Goal: Task Accomplishment & Management: Manage account settings

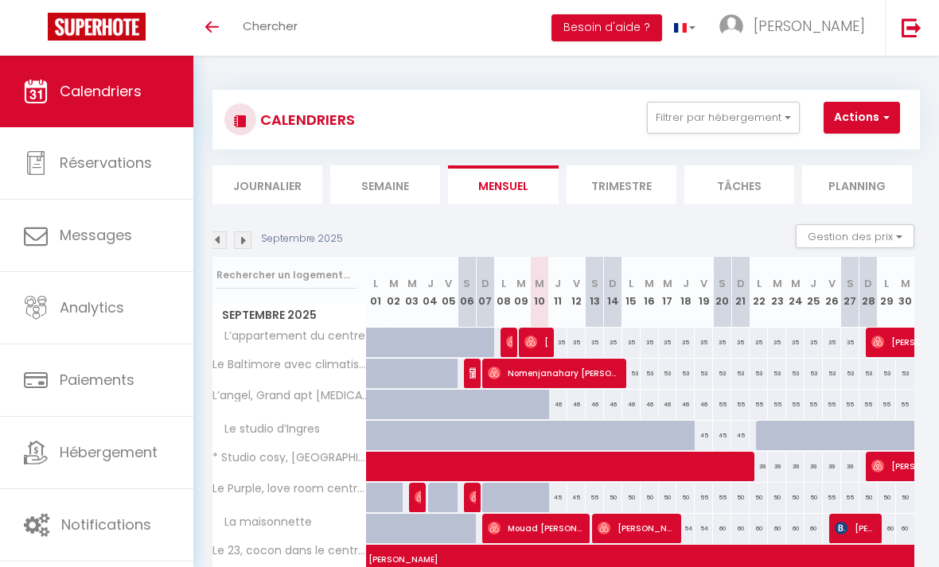
scroll to position [0, 1]
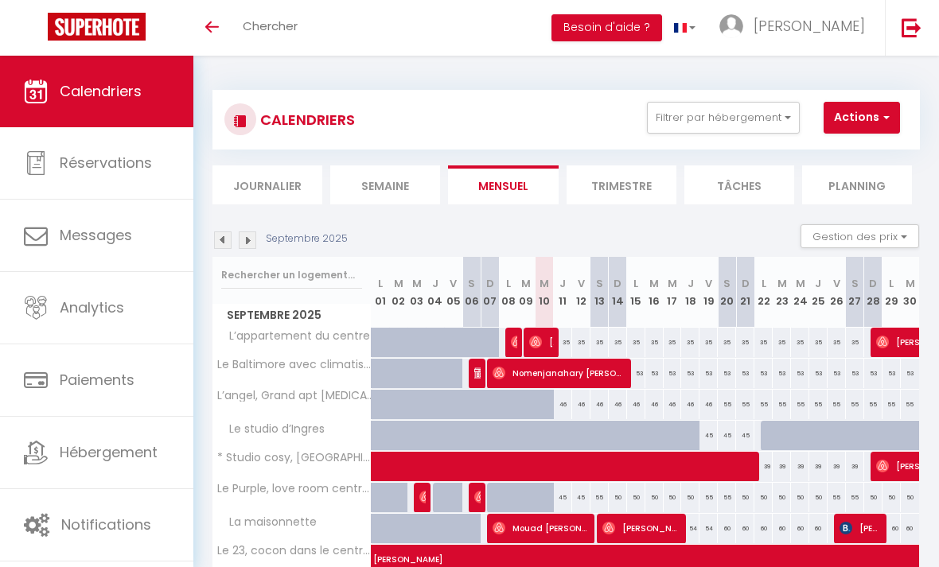
click at [216, 238] on img at bounding box center [223, 241] width 18 height 18
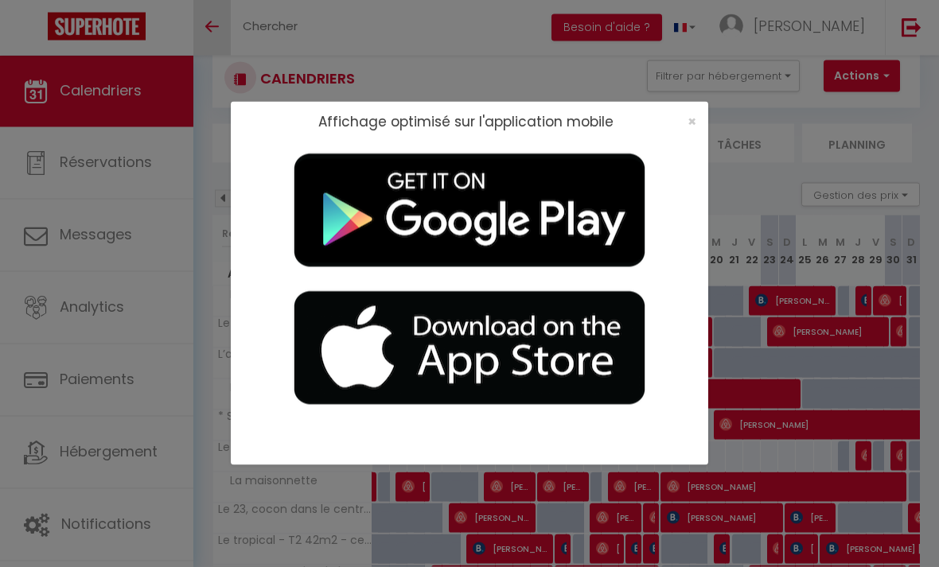
scroll to position [42, 0]
click at [689, 120] on span "×" at bounding box center [691, 121] width 9 height 20
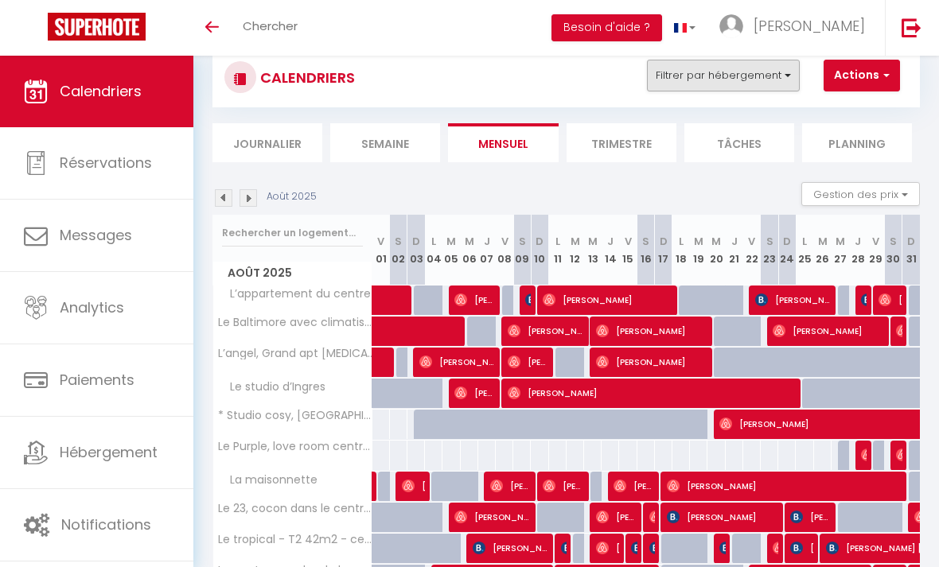
click at [782, 83] on button "Filtrer par hébergement" at bounding box center [723, 76] width 153 height 32
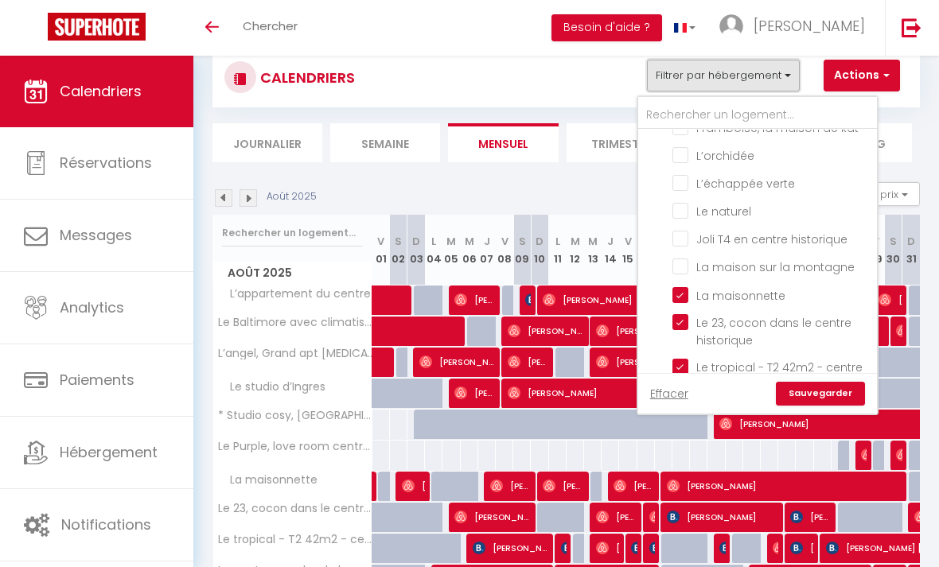
scroll to position [189, 0]
click at [677, 292] on input "La maisonnette" at bounding box center [771, 293] width 199 height 16
checkbox input "false"
click at [815, 398] on link "Sauvegarder" at bounding box center [820, 394] width 89 height 24
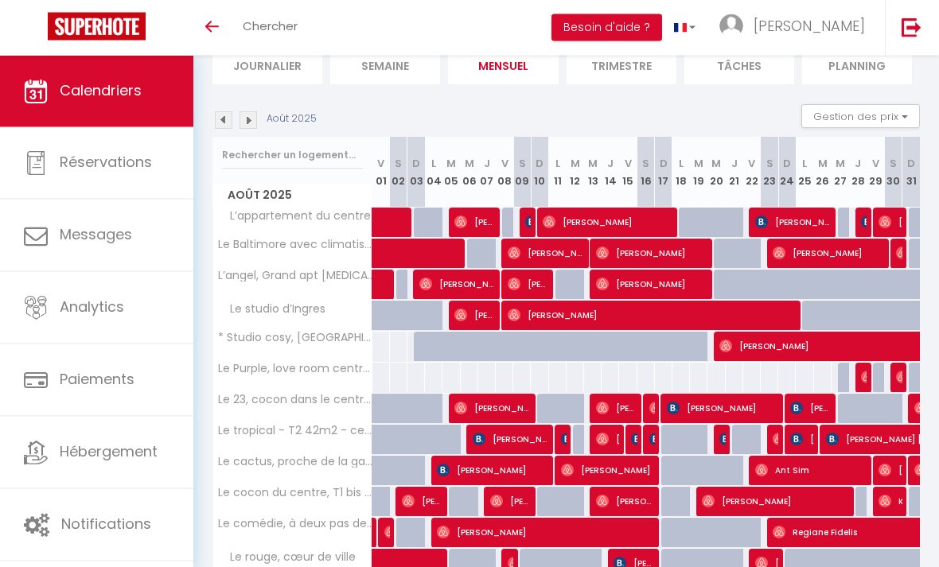
scroll to position [120, 0]
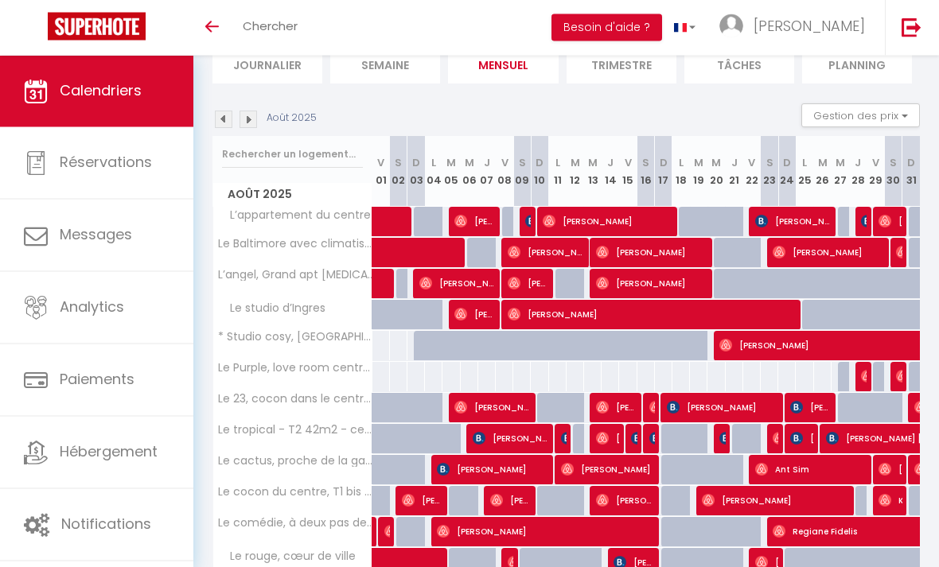
click at [914, 405] on img at bounding box center [920, 408] width 13 height 13
select select "OK"
select select "1"
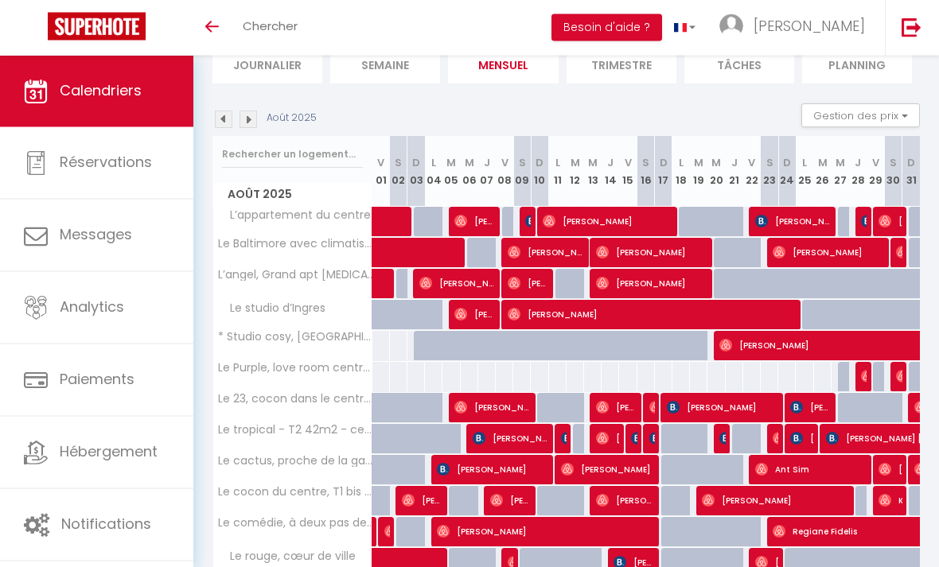
select select "1"
select select
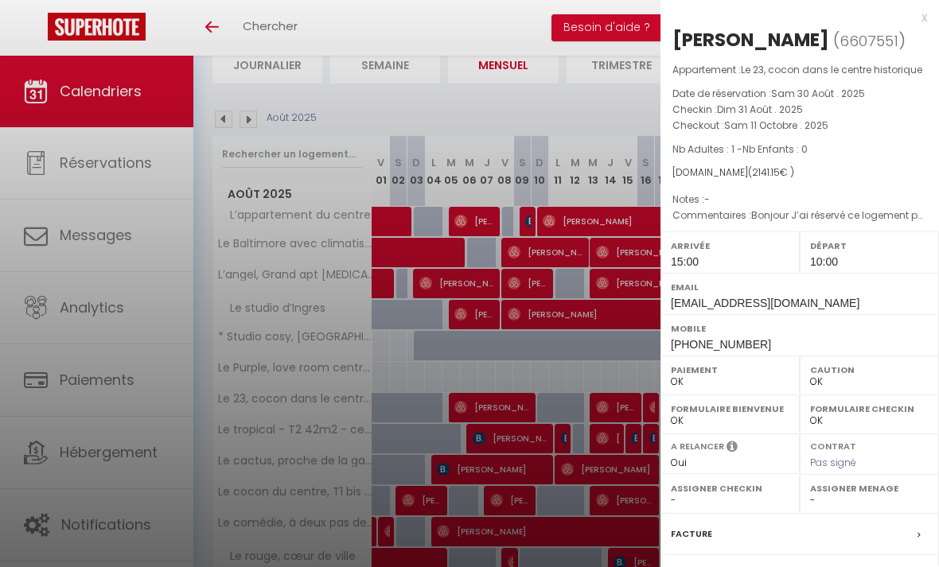
click at [504, 417] on div at bounding box center [469, 283] width 939 height 567
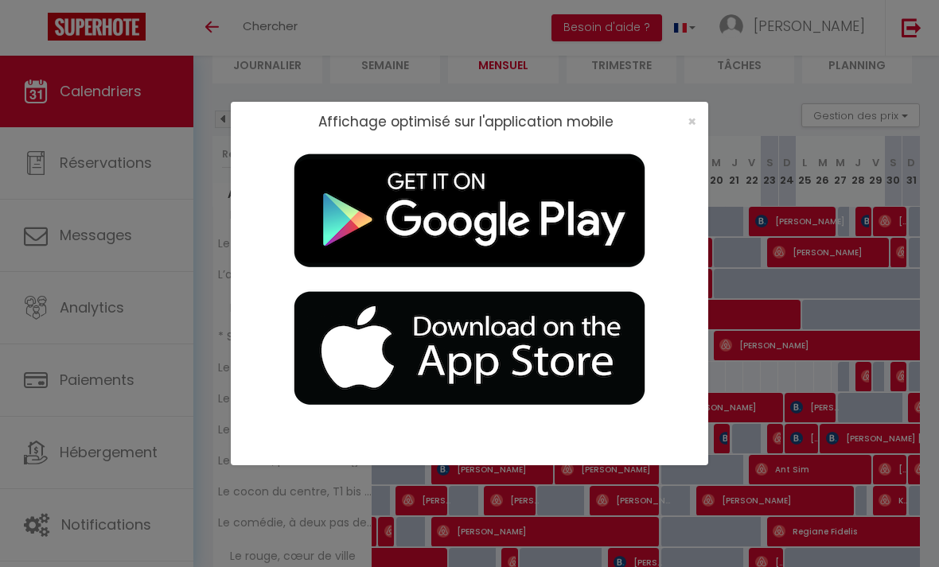
click at [697, 125] on div "×" at bounding box center [687, 122] width 40 height 16
click at [695, 127] on span "×" at bounding box center [691, 121] width 9 height 20
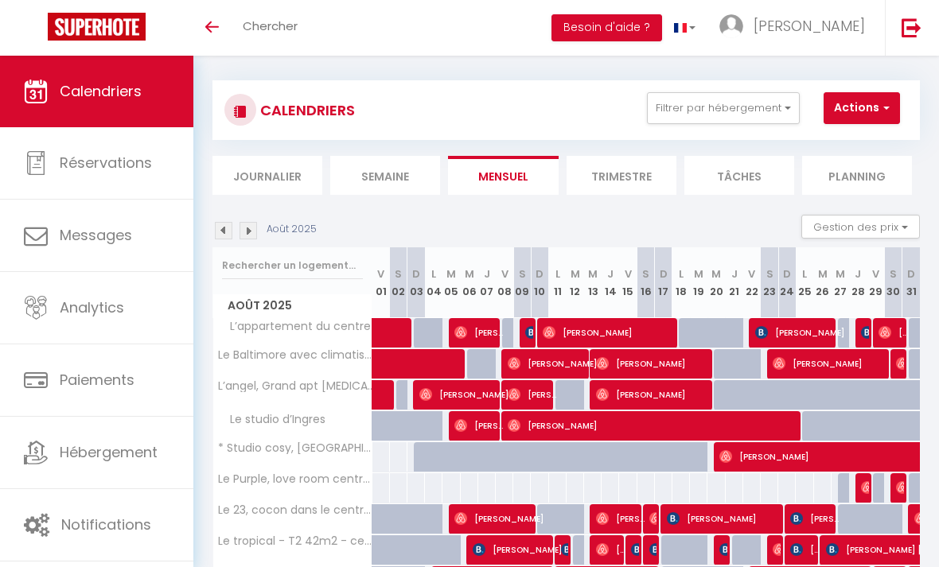
scroll to position [0, 0]
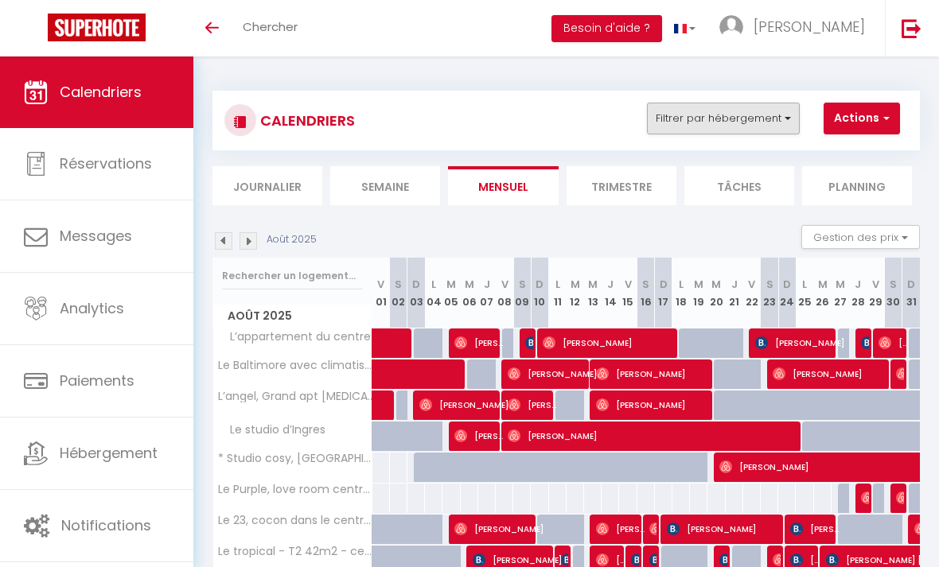
click at [760, 118] on button "Filtrer par hébergement" at bounding box center [723, 118] width 153 height 32
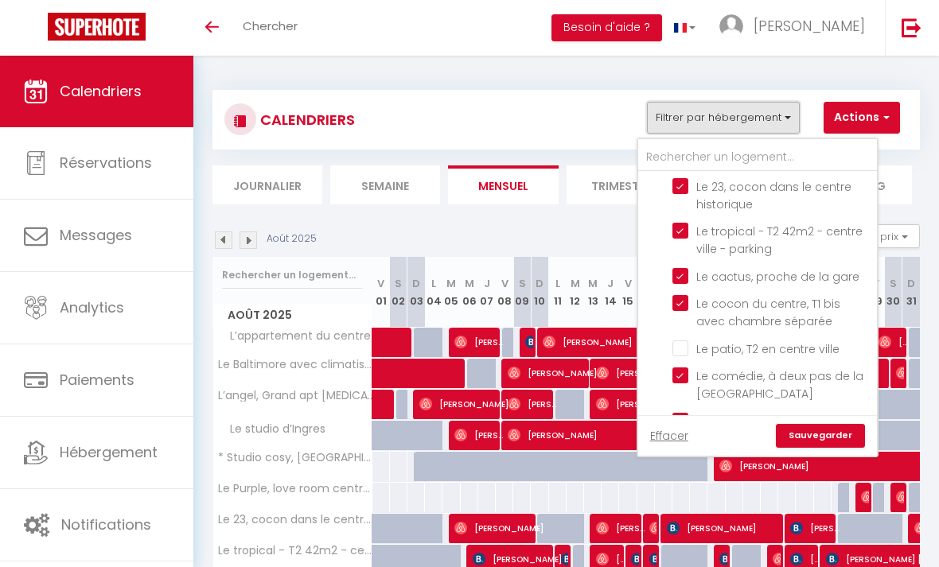
scroll to position [316, 0]
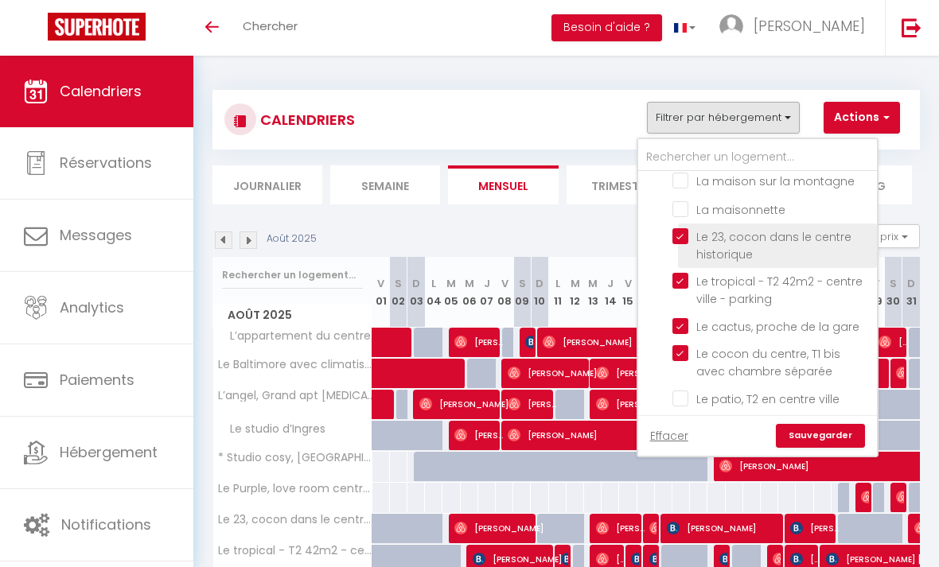
click at [676, 233] on input "Le 23, cocon dans le centre historique" at bounding box center [771, 236] width 199 height 16
checkbox input "false"
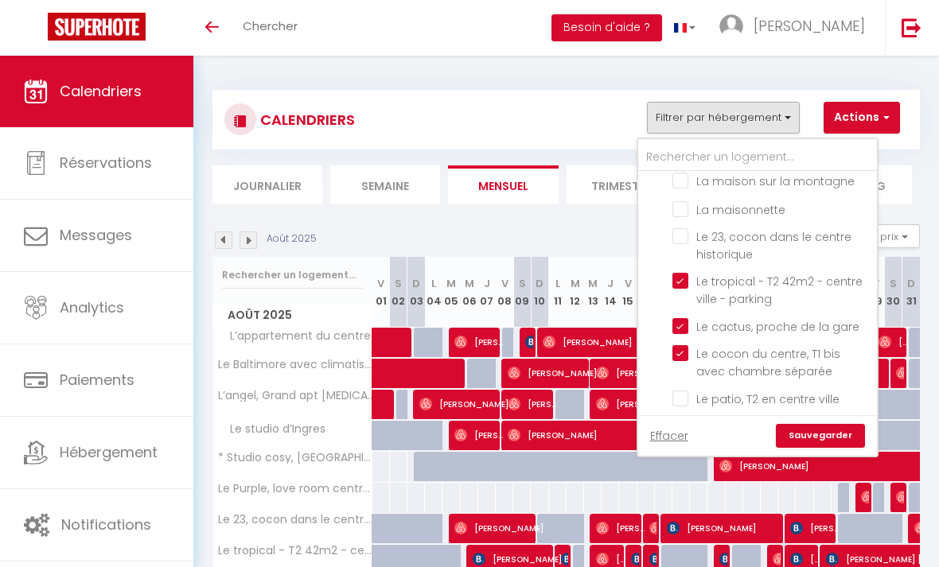
click at [814, 437] on link "Sauvegarder" at bounding box center [820, 436] width 89 height 24
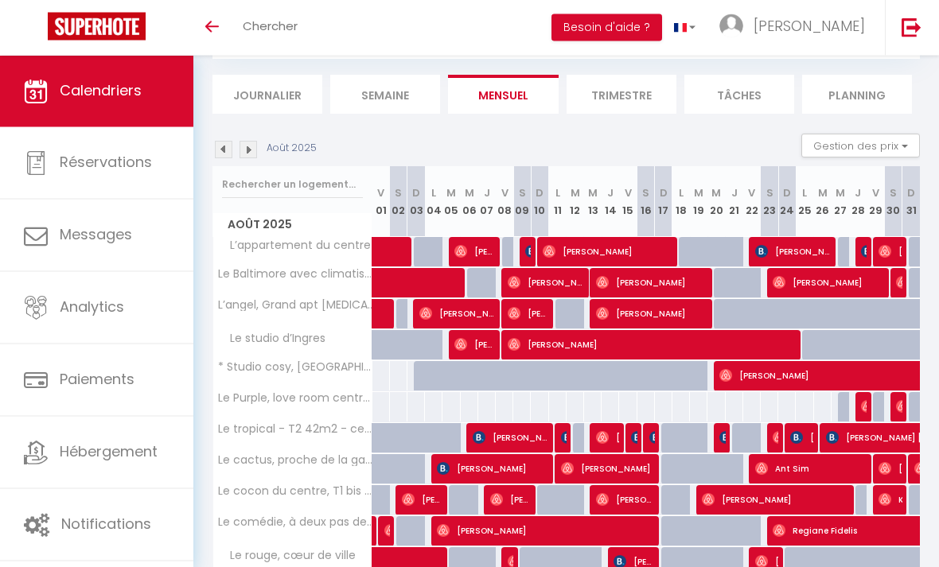
scroll to position [91, 0]
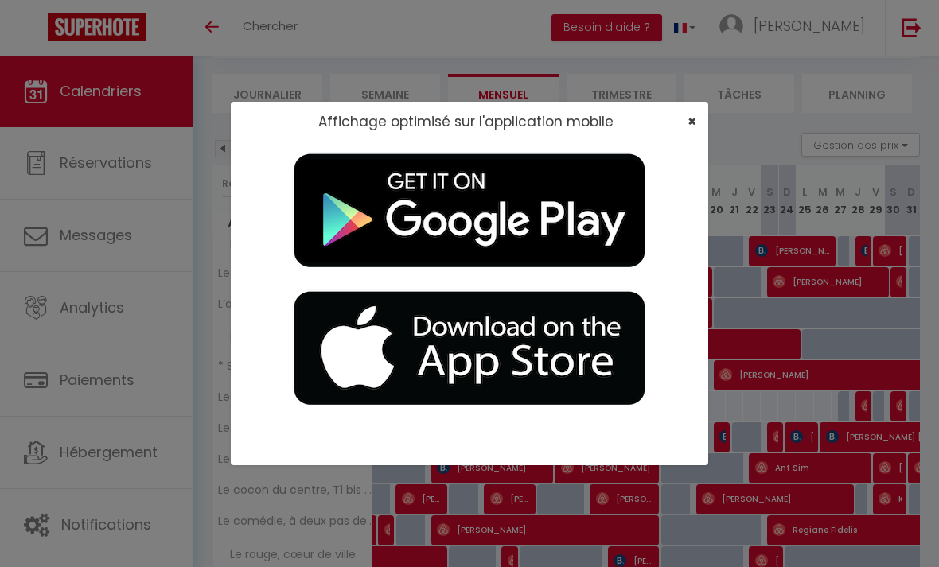
click at [690, 123] on span "×" at bounding box center [691, 121] width 9 height 20
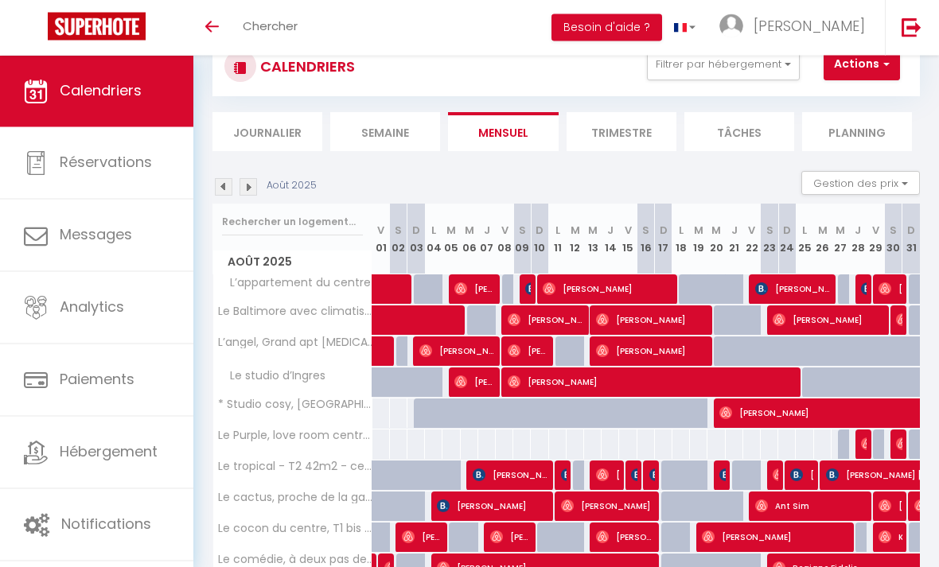
scroll to position [49, 0]
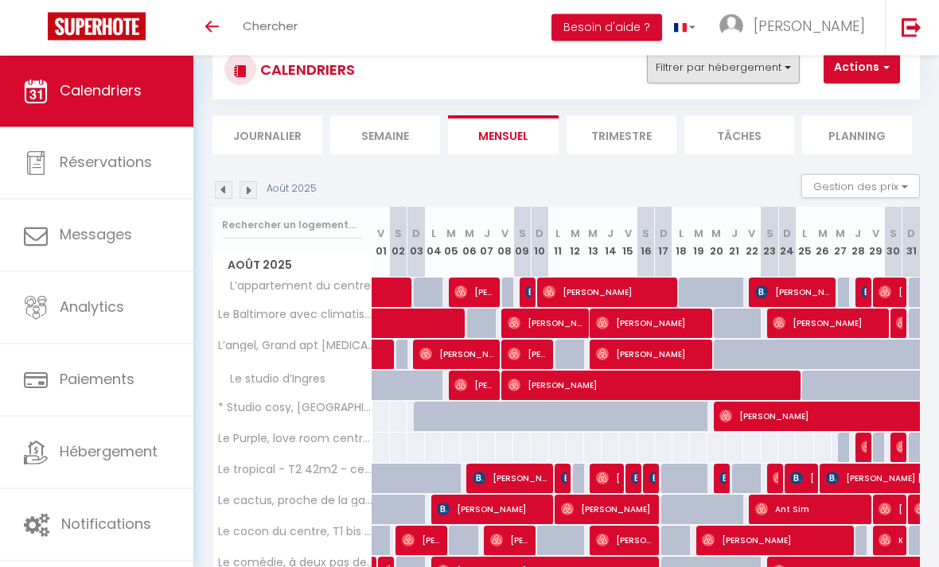
click at [790, 75] on button "Filtrer par hébergement" at bounding box center [723, 69] width 153 height 32
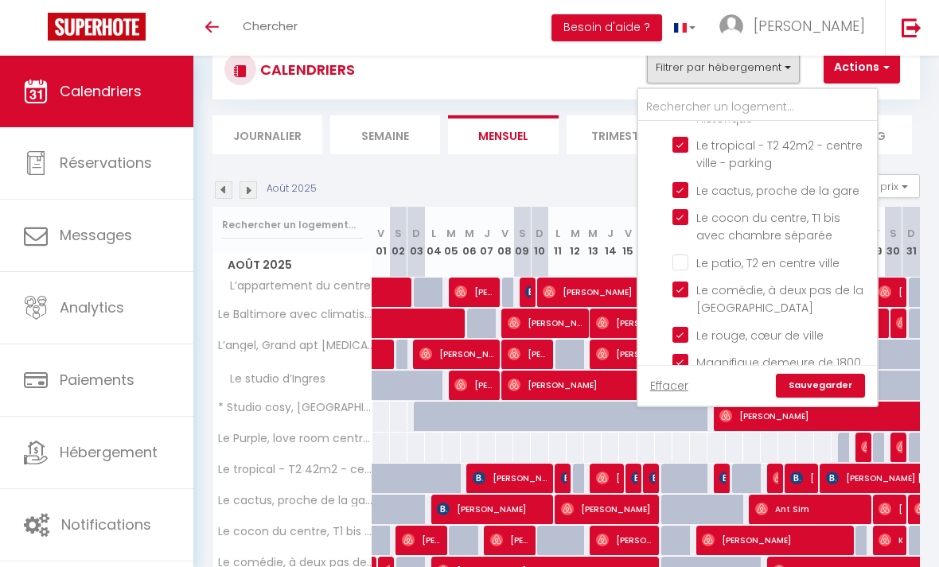
scroll to position [395, 0]
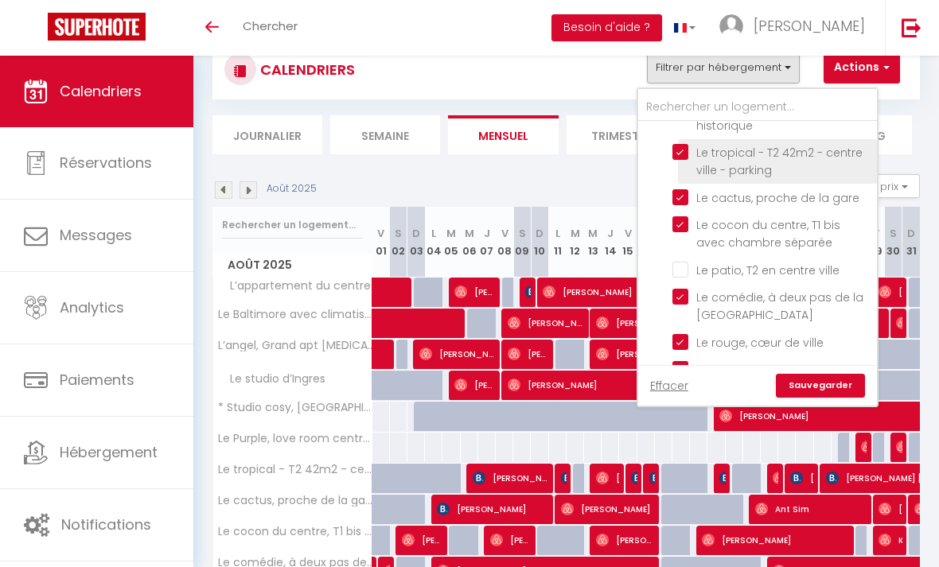
click at [686, 148] on input "Le tropical - T2 42m2 - centre ville - parking" at bounding box center [771, 152] width 199 height 16
checkbox input "false"
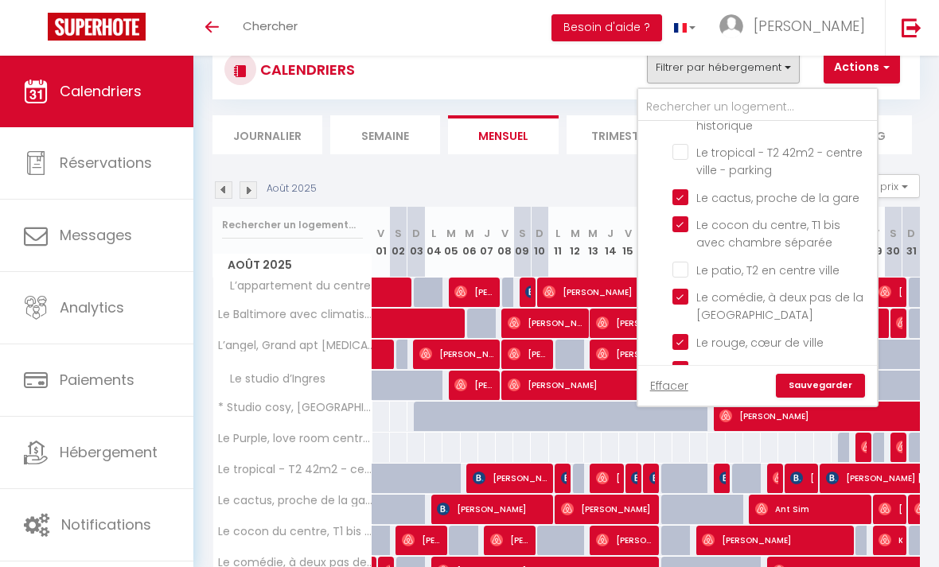
click at [819, 389] on link "Sauvegarder" at bounding box center [820, 386] width 89 height 24
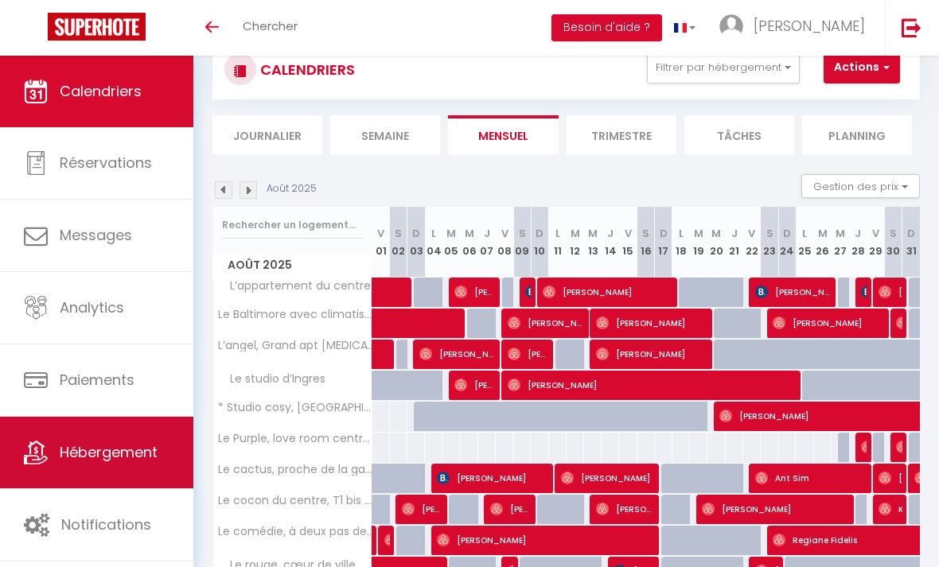
click at [111, 453] on span "Hébergement" at bounding box center [109, 452] width 98 height 20
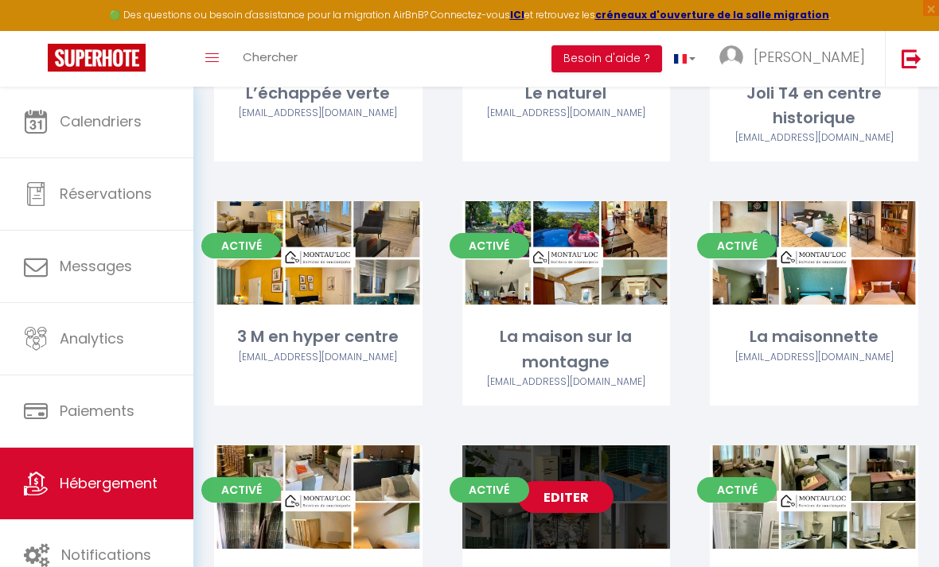
scroll to position [758, 0]
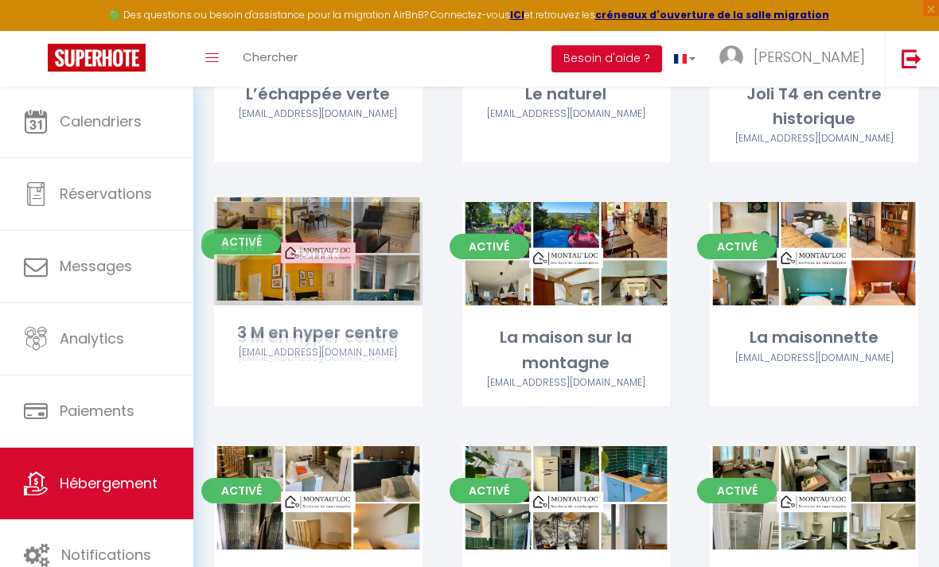
click at [335, 255] on link "Editer" at bounding box center [317, 254] width 95 height 32
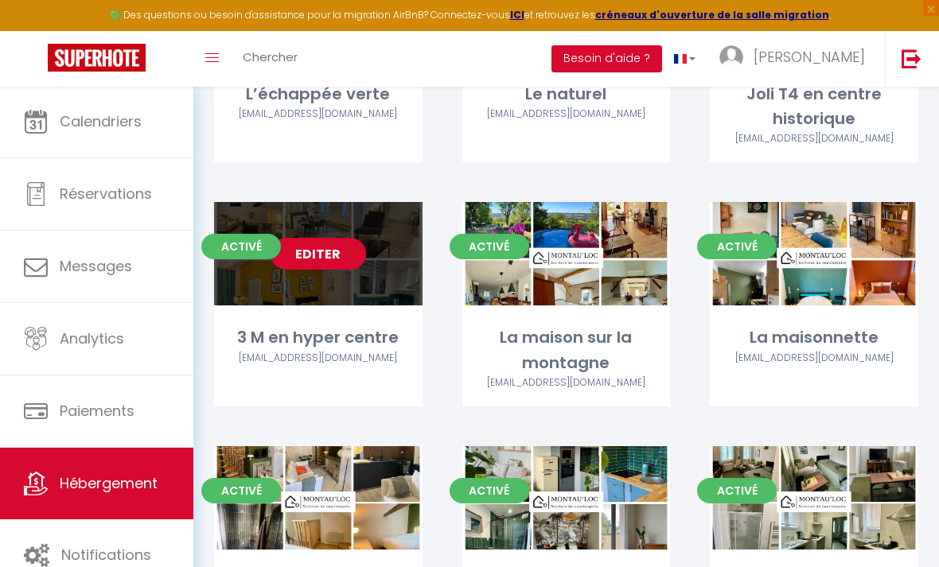
click at [335, 255] on link "Editer" at bounding box center [317, 254] width 95 height 32
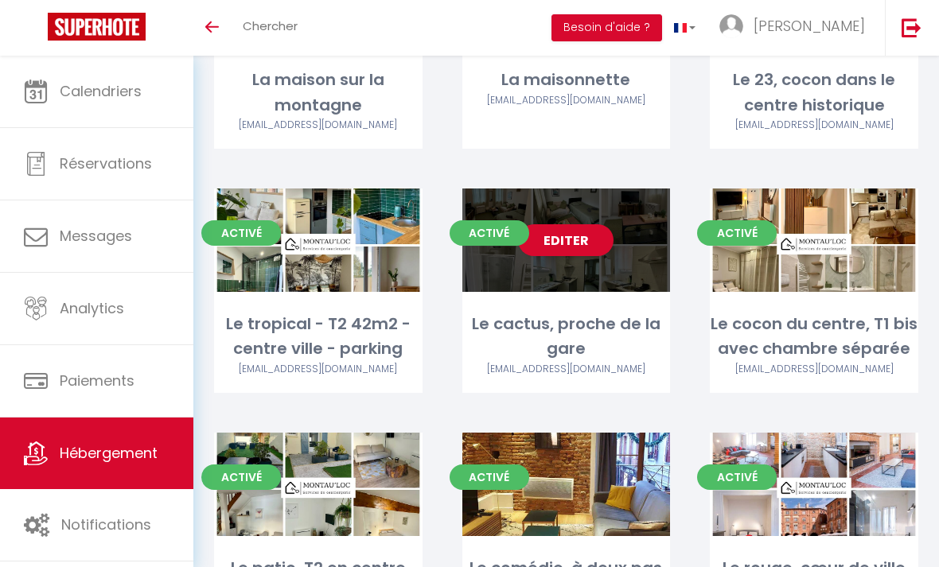
scroll to position [986, 0]
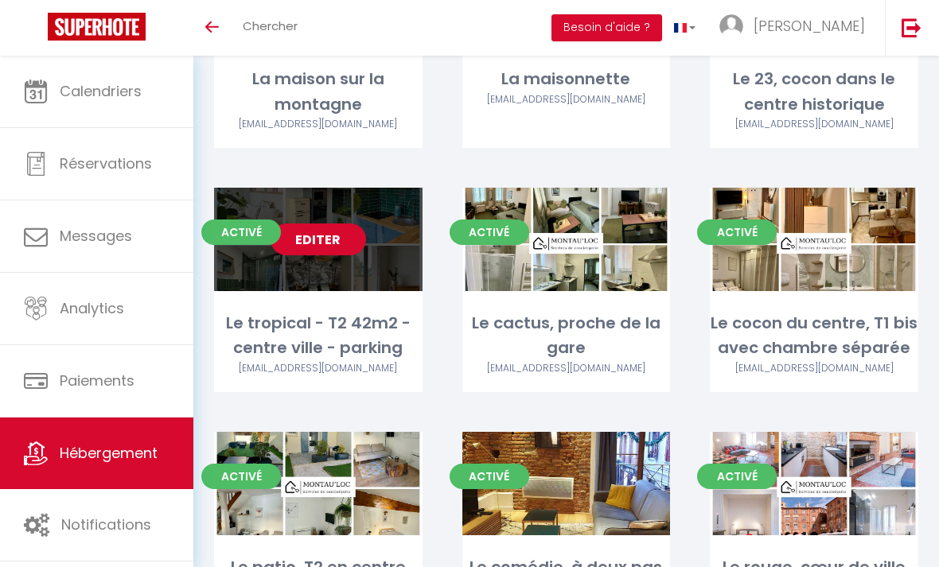
click at [343, 240] on link "Editer" at bounding box center [317, 240] width 95 height 32
select select "3"
select select "2"
select select "1"
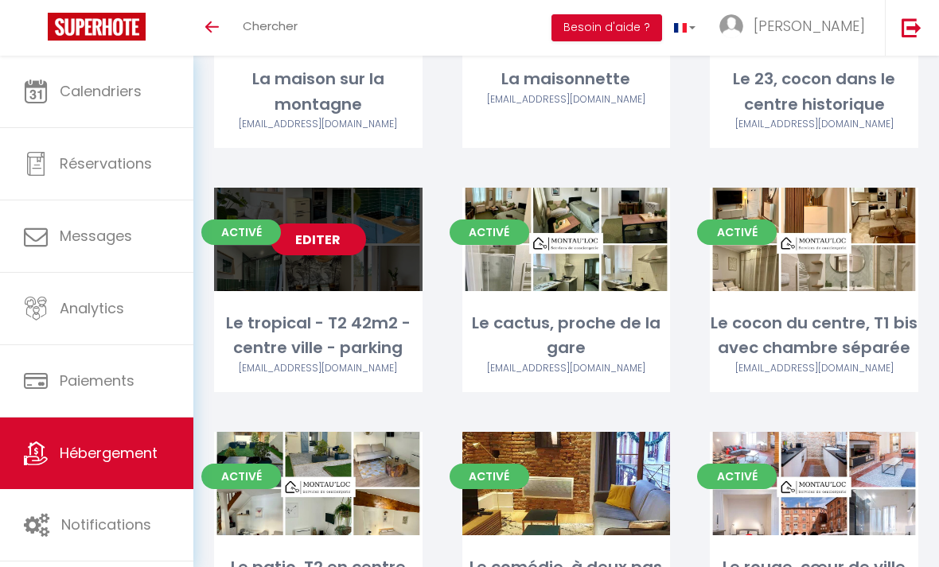
select select "1"
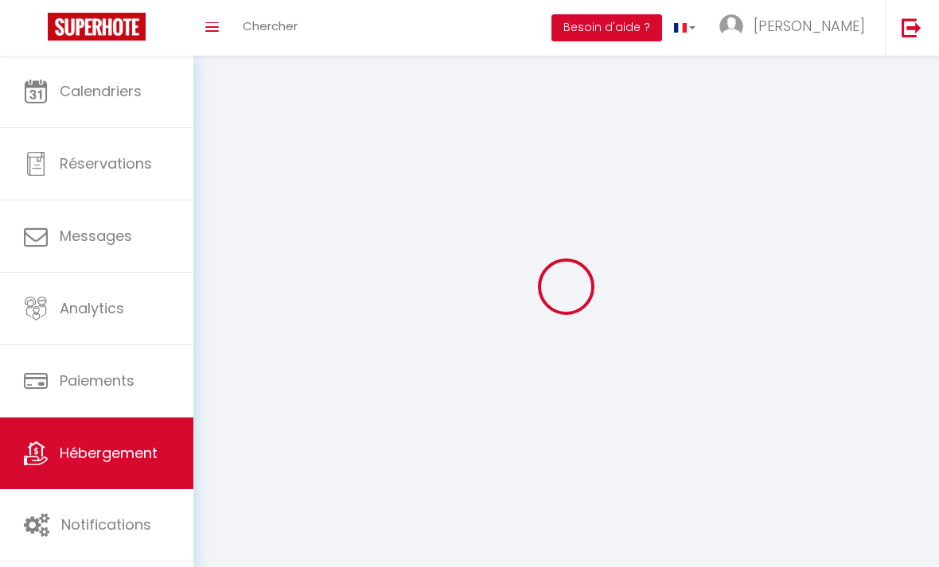
select select
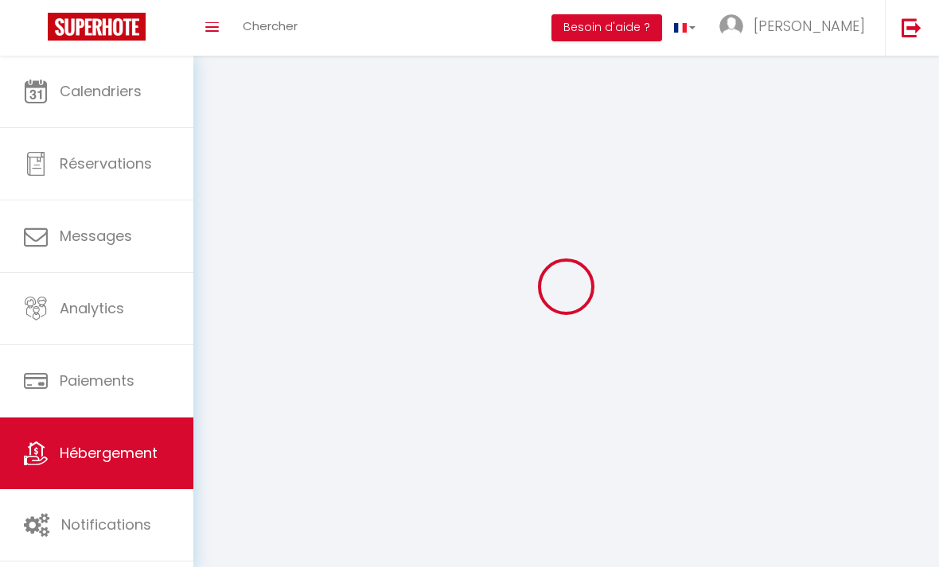
select select
checkbox input "false"
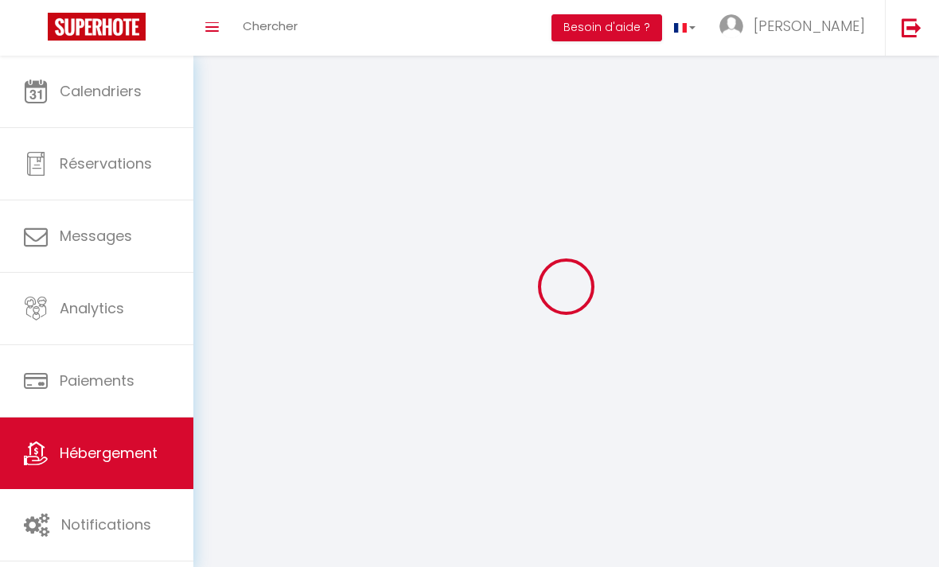
select select
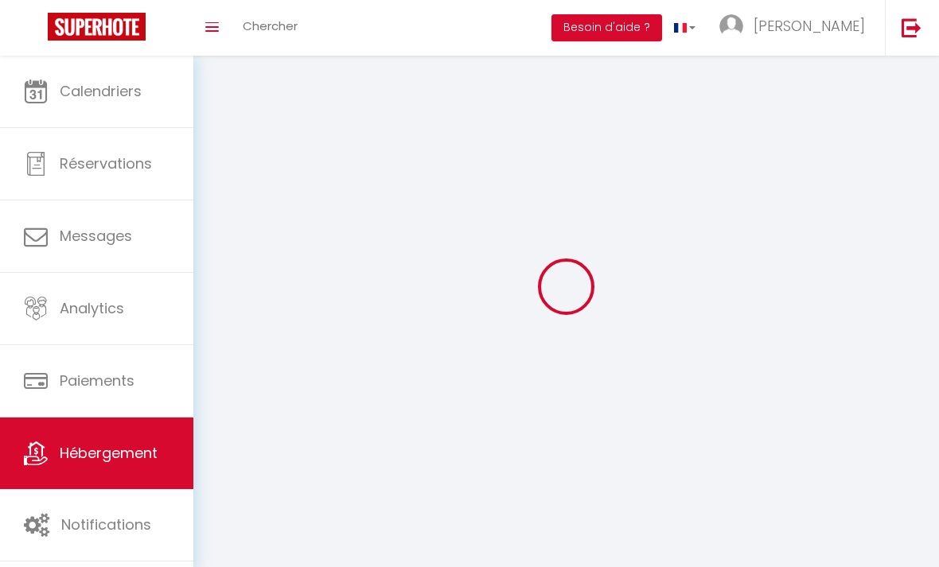
select select
checkbox input "false"
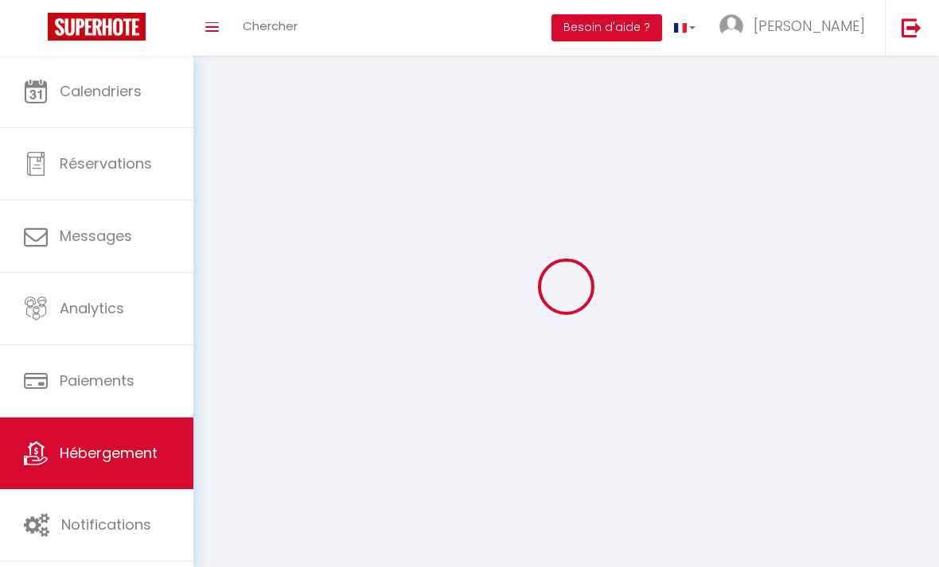
checkbox input "false"
select select
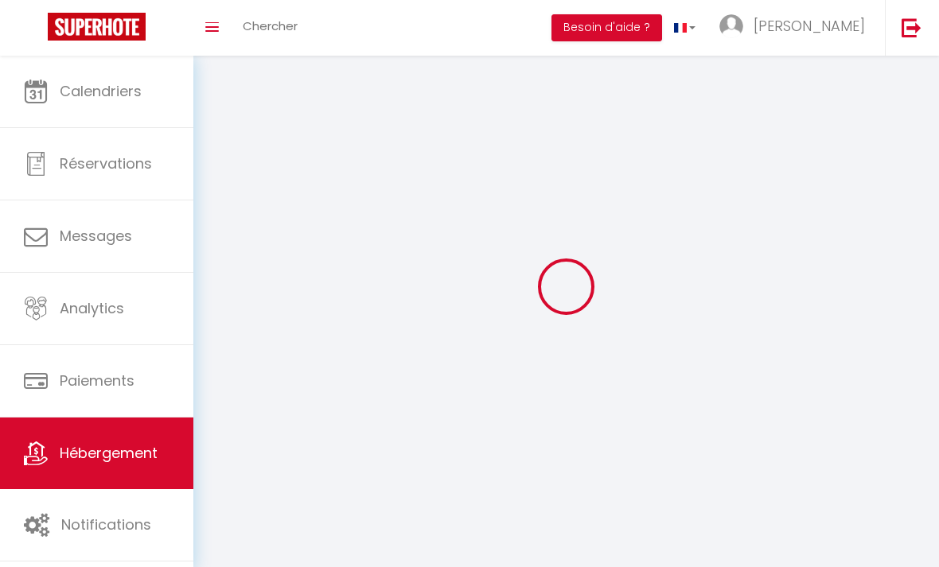
select select
checkbox input "false"
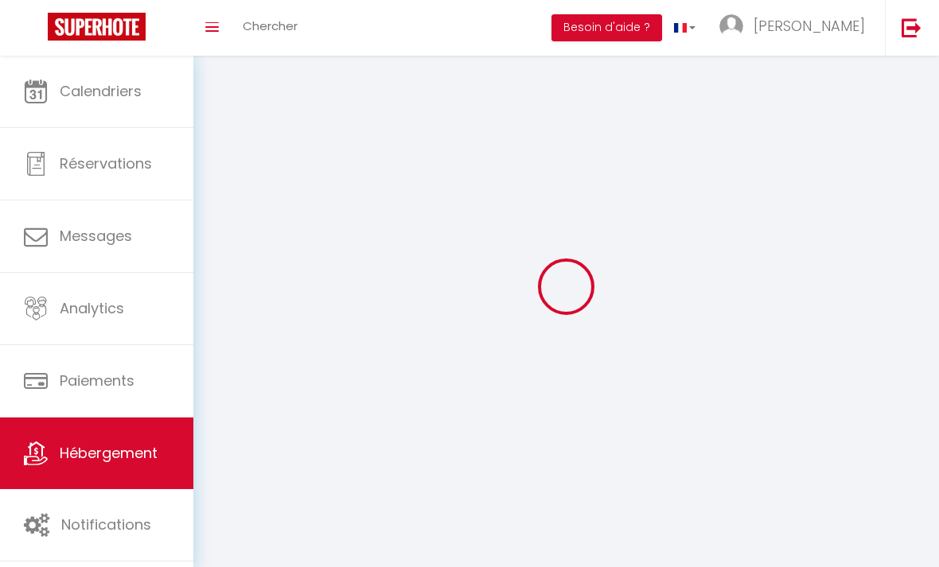
checkbox input "false"
select select
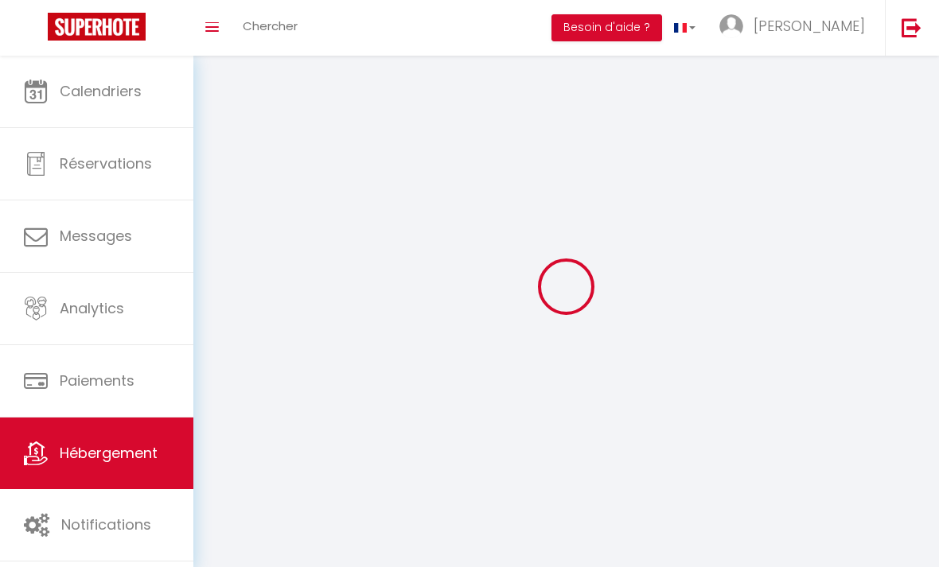
select select
select select "28"
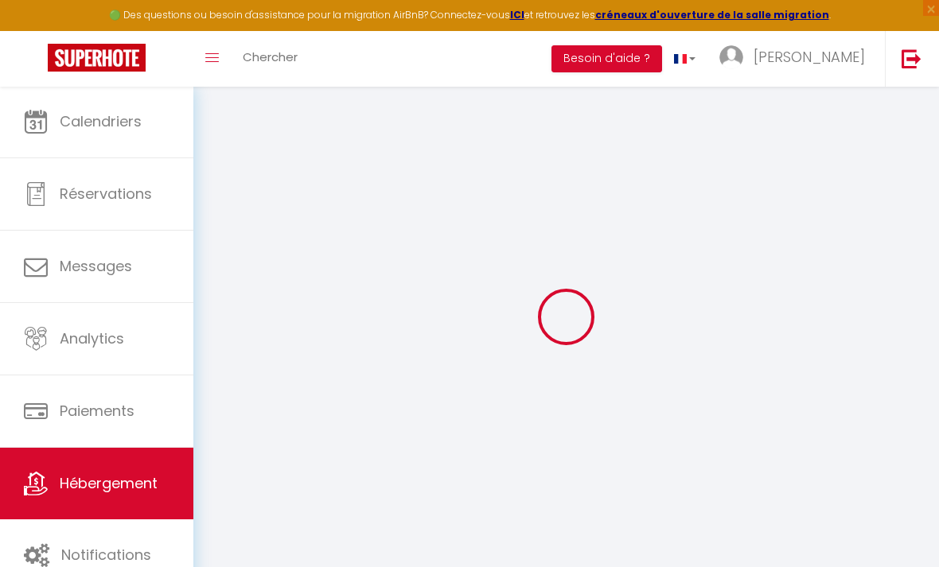
select select
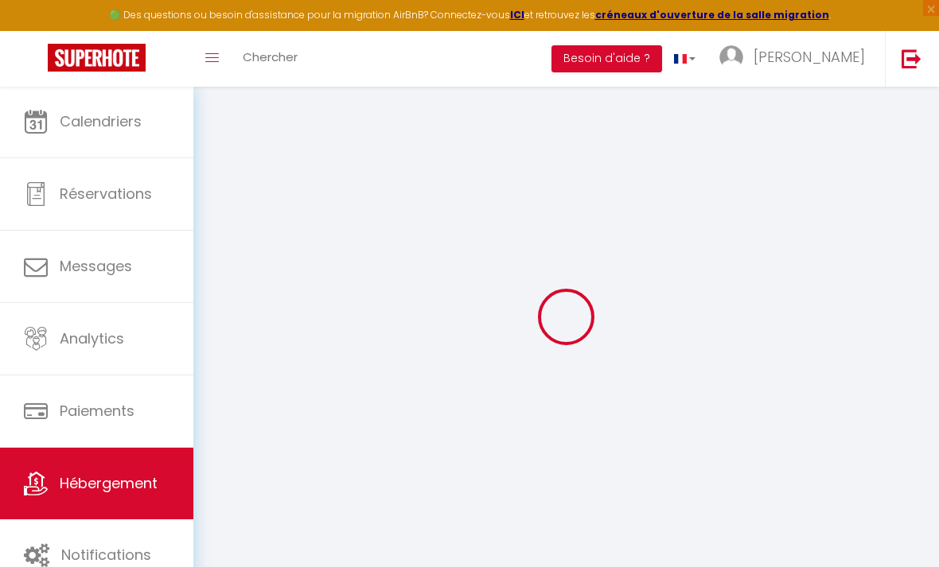
select select
checkbox input "false"
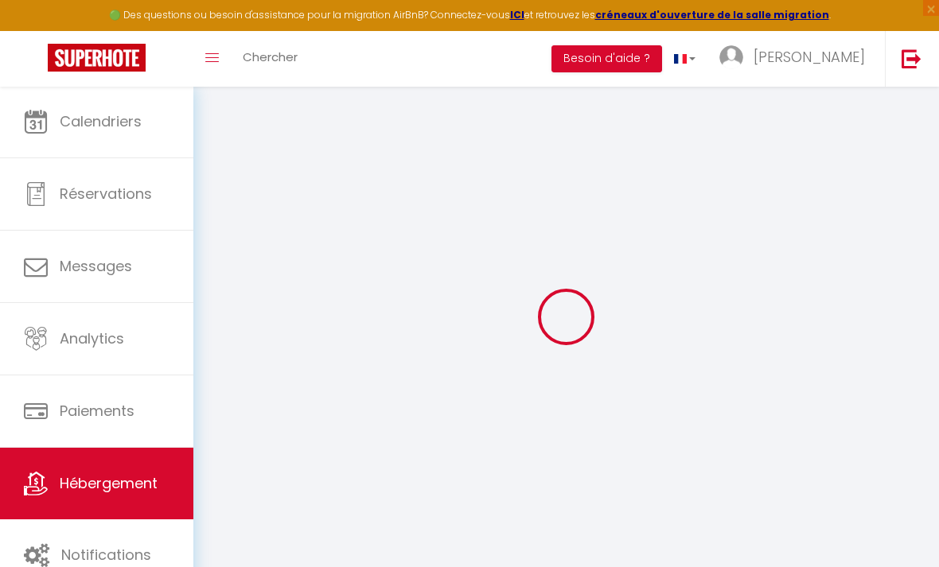
select select
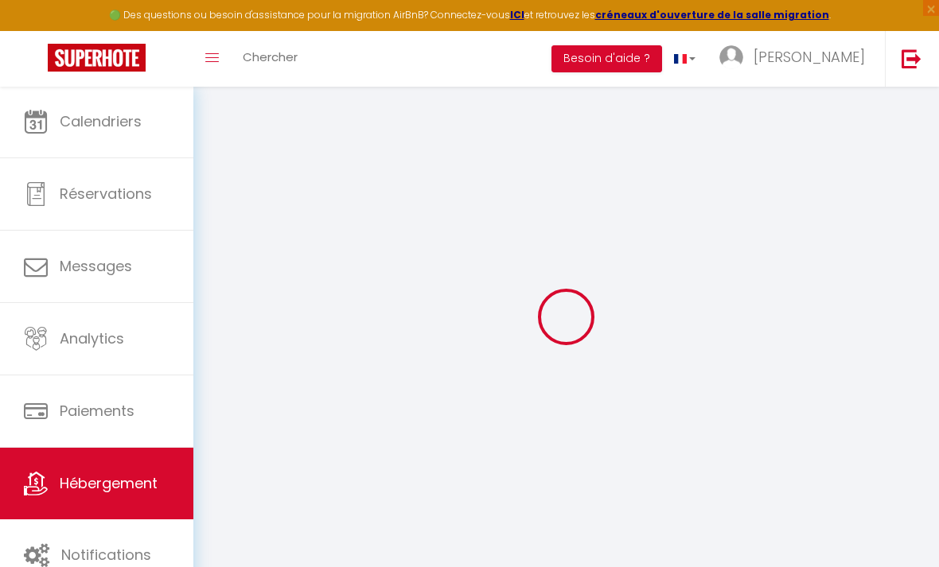
select select
checkbox input "false"
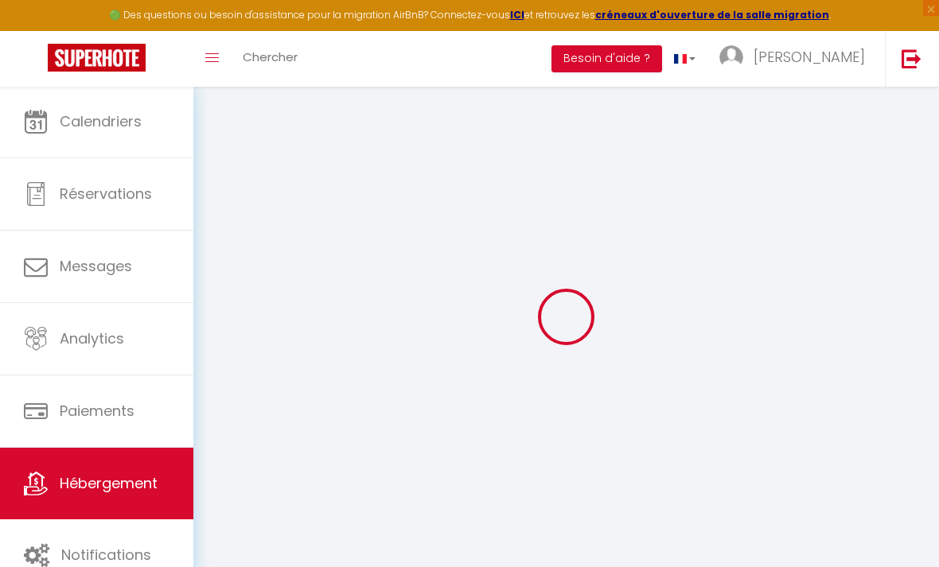
checkbox input "false"
select select
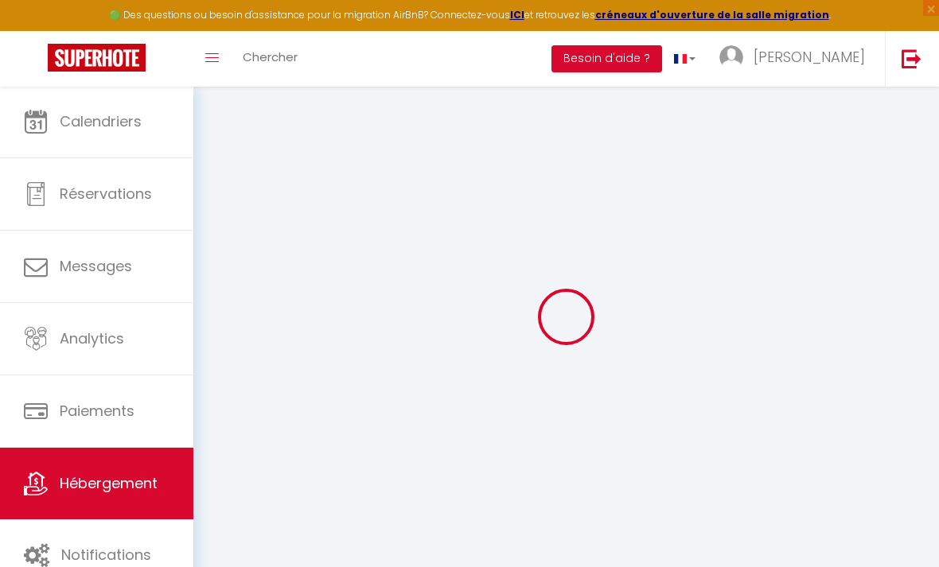
select select
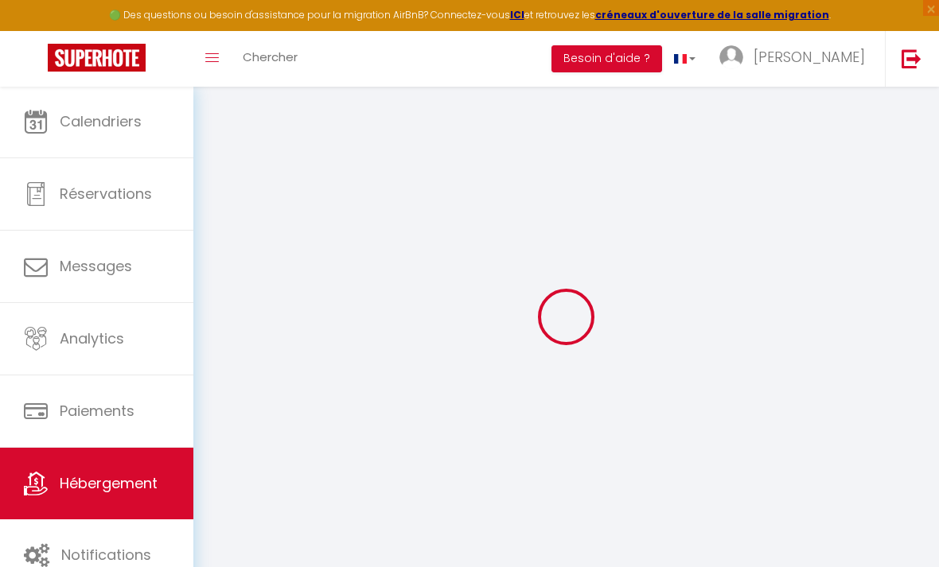
checkbox input "false"
select select
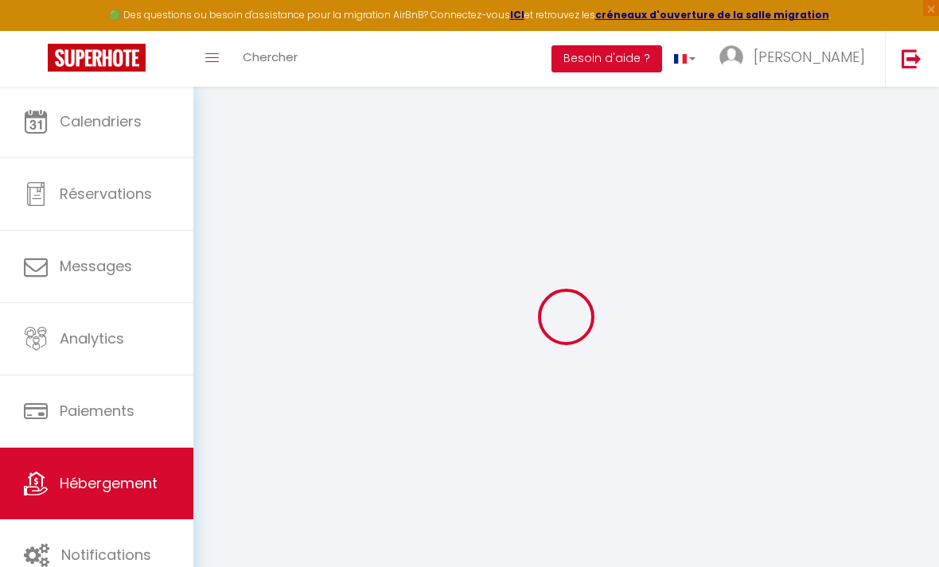
select select
type input "Le tropical - T2 42m2 - centre ville - parking"
type input "Florian"
type input "60"
type input "10"
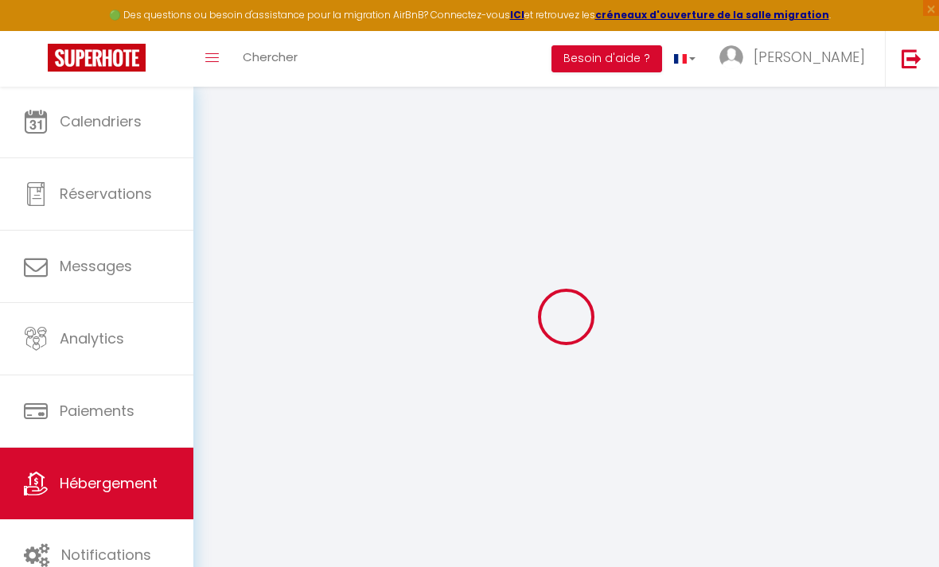
type input "30"
select select
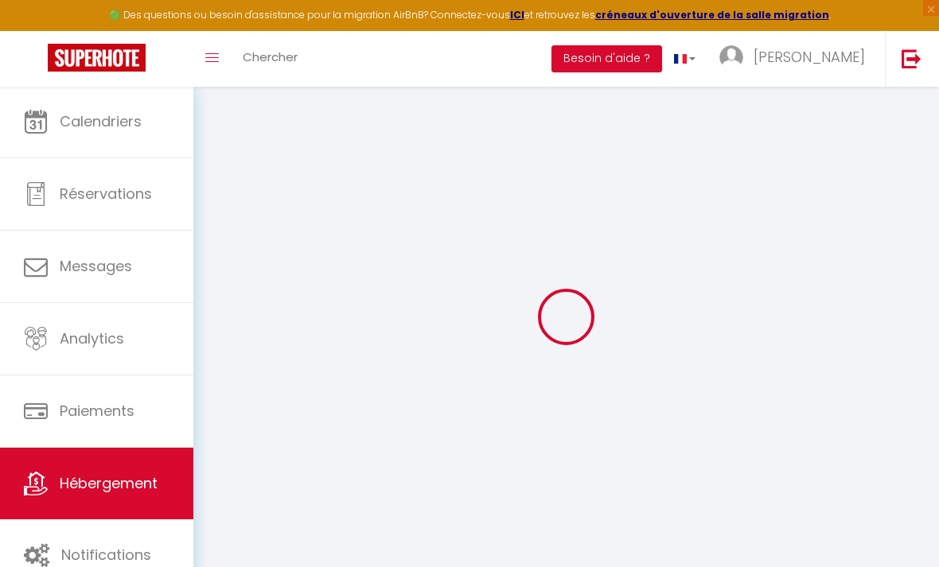
select select
type input "250 Boulevard Montauriol"
type input "82000"
type input "Montauban"
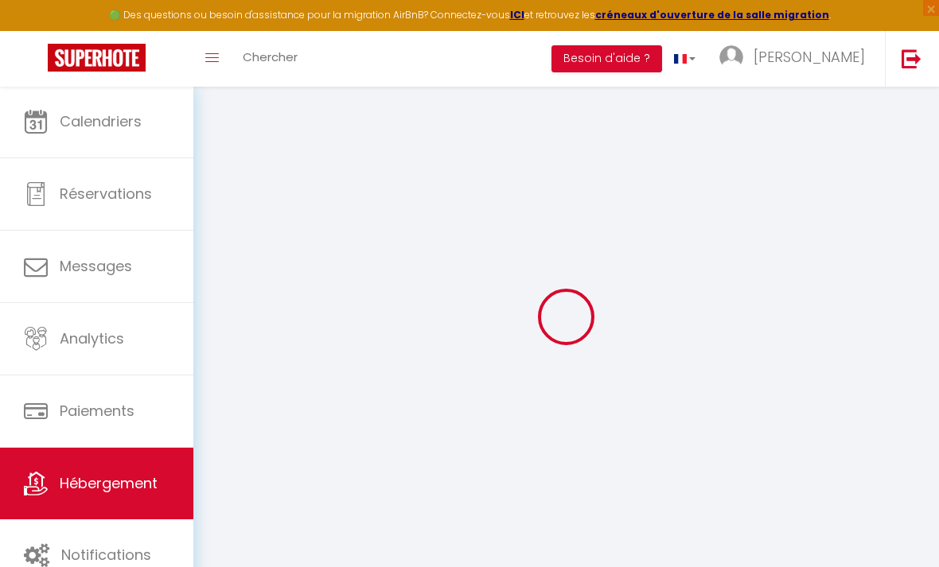
type input "[EMAIL_ADDRESS][DOMAIN_NAME]"
select select
checkbox input "true"
checkbox input "false"
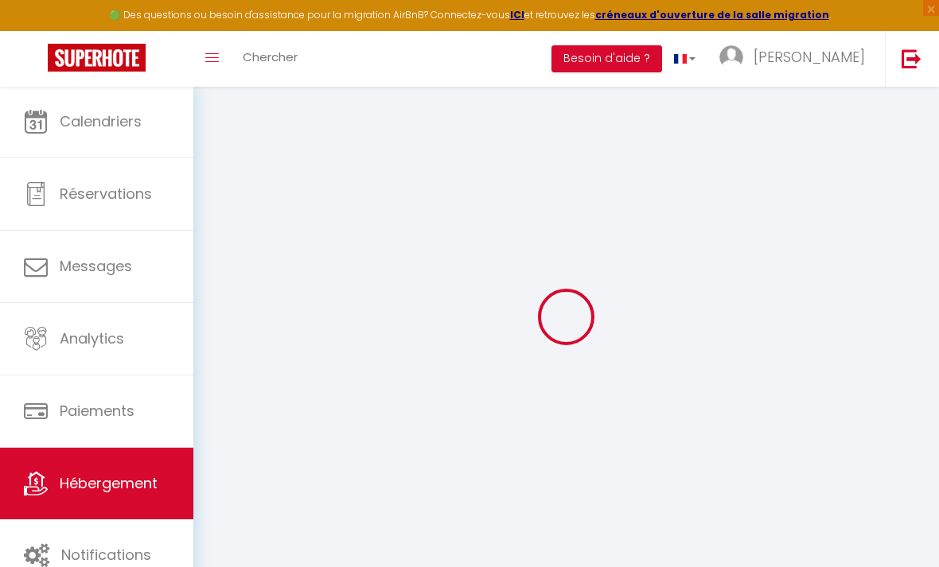
checkbox input "false"
type input "0"
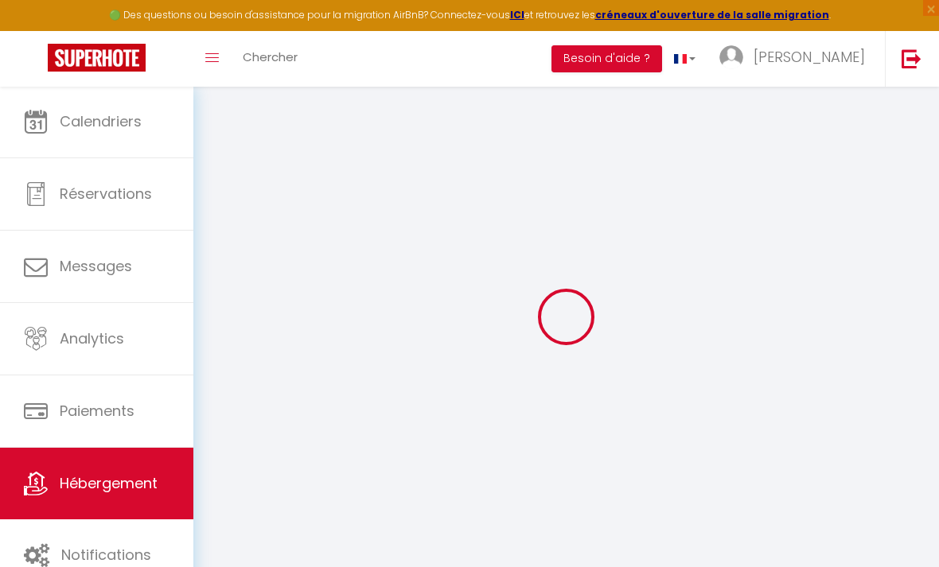
select select
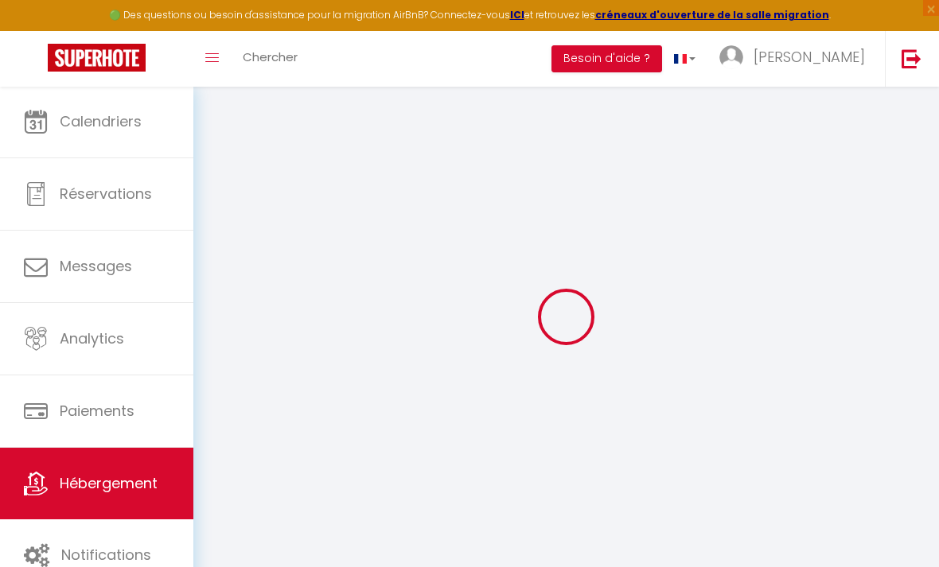
select select
checkbox input "true"
checkbox input "false"
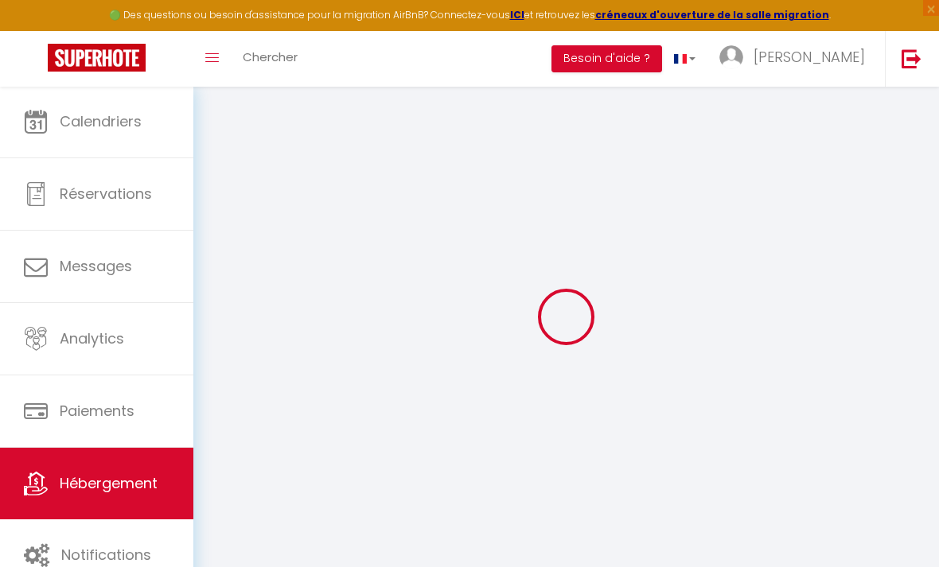
checkbox input "false"
select select
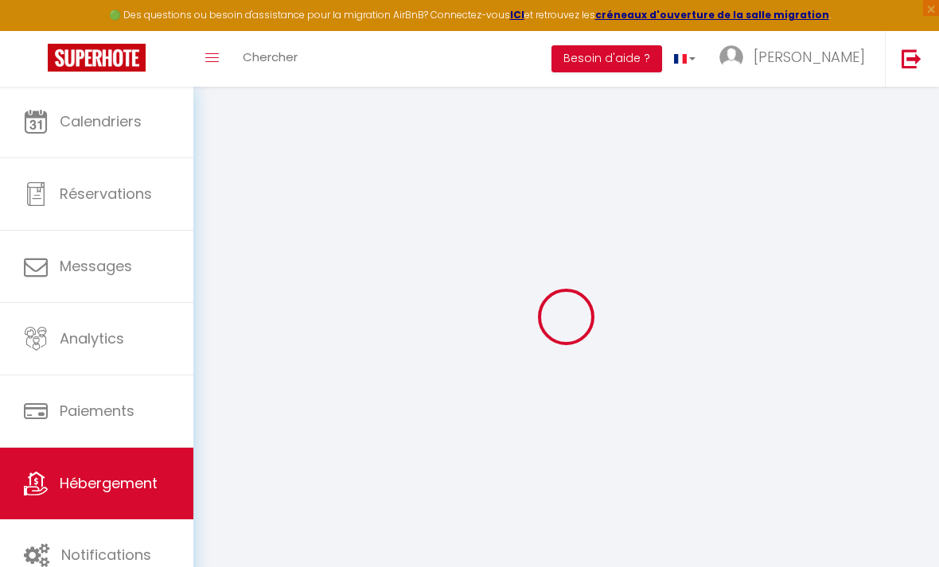
select select
checkbox input "true"
checkbox input "false"
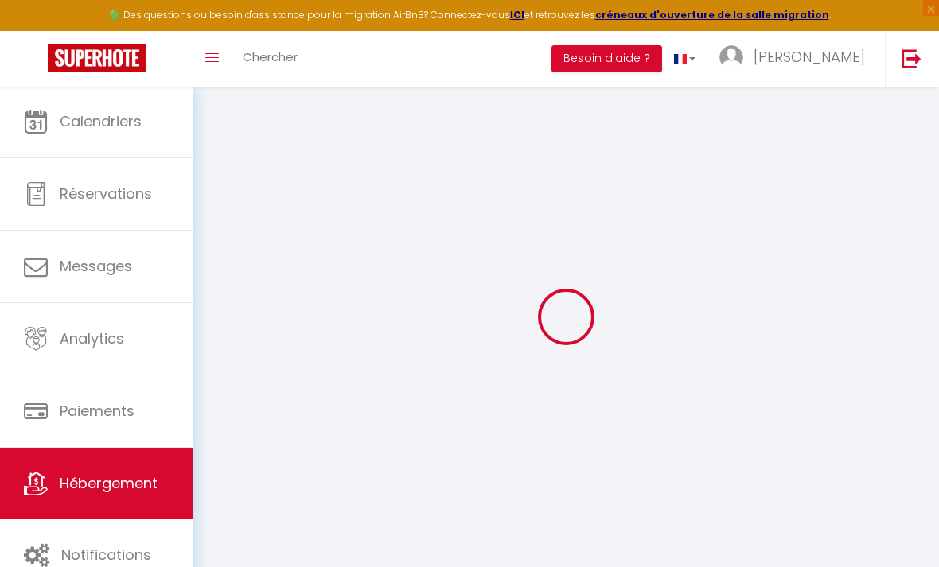
checkbox input "false"
select select
checkbox input "true"
checkbox input "false"
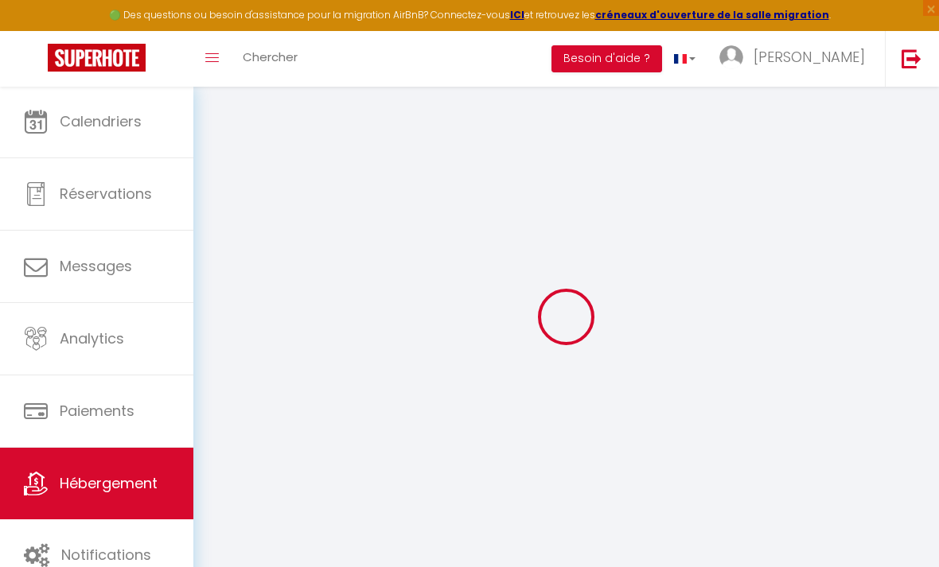
checkbox input "false"
select select
checkbox input "true"
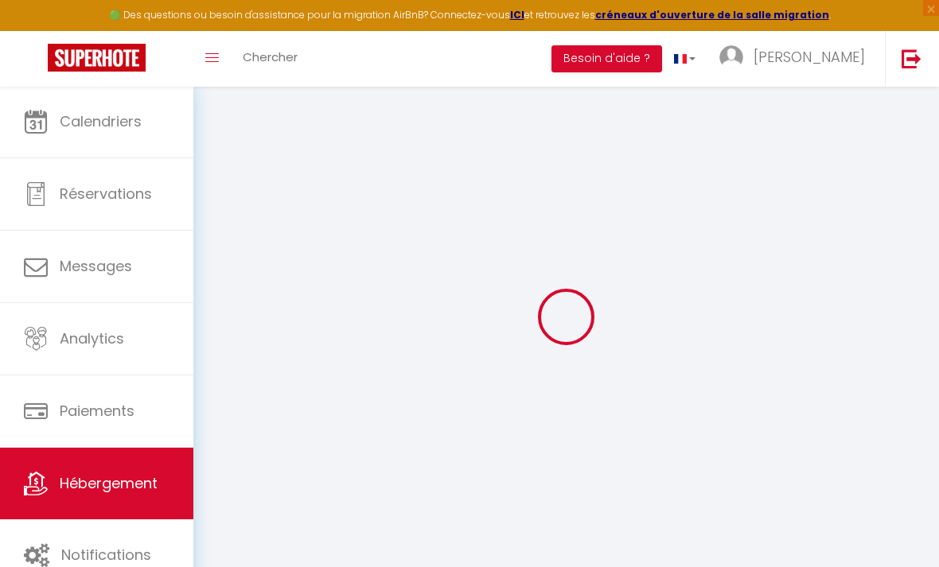
checkbox input "false"
select select
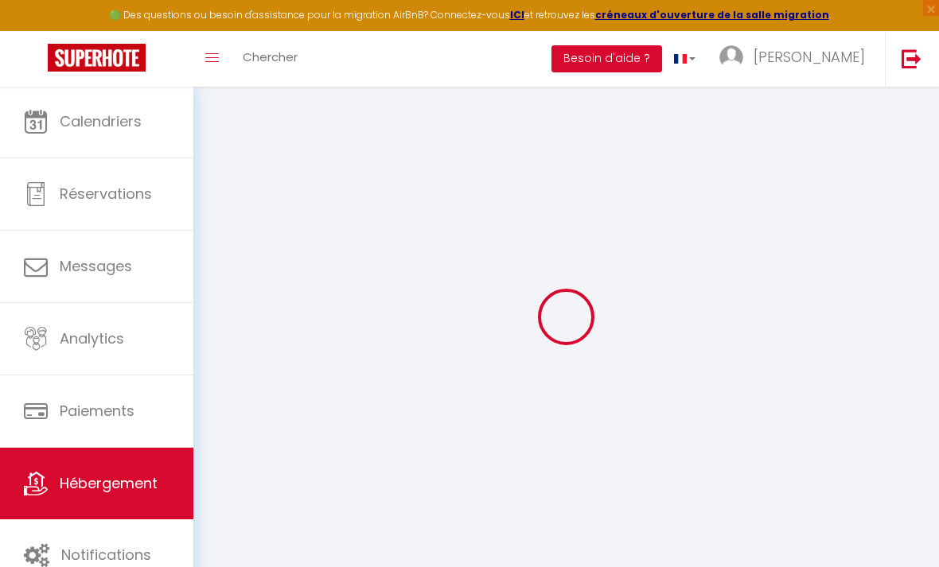
checkbox input "true"
checkbox input "false"
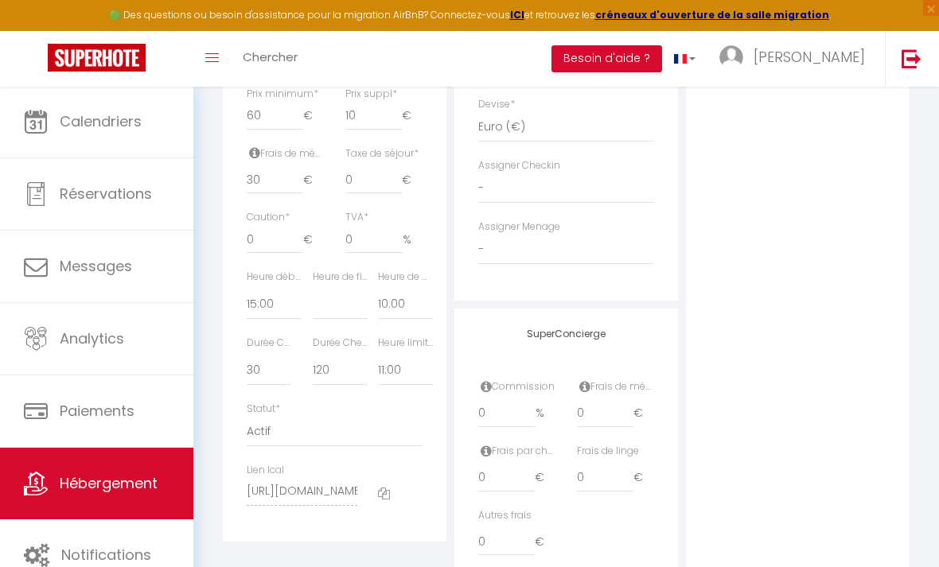
scroll to position [770, 0]
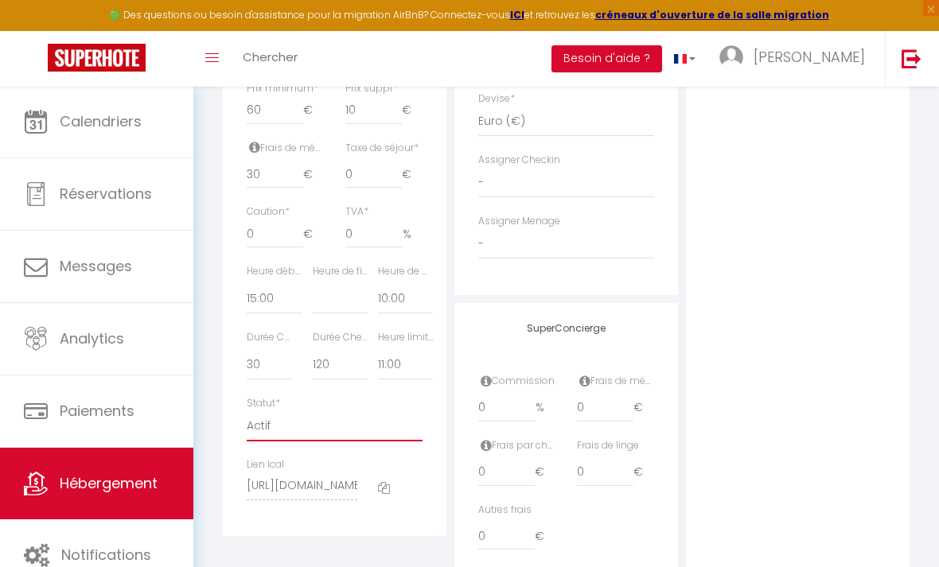
click at [278, 432] on select "Actif Pas actif" at bounding box center [335, 426] width 176 height 30
select select "0"
select select
checkbox input "true"
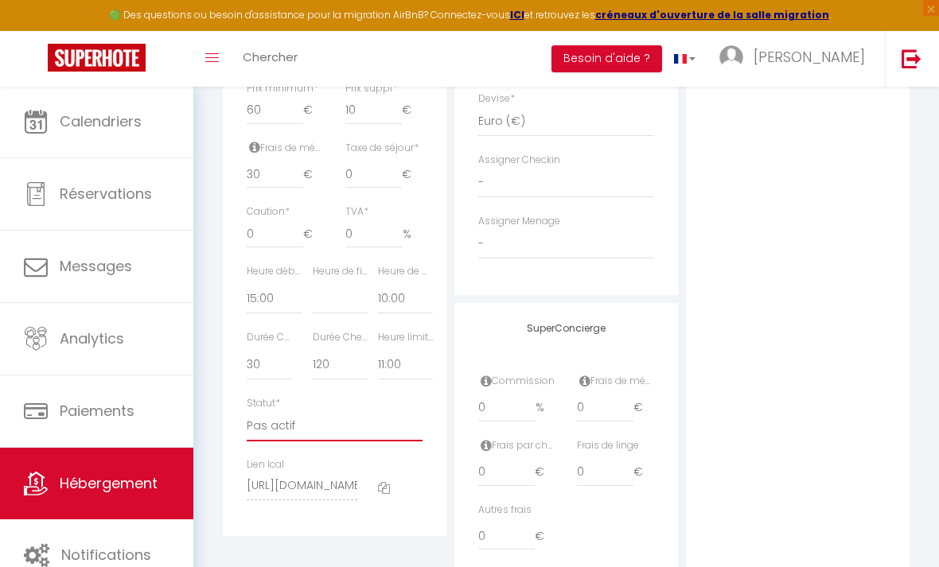
checkbox input "false"
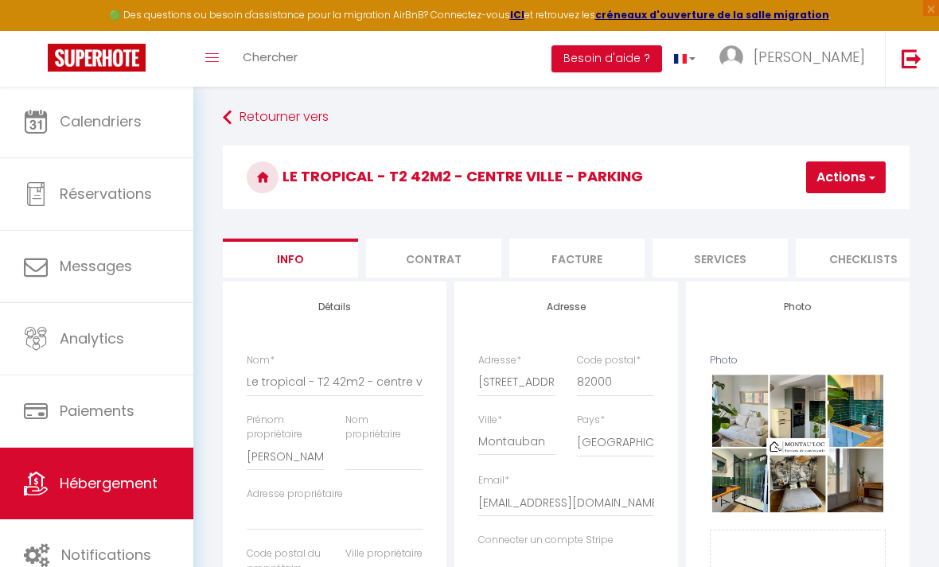
scroll to position [0, 0]
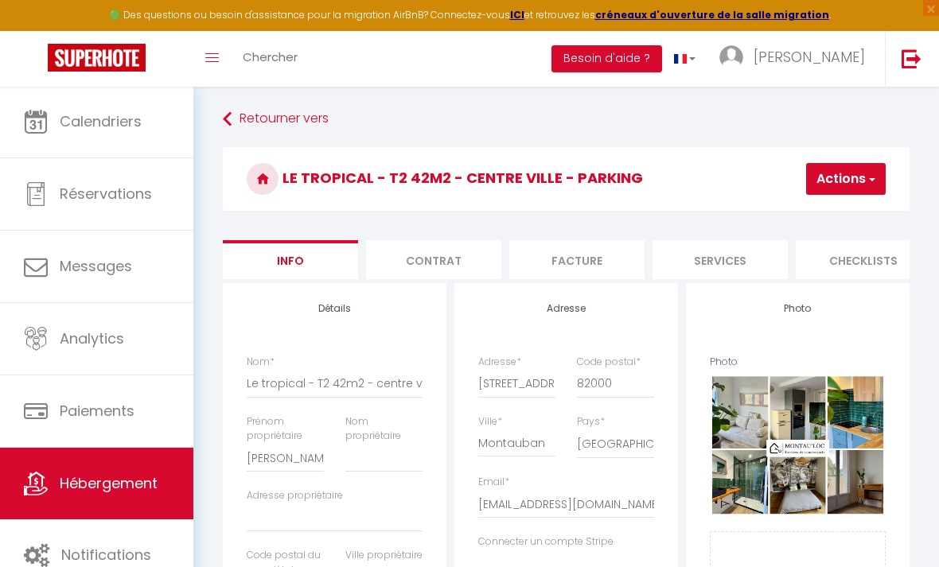
click at [863, 166] on button "Actions" at bounding box center [846, 179] width 80 height 32
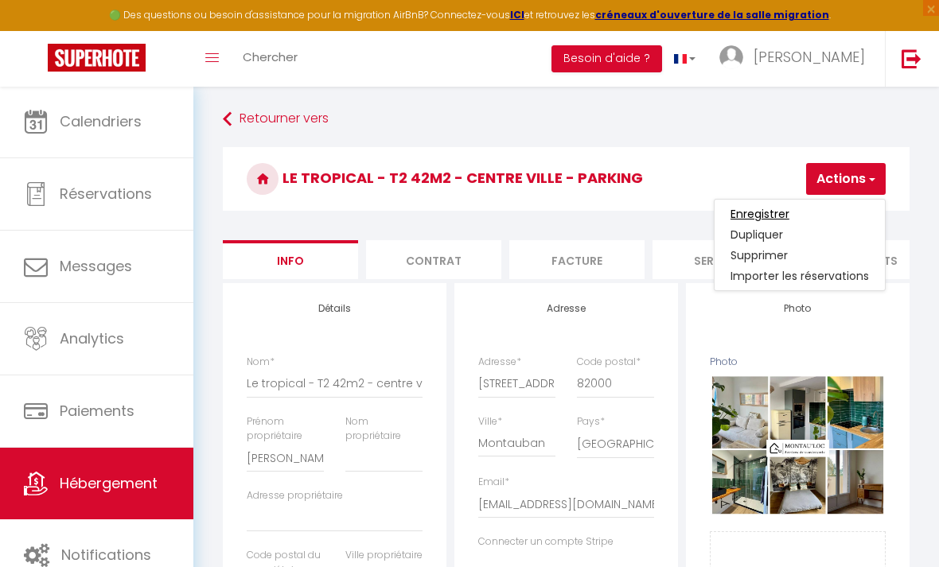
click at [759, 212] on input "Enregistrer" at bounding box center [759, 214] width 59 height 16
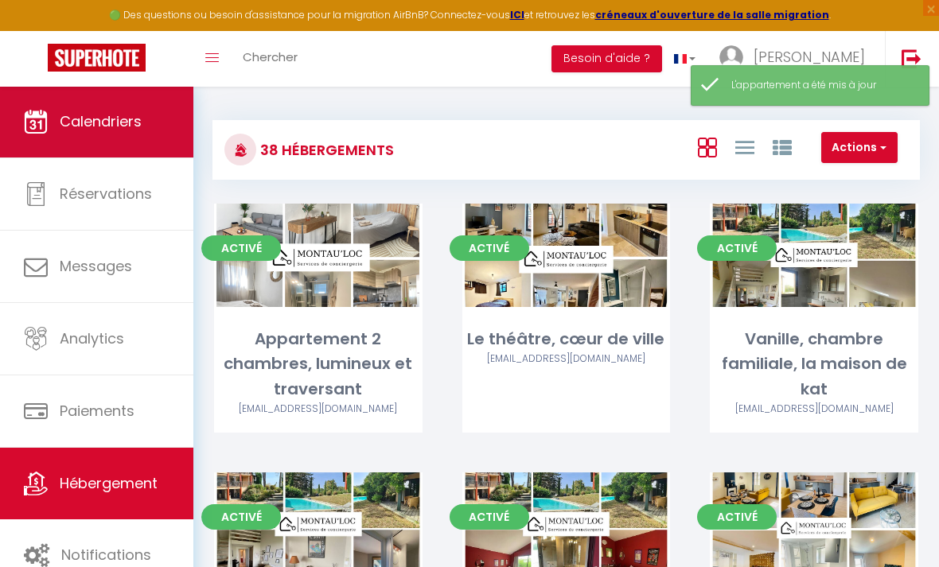
click at [118, 141] on link "Calendriers" at bounding box center [96, 122] width 193 height 72
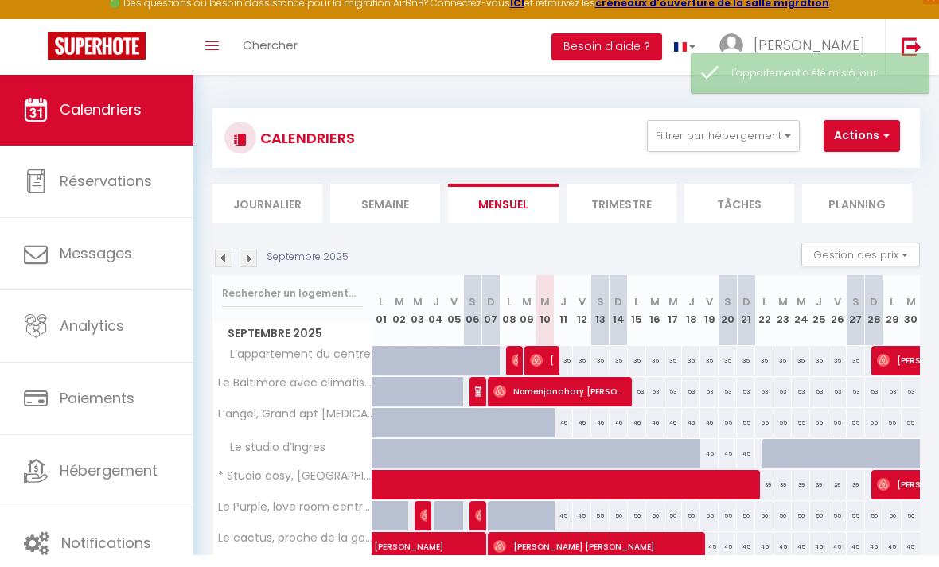
scroll to position [13, 0]
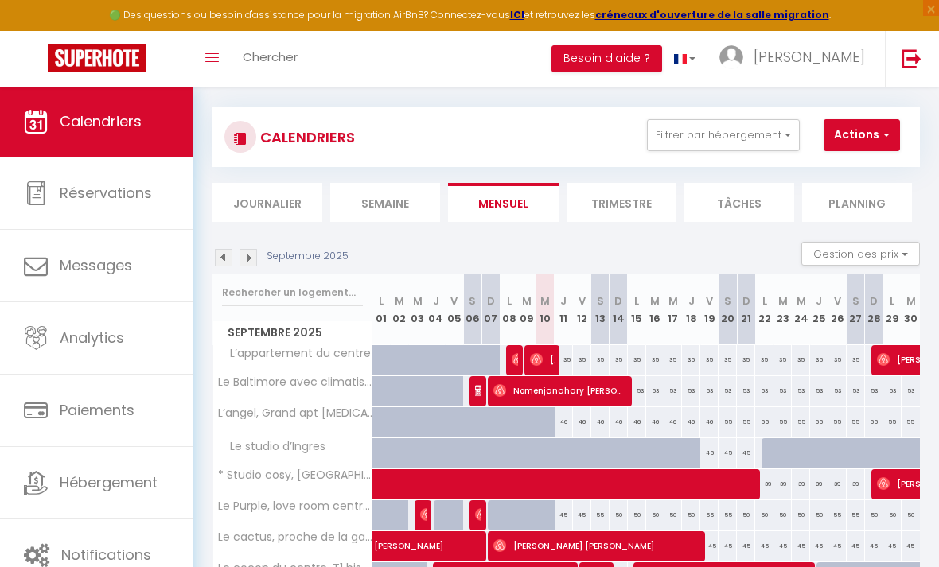
click at [220, 262] on img at bounding box center [224, 258] width 18 height 18
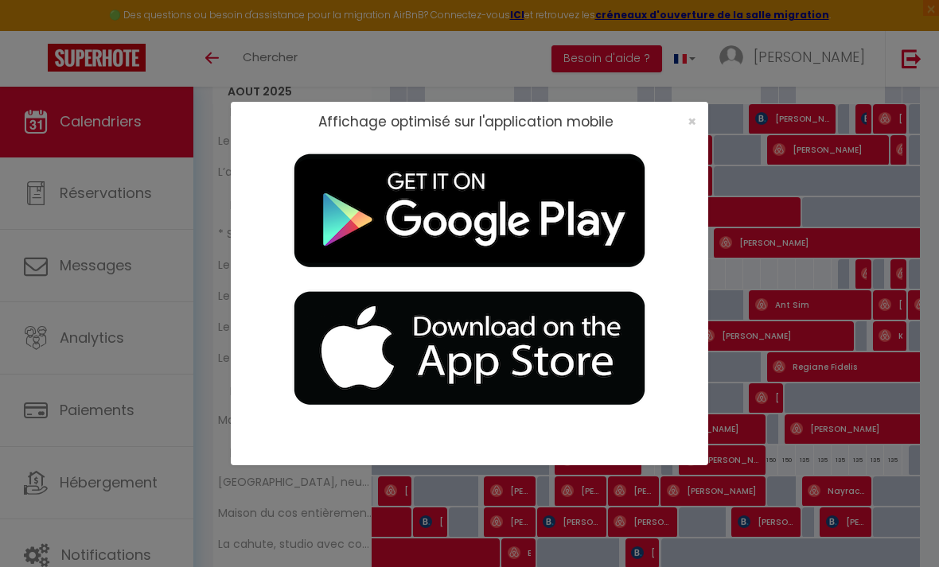
scroll to position [25, 0]
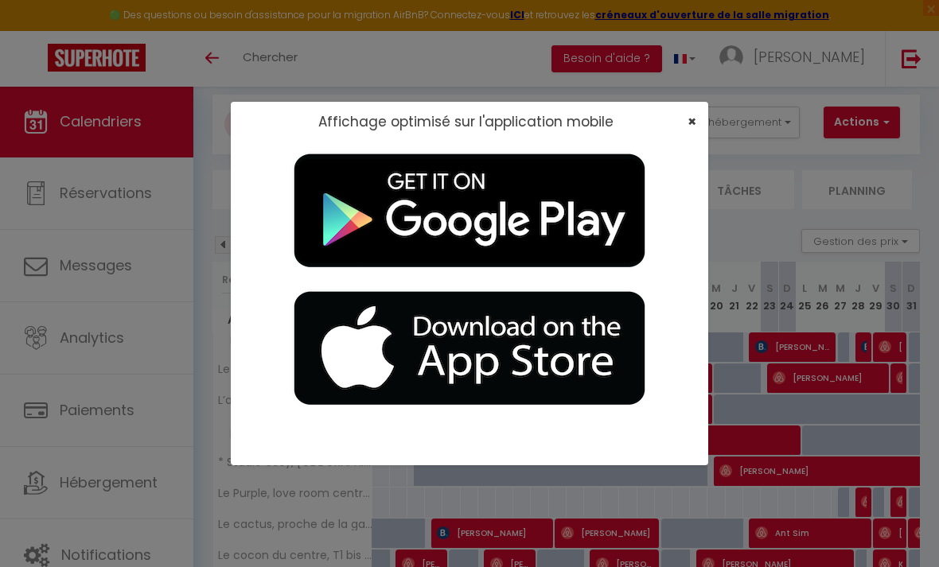
click at [691, 117] on span "×" at bounding box center [691, 121] width 9 height 20
click at [691, 120] on span "×" at bounding box center [691, 121] width 9 height 20
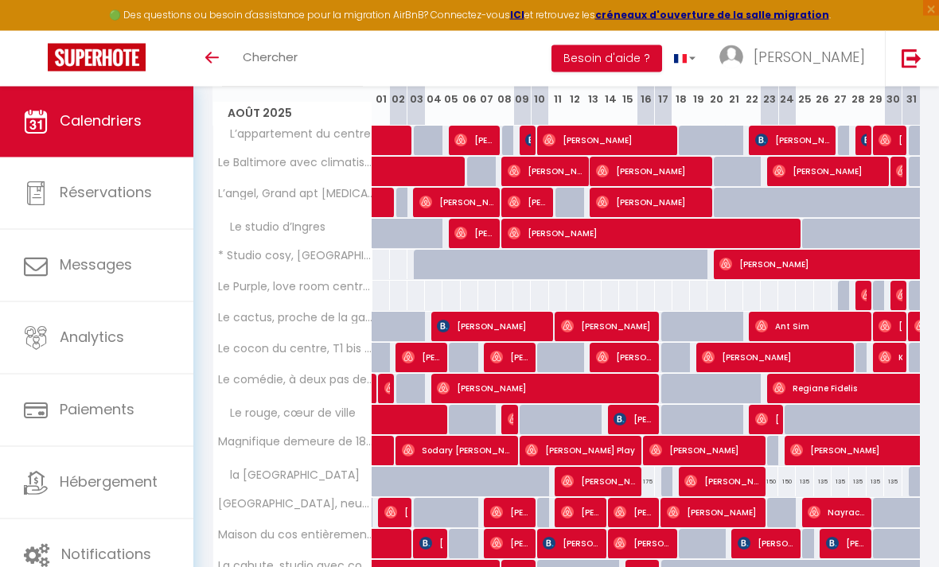
scroll to position [233, 0]
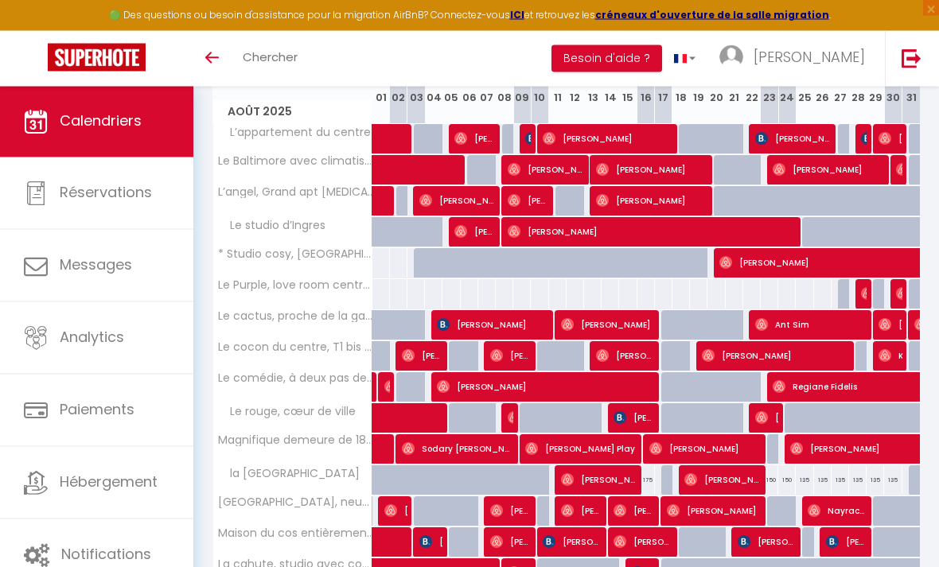
select select "OK"
select select "0"
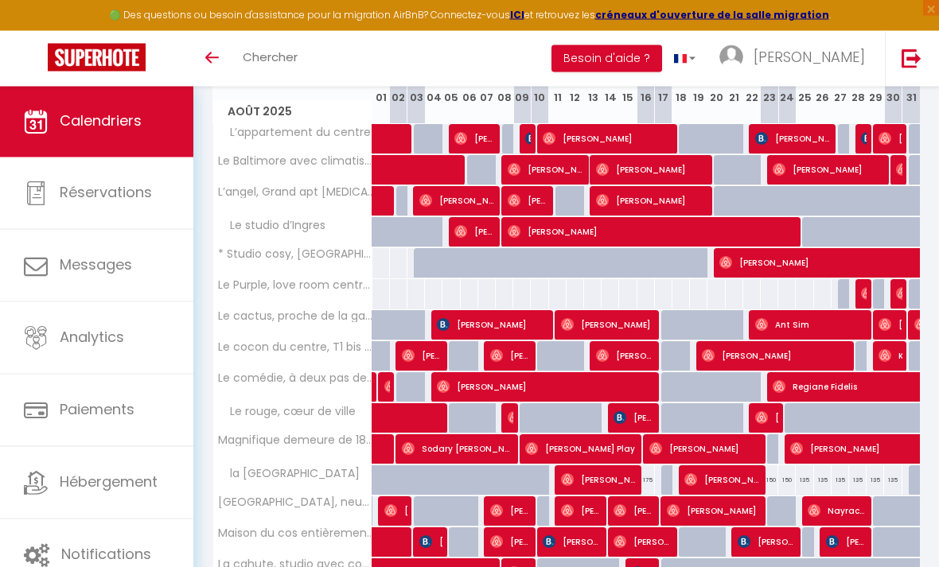
select select "1"
select select
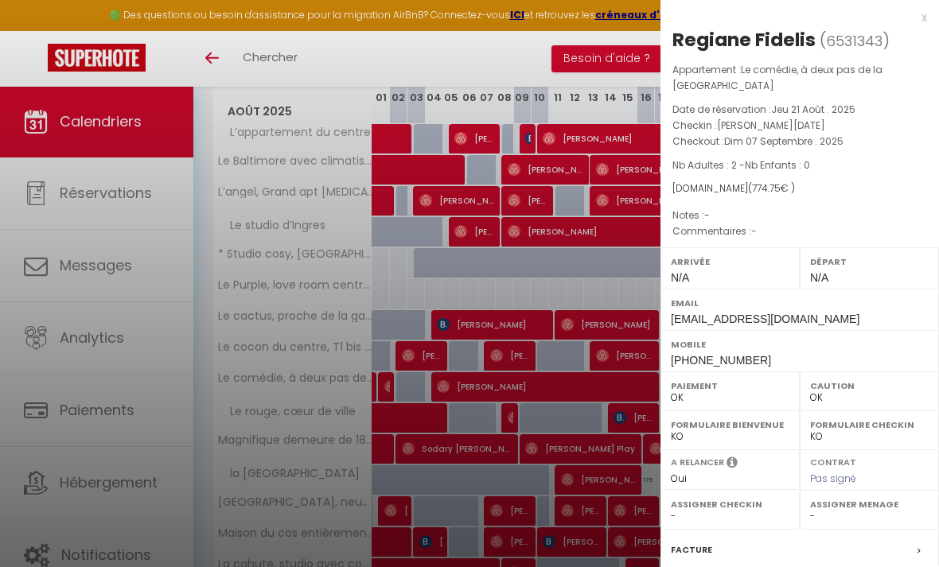
click at [544, 400] on div at bounding box center [469, 283] width 939 height 567
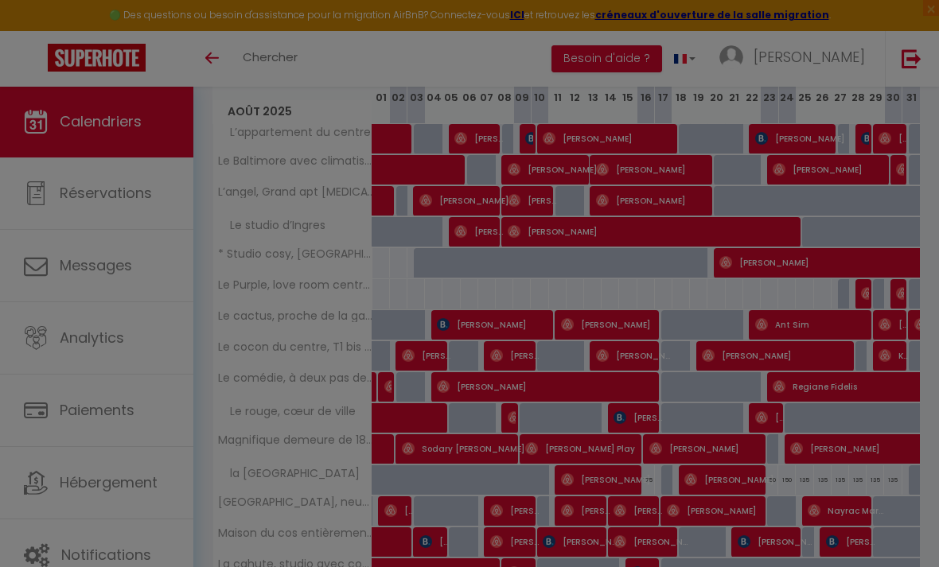
scroll to position [25, 0]
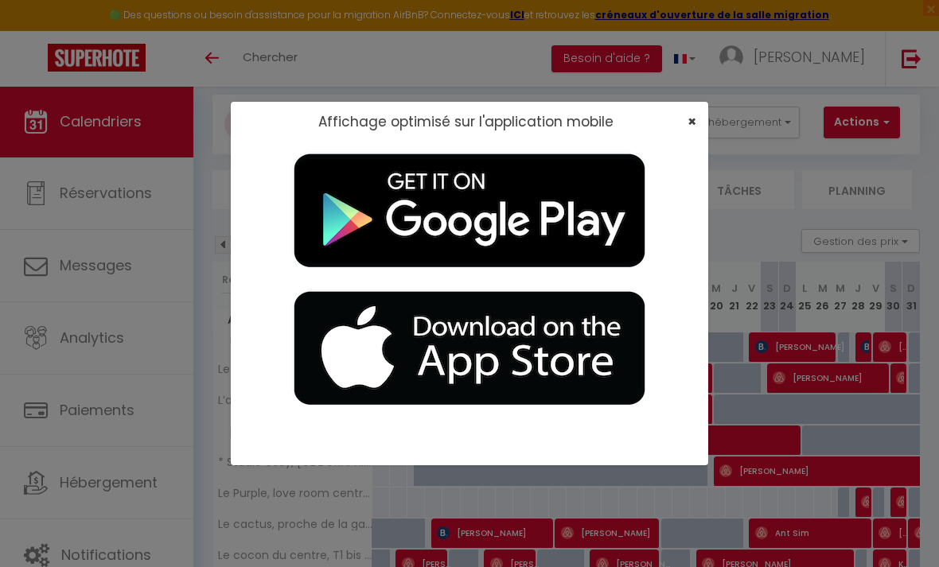
click at [695, 123] on span "×" at bounding box center [691, 121] width 9 height 20
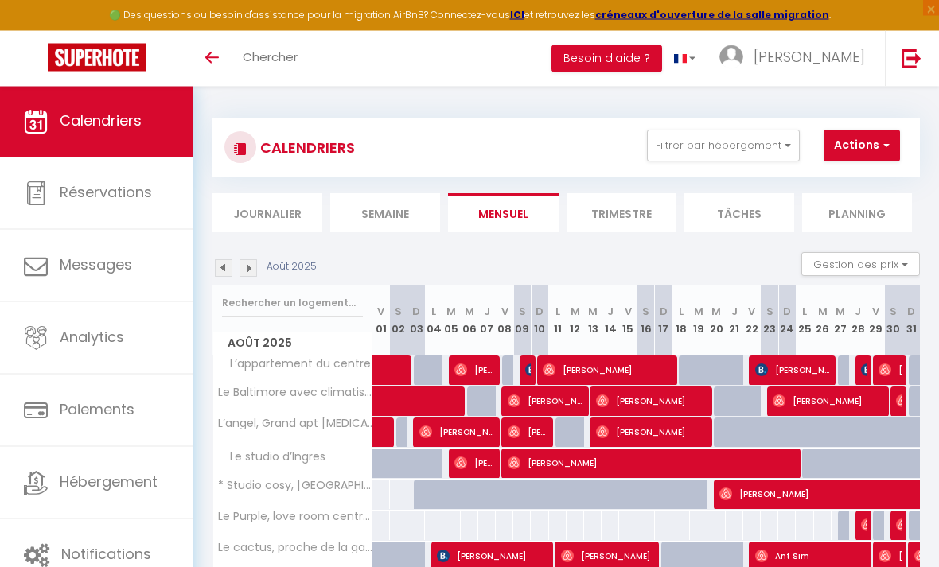
scroll to position [3, 0]
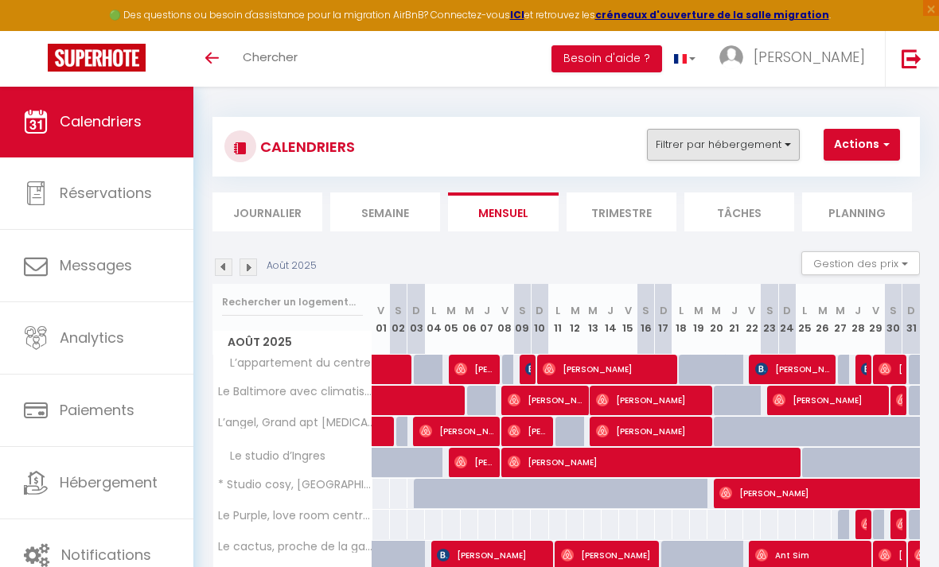
click at [766, 153] on button "Filtrer par hébergement" at bounding box center [723, 145] width 153 height 32
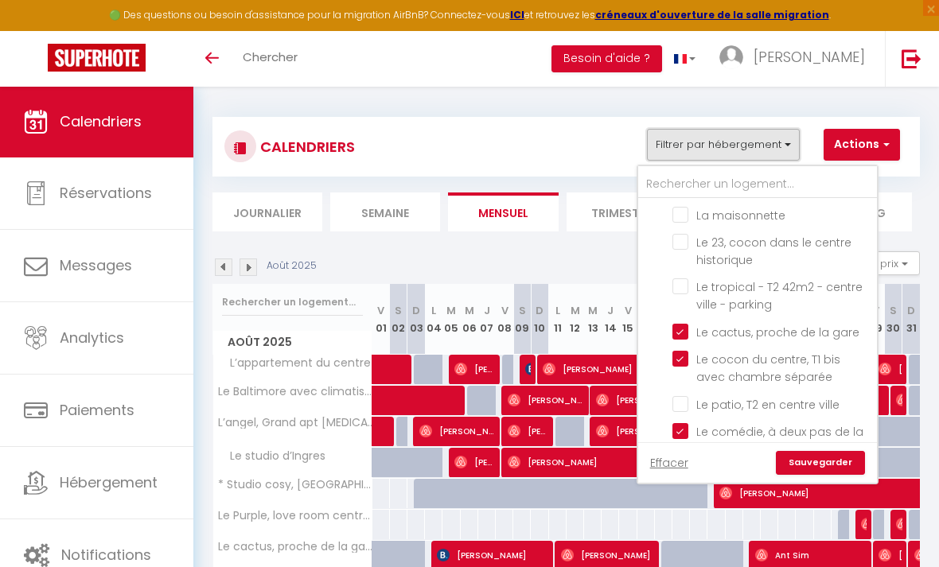
scroll to position [361, 0]
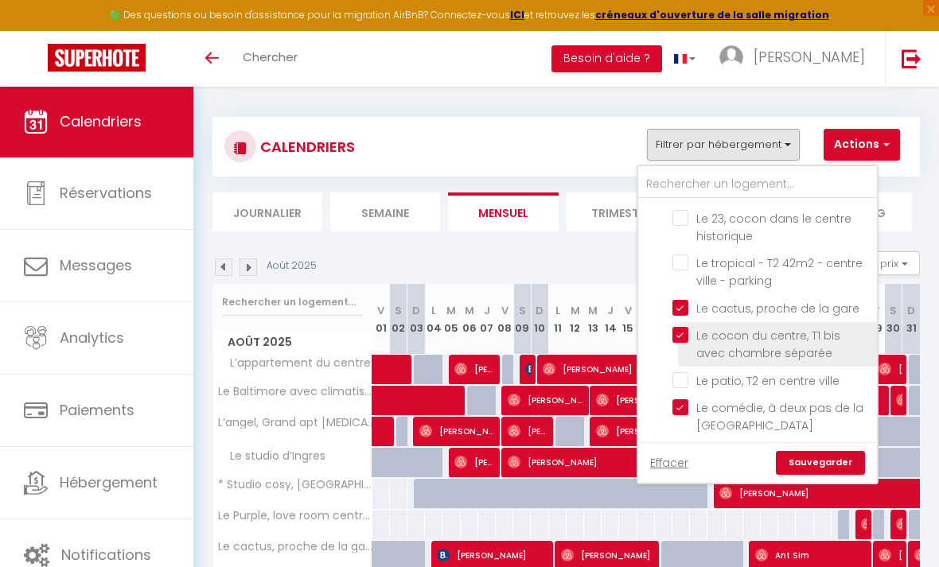
click at [682, 337] on input "Le cocon du centre, T1 bis avec chambre séparée" at bounding box center [771, 335] width 199 height 16
checkbox input "false"
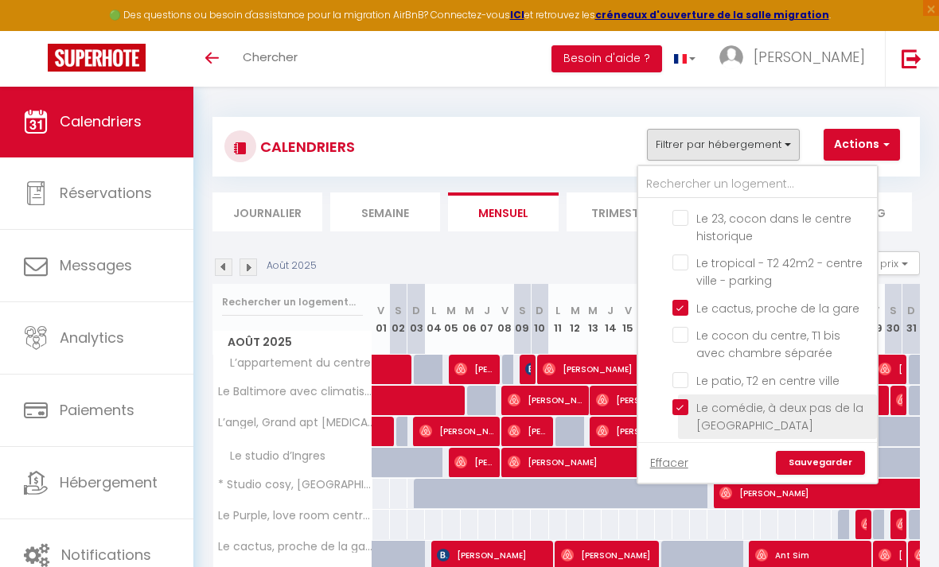
click at [681, 403] on input "Le comédie, à deux pas de la [GEOGRAPHIC_DATA]" at bounding box center [771, 407] width 199 height 16
checkbox input "false"
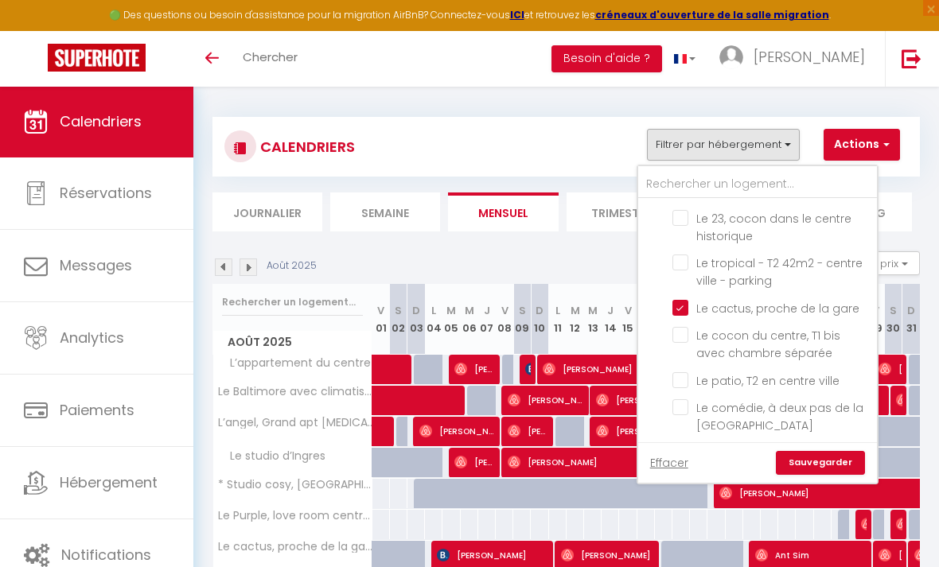
click at [834, 469] on link "Sauvegarder" at bounding box center [820, 463] width 89 height 24
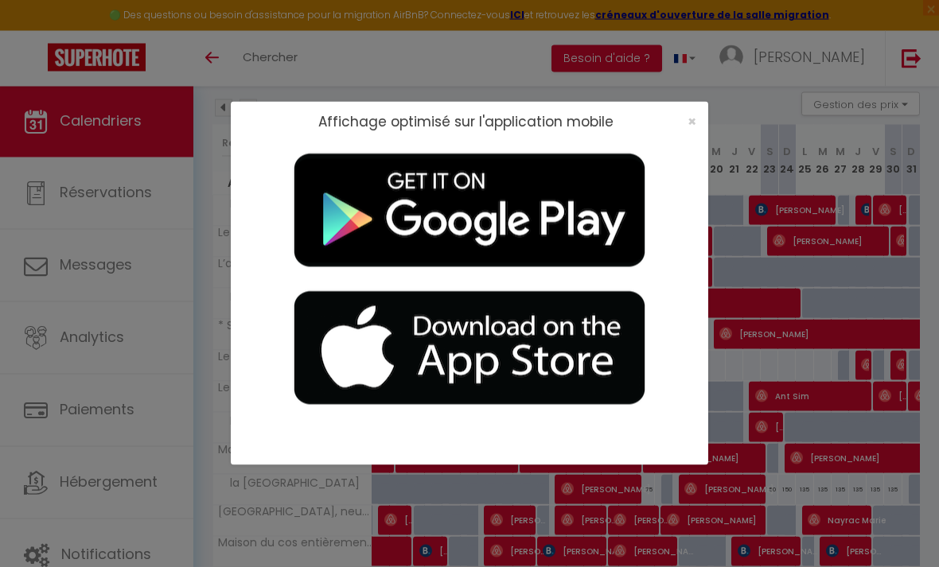
scroll to position [25, 0]
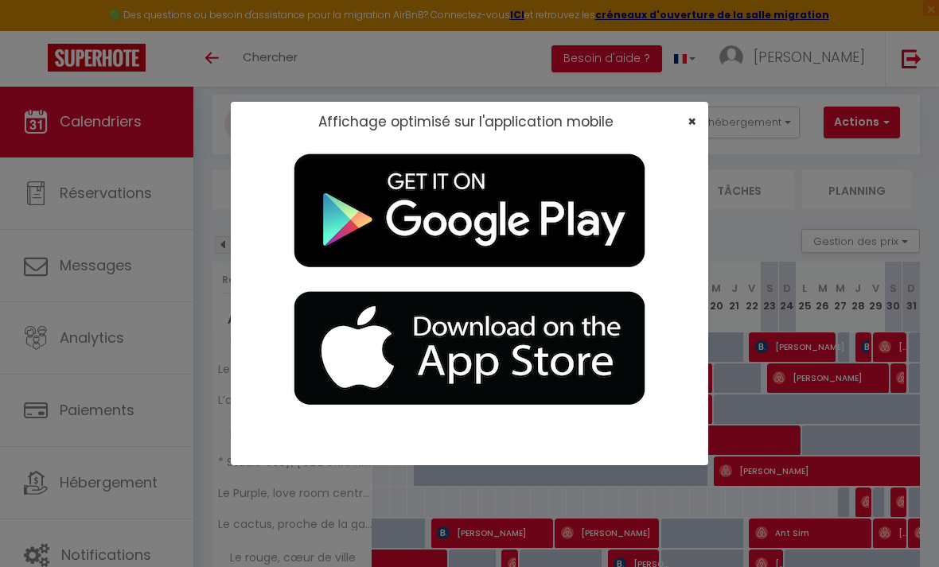
click at [689, 124] on span "×" at bounding box center [691, 121] width 9 height 20
click at [694, 122] on span "×" at bounding box center [691, 121] width 9 height 20
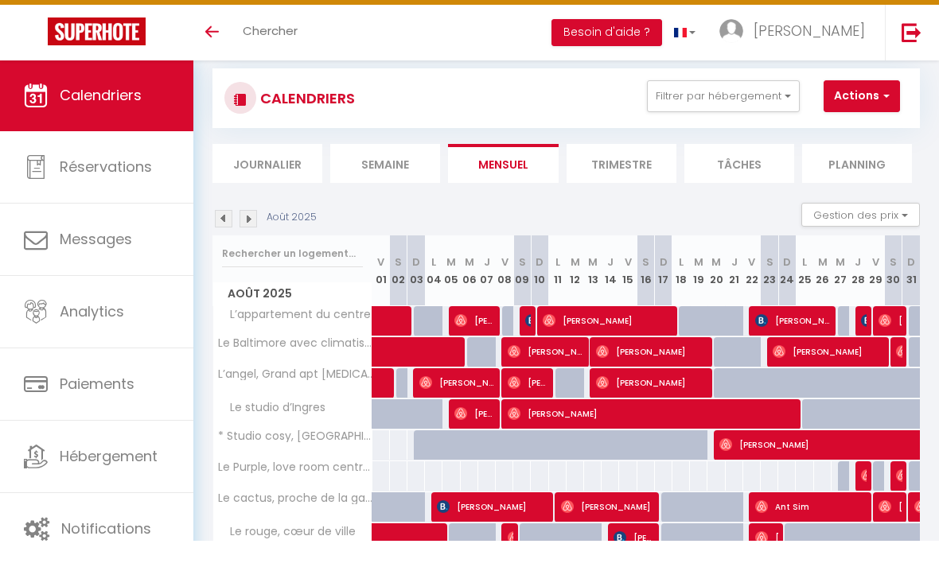
scroll to position [65, 0]
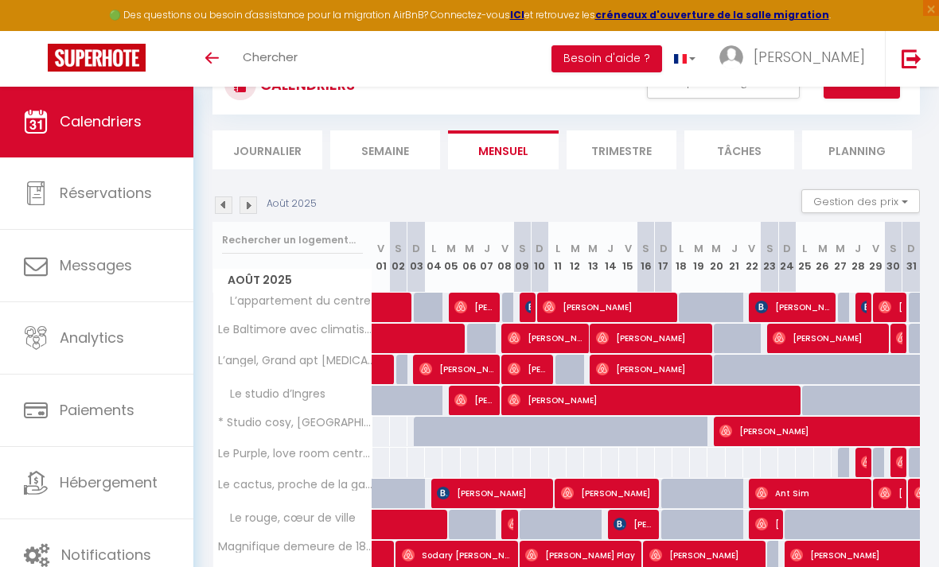
click at [251, 205] on img at bounding box center [248, 205] width 18 height 18
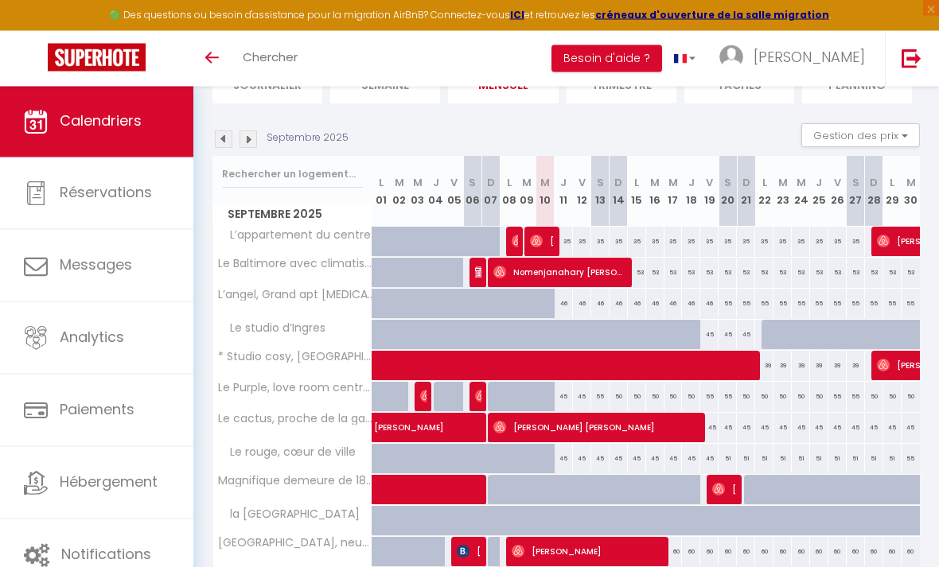
scroll to position [131, 0]
click at [246, 141] on img at bounding box center [248, 139] width 18 height 18
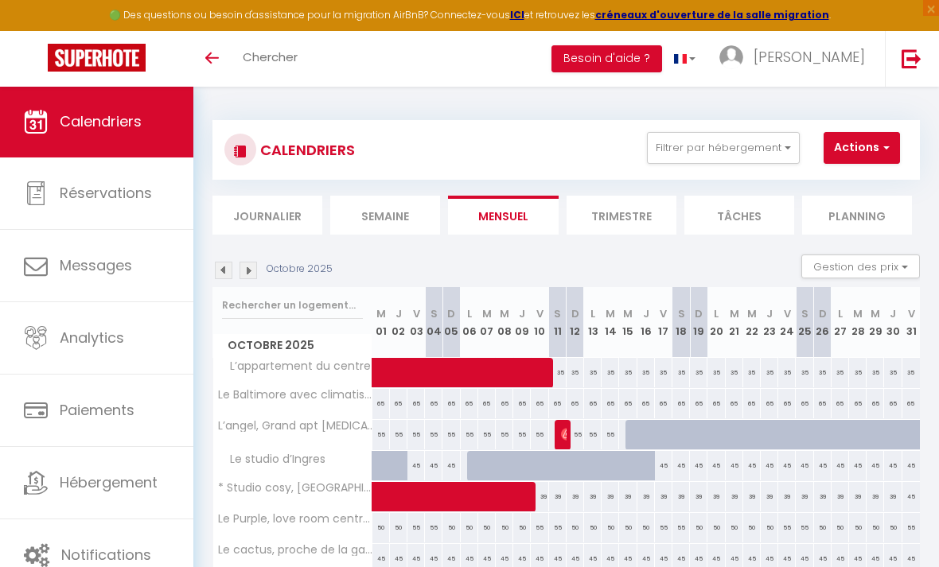
scroll to position [7, 0]
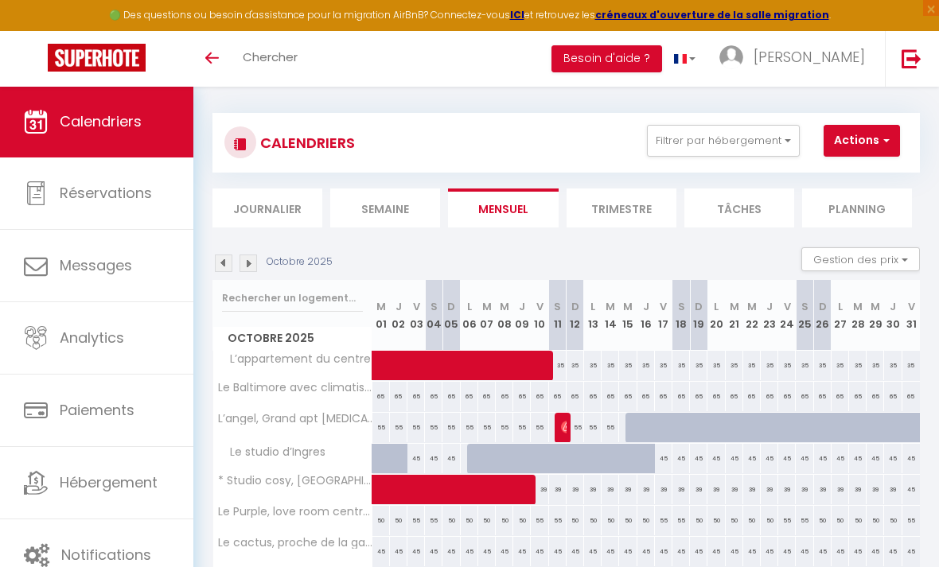
click at [250, 270] on img at bounding box center [248, 264] width 18 height 18
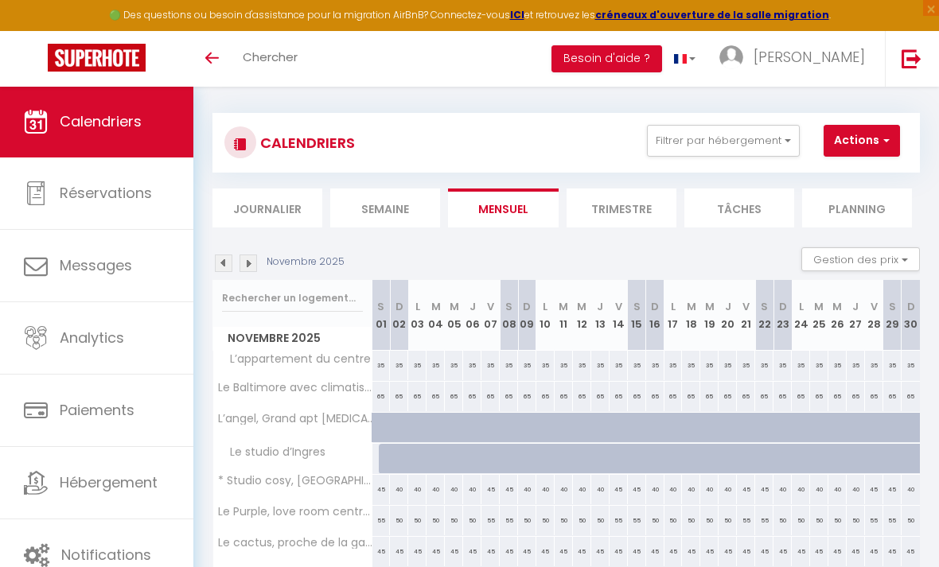
click at [244, 269] on img at bounding box center [248, 264] width 18 height 18
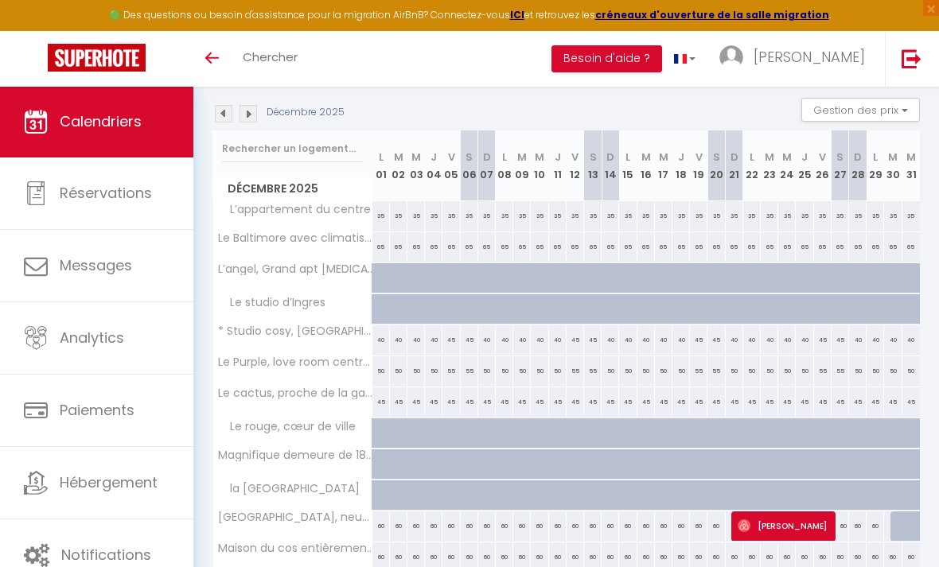
scroll to position [142, 0]
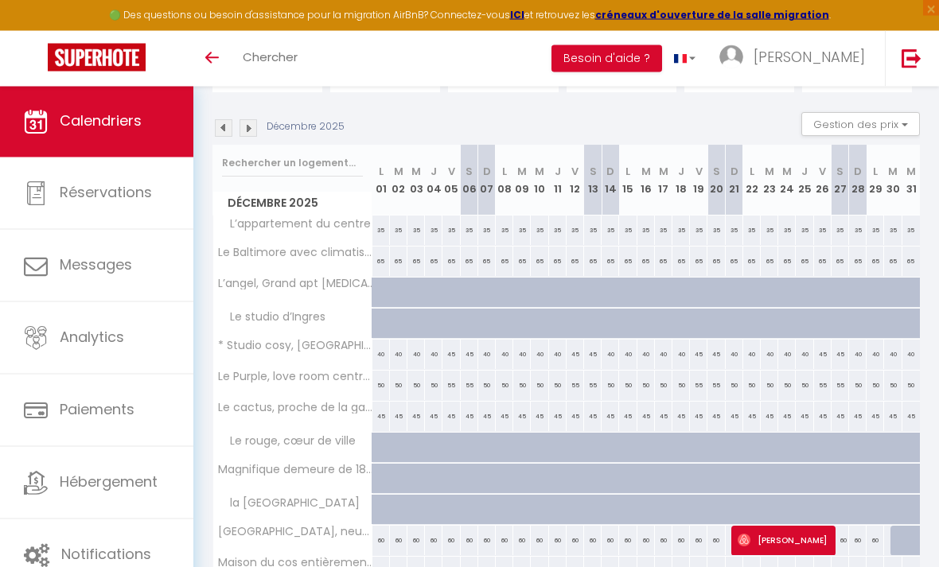
click at [232, 123] on img at bounding box center [224, 129] width 18 height 18
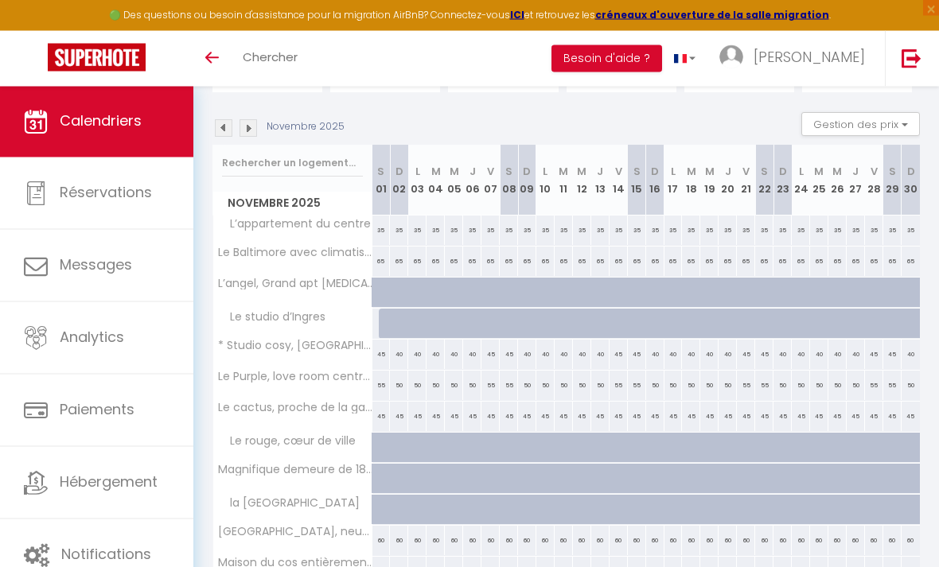
scroll to position [137, 0]
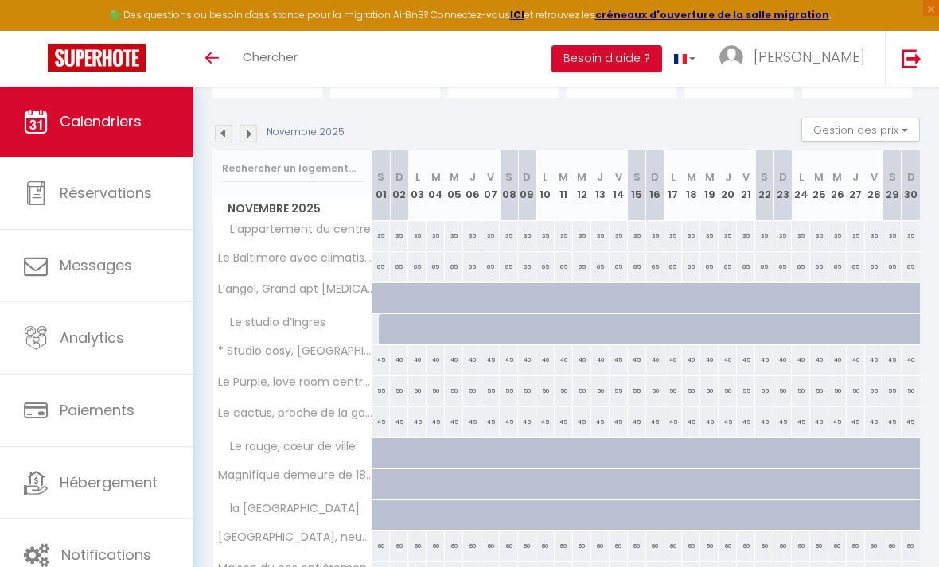
click at [228, 132] on img at bounding box center [224, 134] width 18 height 18
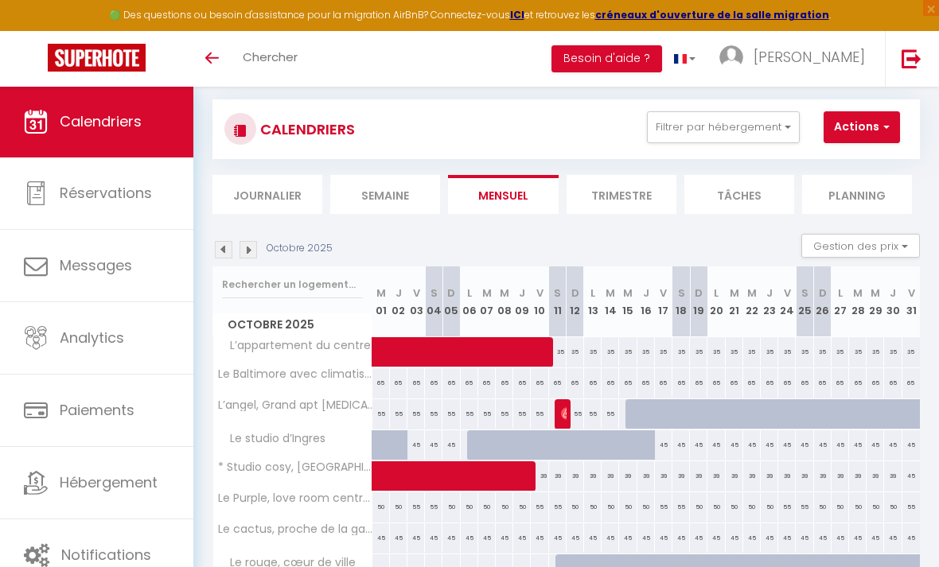
scroll to position [23, 0]
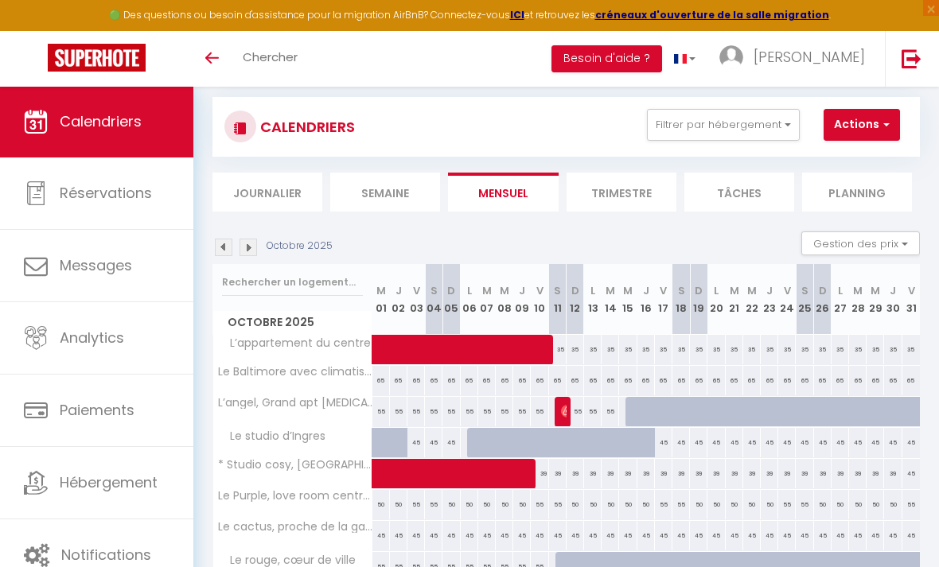
click at [240, 251] on img at bounding box center [248, 248] width 18 height 18
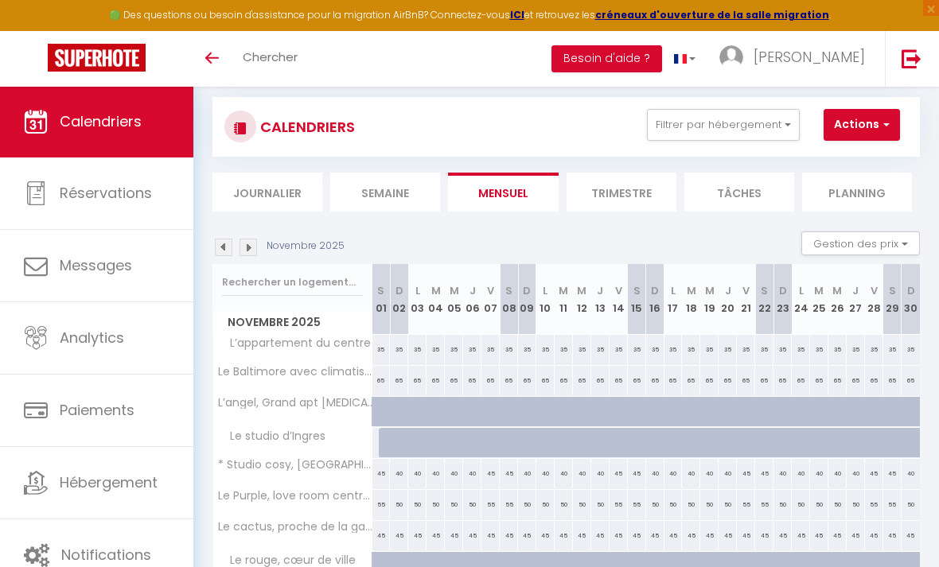
click at [223, 254] on img at bounding box center [224, 248] width 18 height 18
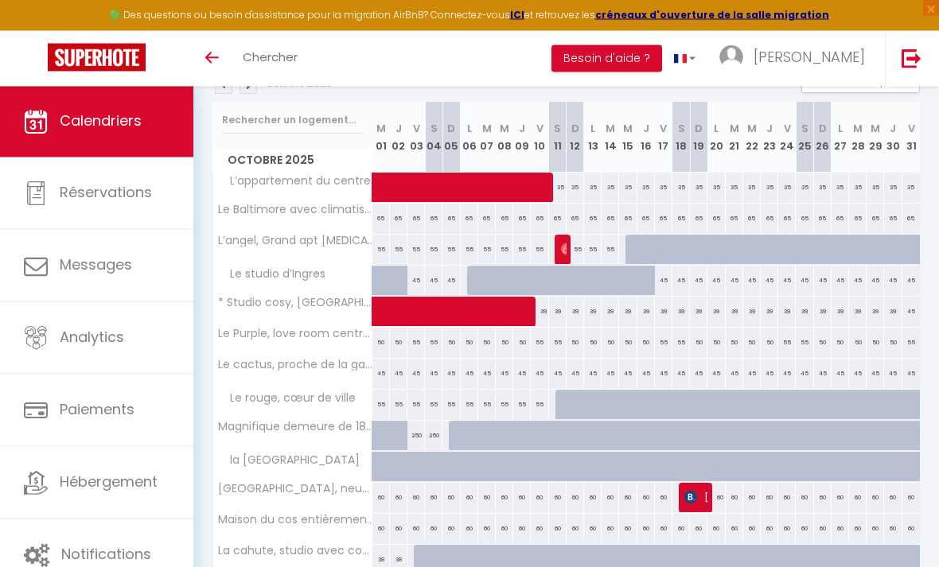
scroll to position [185, 0]
click at [566, 401] on div at bounding box center [575, 405] width 18 height 30
type input "55"
type input "Dim 12 Octobre 2025"
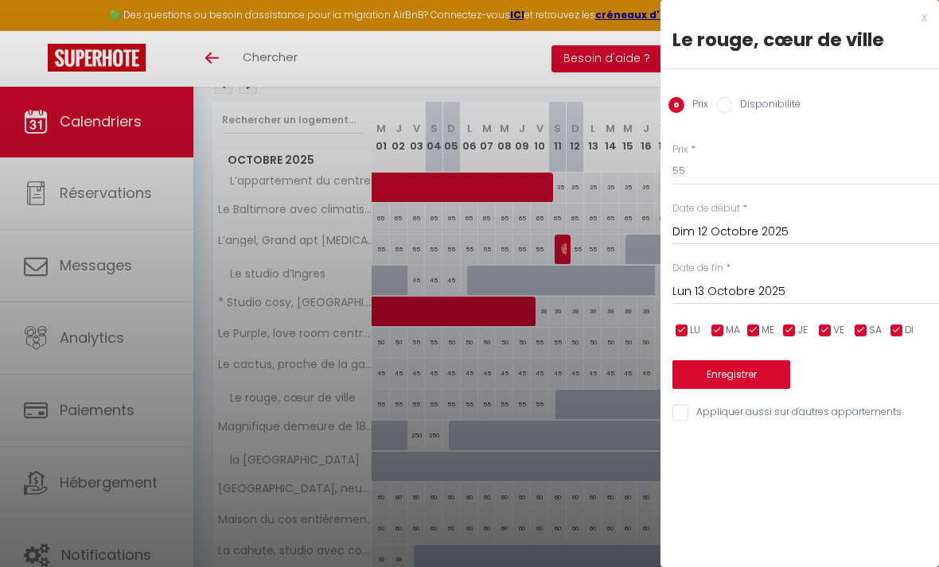
click at [788, 290] on input "Lun 13 Octobre 2025" at bounding box center [805, 292] width 267 height 21
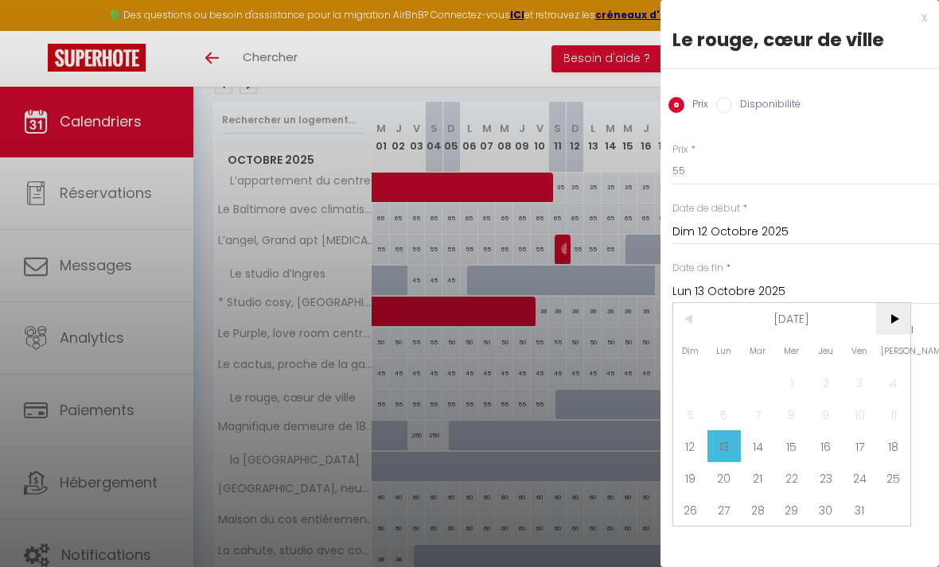
click at [884, 325] on span ">" at bounding box center [893, 319] width 34 height 32
click at [887, 324] on span ">" at bounding box center [893, 319] width 34 height 32
click at [882, 322] on span ">" at bounding box center [893, 319] width 34 height 32
click at [888, 322] on span ">" at bounding box center [893, 319] width 34 height 32
click at [882, 326] on span ">" at bounding box center [893, 319] width 34 height 32
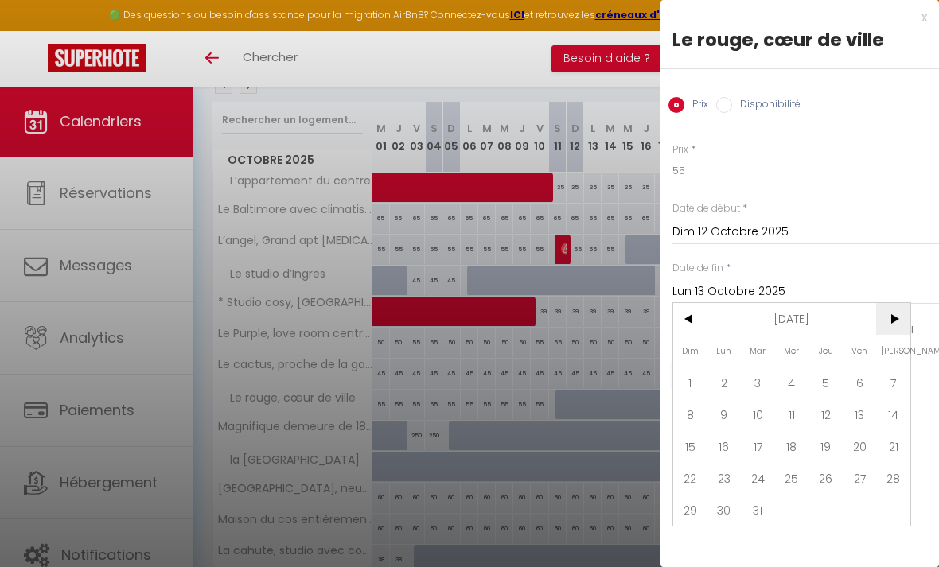
click at [885, 323] on span ">" at bounding box center [893, 319] width 34 height 32
click at [888, 322] on span ">" at bounding box center [893, 319] width 34 height 32
click at [888, 324] on span ">" at bounding box center [893, 319] width 34 height 32
click at [889, 320] on span ">" at bounding box center [893, 319] width 34 height 32
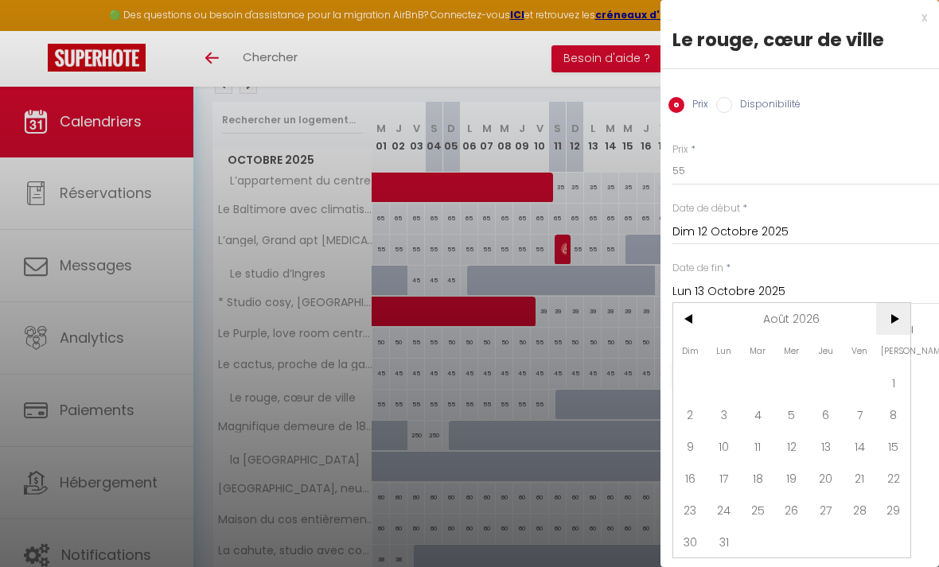
click at [886, 321] on span ">" at bounding box center [893, 319] width 34 height 32
click at [885, 324] on span ">" at bounding box center [893, 319] width 34 height 32
click at [888, 329] on span ">" at bounding box center [893, 319] width 34 height 32
click at [885, 329] on span ">" at bounding box center [893, 319] width 34 height 32
click at [883, 330] on span ">" at bounding box center [893, 319] width 34 height 32
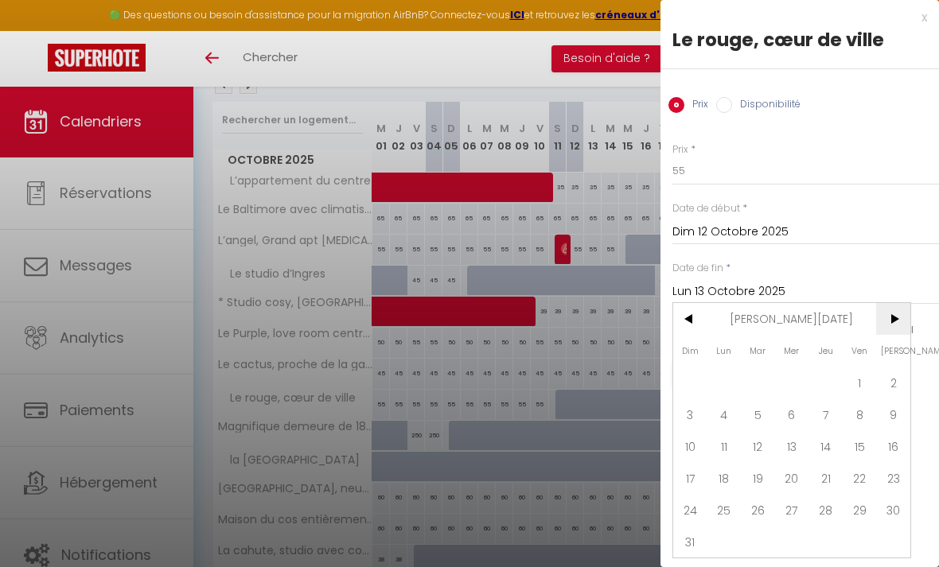
click at [887, 325] on span ">" at bounding box center [893, 319] width 34 height 32
click at [886, 322] on span ">" at bounding box center [893, 319] width 34 height 32
click at [886, 321] on span ">" at bounding box center [893, 319] width 34 height 32
click at [888, 318] on span ">" at bounding box center [893, 319] width 34 height 32
click at [880, 325] on span ">" at bounding box center [893, 319] width 34 height 32
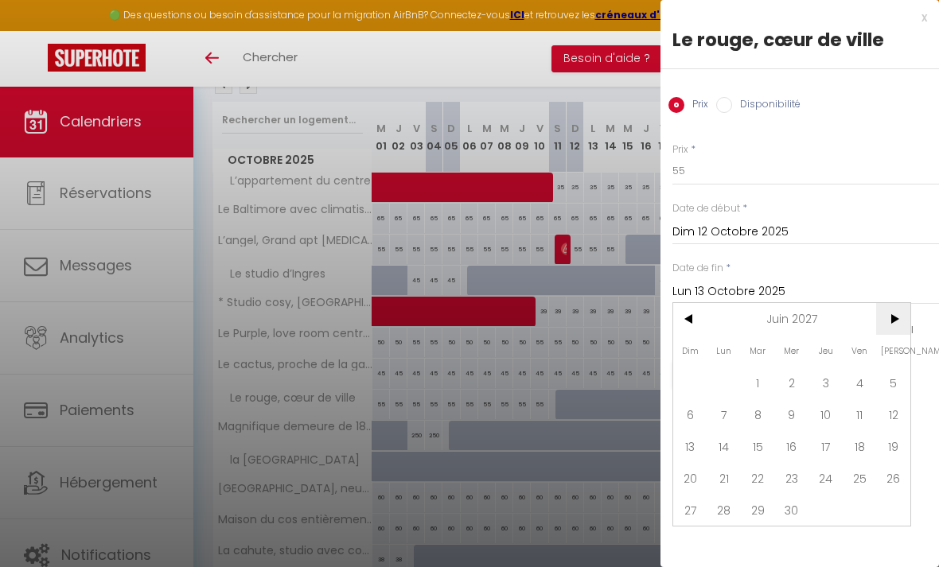
click at [877, 325] on span ">" at bounding box center [893, 319] width 34 height 32
click at [884, 325] on span ">" at bounding box center [893, 319] width 34 height 32
click at [885, 326] on span ">" at bounding box center [893, 319] width 34 height 32
click at [884, 325] on span ">" at bounding box center [893, 319] width 34 height 32
click at [856, 414] on span "10" at bounding box center [859, 415] width 34 height 32
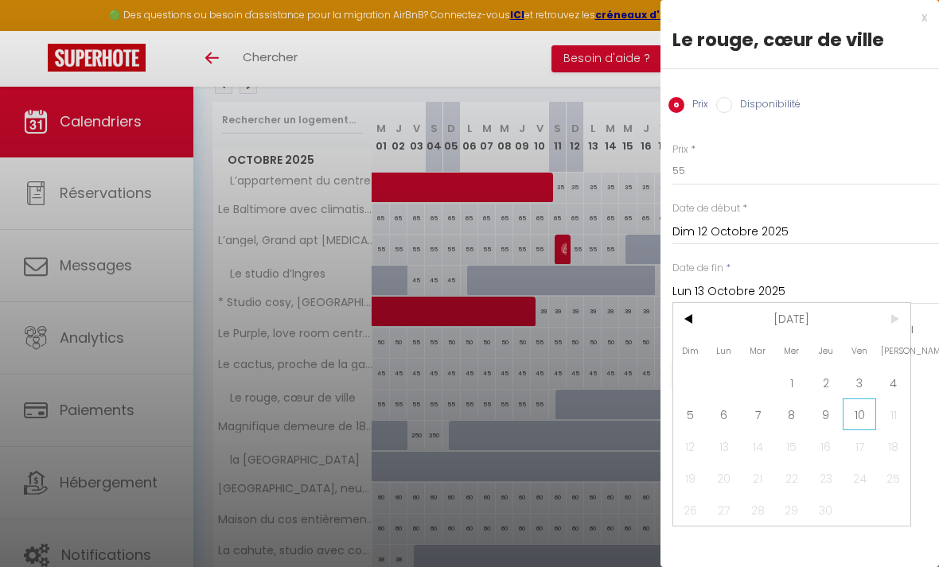
type input "Ven 10 Septembre 2027"
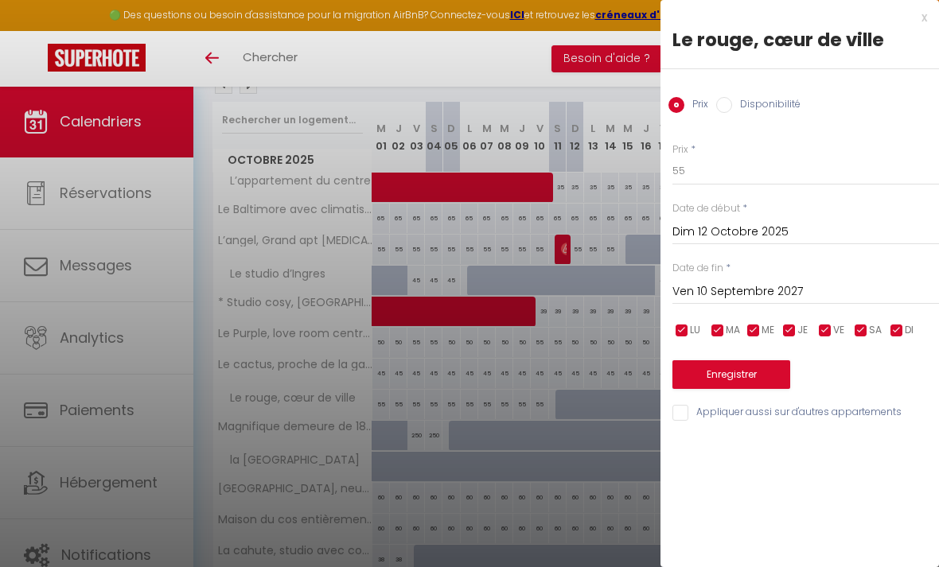
click at [706, 111] on label "Prix" at bounding box center [696, 106] width 24 height 18
click at [684, 111] on input "Prix" at bounding box center [676, 105] width 16 height 16
click at [729, 101] on input "Disponibilité" at bounding box center [724, 105] width 16 height 16
radio input "true"
radio input "false"
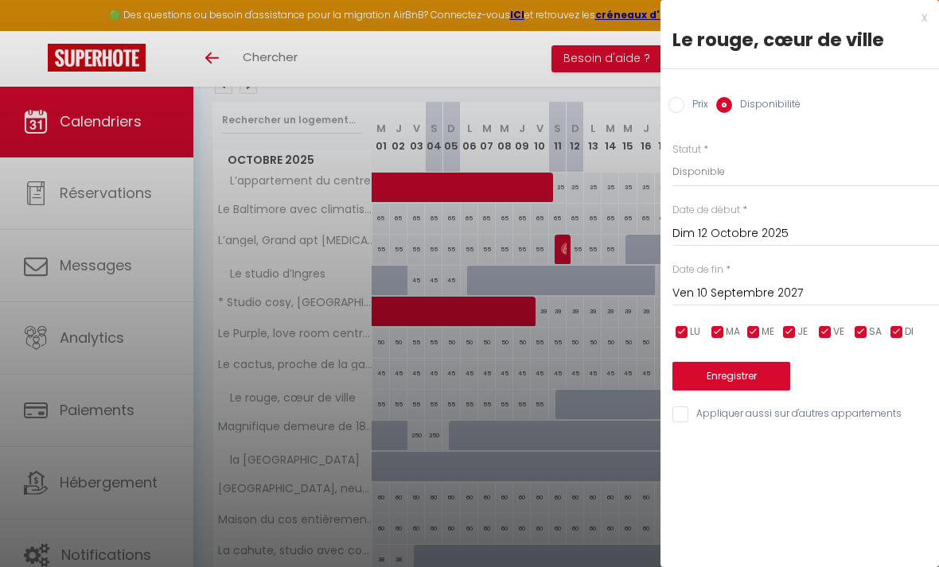
click at [771, 375] on button "Enregistrer" at bounding box center [731, 376] width 118 height 29
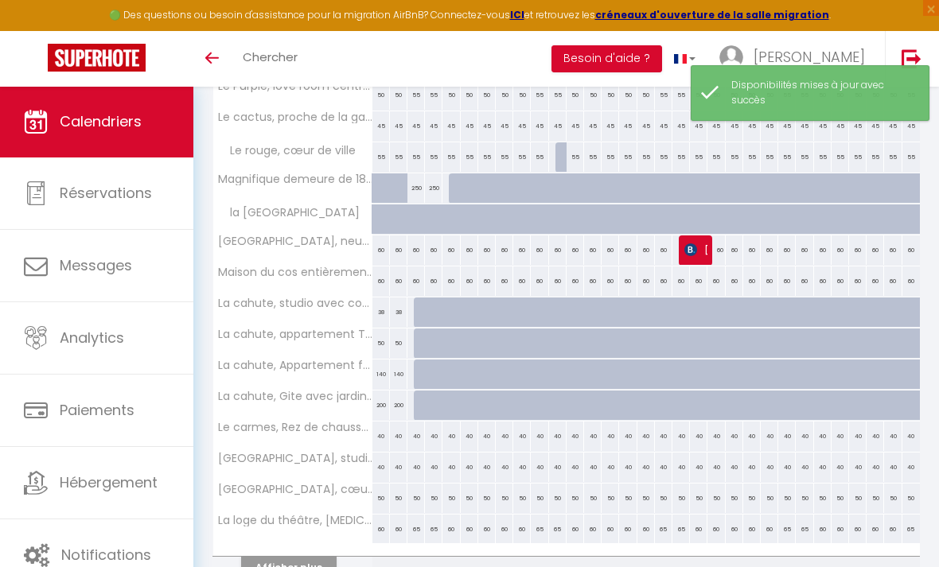
scroll to position [464, 0]
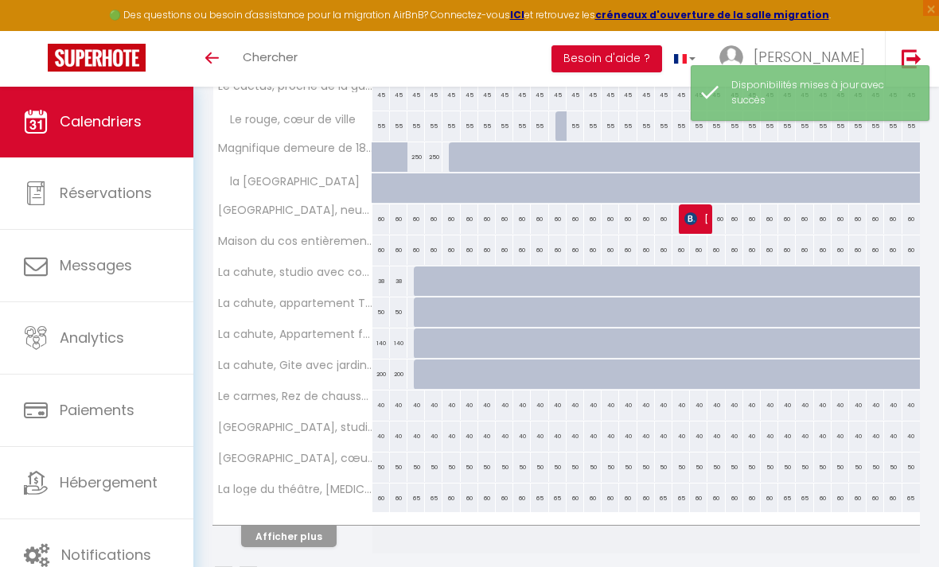
click at [280, 540] on button "Afficher plus" at bounding box center [288, 536] width 95 height 21
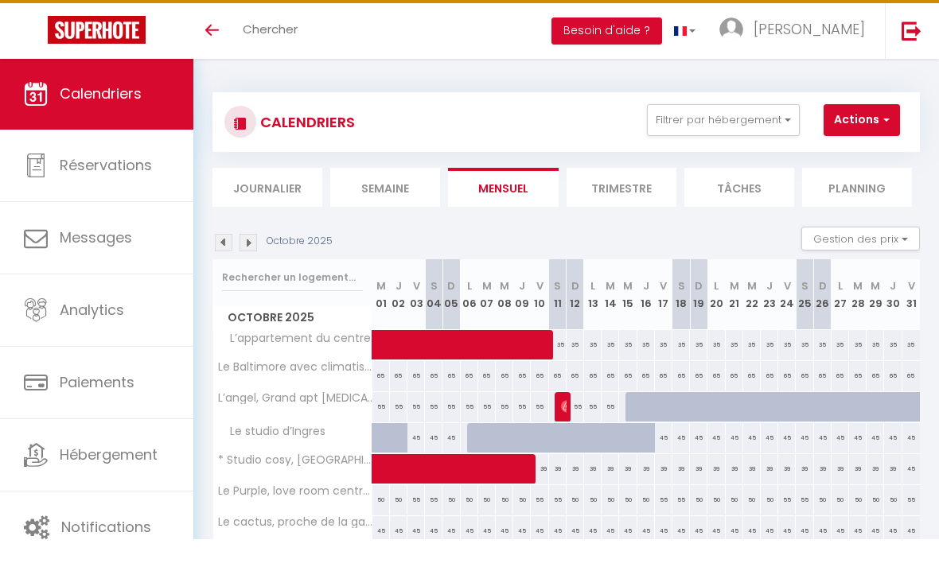
scroll to position [31, 0]
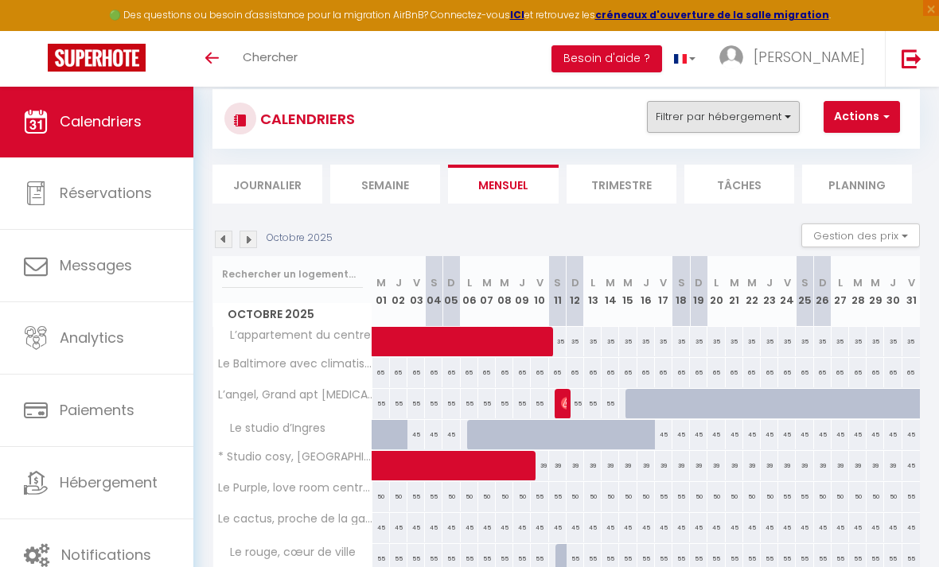
click at [771, 122] on button "Filtrer par hébergement" at bounding box center [723, 117] width 153 height 32
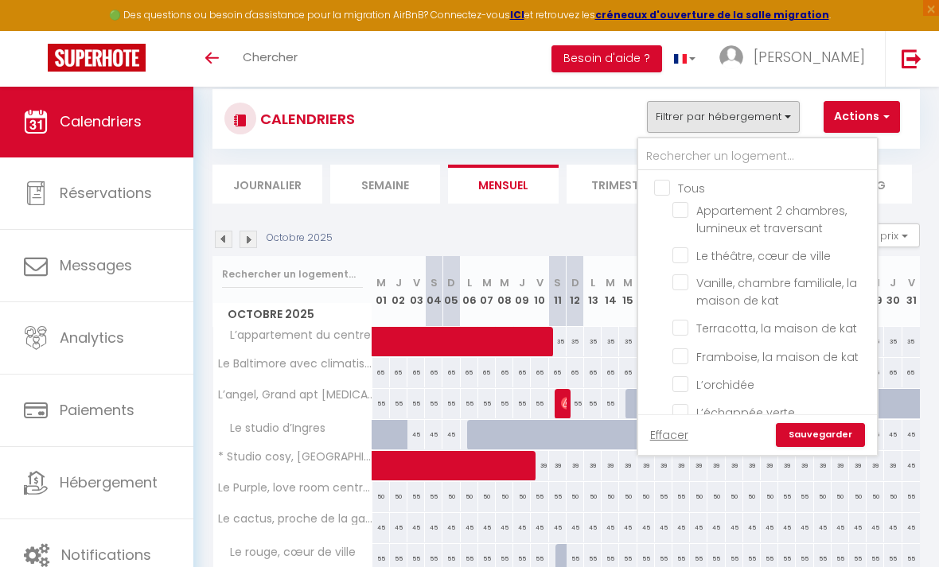
click at [670, 193] on label "Tous" at bounding box center [687, 189] width 35 height 18
click at [655, 193] on input "Tous" at bounding box center [773, 187] width 239 height 16
checkbox input "true"
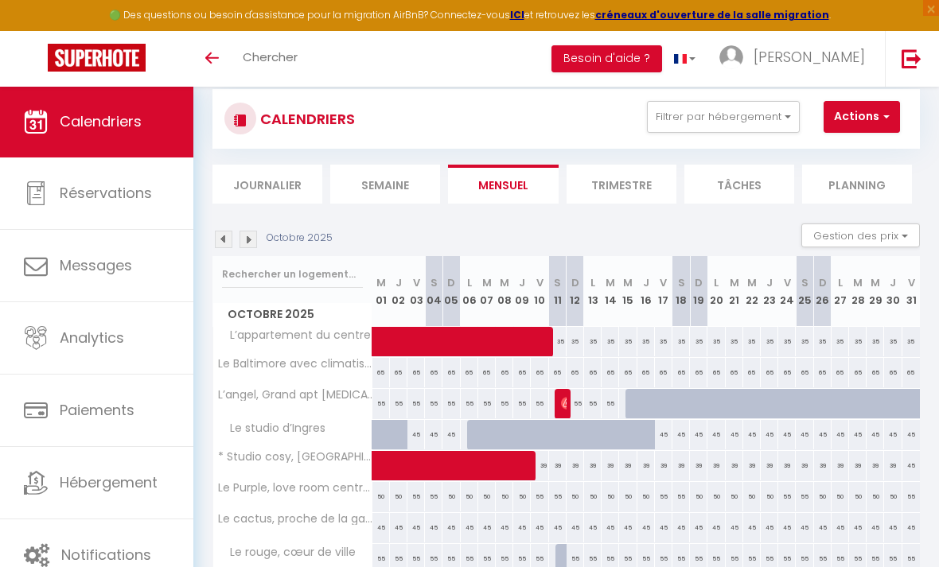
checkbox input "true"
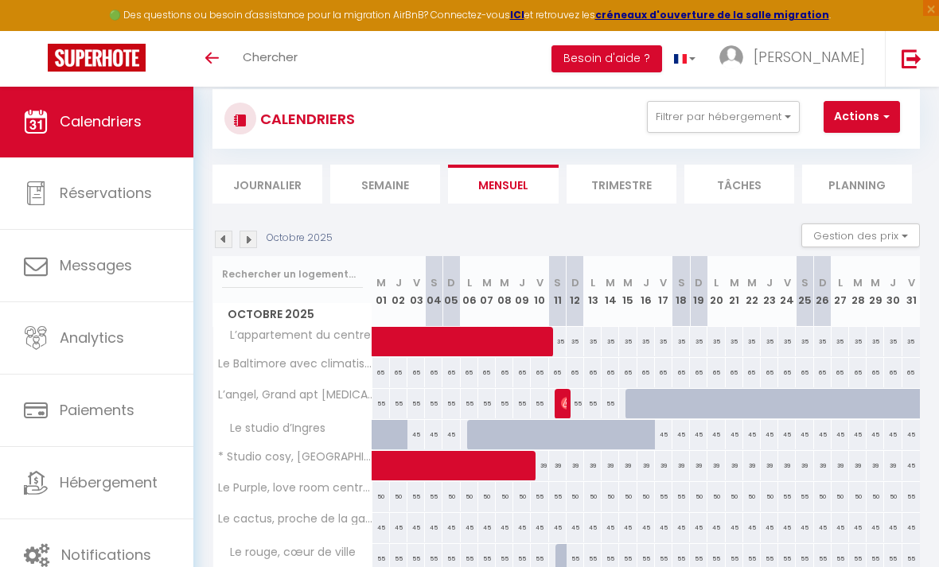
checkbox input "true"
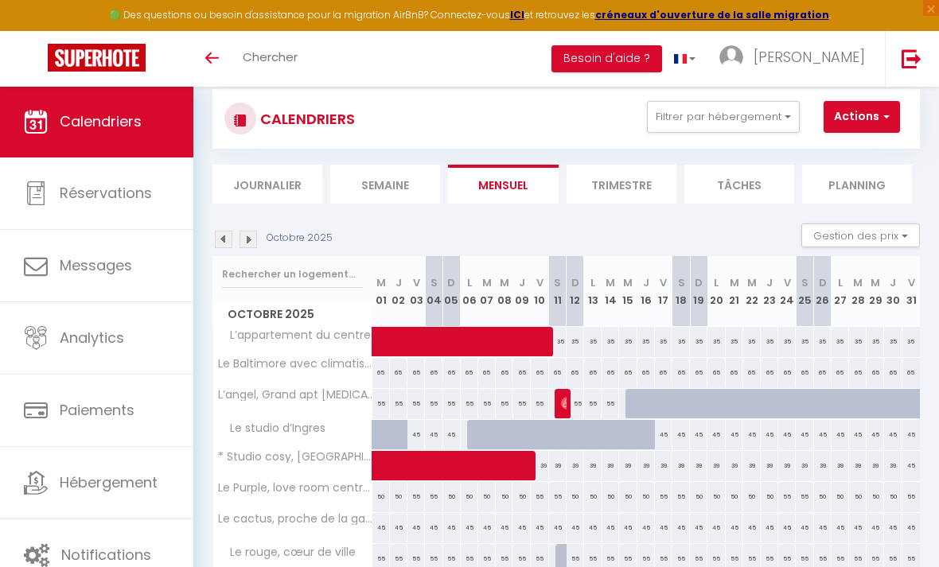
checkbox input "true"
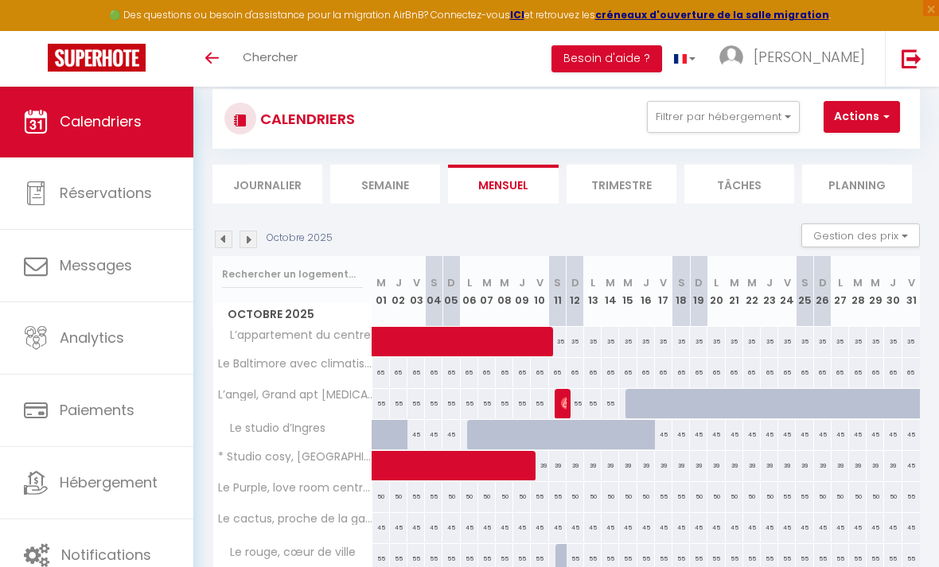
checkbox input "true"
click at [769, 117] on button "Filtrer par hébergement" at bounding box center [723, 117] width 153 height 32
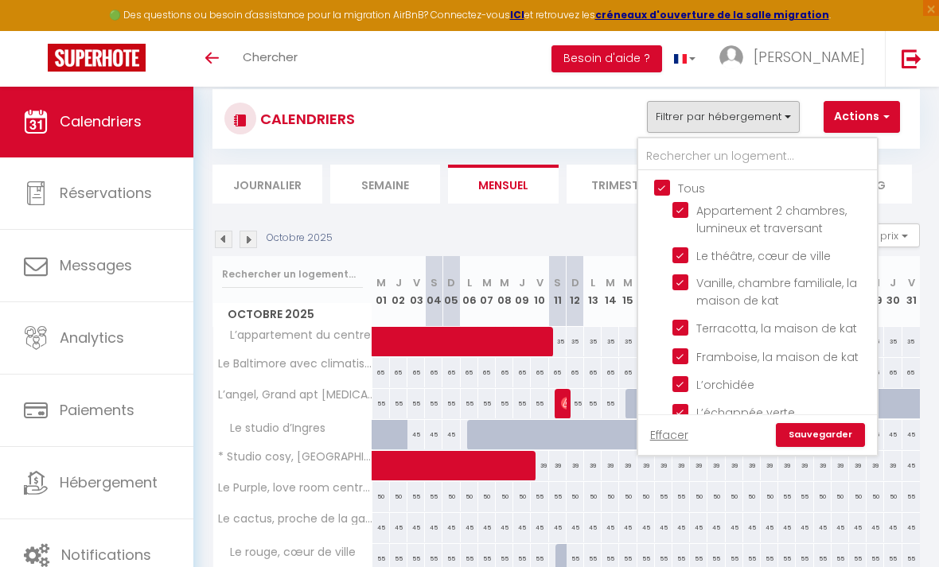
click at [830, 432] on link "Sauvegarder" at bounding box center [820, 435] width 89 height 24
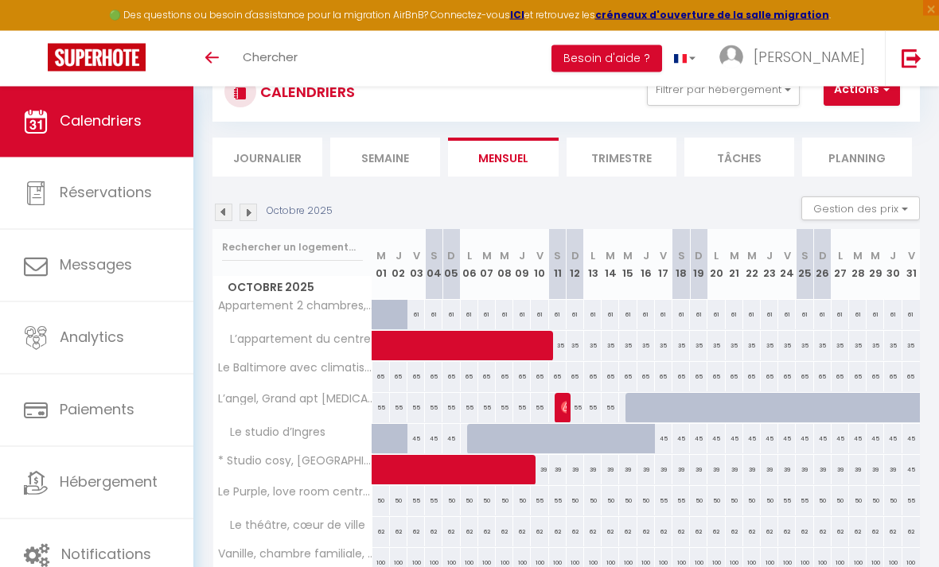
scroll to position [62, 0]
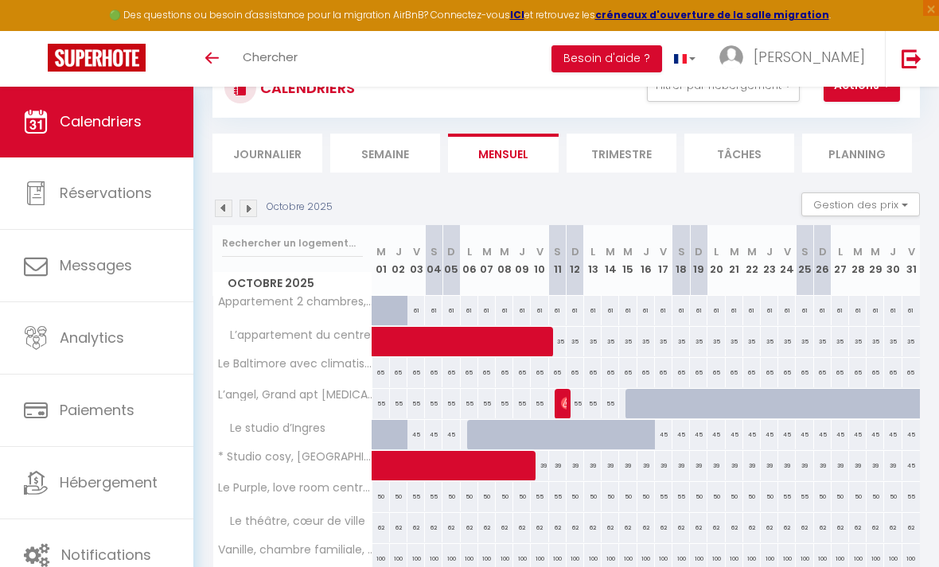
click at [222, 208] on img at bounding box center [224, 209] width 18 height 18
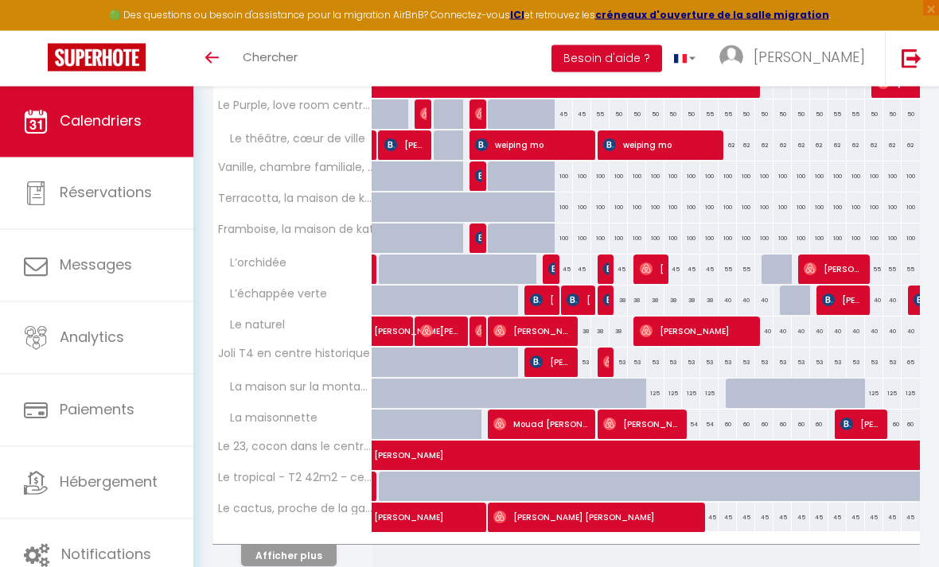
scroll to position [464, 0]
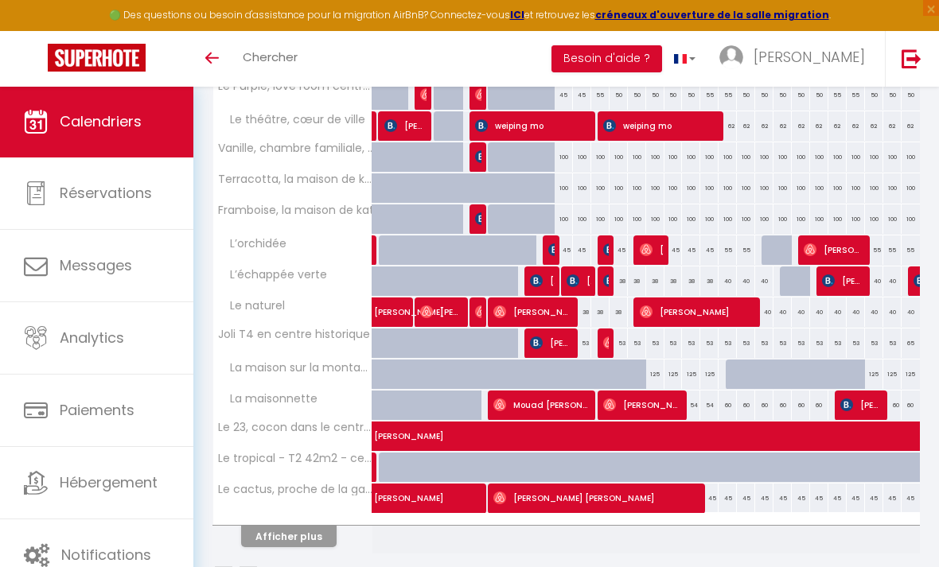
click at [284, 527] on button "Afficher plus" at bounding box center [288, 536] width 95 height 21
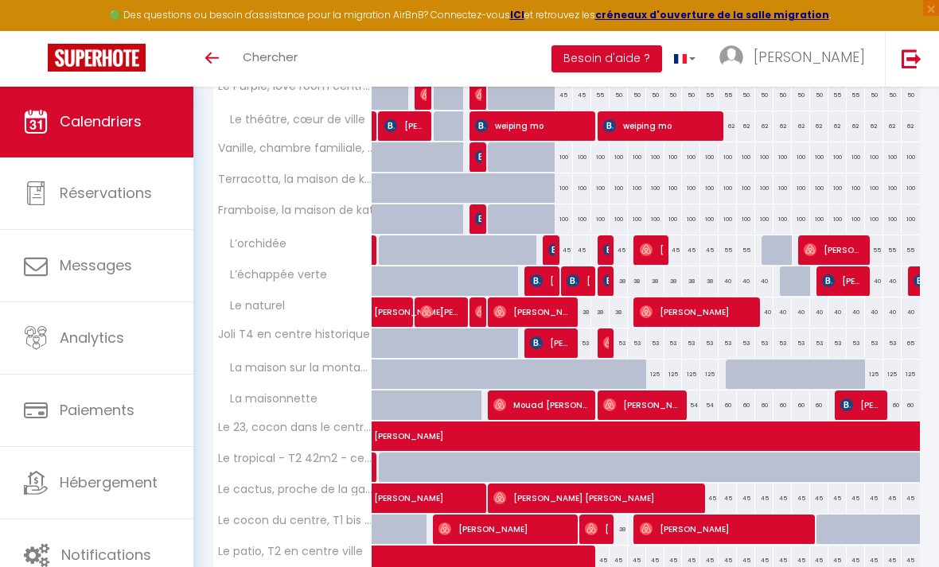
click at [870, 375] on div "125" at bounding box center [874, 374] width 18 height 29
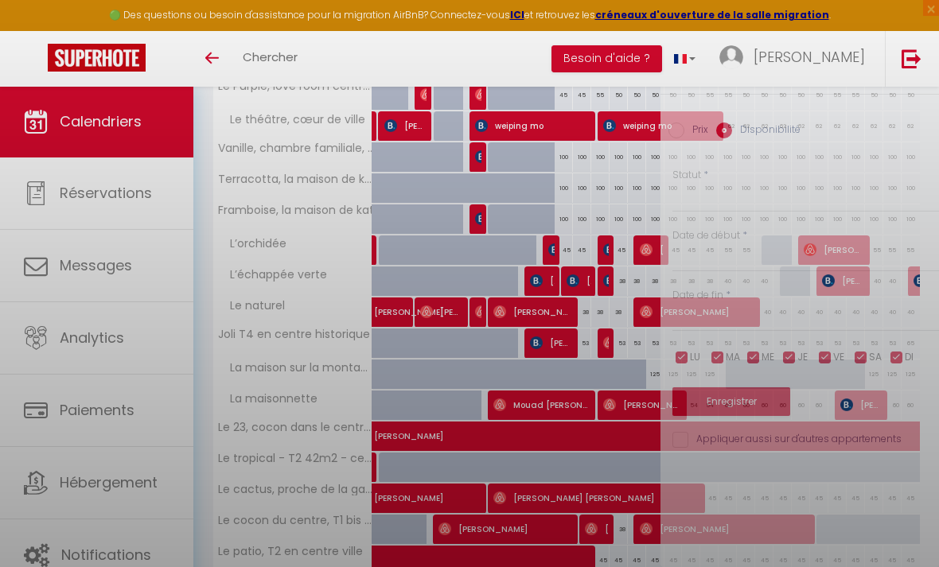
type input "125"
select select "1"
type input "Dim 28 Septembre 2025"
type input "Lun 29 Septembre 2025"
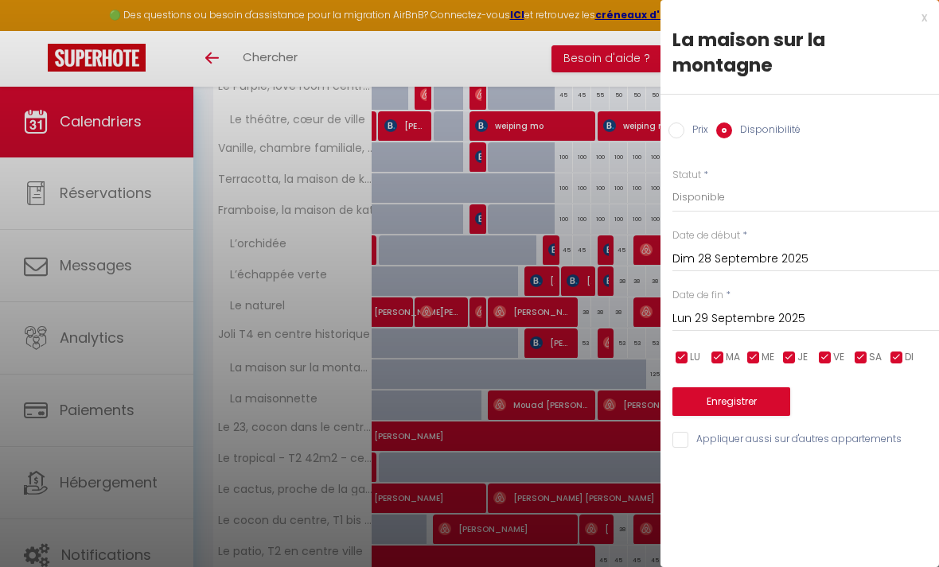
click at [677, 135] on input "Prix" at bounding box center [676, 131] width 16 height 16
radio input "true"
radio input "false"
click at [831, 315] on input "Lun 29 Septembre 2025" at bounding box center [805, 317] width 267 height 21
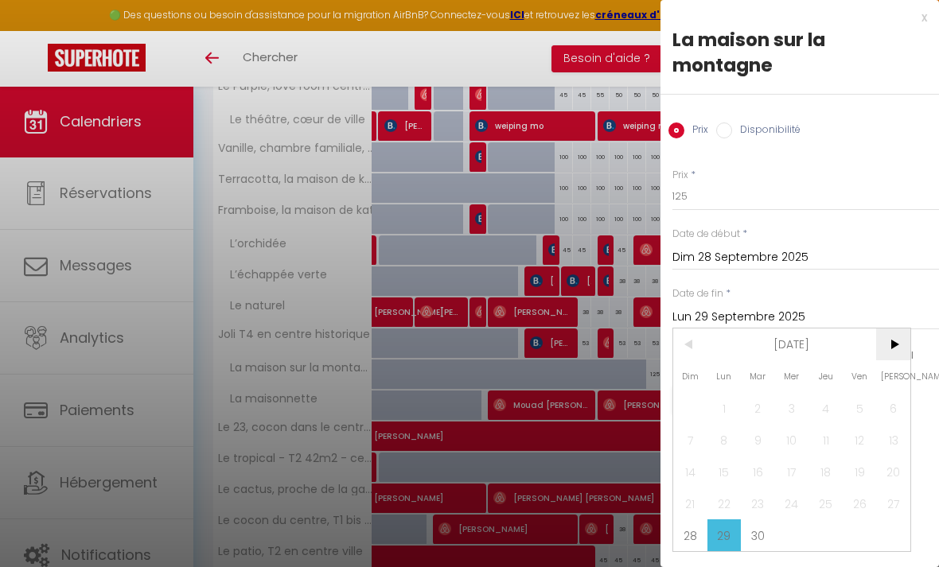
click at [883, 348] on span ">" at bounding box center [893, 345] width 34 height 32
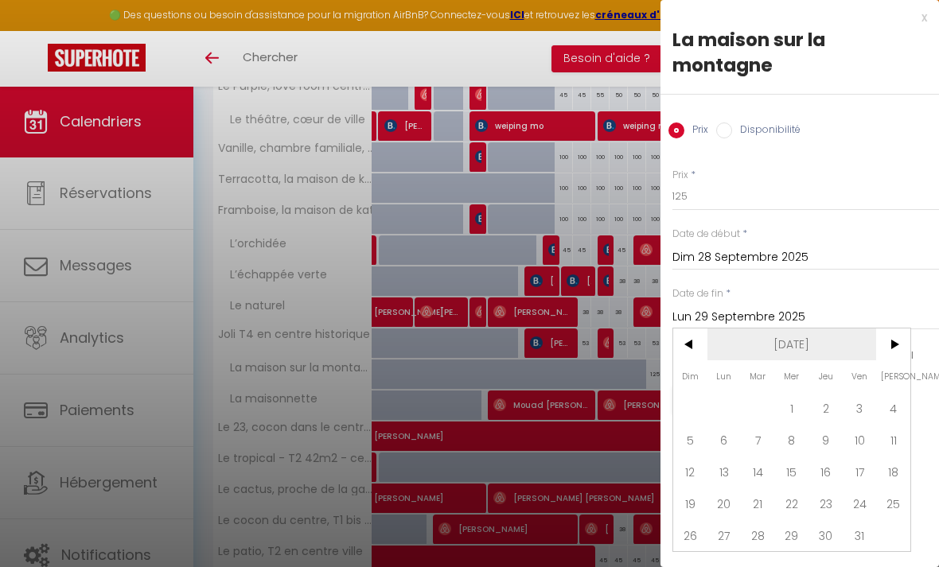
click at [867, 355] on span "Oct 2025" at bounding box center [791, 345] width 169 height 32
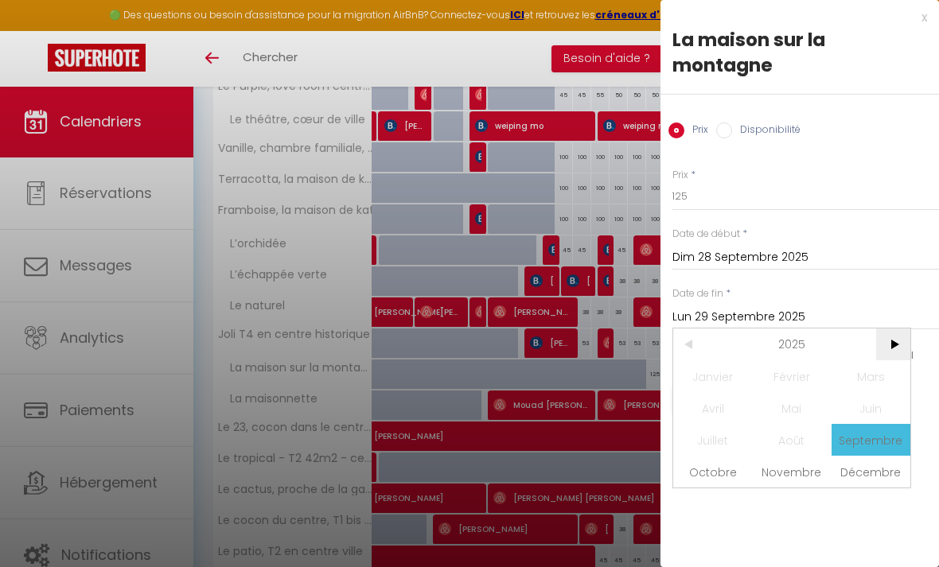
click at [876, 351] on span ">" at bounding box center [893, 345] width 34 height 32
click at [877, 357] on span ">" at bounding box center [893, 345] width 34 height 32
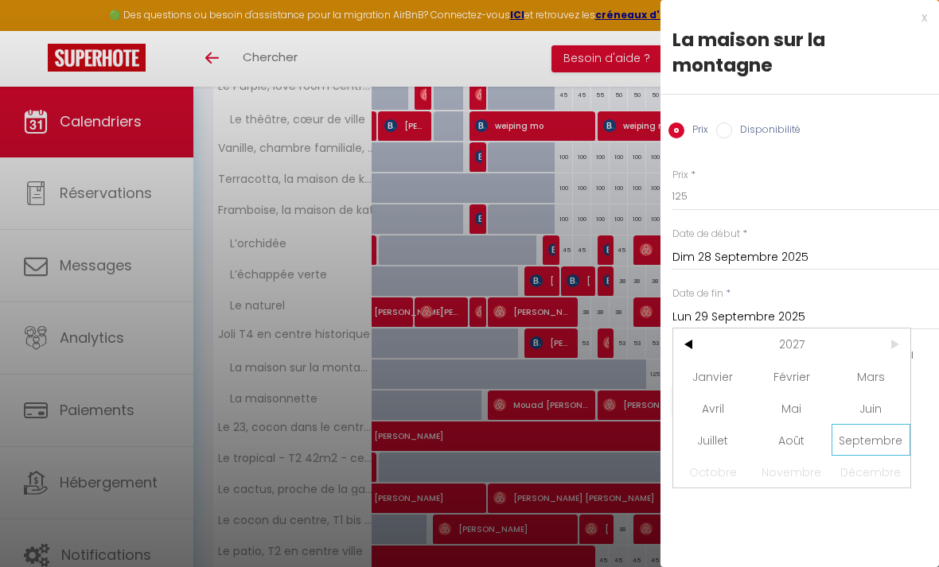
click at [855, 434] on span "Septembre" at bounding box center [870, 440] width 79 height 32
click at [850, 426] on span "10" at bounding box center [859, 440] width 34 height 32
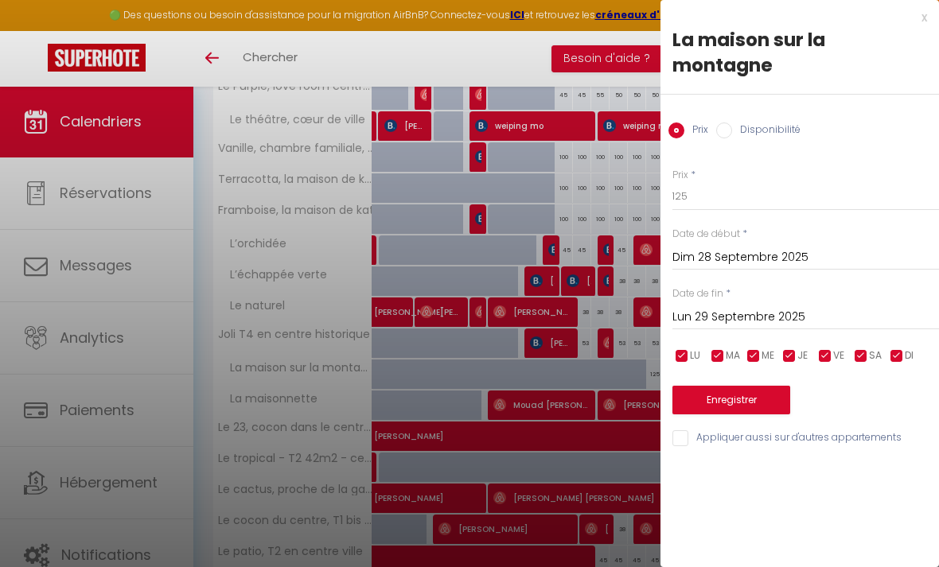
type input "Ven 10 Septembre 2027"
click at [763, 390] on button "Enregistrer" at bounding box center [731, 400] width 118 height 29
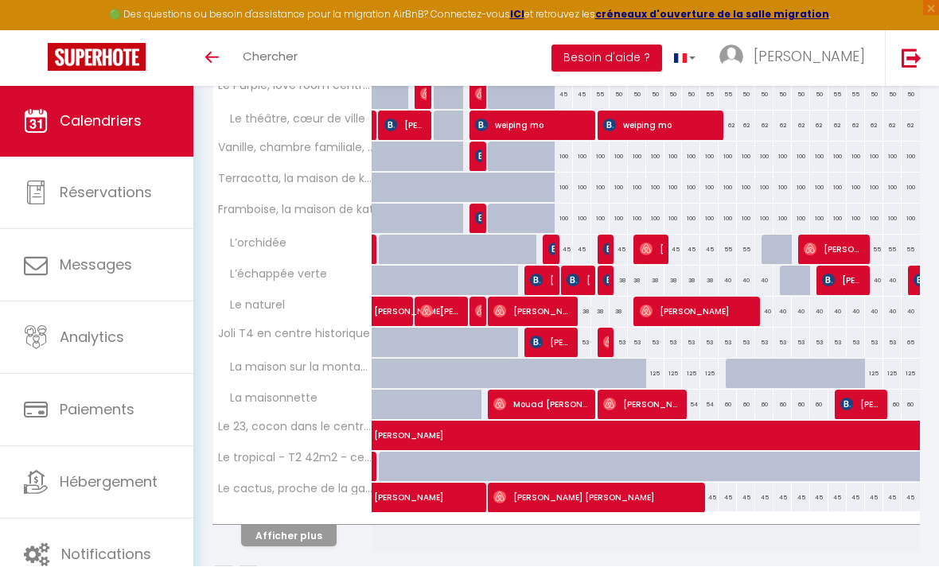
click at [275, 542] on button "Afficher plus" at bounding box center [288, 536] width 95 height 21
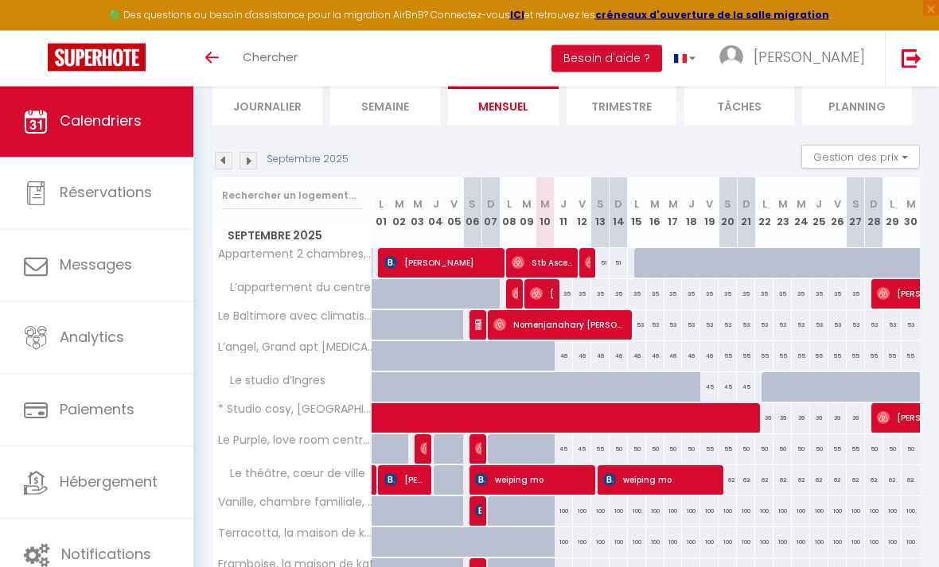
scroll to position [109, 0]
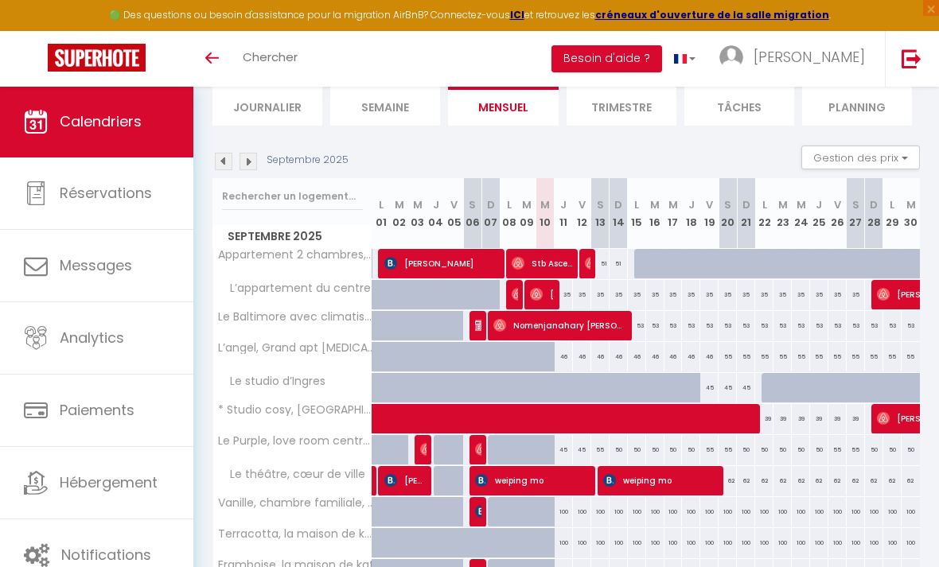
click at [247, 158] on img at bounding box center [248, 162] width 18 height 18
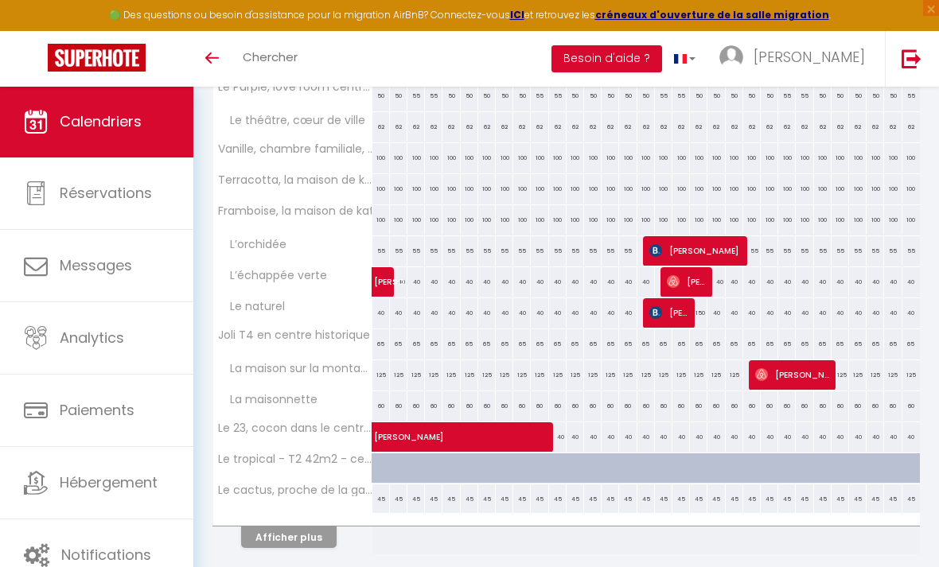
scroll to position [464, 0]
click at [269, 533] on button "Afficher plus" at bounding box center [288, 536] width 95 height 21
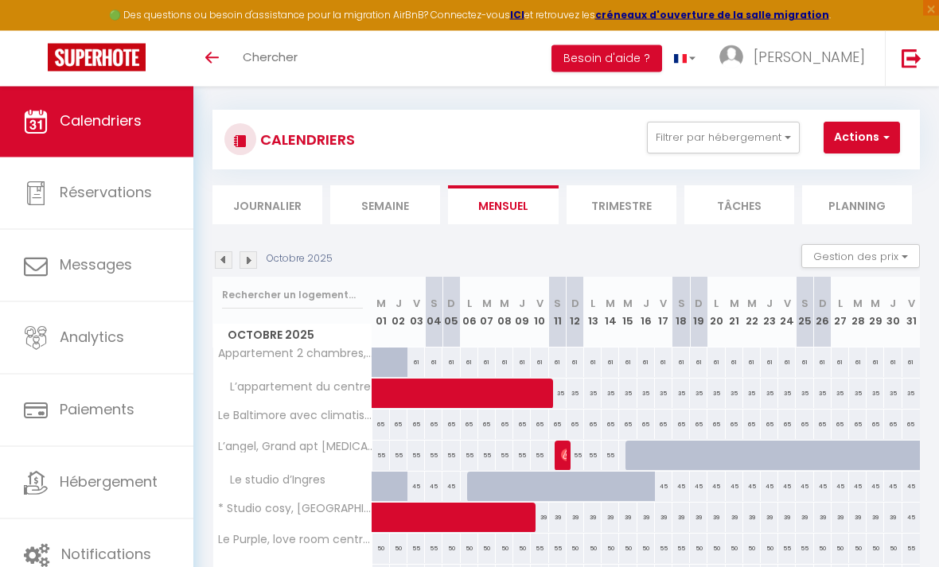
scroll to position [1, 0]
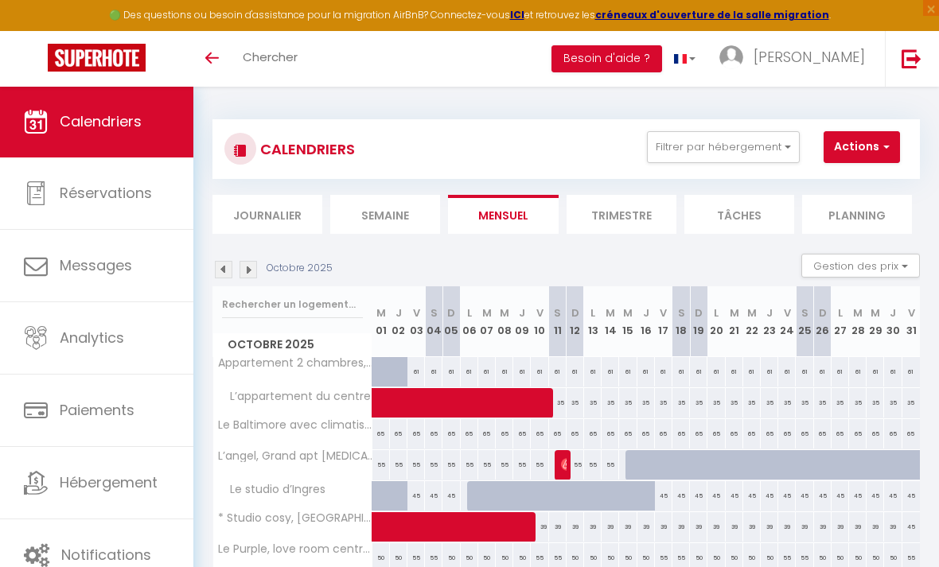
click at [252, 263] on img at bounding box center [248, 270] width 18 height 18
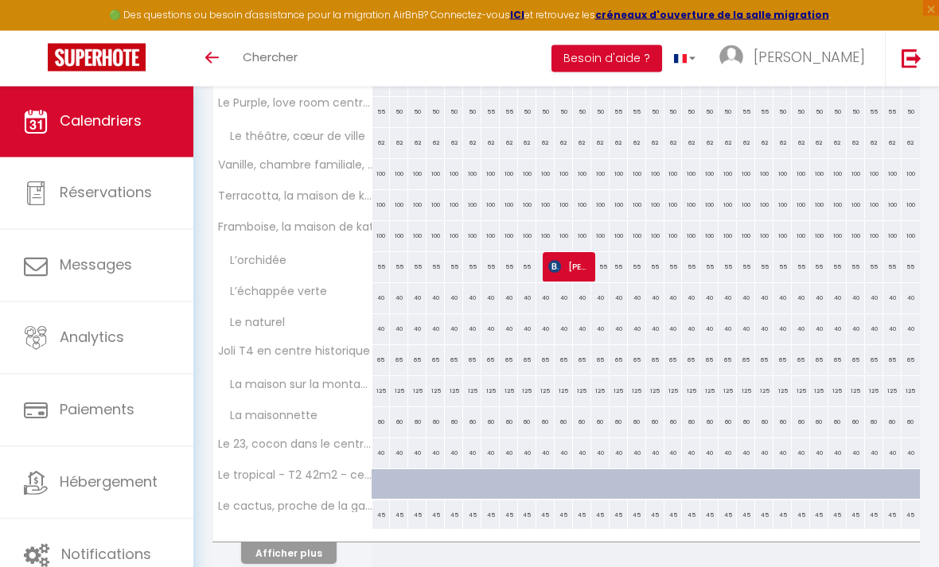
scroll to position [464, 0]
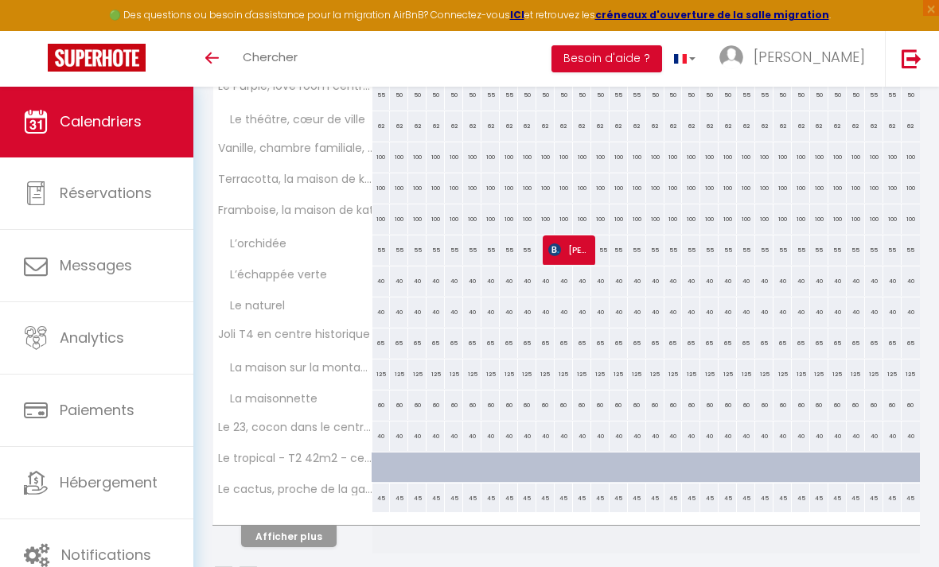
click at [289, 535] on button "Afficher plus" at bounding box center [288, 536] width 95 height 21
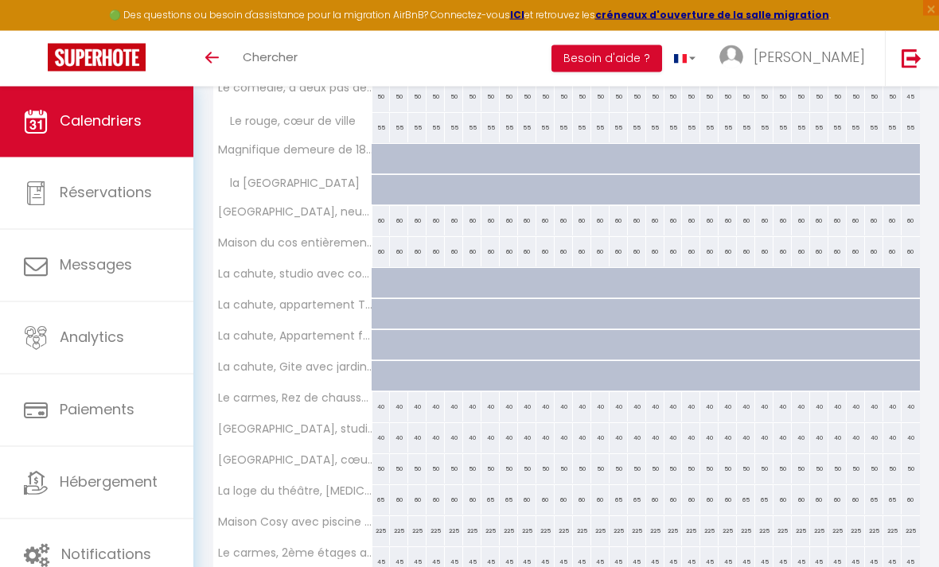
scroll to position [983, 0]
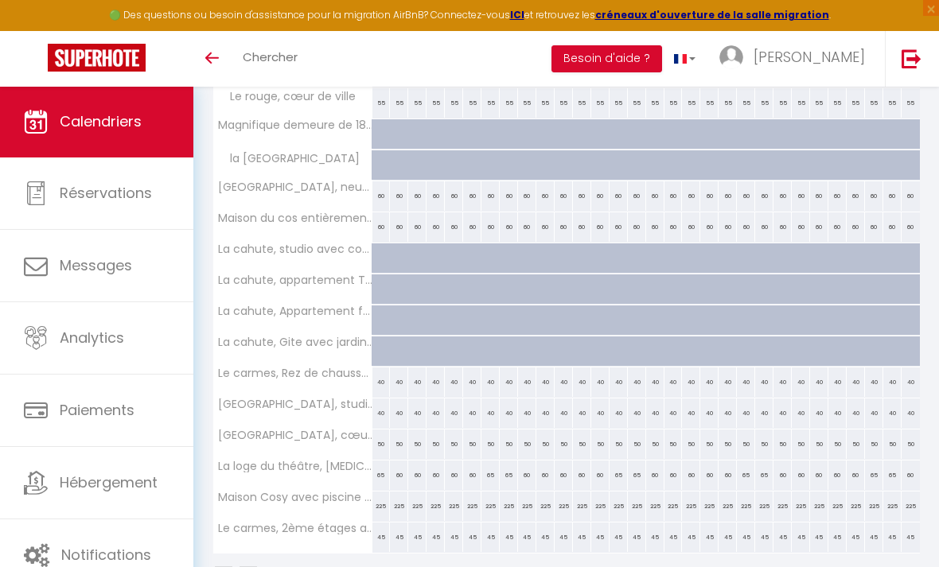
click at [251, 566] on img at bounding box center [248, 575] width 18 height 18
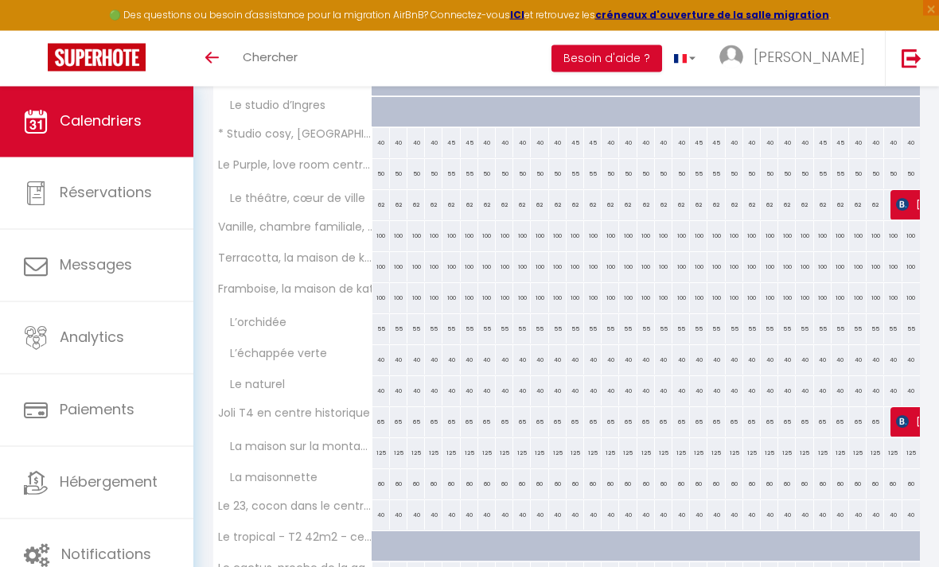
scroll to position [464, 0]
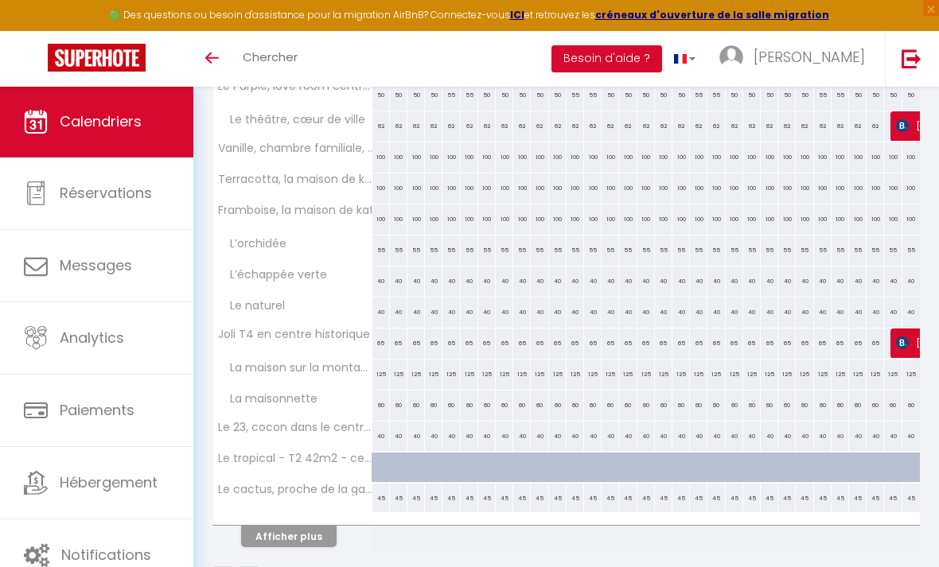
click at [270, 538] on button "Afficher plus" at bounding box center [288, 536] width 95 height 21
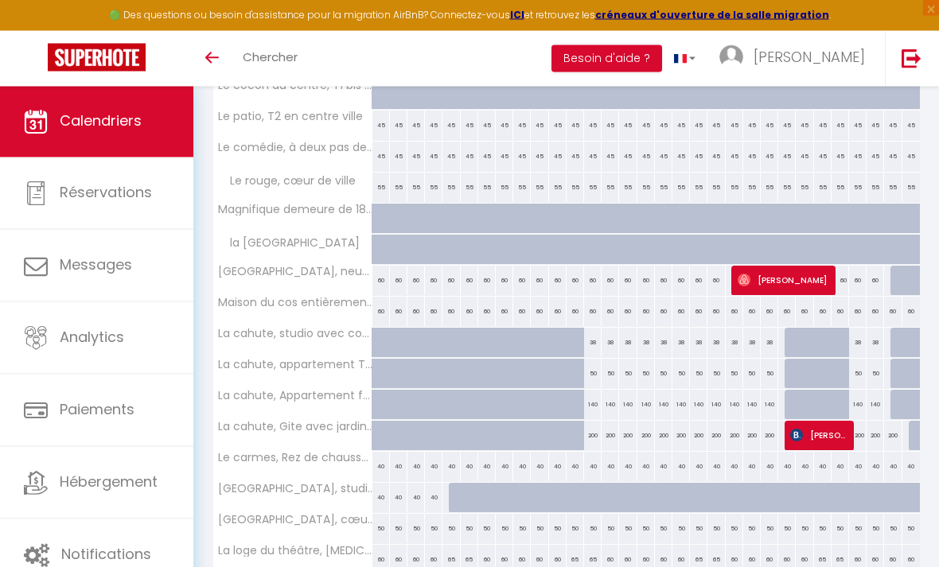
scroll to position [983, 0]
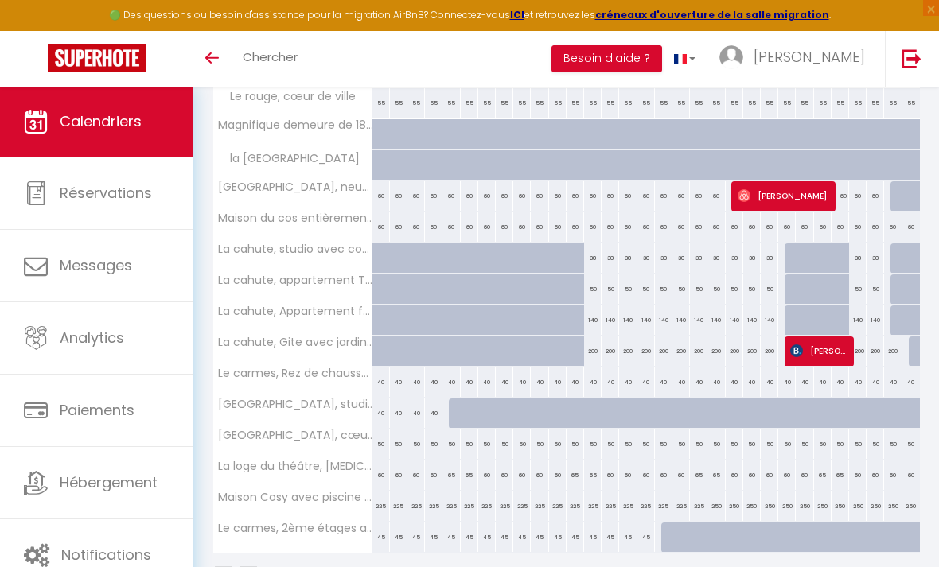
click at [250, 566] on img at bounding box center [248, 575] width 18 height 18
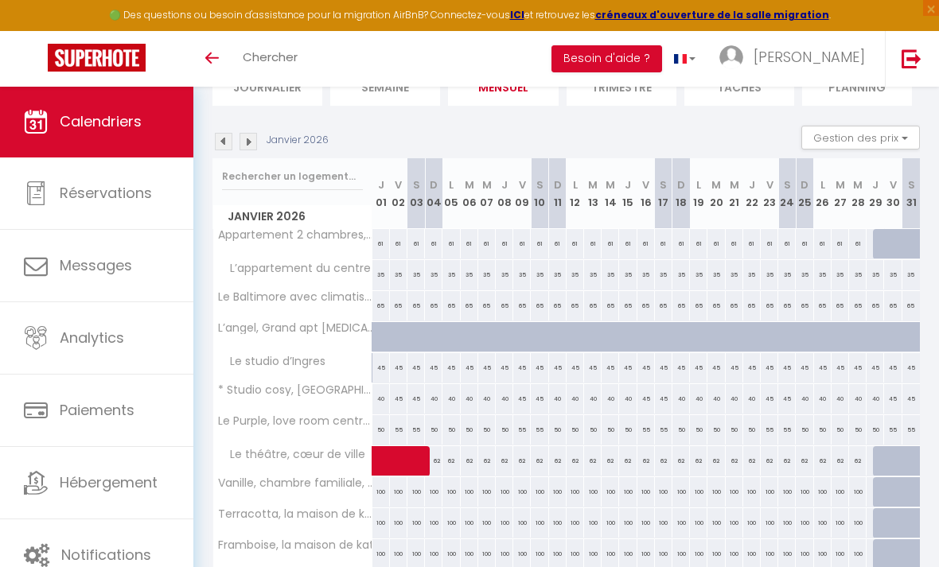
scroll to position [117, 0]
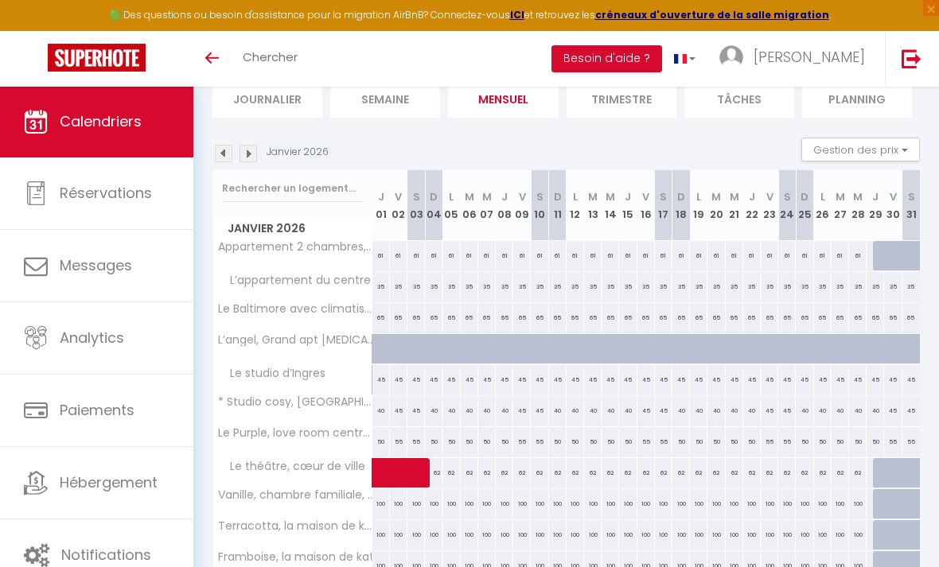
click at [878, 254] on div at bounding box center [882, 256] width 18 height 30
type input "61"
select select "1"
type input "Jeu 29 Janvier 2026"
type input "Ven 30 Janvier 2026"
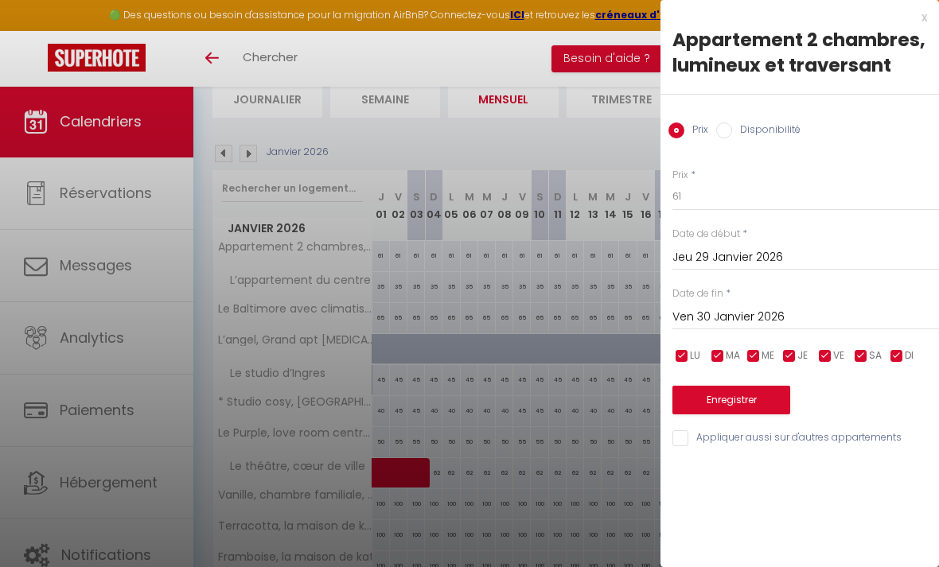
click at [720, 134] on input "Disponibilité" at bounding box center [724, 131] width 16 height 16
radio input "true"
radio input "false"
click at [825, 314] on input "Ven 30 Janvier 2026" at bounding box center [805, 319] width 267 height 21
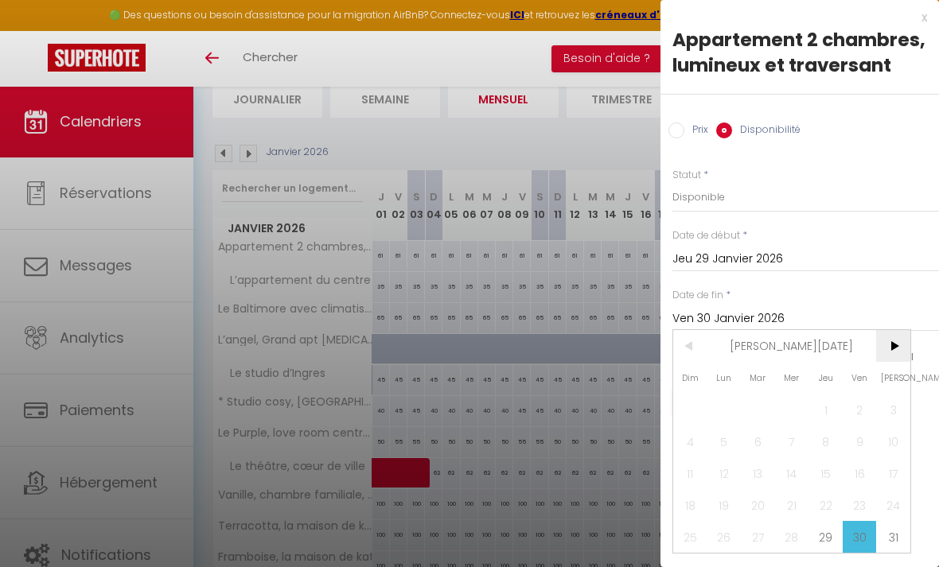
click at [894, 350] on span ">" at bounding box center [893, 346] width 34 height 32
click at [895, 349] on span ">" at bounding box center [893, 346] width 34 height 32
click at [892, 347] on span ">" at bounding box center [893, 346] width 34 height 32
click at [890, 349] on span ">" at bounding box center [893, 346] width 34 height 32
click at [884, 348] on span ">" at bounding box center [893, 346] width 34 height 32
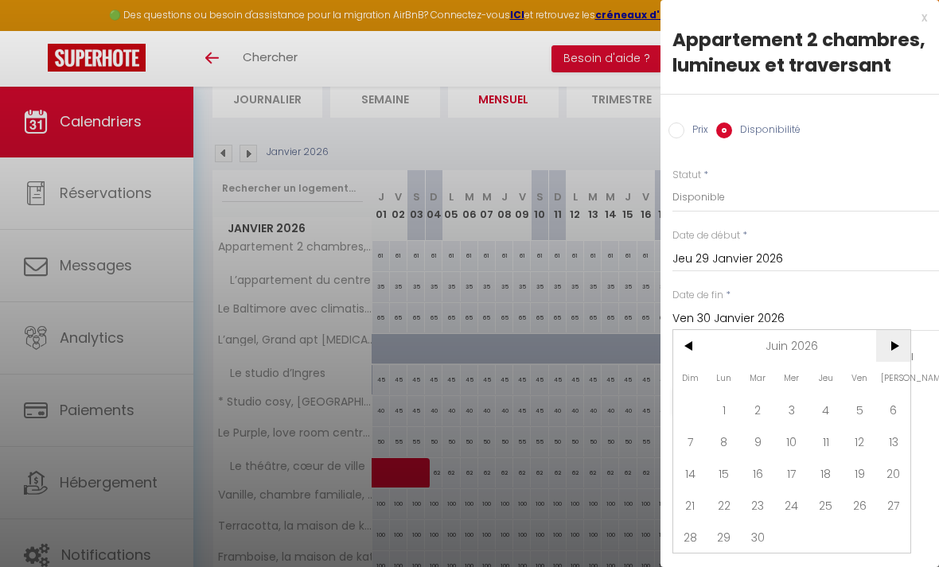
click at [889, 348] on span ">" at bounding box center [893, 346] width 34 height 32
click at [893, 347] on span ">" at bounding box center [893, 346] width 34 height 32
click at [889, 350] on span ">" at bounding box center [893, 346] width 34 height 32
click at [807, 340] on span "Sep 2026" at bounding box center [791, 346] width 169 height 32
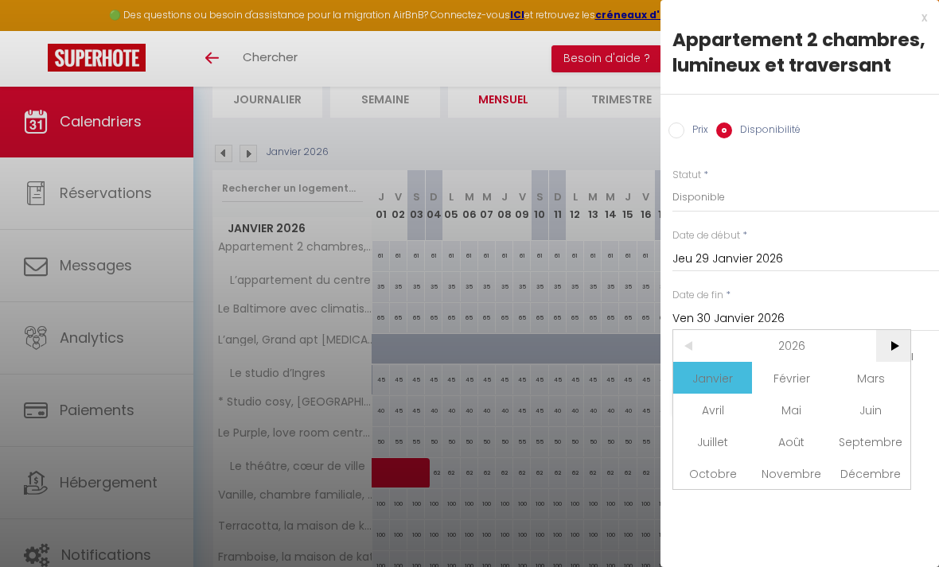
click at [882, 347] on span ">" at bounding box center [893, 346] width 34 height 32
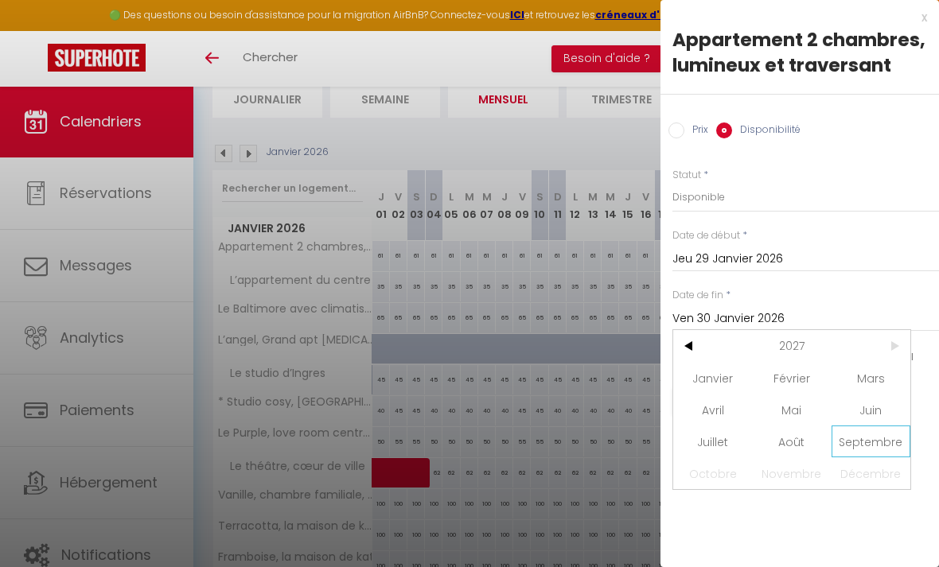
click at [861, 436] on span "Septembre" at bounding box center [870, 442] width 79 height 32
click at [854, 438] on span "10" at bounding box center [859, 442] width 34 height 32
type input "Ven 10 Septembre 2027"
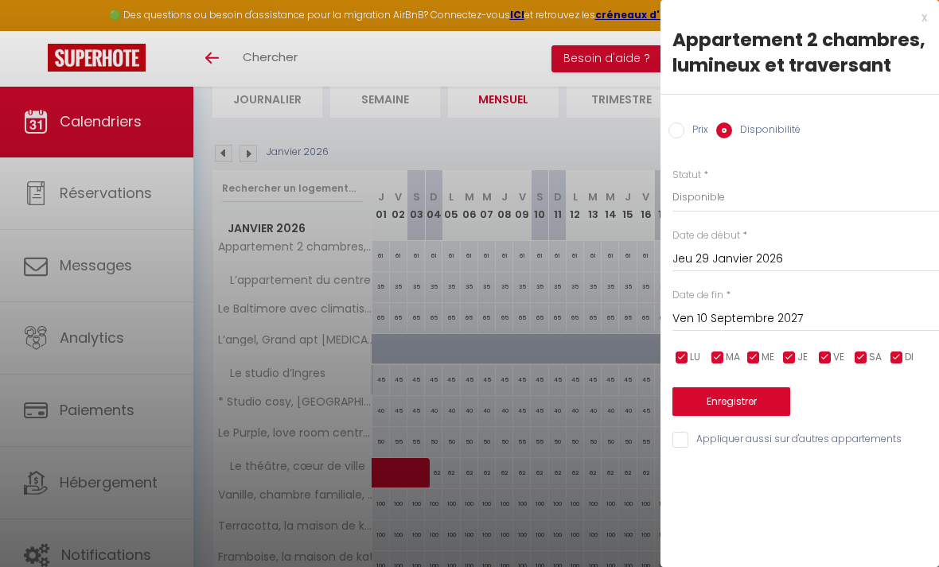
click at [684, 438] on input "Appliquer aussi sur d'autres appartements" at bounding box center [805, 440] width 267 height 16
checkbox input "true"
click at [764, 398] on button "Enregistrer" at bounding box center [731, 401] width 118 height 29
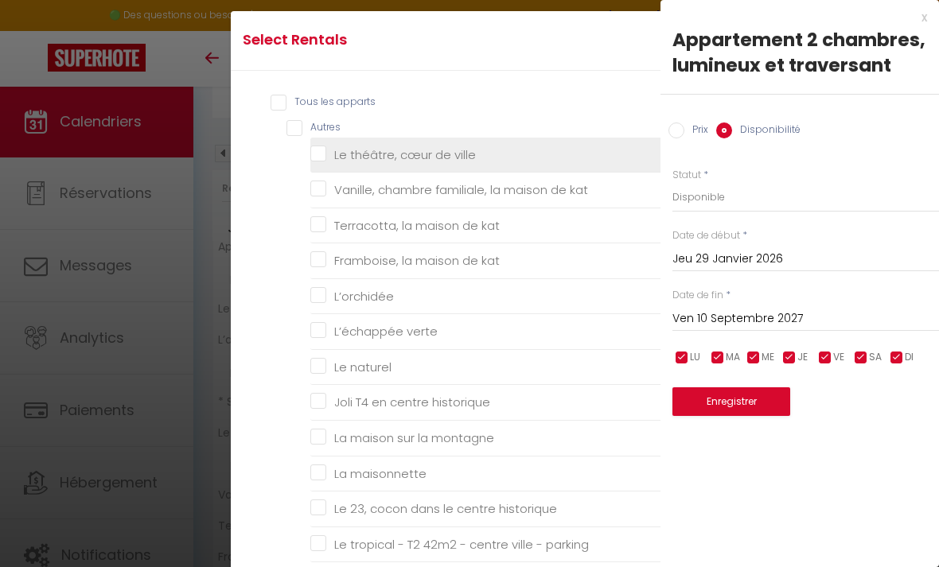
click at [314, 162] on ville "Le théâtre, cœur de ville" at bounding box center [493, 154] width 366 height 16
checkbox ville "true"
checkbox kat "false"
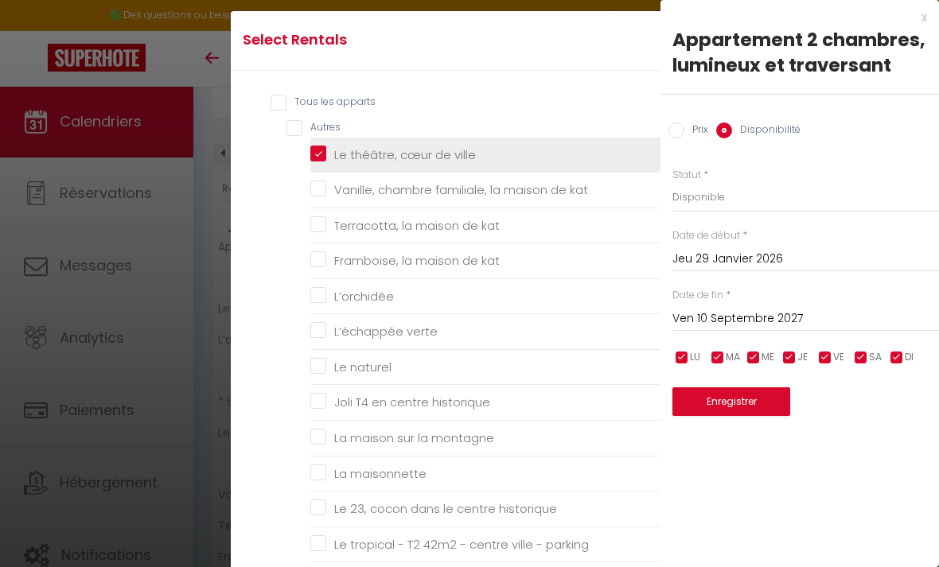
checkbox input "false"
checkbox verte "false"
checkbox naturel "false"
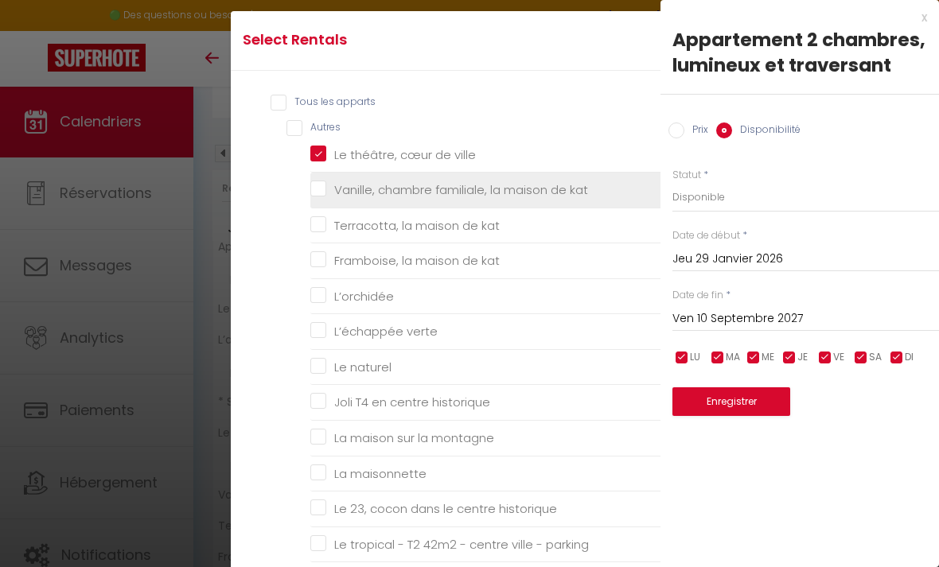
click at [313, 198] on kat "Vanille, chambre familiale, la maison de kat" at bounding box center [493, 190] width 366 height 16
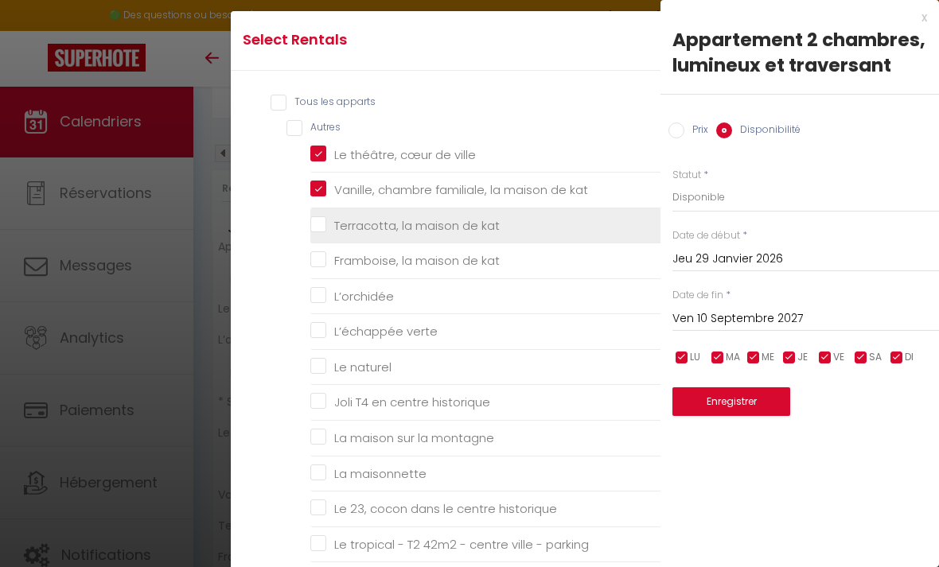
click at [313, 233] on kat "Terracotta, la maison de kat" at bounding box center [493, 225] width 366 height 16
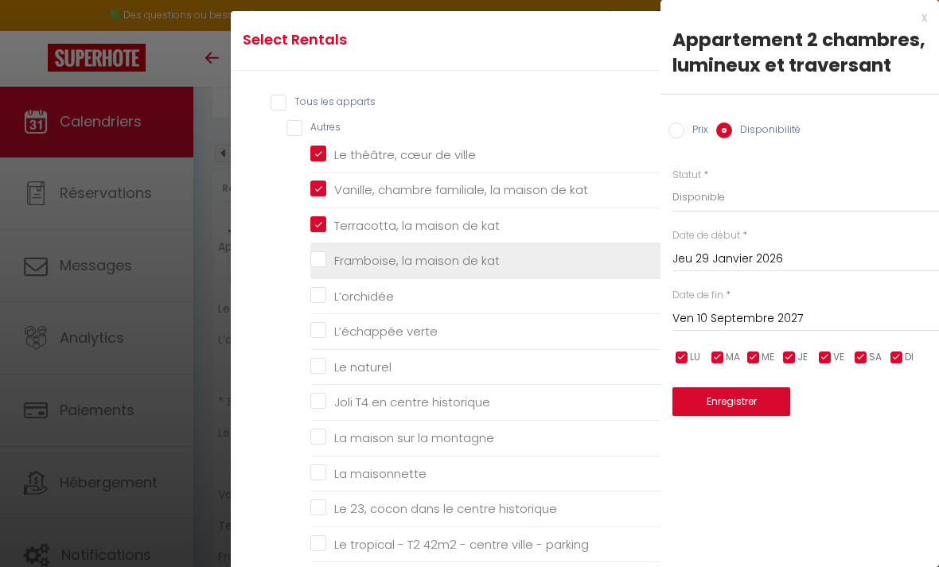
click at [317, 269] on kat "Framboise, la maison de kat" at bounding box center [493, 261] width 366 height 16
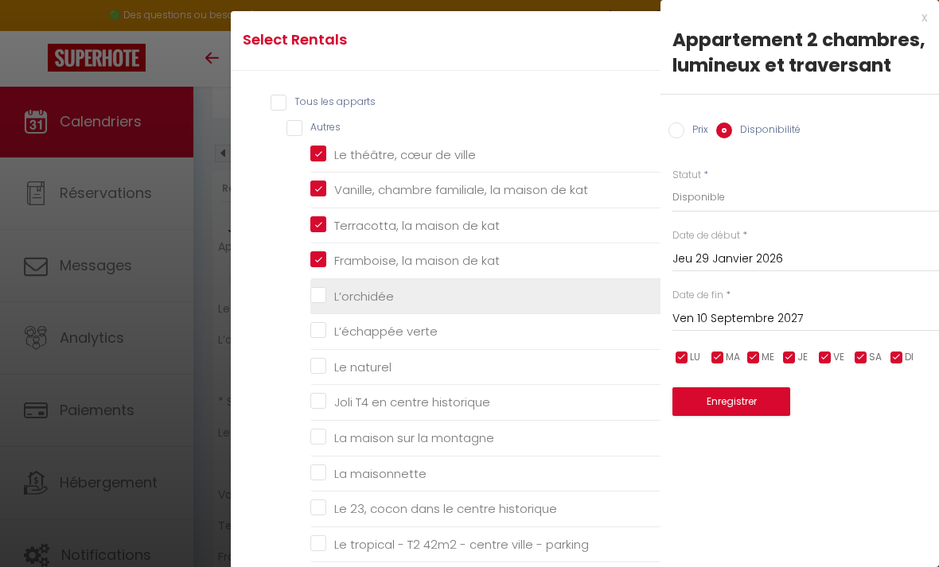
click at [318, 305] on input "L’orchidée" at bounding box center [493, 297] width 366 height 16
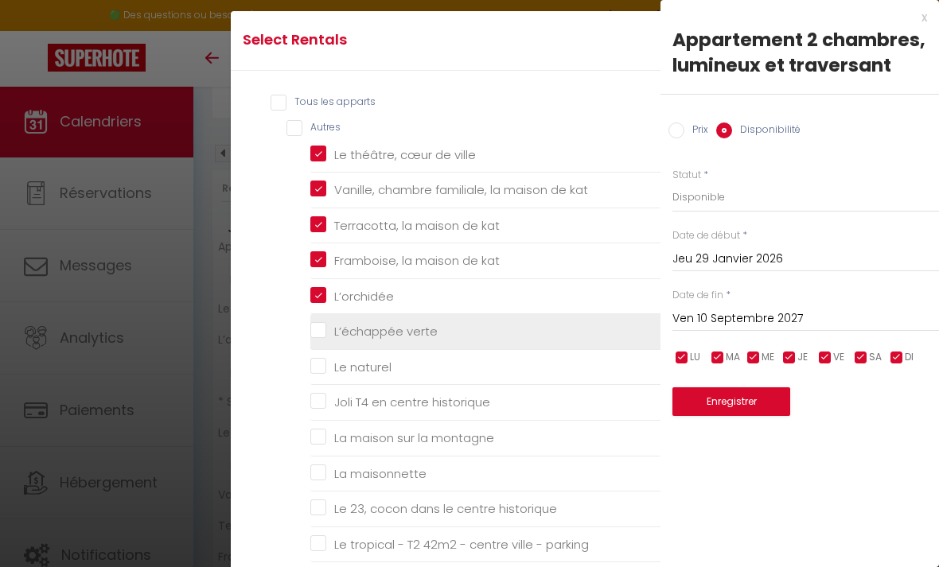
click at [325, 340] on verte "L’échappée verte" at bounding box center [493, 332] width 366 height 16
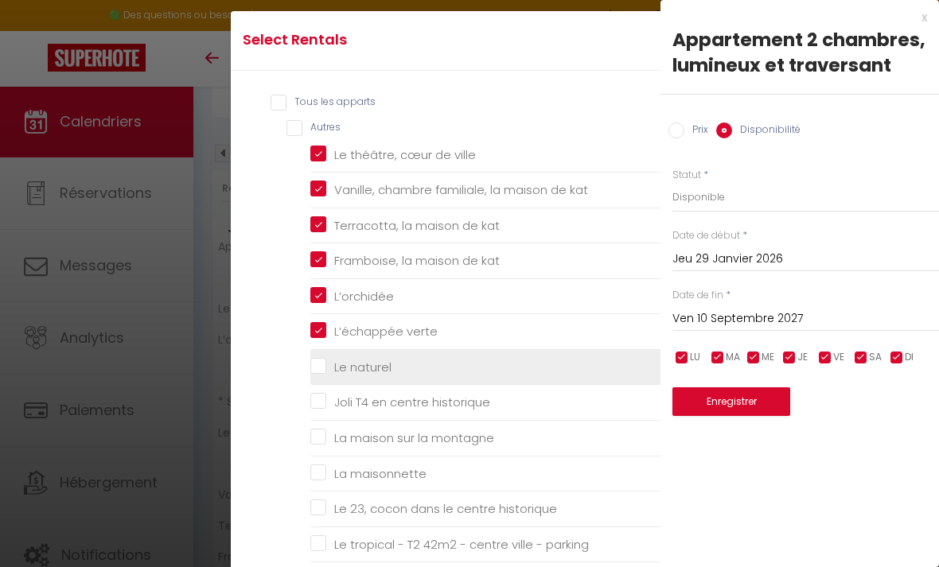
click at [316, 375] on naturel "Le naturel" at bounding box center [493, 368] width 366 height 16
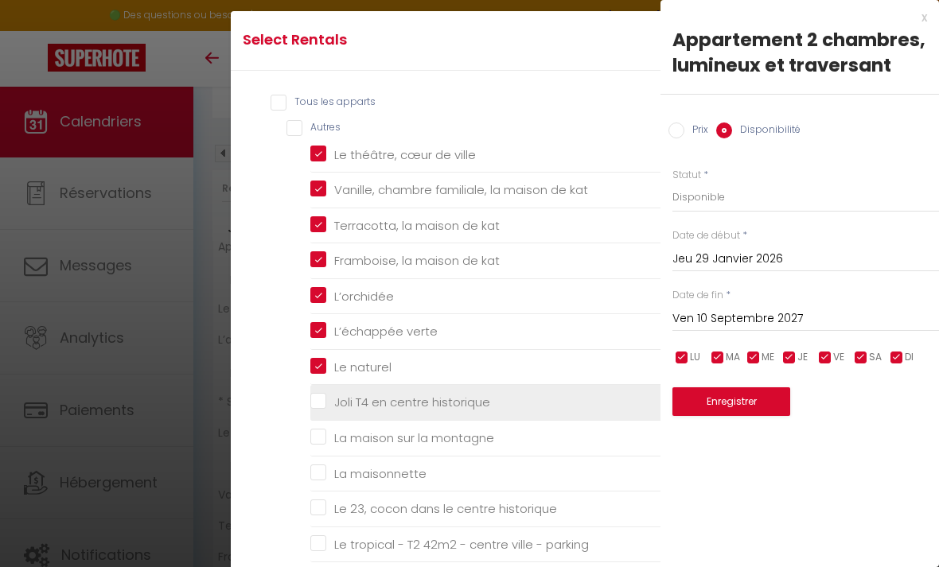
click at [321, 410] on historique "Joli T4 en centre historique" at bounding box center [493, 403] width 366 height 16
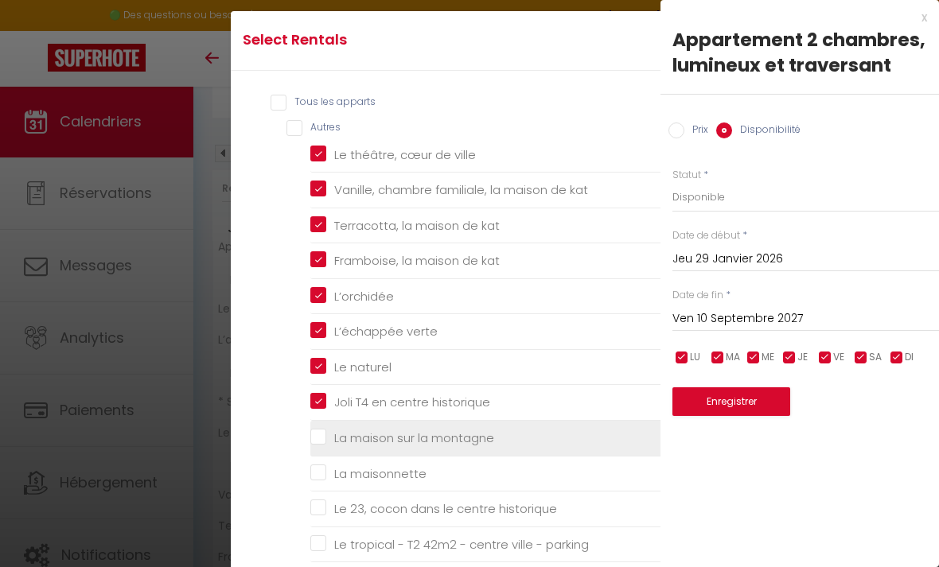
click at [319, 446] on montagne "La maison sur la montagne" at bounding box center [493, 438] width 366 height 16
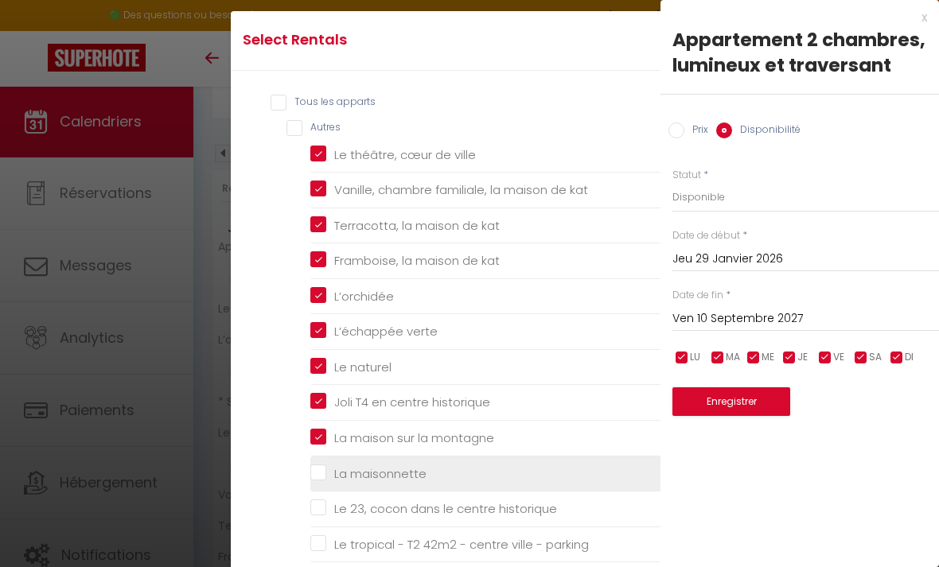
click at [323, 481] on maisonnette "La maisonnette" at bounding box center [493, 473] width 366 height 16
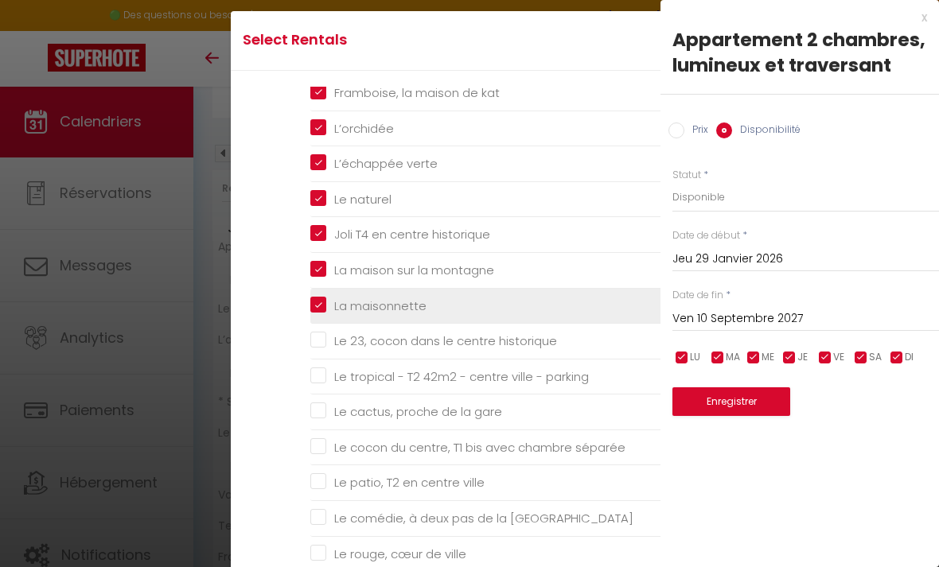
scroll to position [169, 0]
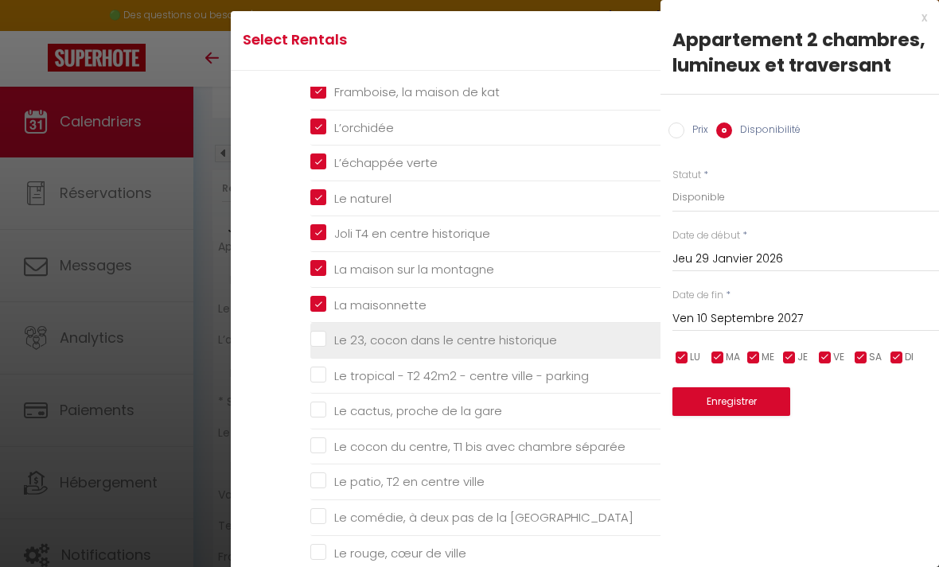
click at [321, 348] on historique "Le 23, cocon dans le centre historique" at bounding box center [493, 341] width 366 height 16
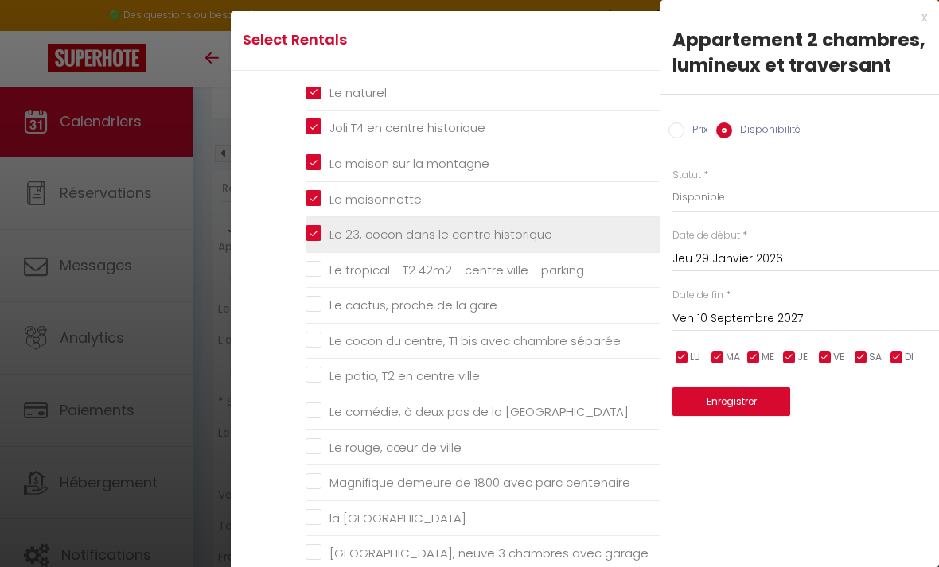
scroll to position [275, 5]
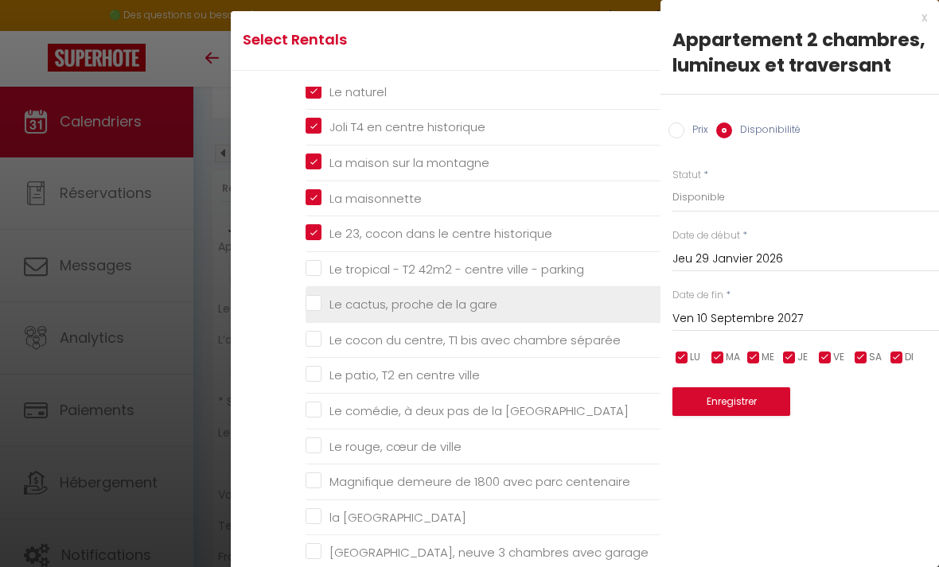
click at [309, 313] on gare "Le cactus, proche de la gare" at bounding box center [488, 305] width 366 height 16
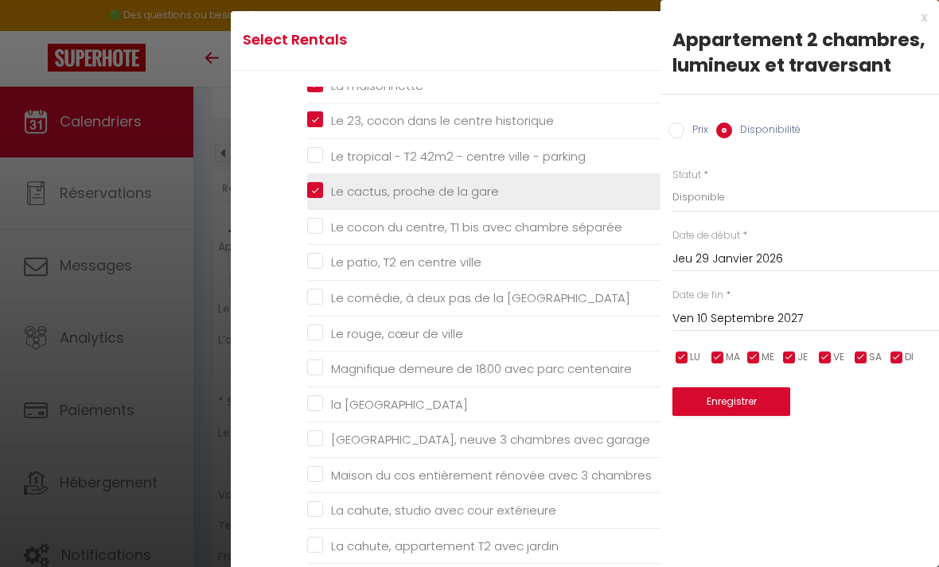
scroll to position [388, 4]
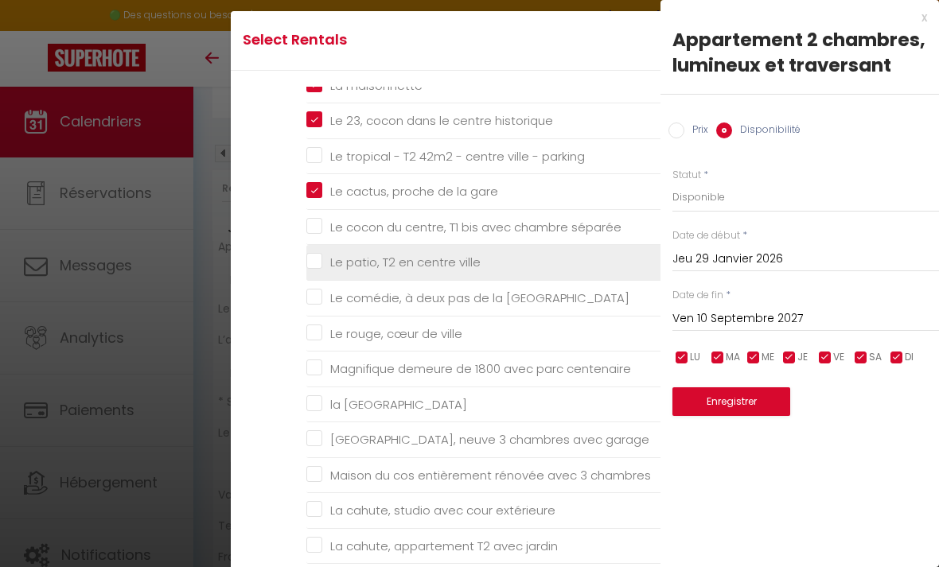
click at [311, 270] on ville "Le patio, T2 en centre ville" at bounding box center [489, 263] width 366 height 16
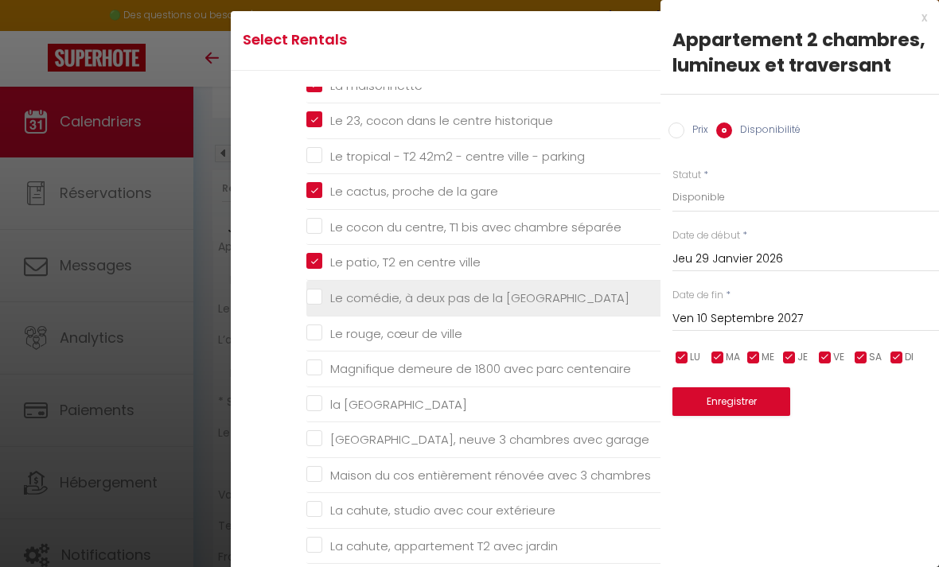
click at [319, 306] on Nationale "Le comédie, à deux pas de la [GEOGRAPHIC_DATA]" at bounding box center [489, 298] width 366 height 16
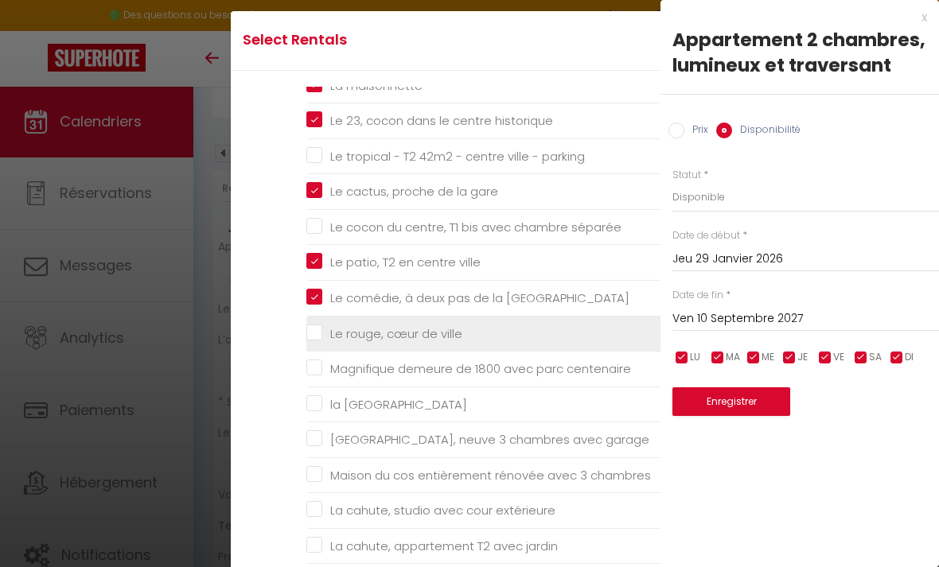
click at [317, 341] on ville "Le rouge, cœur de ville" at bounding box center [489, 333] width 366 height 16
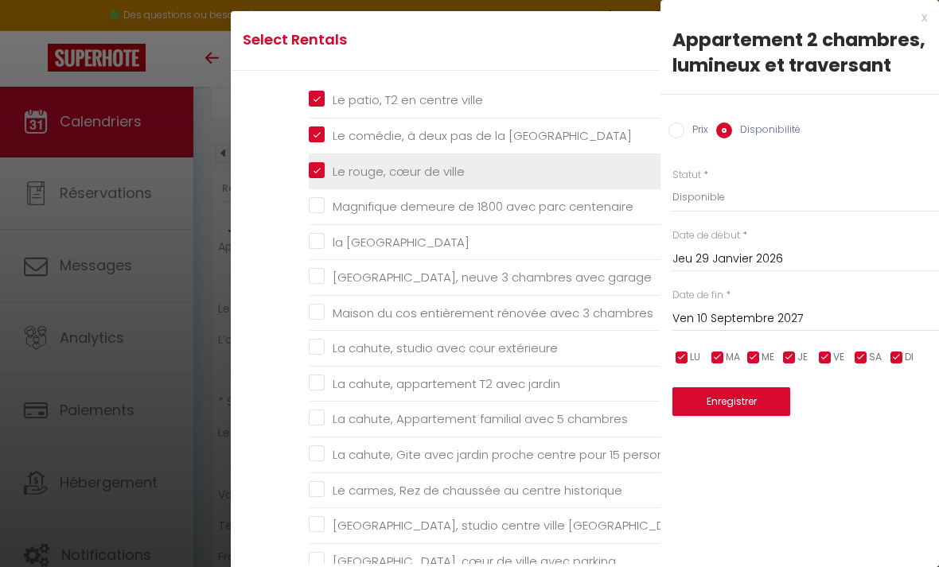
scroll to position [554, 10]
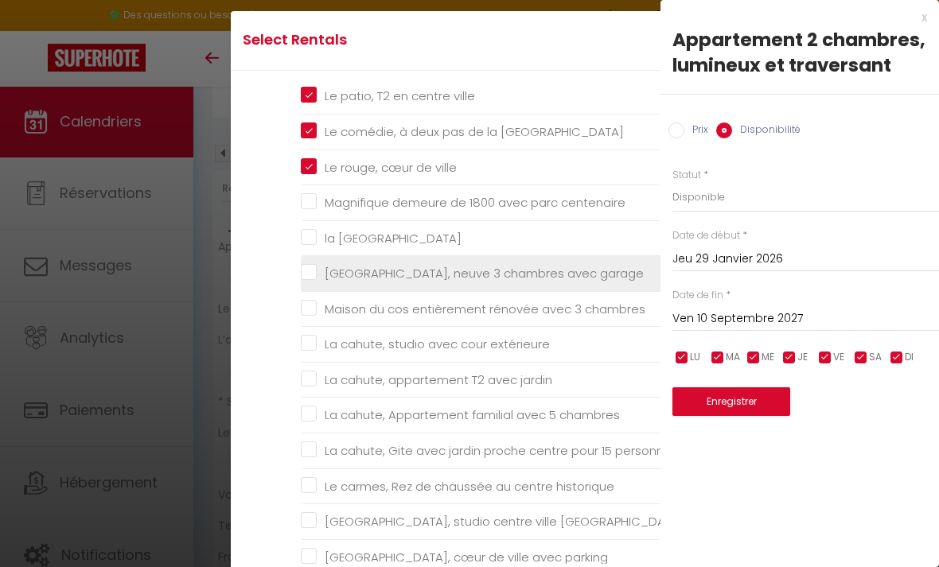
click at [309, 282] on garage "[GEOGRAPHIC_DATA], neuve 3 chambres avec garage" at bounding box center [484, 274] width 366 height 16
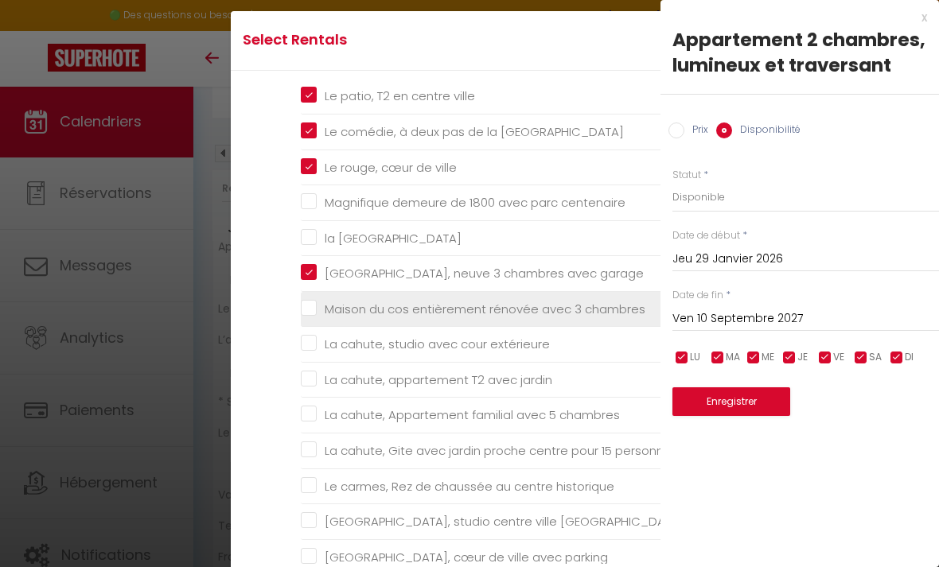
click at [308, 317] on chambres "Maison du cos entièrement rénovée avec 3 chambres" at bounding box center [484, 310] width 366 height 16
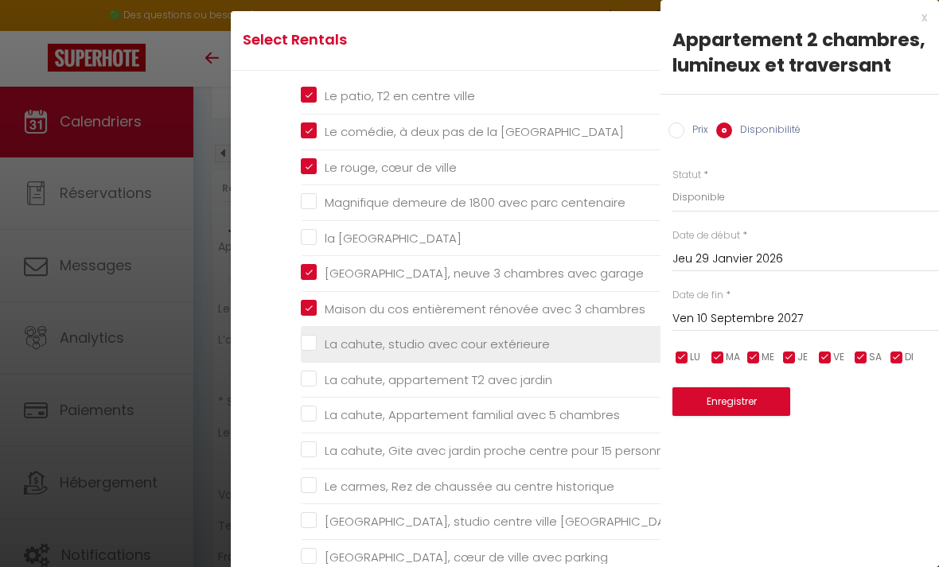
click at [306, 352] on extérieure "La cahute, studio avec cour extérieure" at bounding box center [484, 345] width 366 height 16
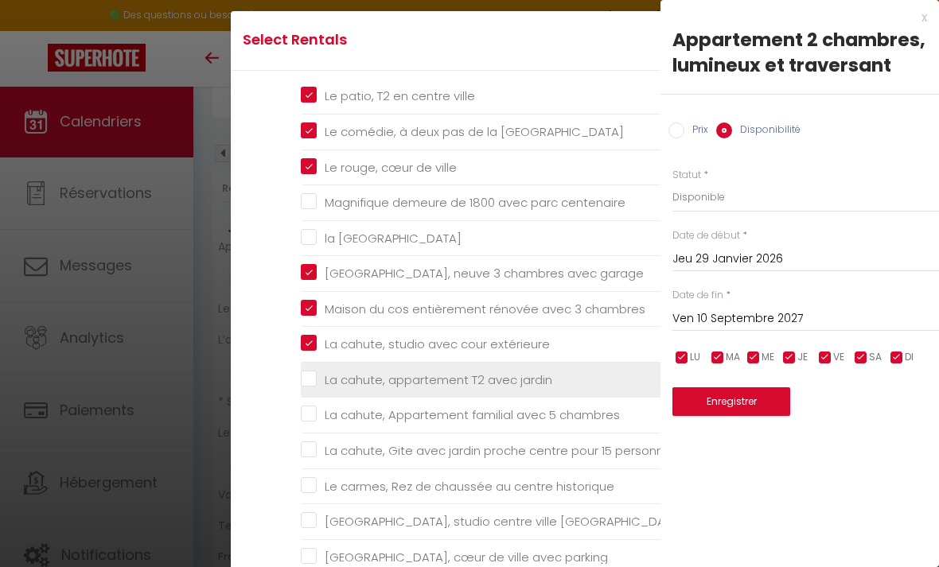
click at [313, 388] on jardin "La cahute, appartement T2 avec jardin" at bounding box center [484, 380] width 366 height 16
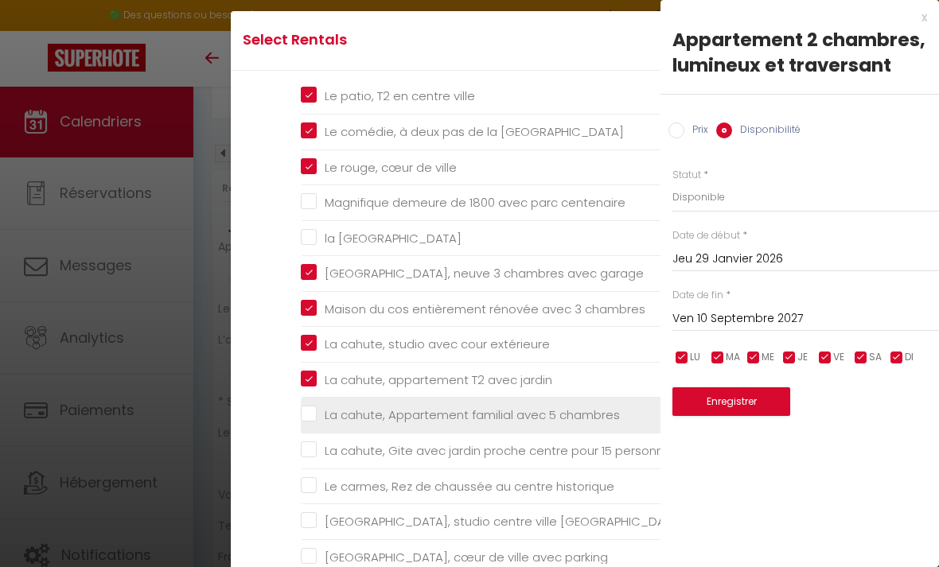
click at [315, 423] on chambres "La cahute, Appartement familial avec 5 chambres" at bounding box center [484, 415] width 366 height 16
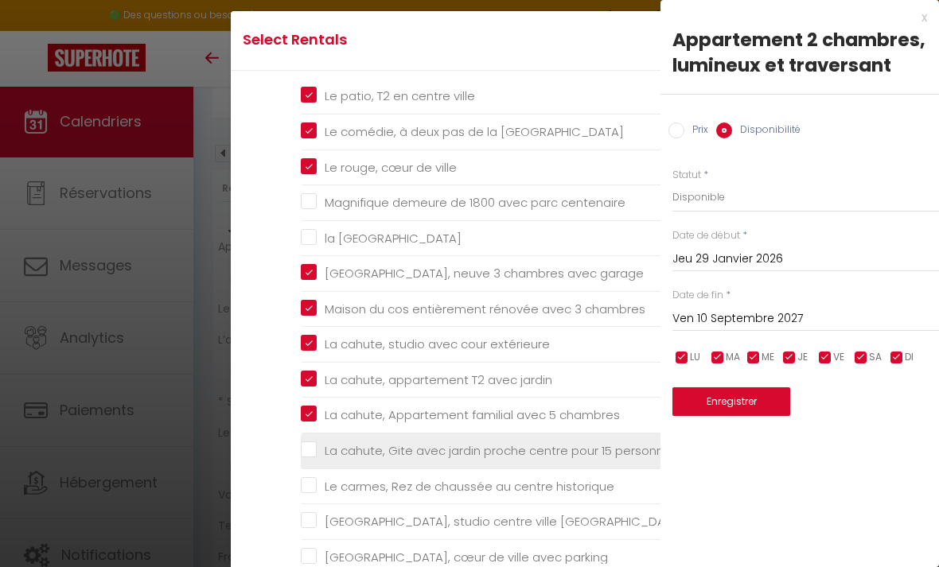
click at [313, 459] on personnes "La cahute, Gite avec jardin proche centre pour 15 personnes" at bounding box center [484, 451] width 366 height 16
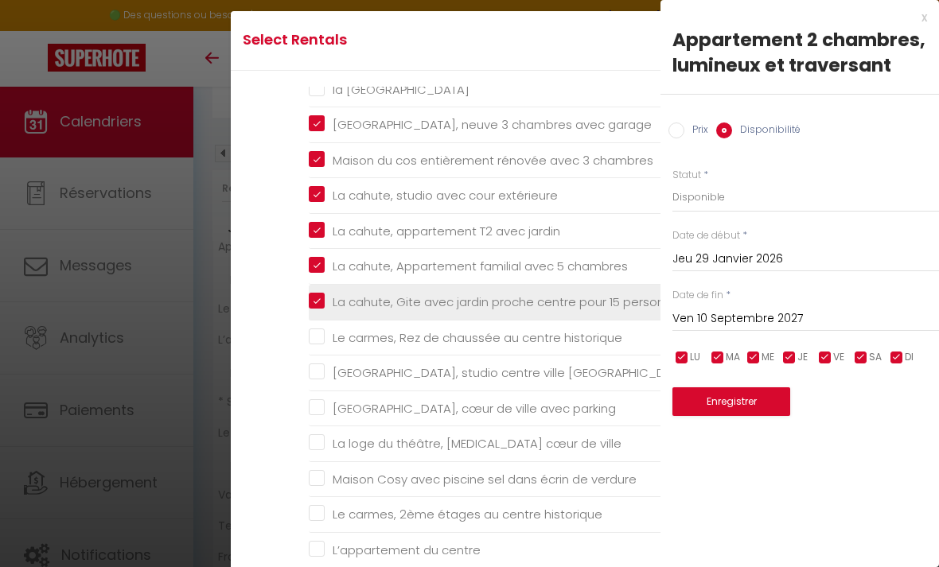
scroll to position [703, 6]
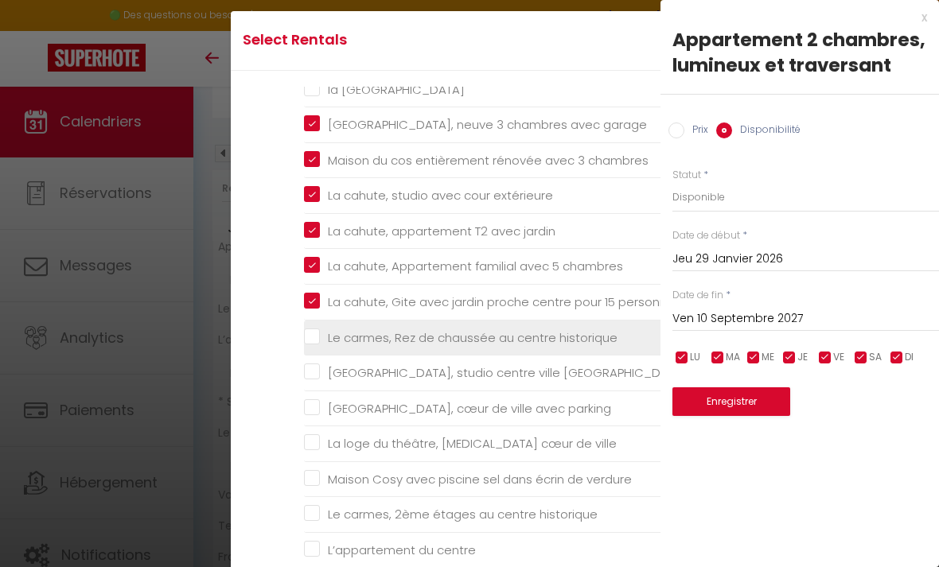
click at [313, 345] on historique "Le carmes, Rez de chaussée au centre historique" at bounding box center [487, 337] width 366 height 16
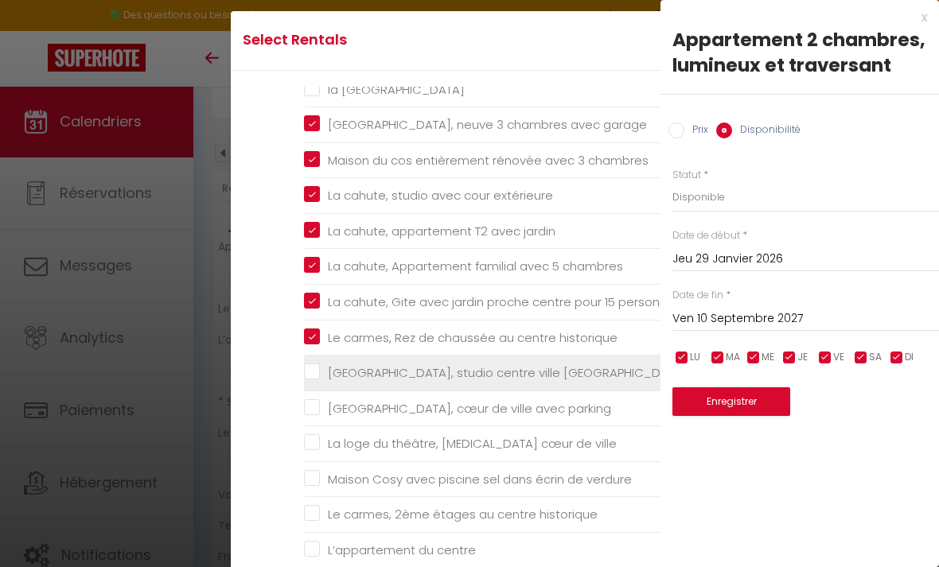
click at [313, 381] on Montauban "[GEOGRAPHIC_DATA], studio centre ville [GEOGRAPHIC_DATA]" at bounding box center [487, 373] width 366 height 16
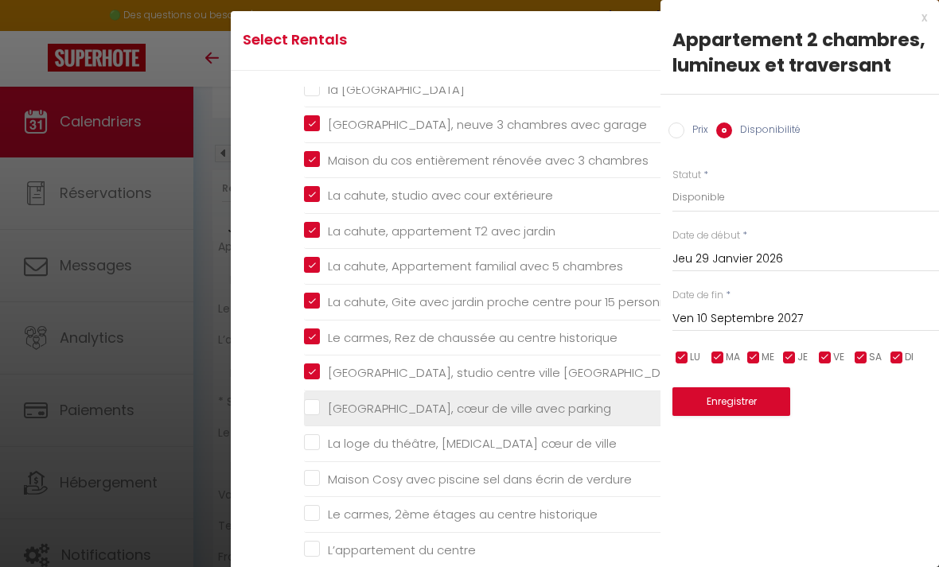
click at [317, 416] on parking "[GEOGRAPHIC_DATA], cœur de ville avec parking" at bounding box center [487, 408] width 366 height 16
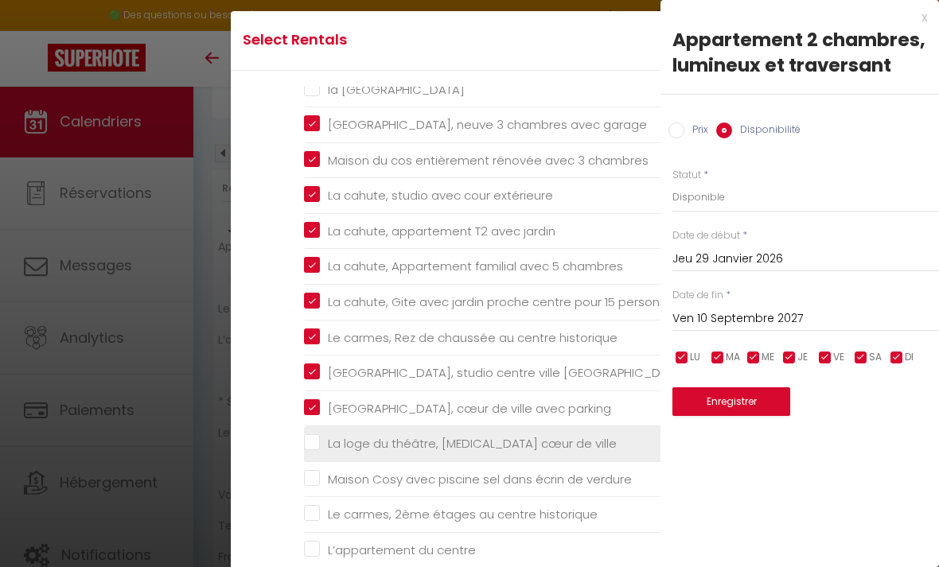
click at [317, 452] on ville "La loge du théâtre, [MEDICAL_DATA] cœur de ville" at bounding box center [487, 444] width 366 height 16
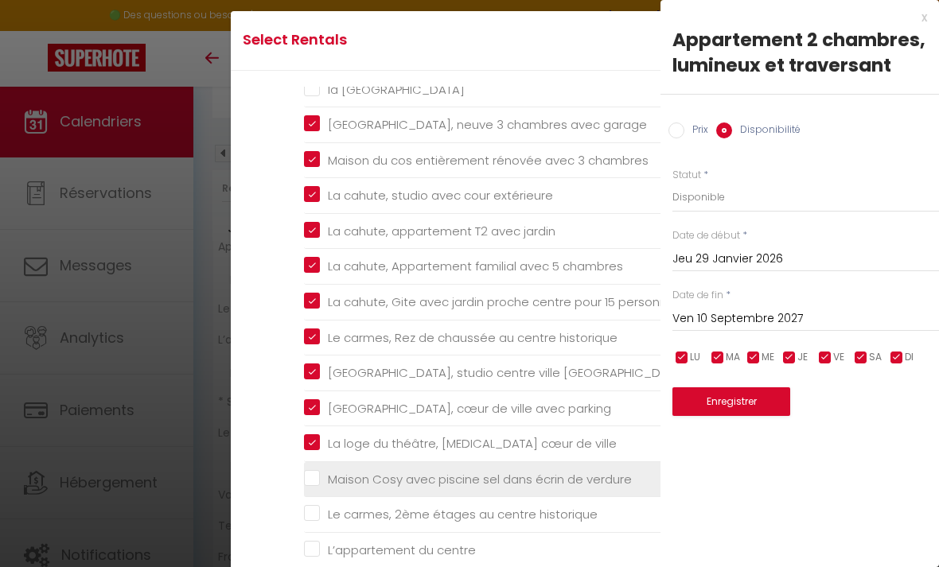
click at [314, 486] on verdure "Maison Cosy avec piscine sel dans écrin de verdure" at bounding box center [487, 480] width 366 height 16
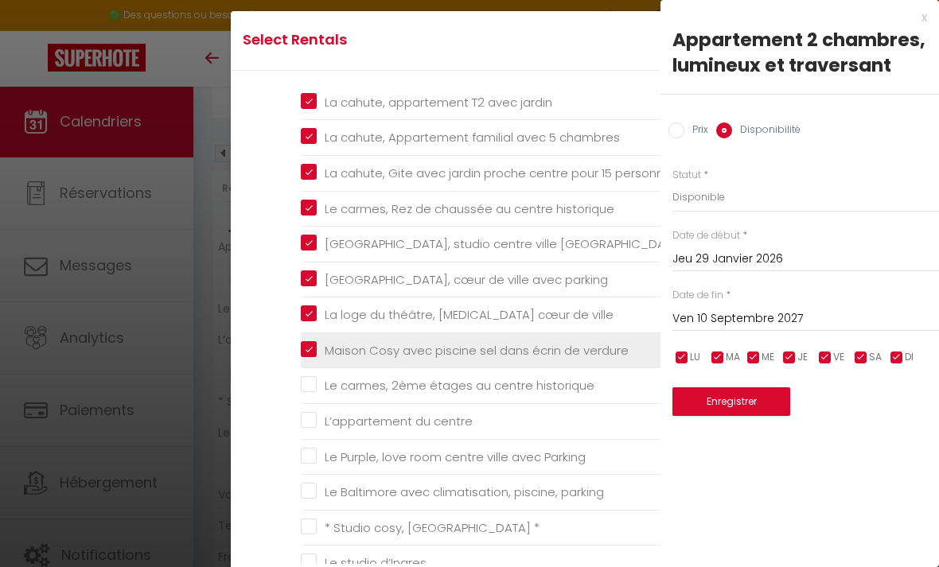
scroll to position [832, 10]
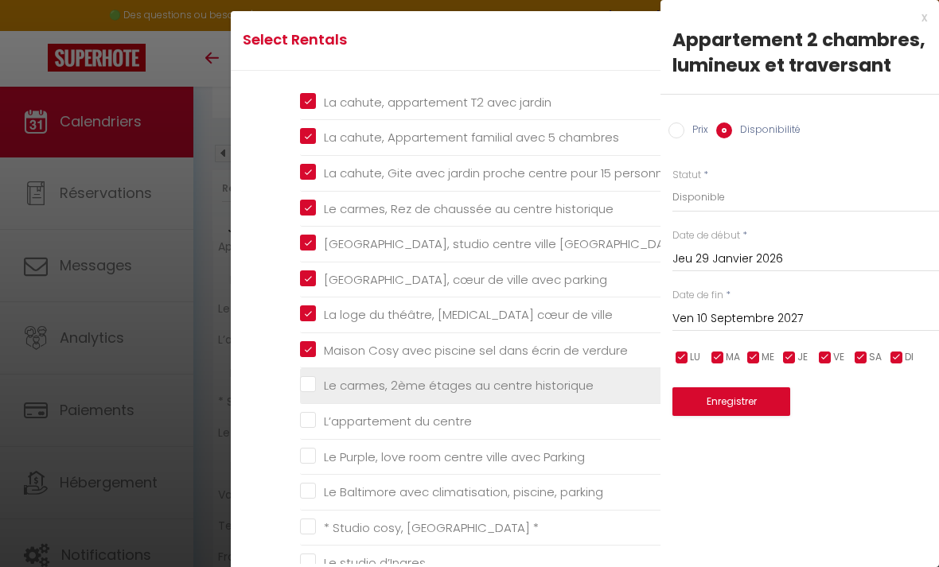
click at [309, 394] on historique "Le carmes, 2ème étages au centre historique" at bounding box center [483, 386] width 366 height 16
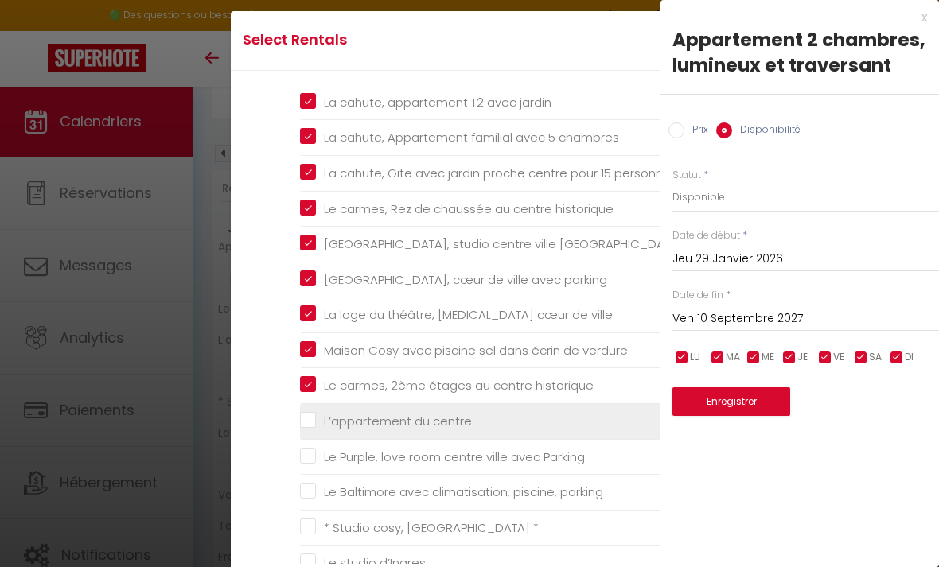
click at [313, 430] on centre "L’appartement du centre" at bounding box center [483, 422] width 366 height 16
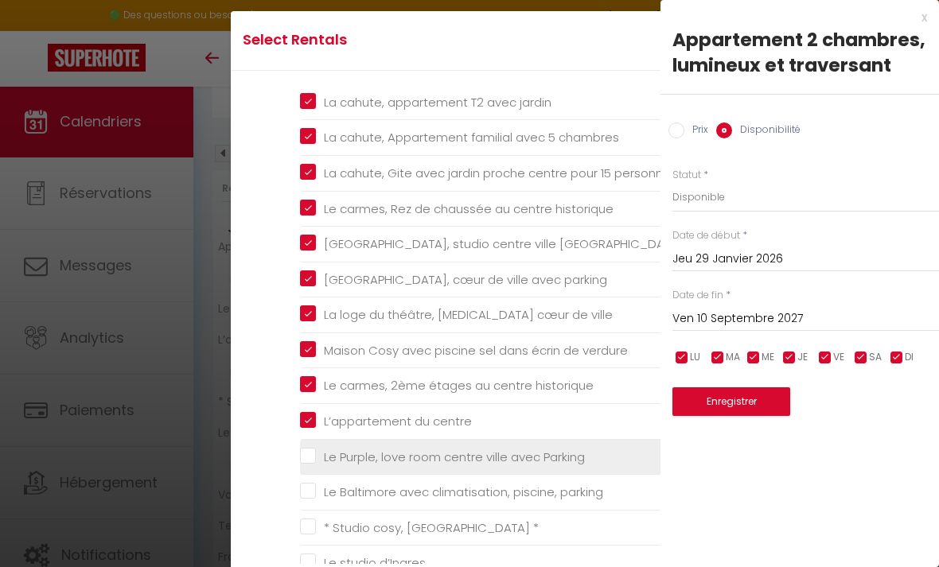
click at [312, 465] on Parking "Le Purple, love room centre ville avec Parking" at bounding box center [483, 457] width 366 height 16
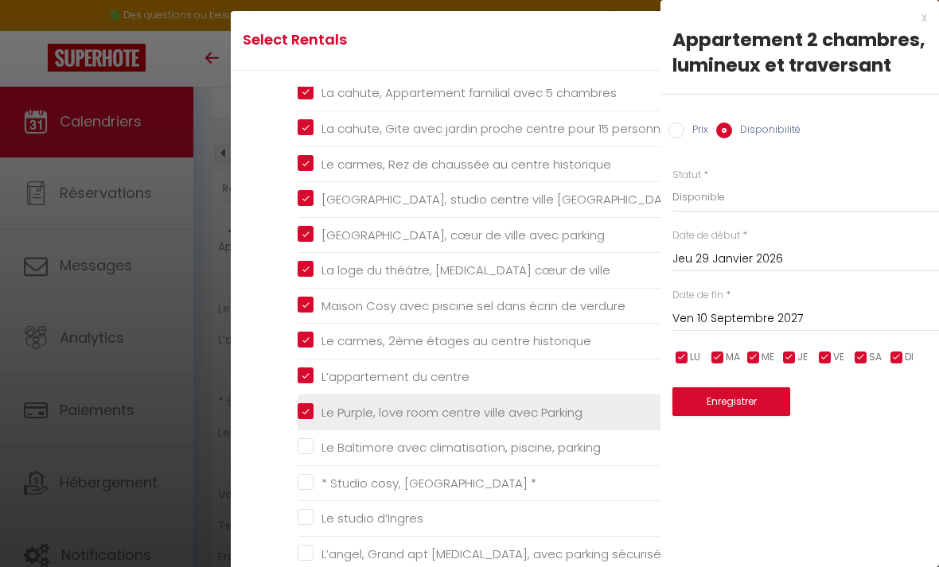
scroll to position [877, 13]
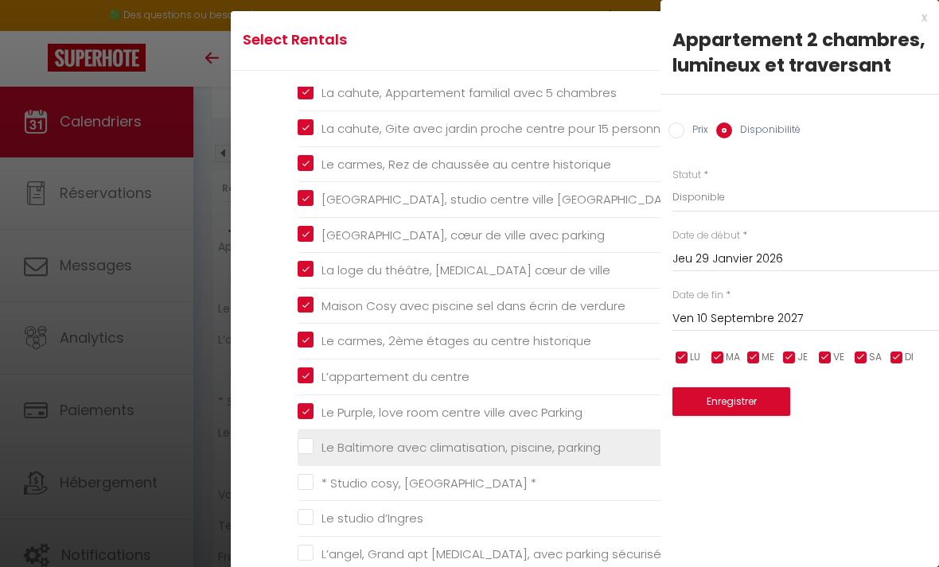
click at [305, 456] on parking "Le Baltimore avec climatisation, piscine, parking" at bounding box center [481, 448] width 366 height 16
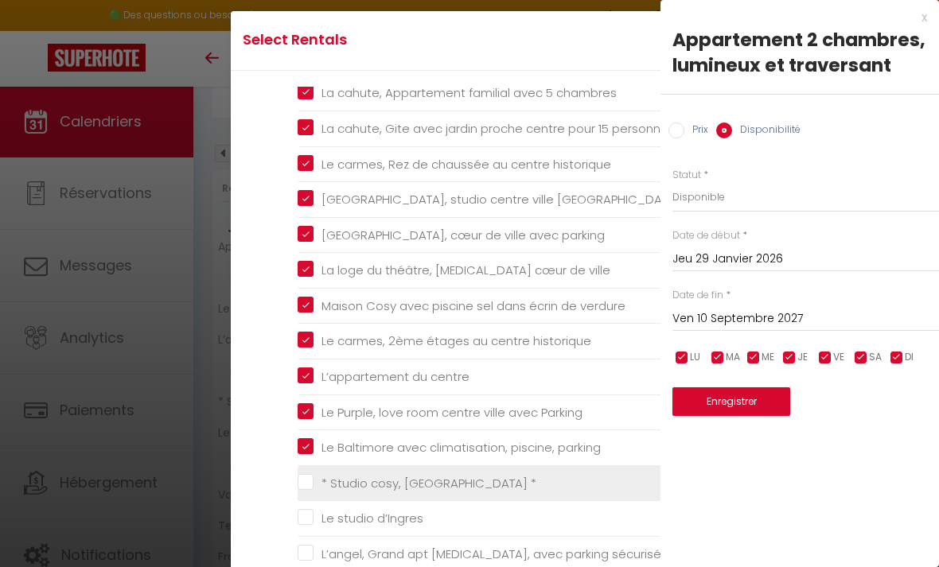
click at [312, 491] on \* "* Studio cosy, [GEOGRAPHIC_DATA] *" at bounding box center [481, 483] width 366 height 16
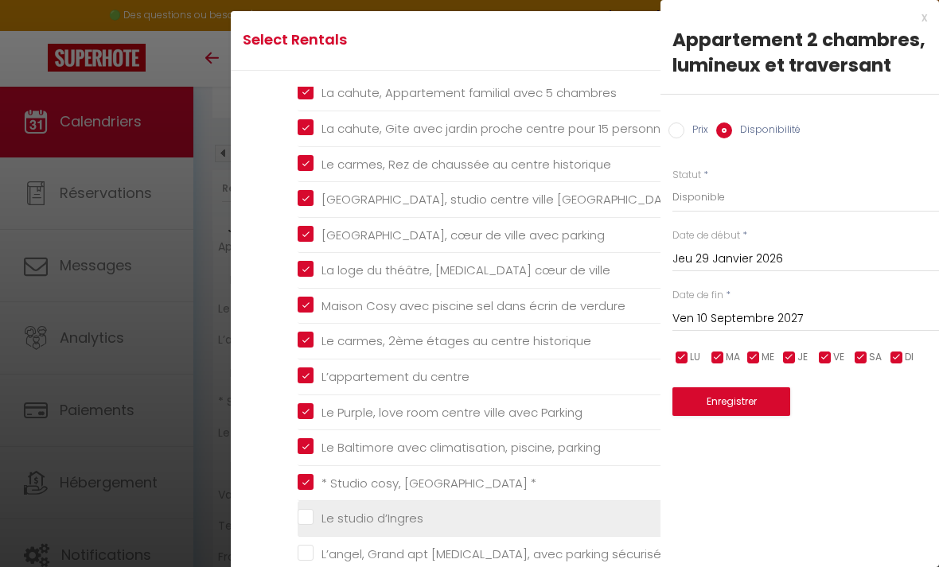
click at [314, 526] on d’Ingres "Le studio d’Ingres" at bounding box center [481, 519] width 366 height 16
click at [302, 527] on d’Ingres "Le studio d’Ingres" at bounding box center [481, 519] width 366 height 16
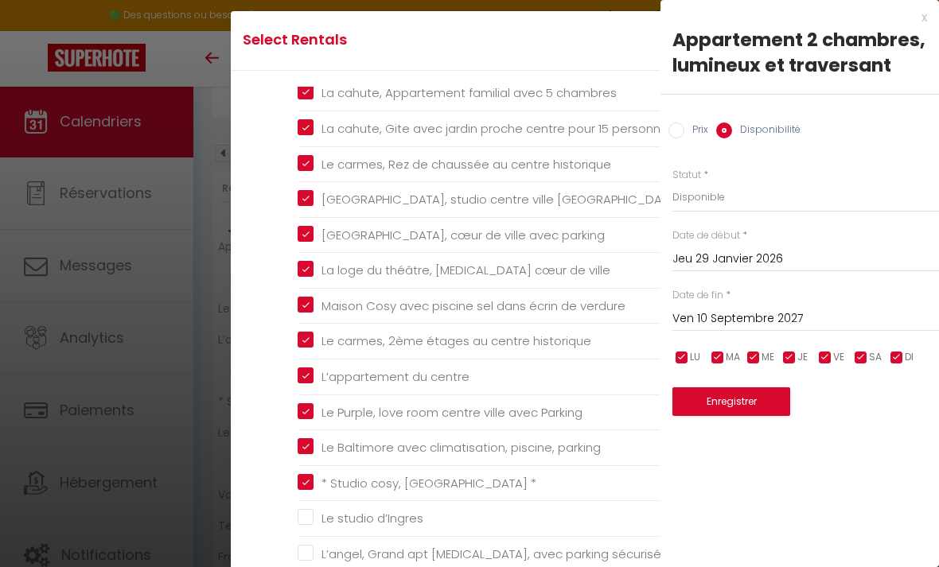
click at [743, 397] on button "Enregistrer" at bounding box center [731, 401] width 118 height 29
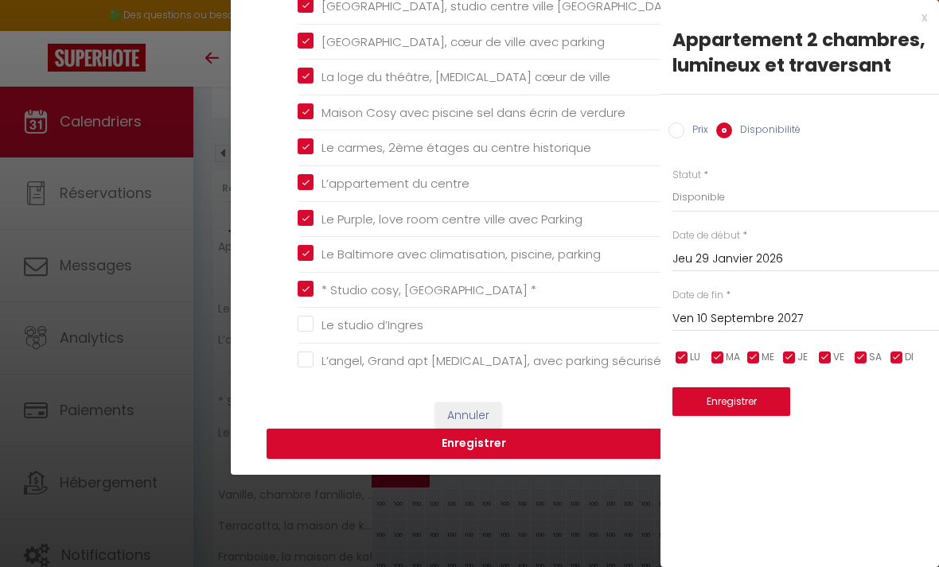
scroll to position [201, 0]
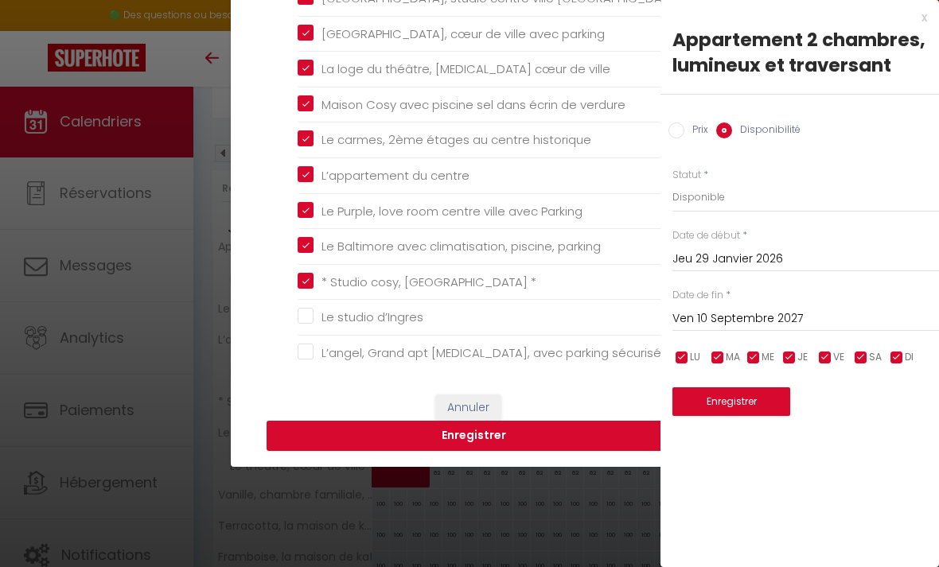
click at [425, 451] on button "Enregistrer" at bounding box center [474, 436] width 414 height 30
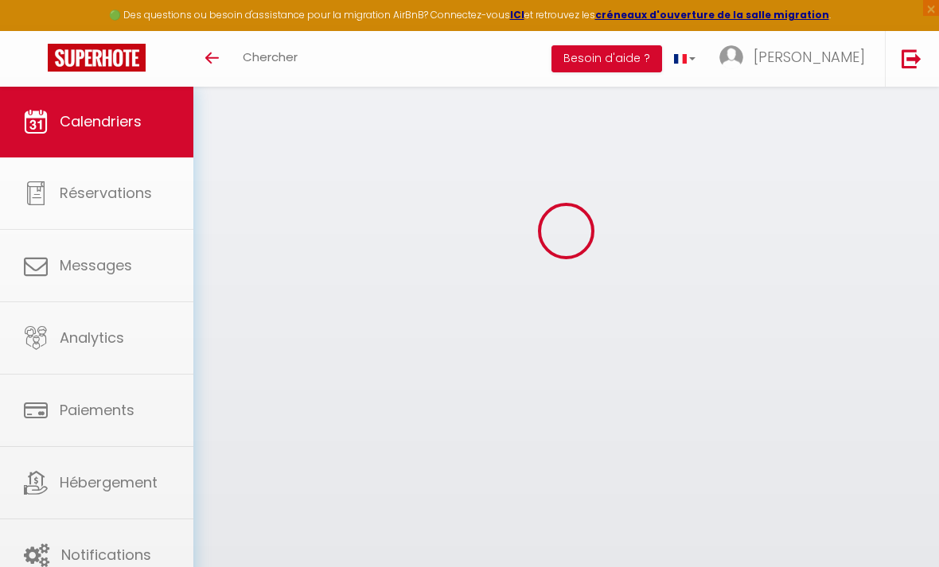
scroll to position [86, 0]
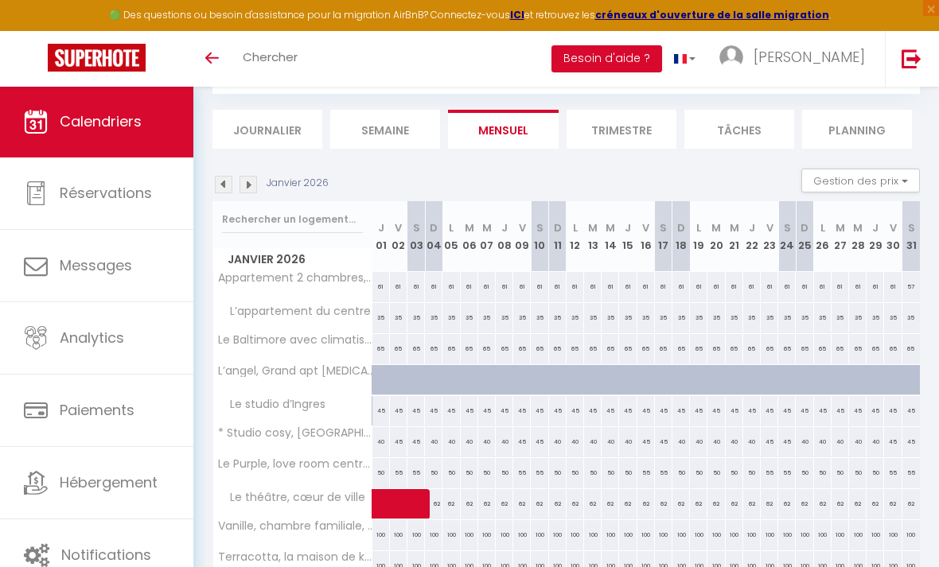
click at [252, 189] on img at bounding box center [248, 185] width 18 height 18
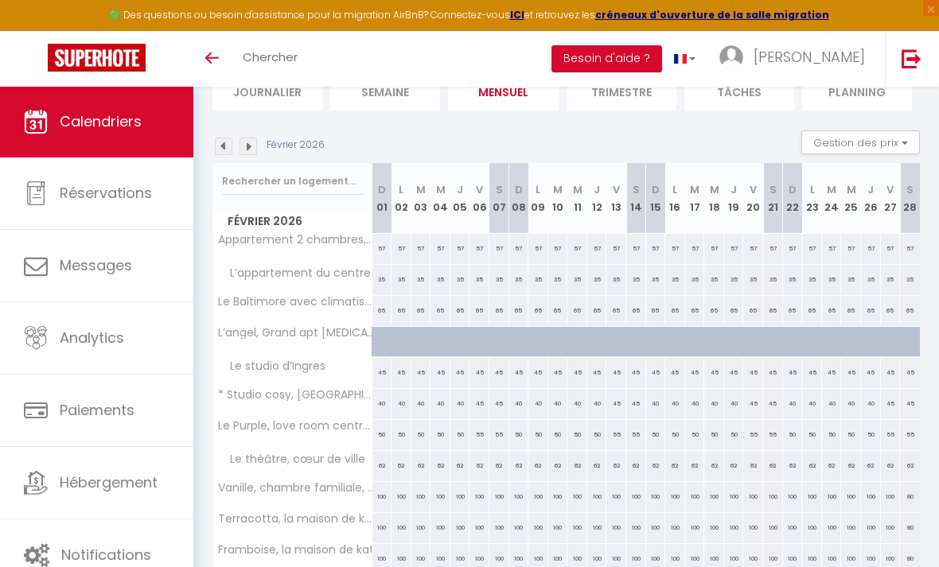
scroll to position [115, 0]
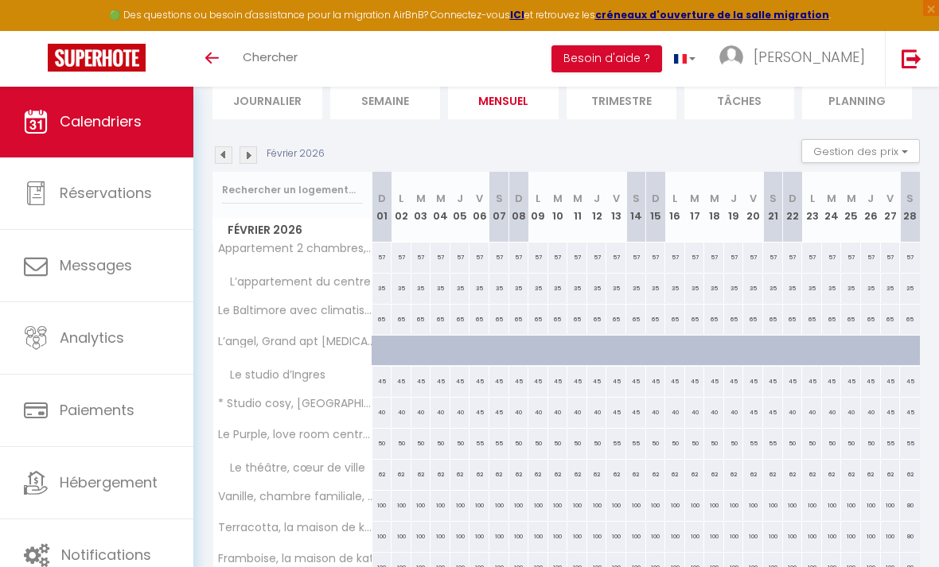
click at [224, 162] on img at bounding box center [224, 155] width 18 height 18
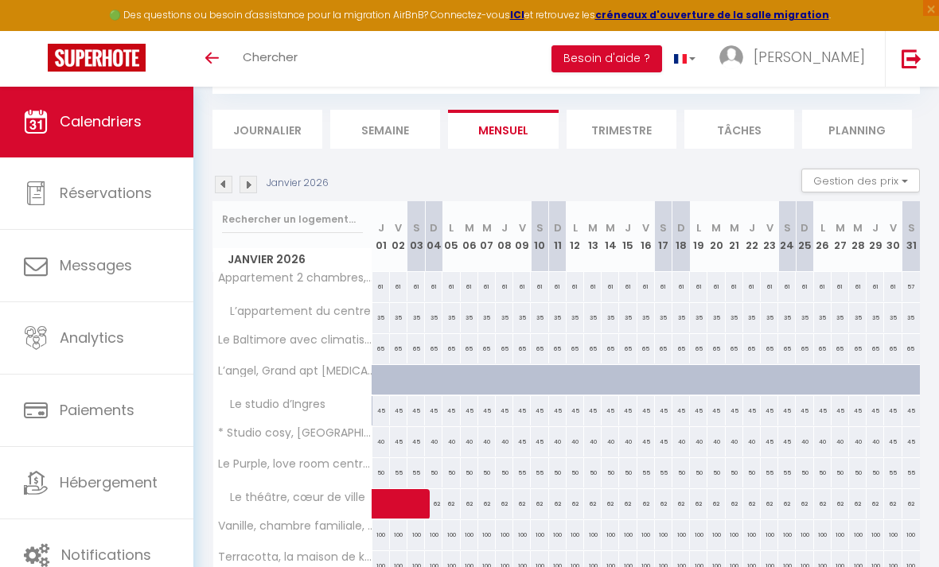
click at [223, 192] on img at bounding box center [224, 185] width 18 height 18
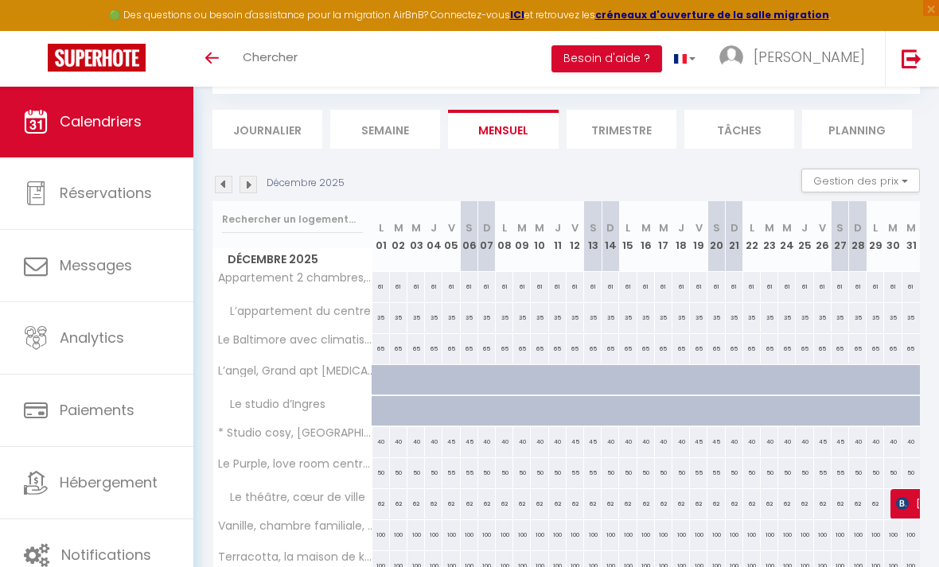
click at [230, 180] on img at bounding box center [224, 185] width 18 height 18
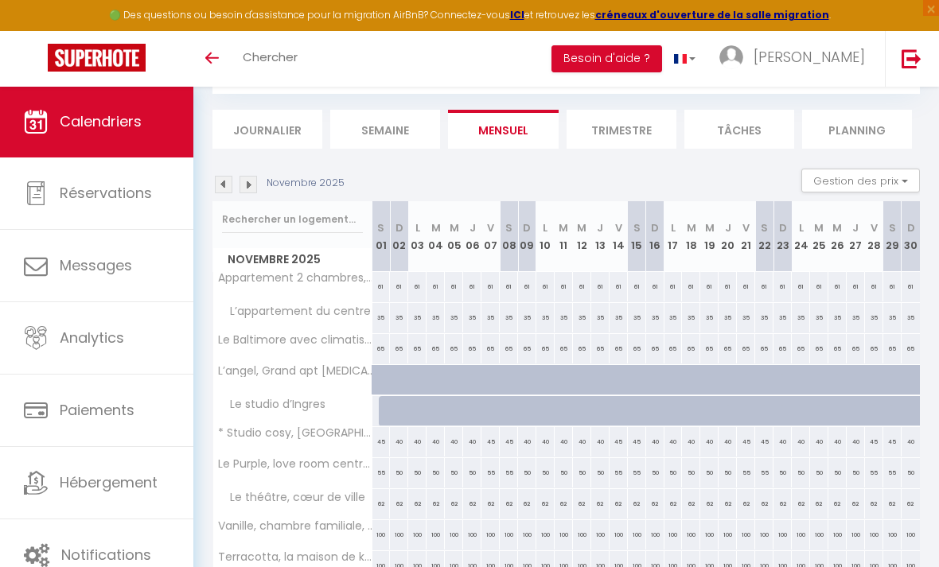
click at [248, 189] on img at bounding box center [248, 185] width 18 height 18
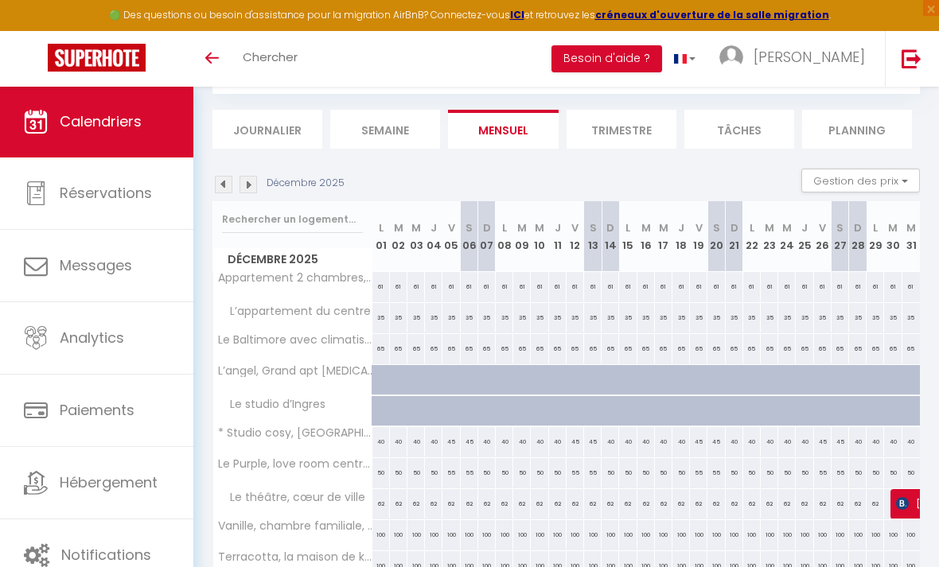
click at [254, 184] on img at bounding box center [248, 185] width 18 height 18
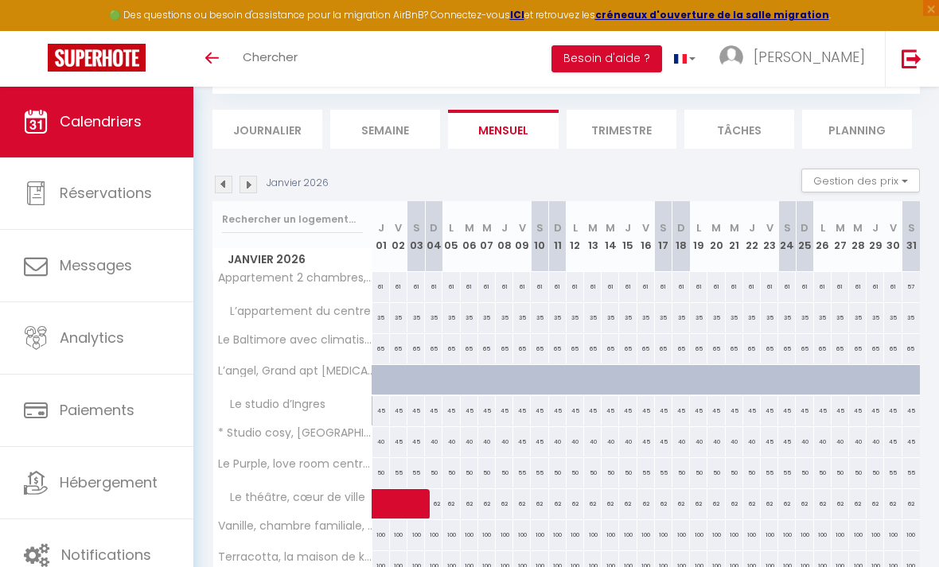
click at [383, 416] on div "45" at bounding box center [381, 410] width 18 height 29
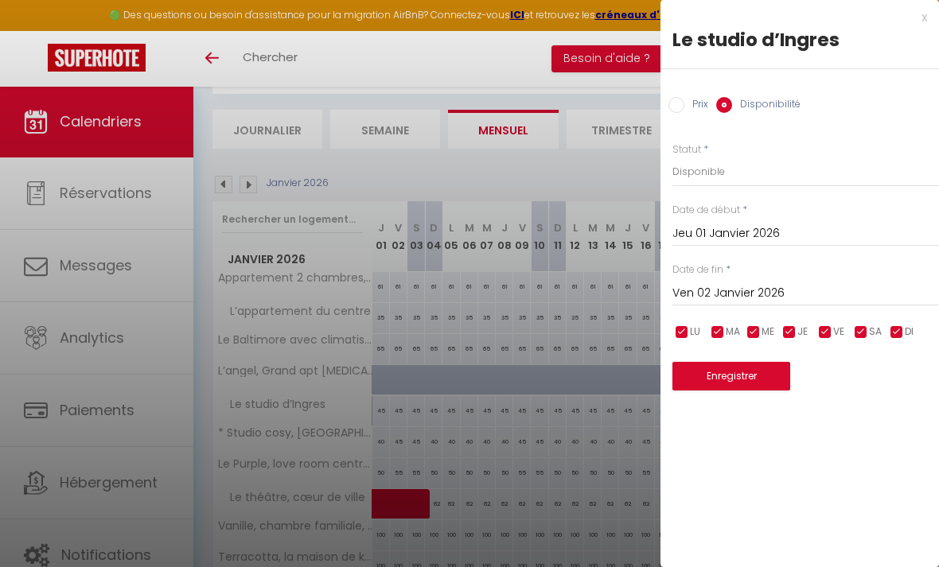
click at [831, 294] on input "Ven 02 Janvier 2026" at bounding box center [805, 293] width 267 height 21
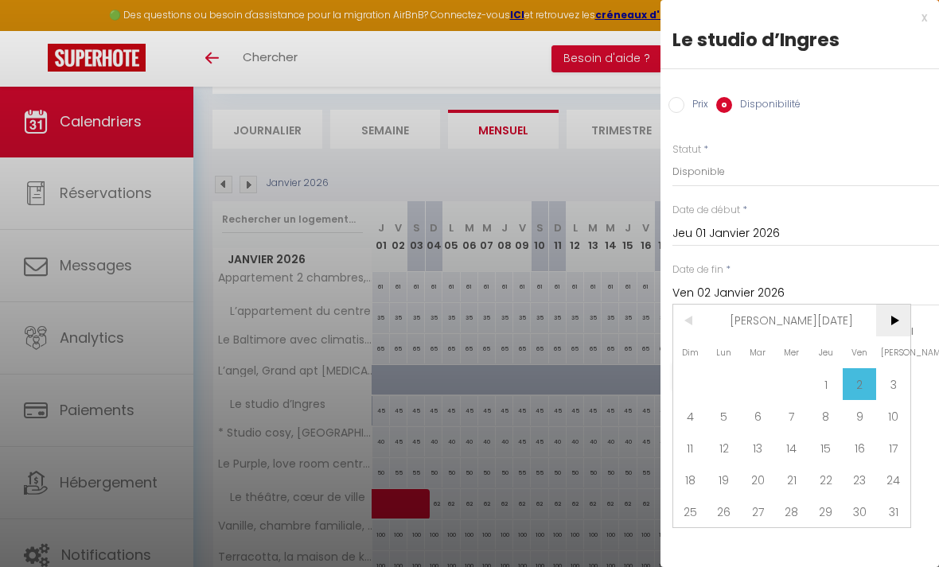
click at [889, 325] on span ">" at bounding box center [893, 321] width 34 height 32
click at [889, 323] on span ">" at bounding box center [893, 321] width 34 height 32
click at [797, 333] on span "Mar 2026" at bounding box center [791, 321] width 169 height 32
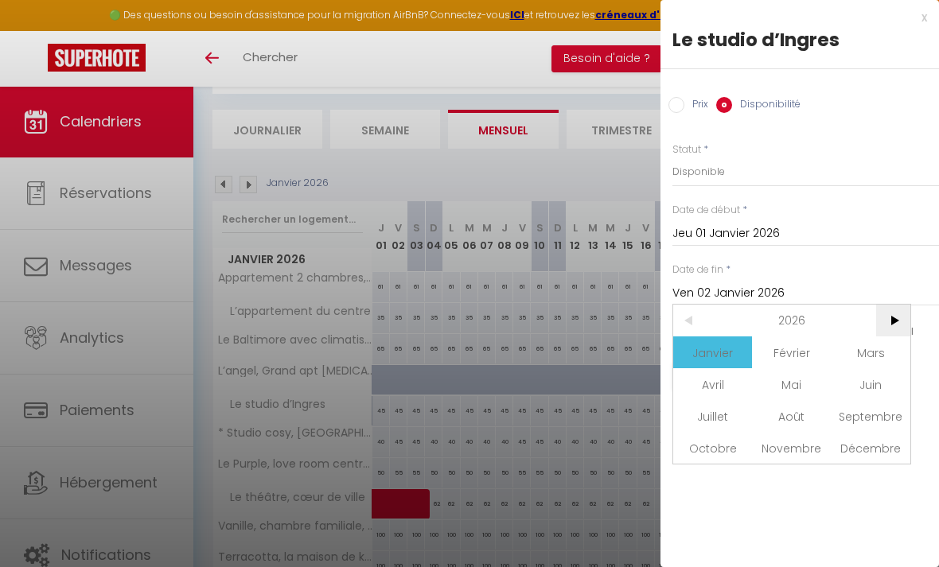
click at [899, 312] on span ">" at bounding box center [893, 321] width 34 height 32
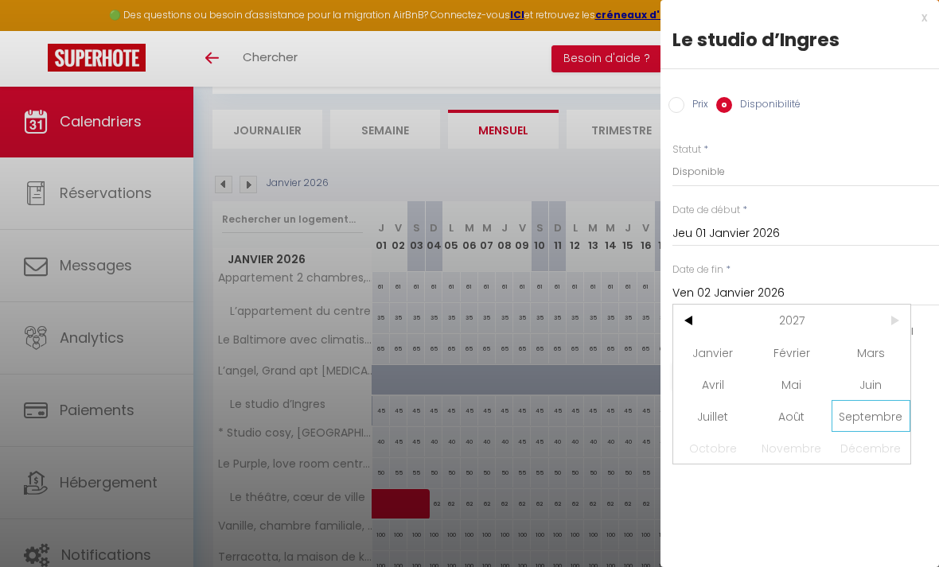
click at [866, 414] on span "Septembre" at bounding box center [870, 416] width 79 height 32
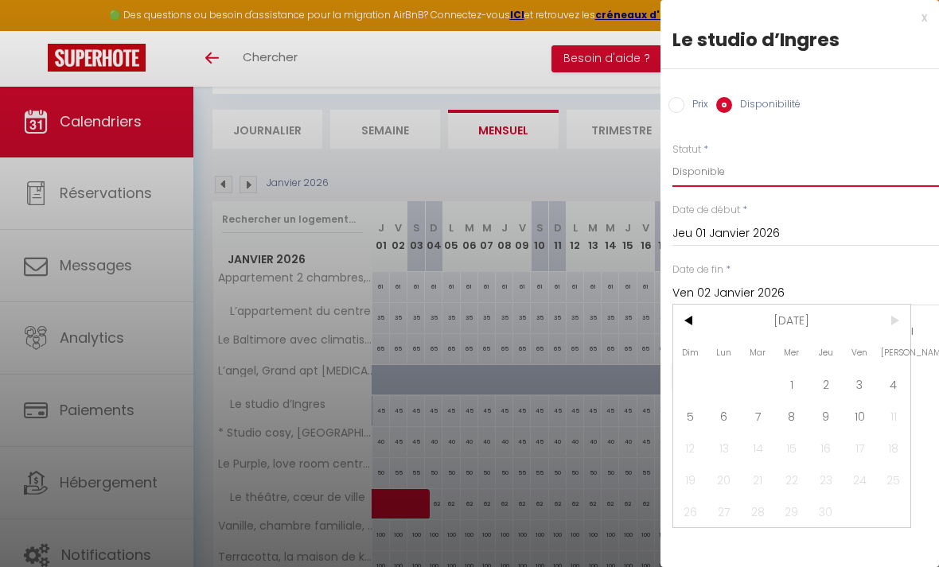
click at [736, 175] on select "Disponible Indisponible" at bounding box center [805, 172] width 267 height 30
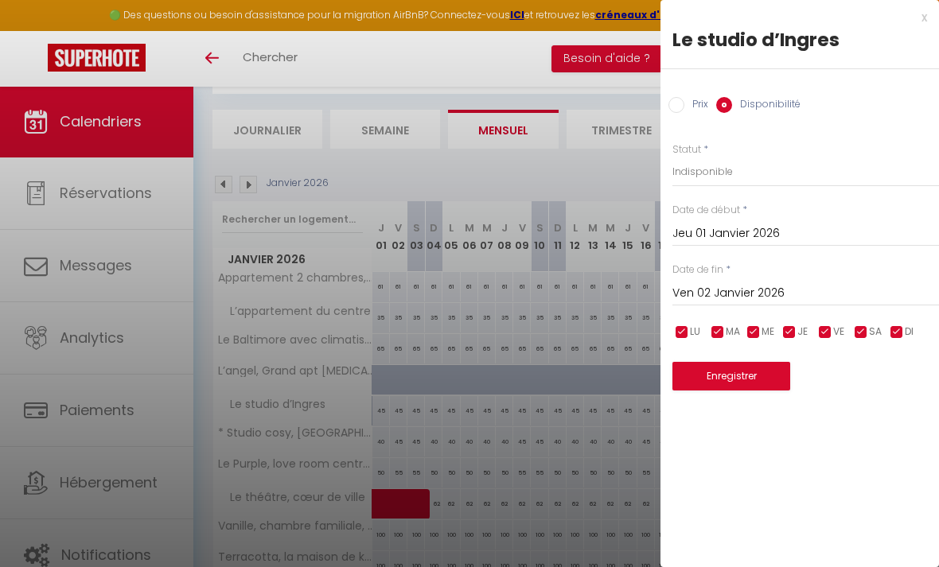
click at [766, 375] on button "Enregistrer" at bounding box center [731, 376] width 118 height 29
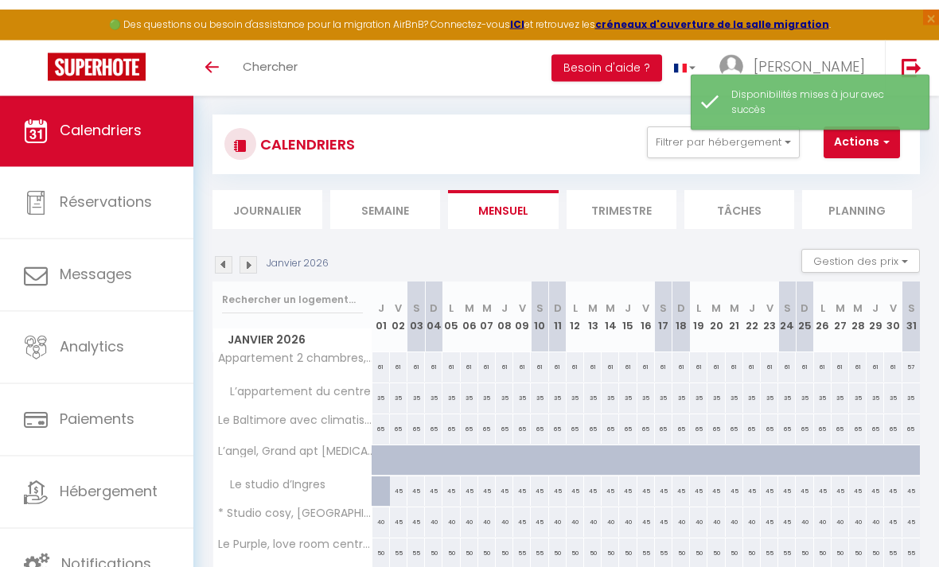
scroll to position [0, 0]
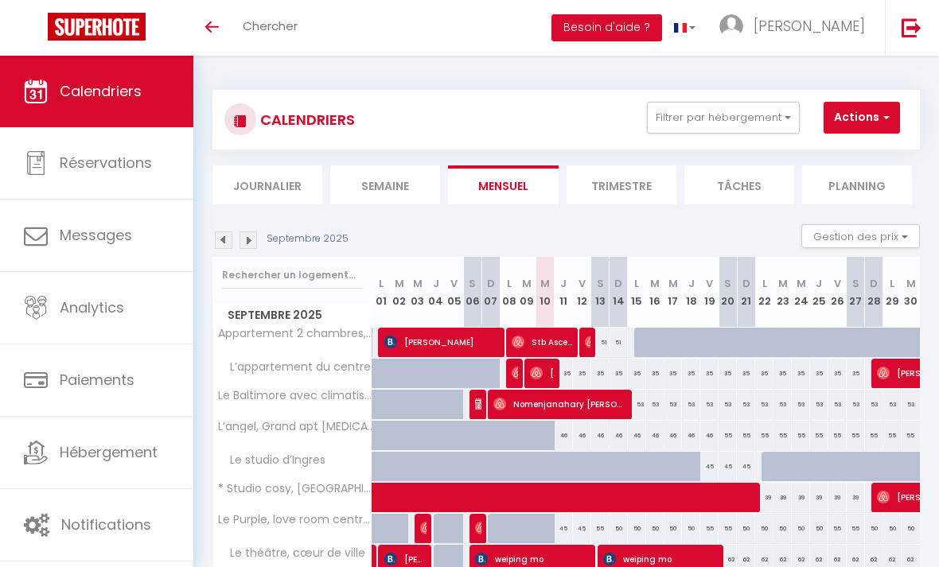
click at [254, 232] on img at bounding box center [248, 241] width 18 height 18
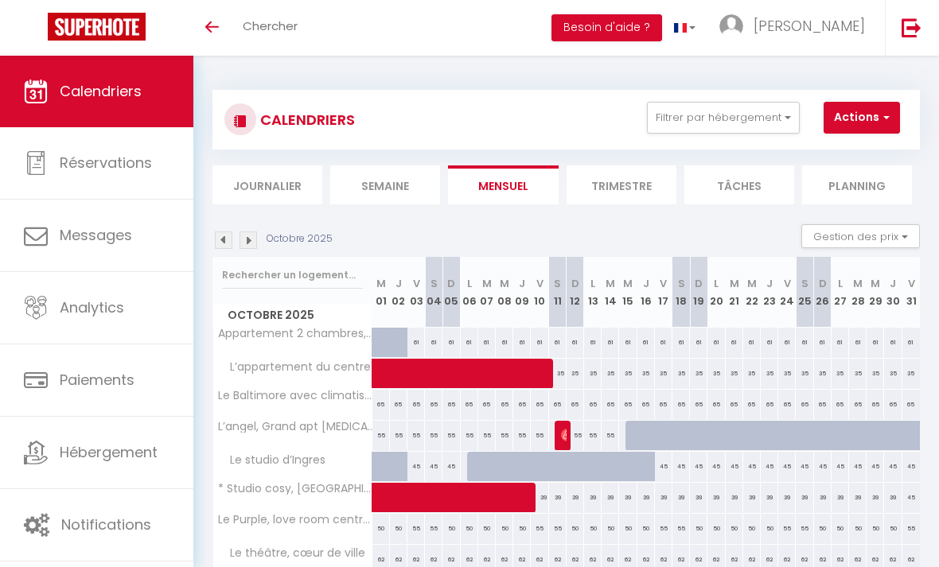
click at [256, 239] on img at bounding box center [248, 241] width 18 height 18
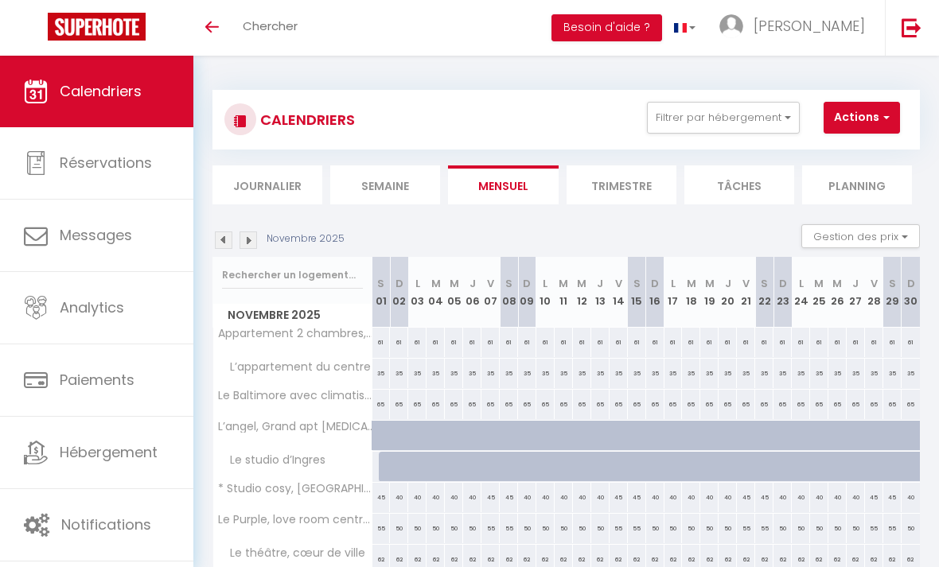
click at [255, 246] on img at bounding box center [248, 241] width 18 height 18
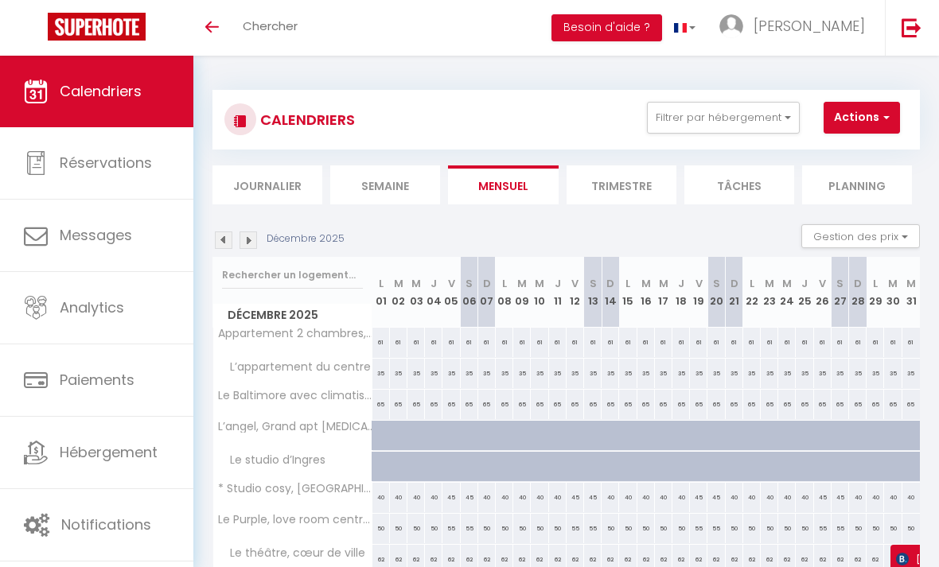
click at [254, 244] on img at bounding box center [248, 241] width 18 height 18
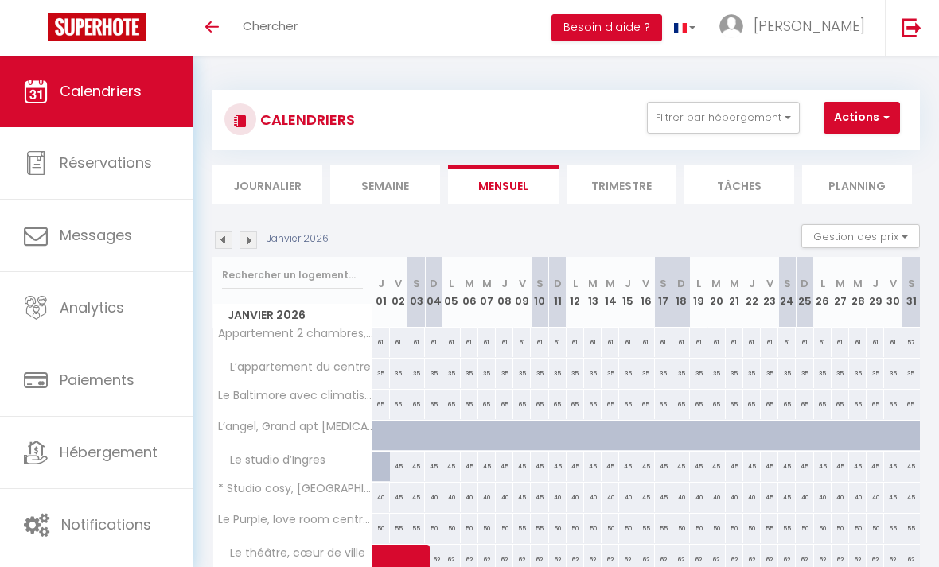
click at [394, 473] on div "45" at bounding box center [399, 466] width 18 height 29
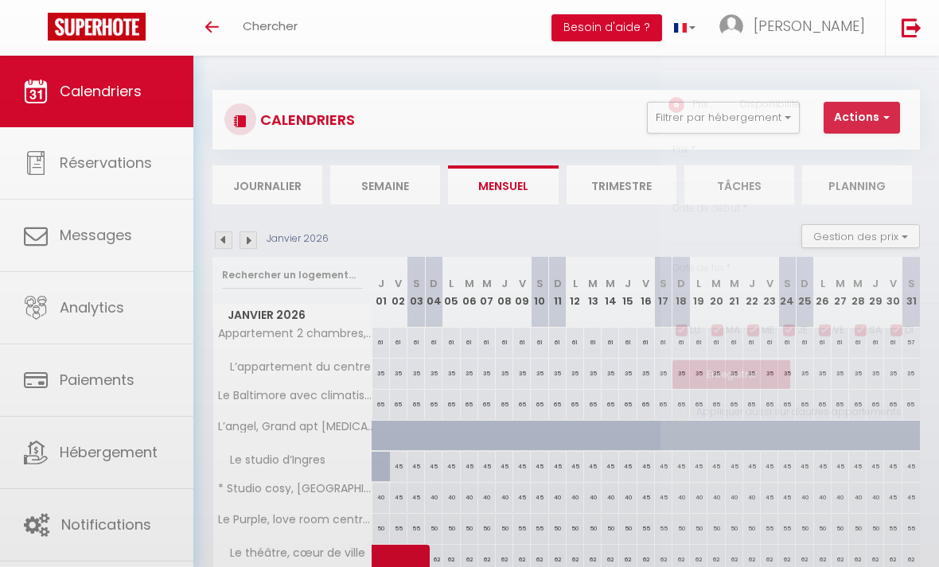
type input "45"
type input "Ven 02 Janvier 2026"
type input "Sam 03 Janvier 2026"
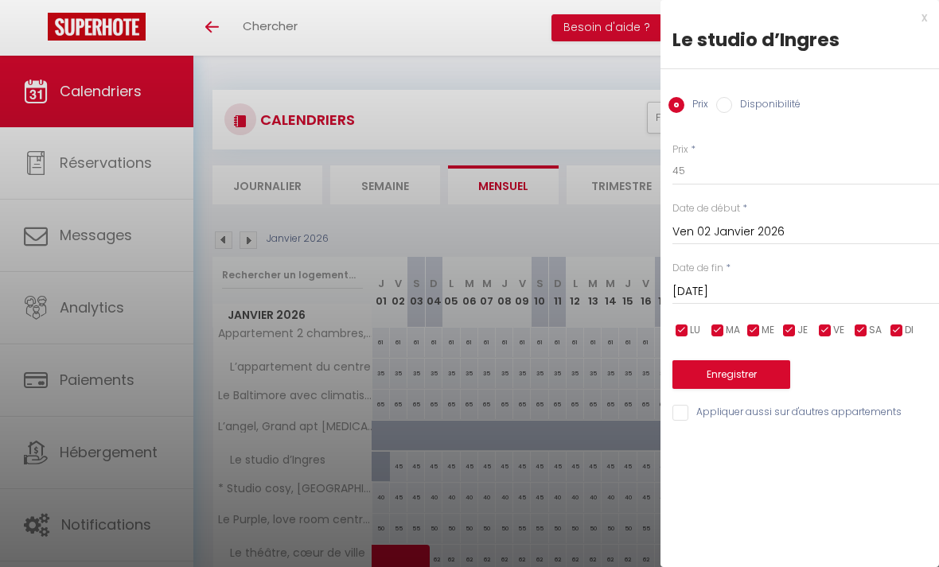
click at [873, 288] on input "Sam 03 Janvier 2026" at bounding box center [805, 292] width 267 height 21
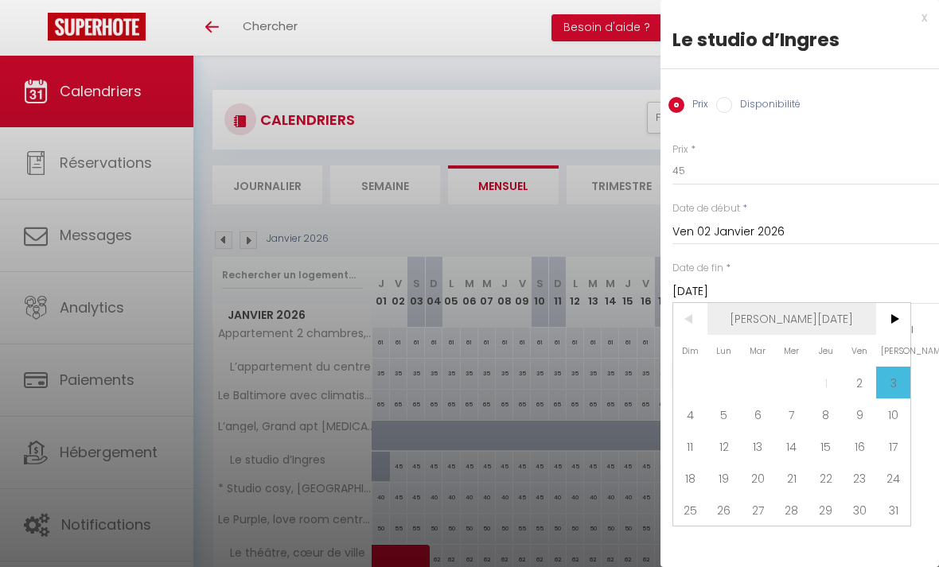
click at [795, 317] on span "Jan 2026" at bounding box center [791, 319] width 169 height 32
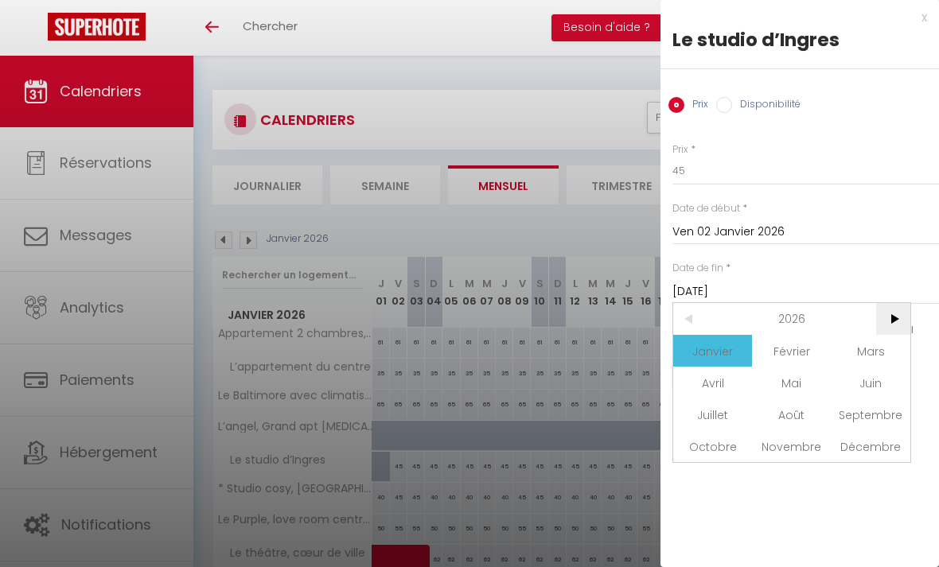
click at [886, 321] on span ">" at bounding box center [893, 319] width 34 height 32
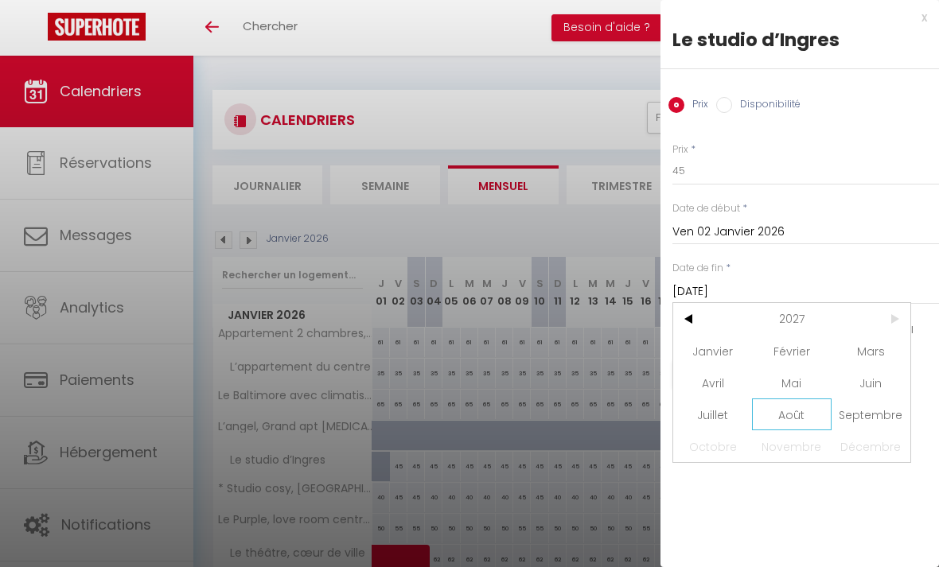
click at [792, 405] on span "Août" at bounding box center [791, 415] width 79 height 32
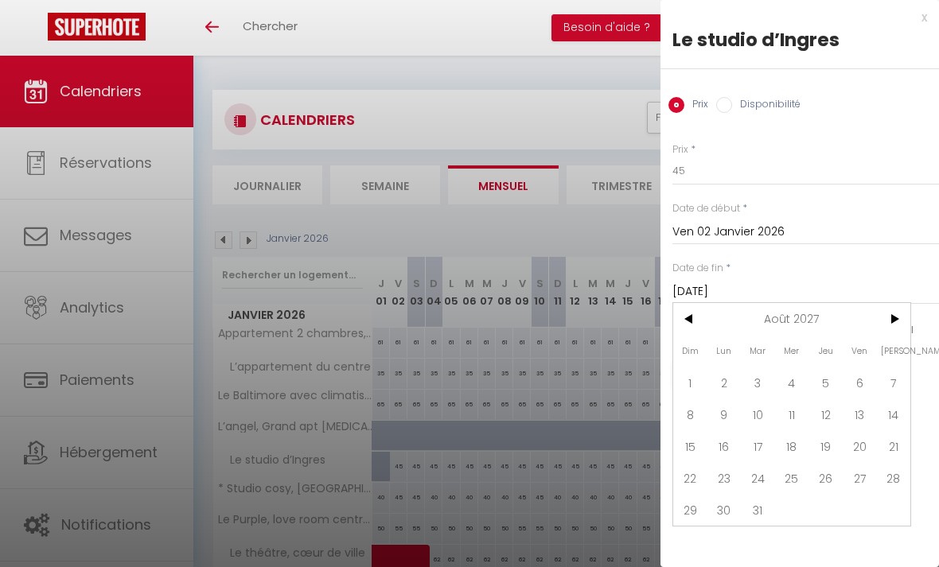
click at [728, 105] on input "Disponibilité" at bounding box center [724, 105] width 16 height 16
radio input "true"
radio input "false"
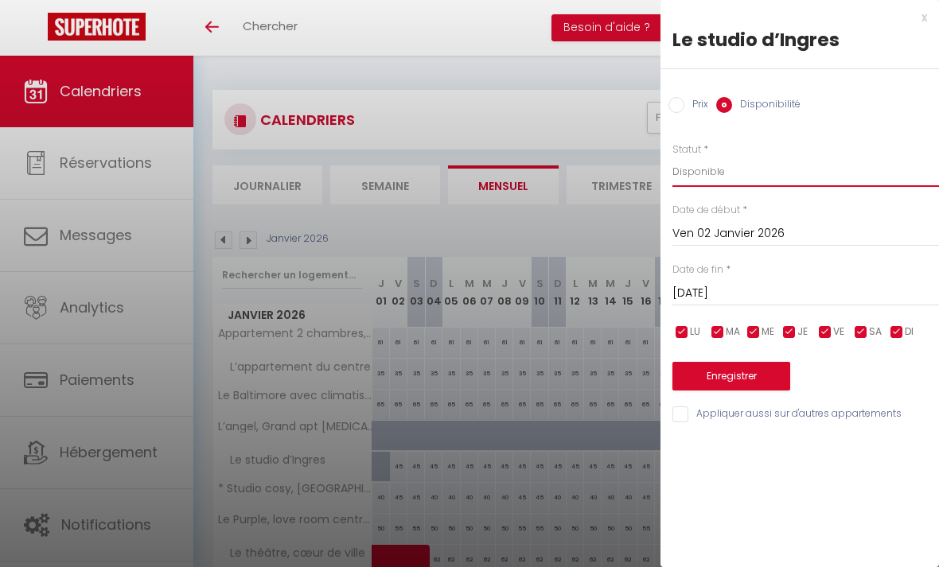
click at [740, 172] on select "Disponible Indisponible" at bounding box center [805, 172] width 267 height 30
select select "0"
click at [775, 372] on button "Enregistrer" at bounding box center [731, 376] width 118 height 29
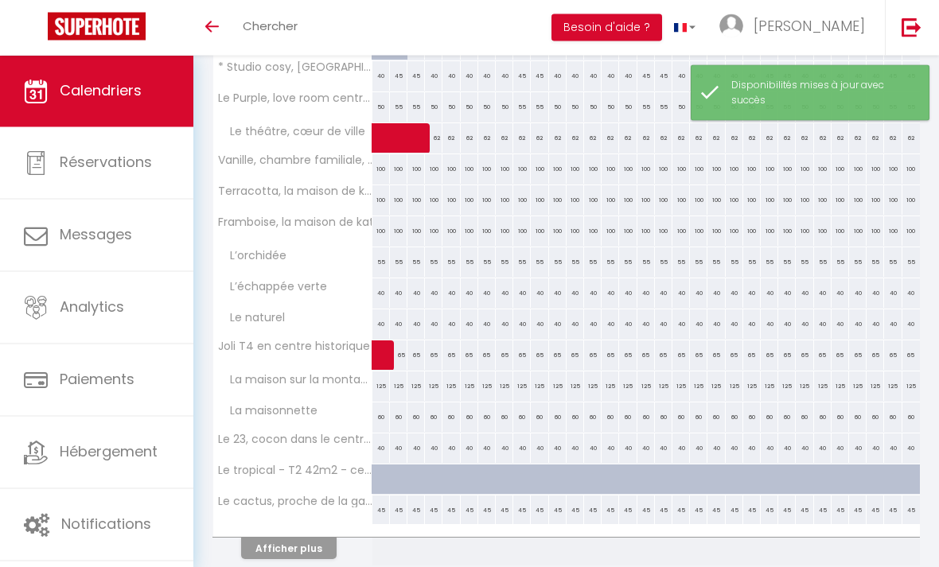
scroll to position [434, 0]
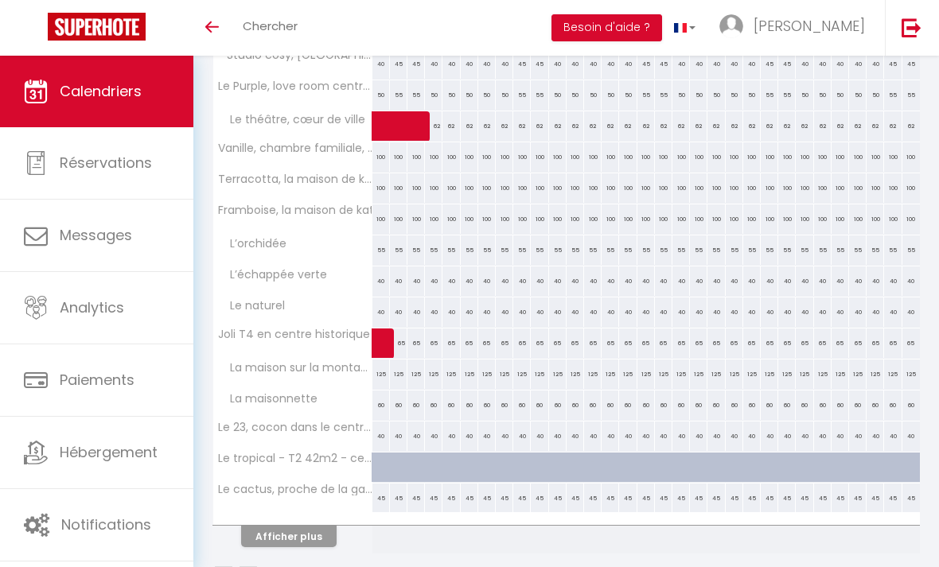
click at [314, 532] on button "Afficher plus" at bounding box center [288, 536] width 95 height 21
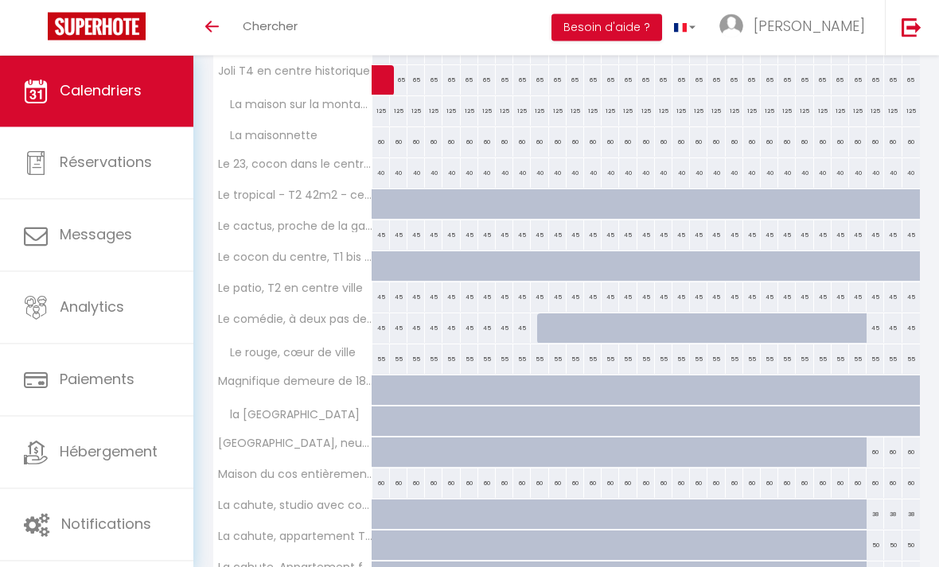
scroll to position [701, 0]
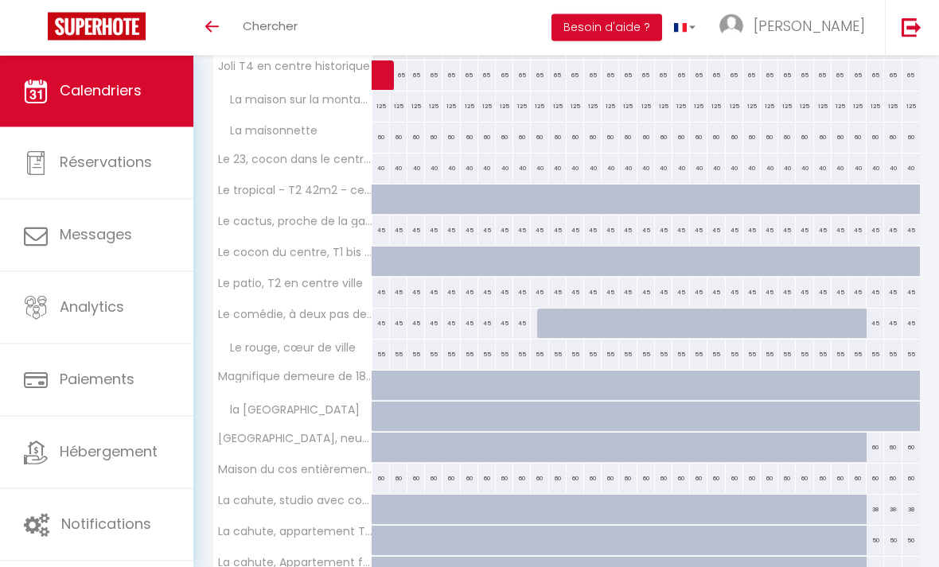
click at [546, 314] on div at bounding box center [546, 324] width 18 height 30
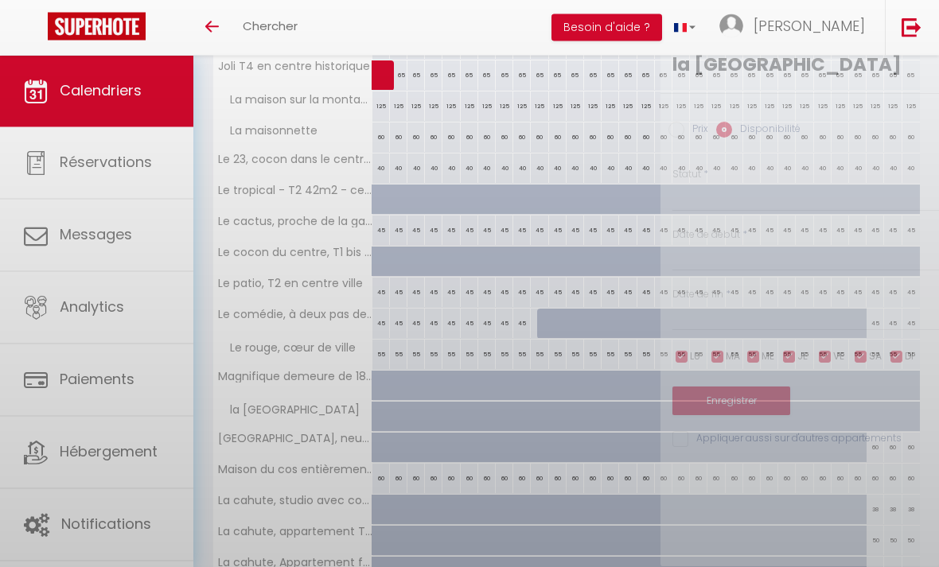
select select "1"
type input "Sam 10 Janvier 2026"
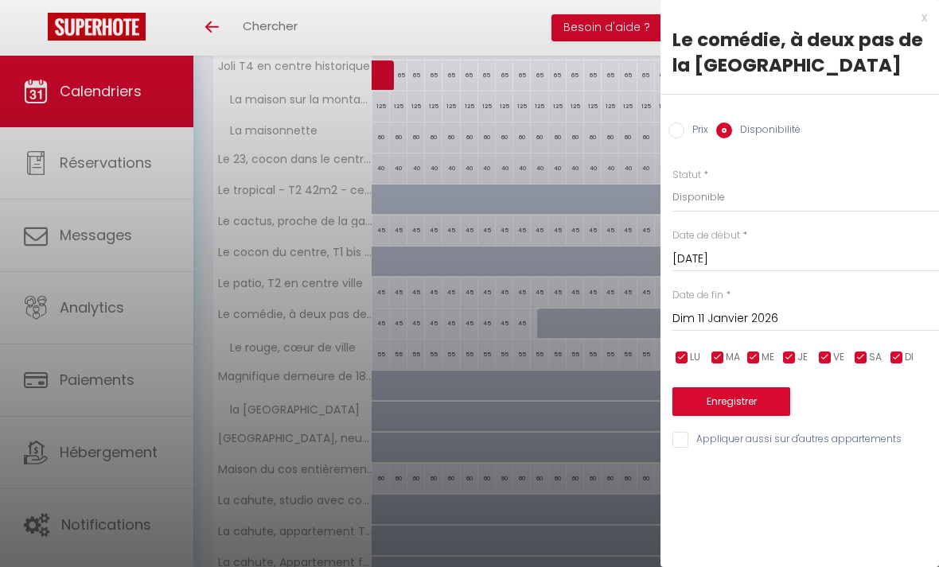
click at [876, 319] on input "Dim 11 Janvier 2026" at bounding box center [805, 319] width 267 height 21
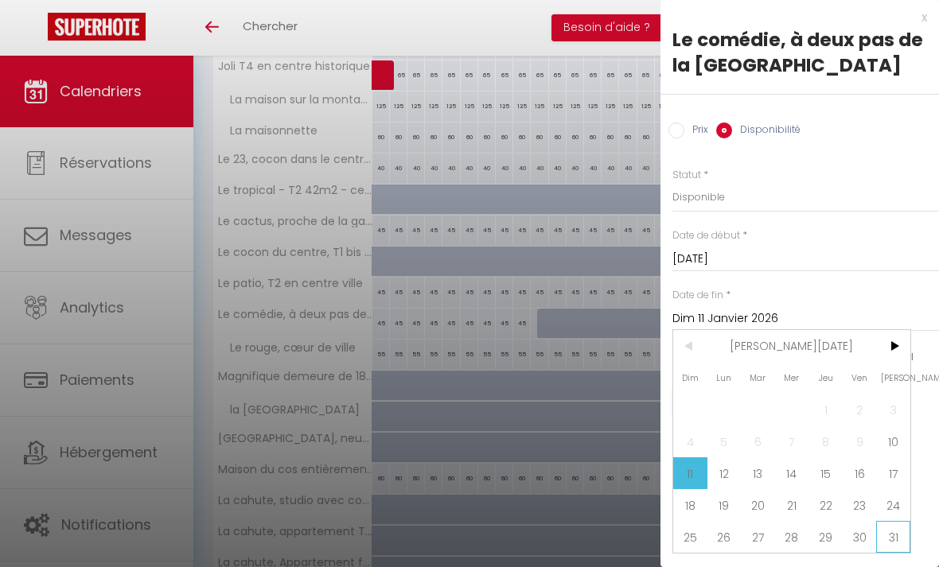
click at [893, 539] on span "31" at bounding box center [893, 537] width 34 height 32
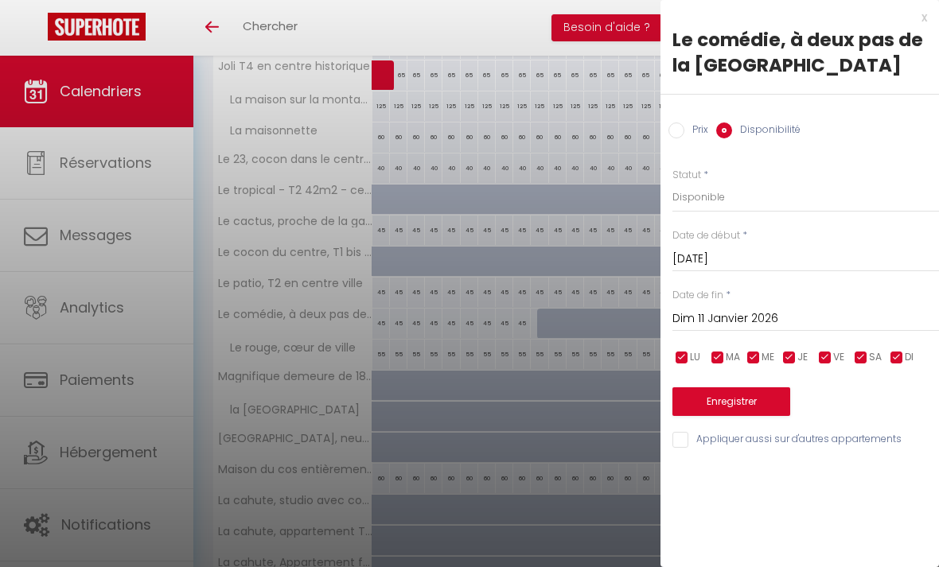
type input "Sam 31 Janvier 2026"
click at [766, 402] on button "Enregistrer" at bounding box center [731, 401] width 118 height 29
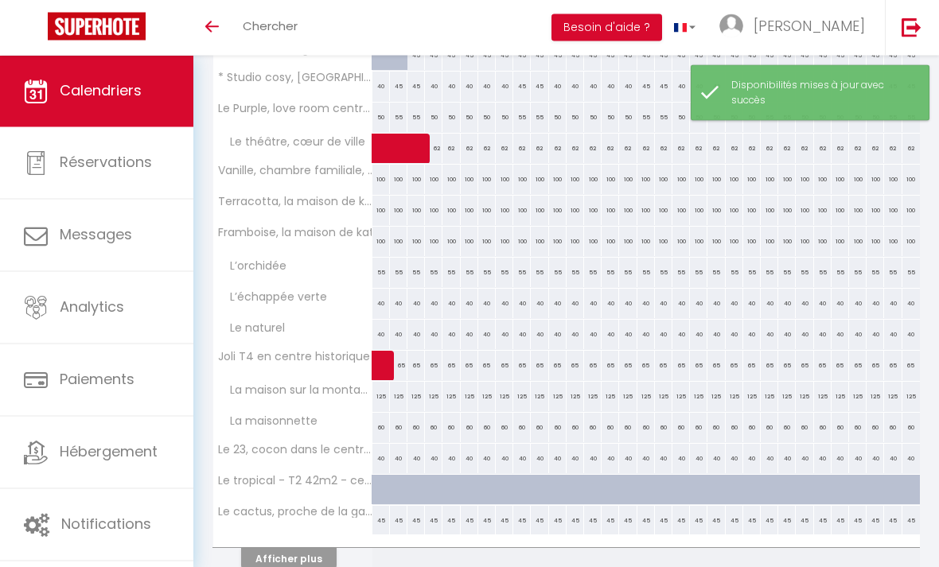
scroll to position [434, 0]
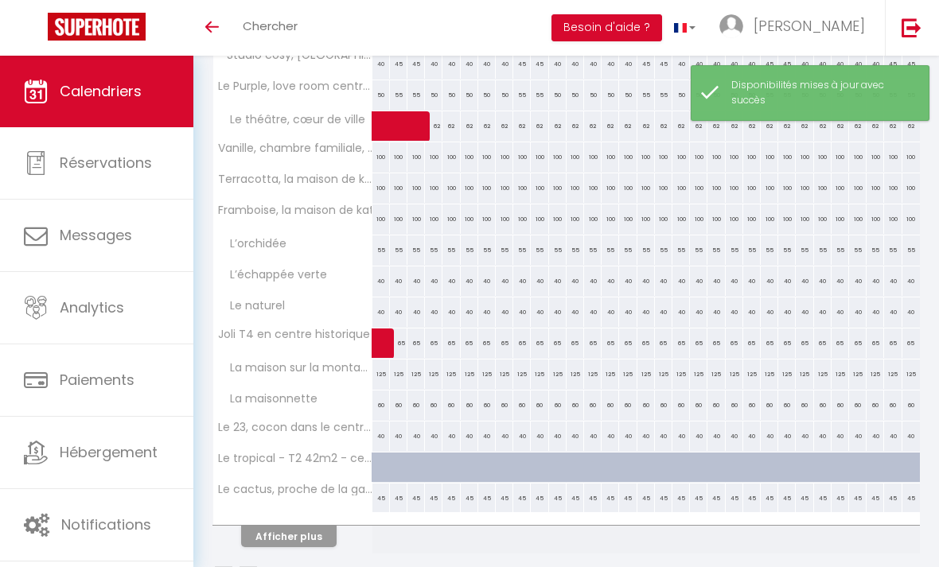
click at [281, 541] on button "Afficher plus" at bounding box center [288, 536] width 95 height 21
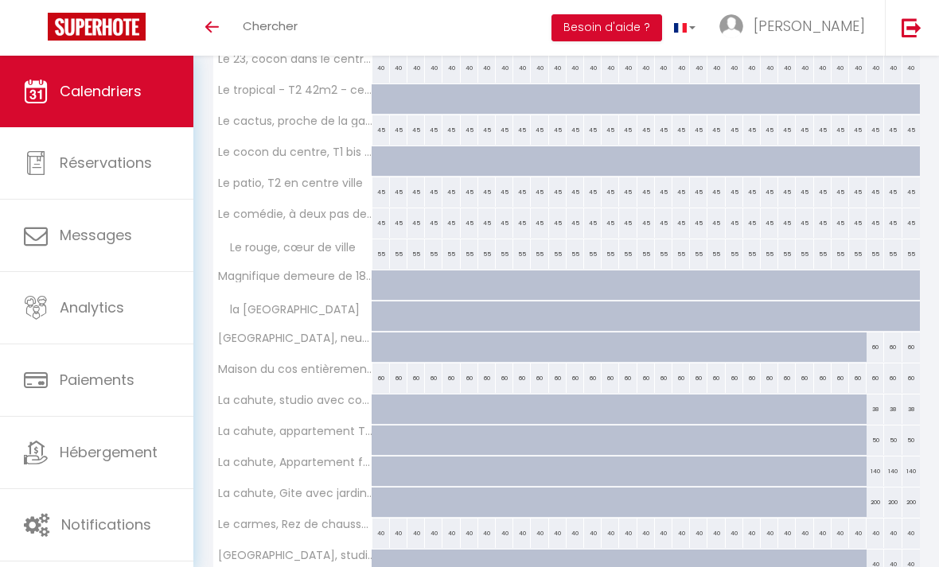
scroll to position [756, 0]
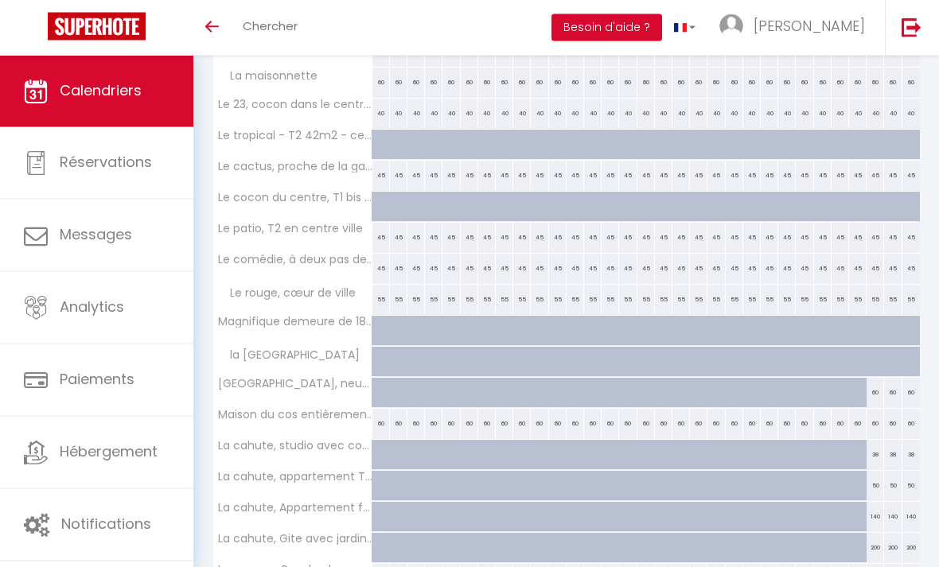
click at [377, 389] on div at bounding box center [381, 394] width 18 height 30
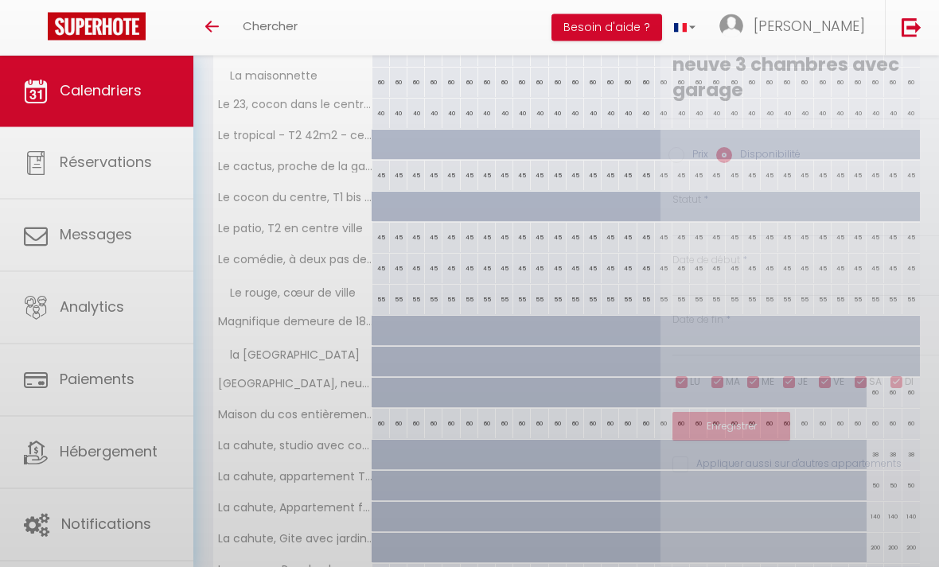
select select "1"
type input "Jeu 01 Janvier 2026"
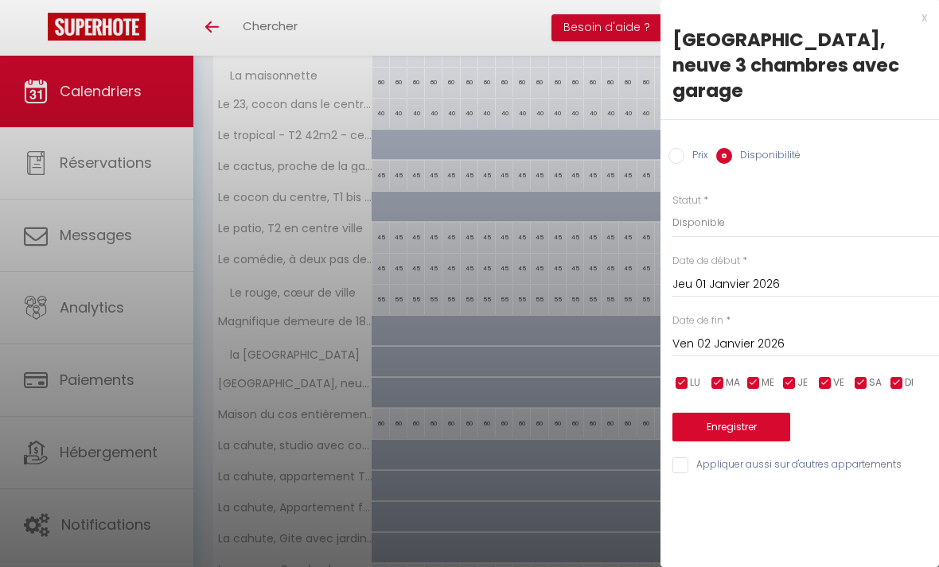
click at [785, 334] on input "Ven 02 Janvier 2026" at bounding box center [805, 344] width 267 height 21
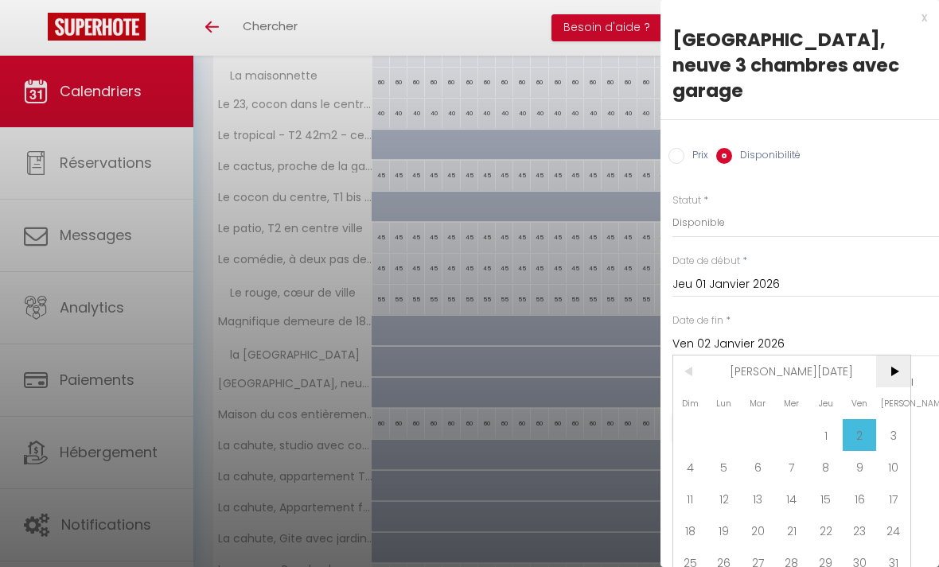
click at [889, 356] on span ">" at bounding box center [893, 372] width 34 height 32
click at [885, 419] on span "7" at bounding box center [893, 435] width 34 height 32
type input "Sam 07 Février 2026"
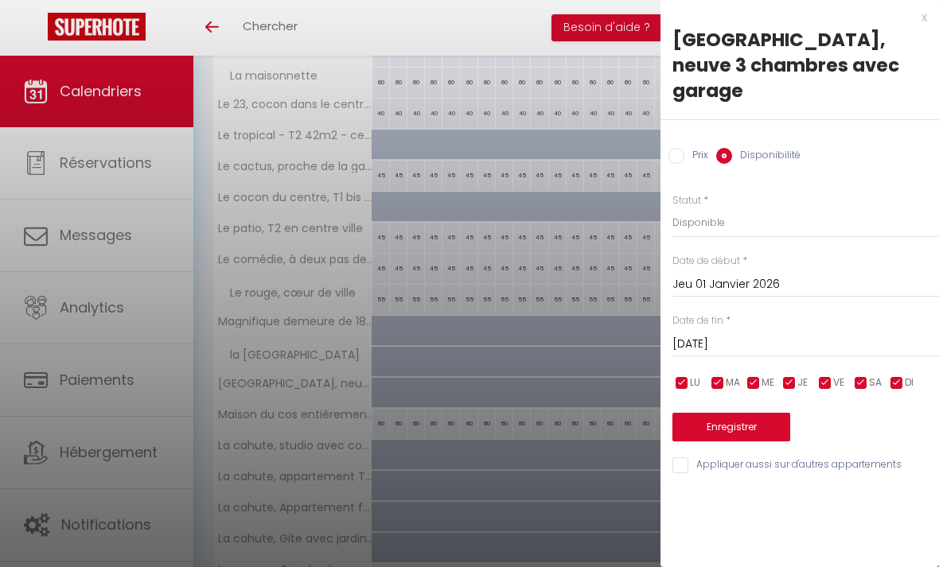
click at [755, 413] on button "Enregistrer" at bounding box center [731, 427] width 118 height 29
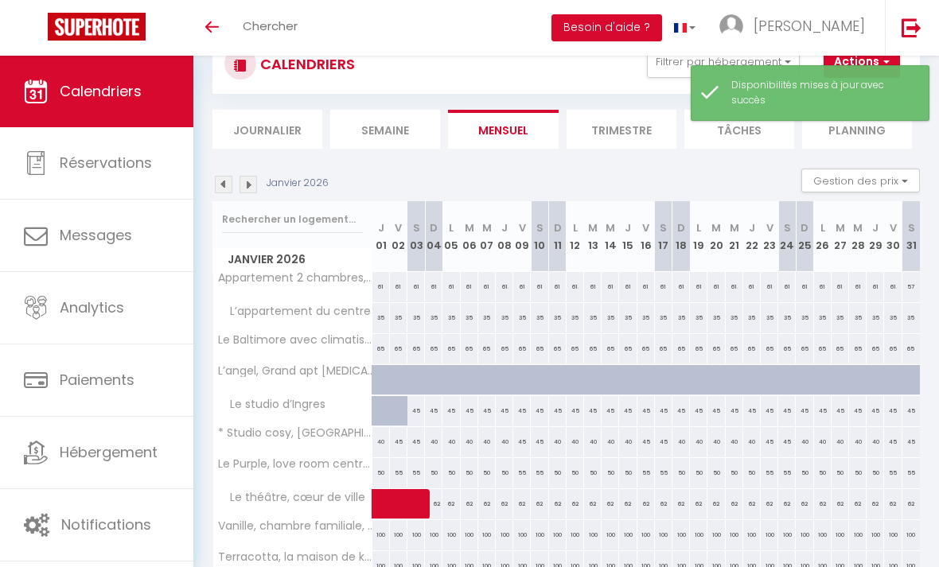
scroll to position [434, 0]
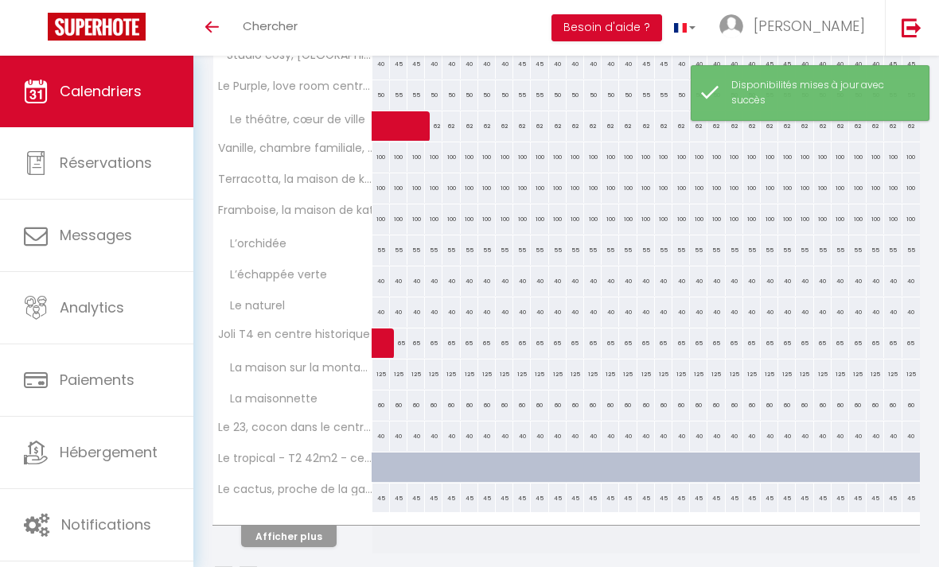
click at [315, 538] on button "Afficher plus" at bounding box center [288, 536] width 95 height 21
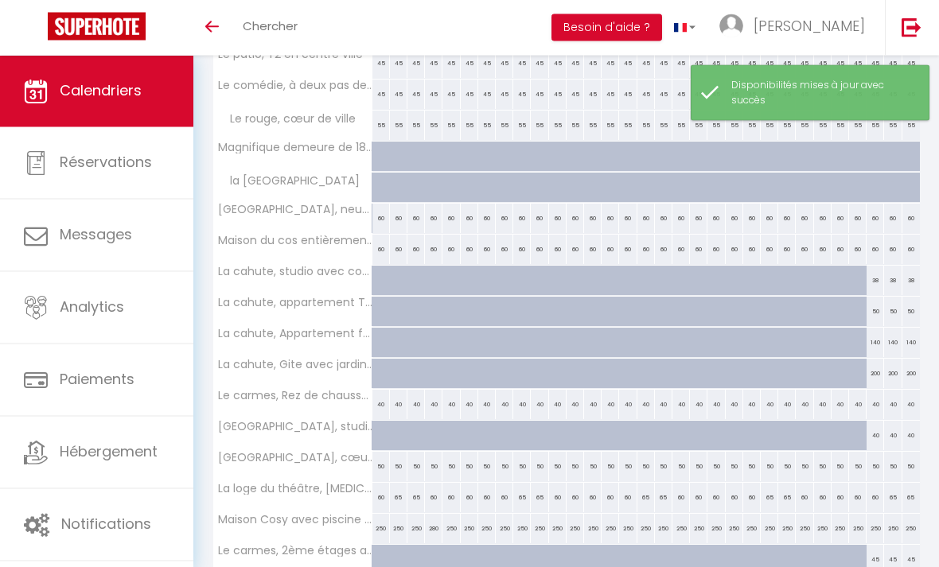
scroll to position [953, 0]
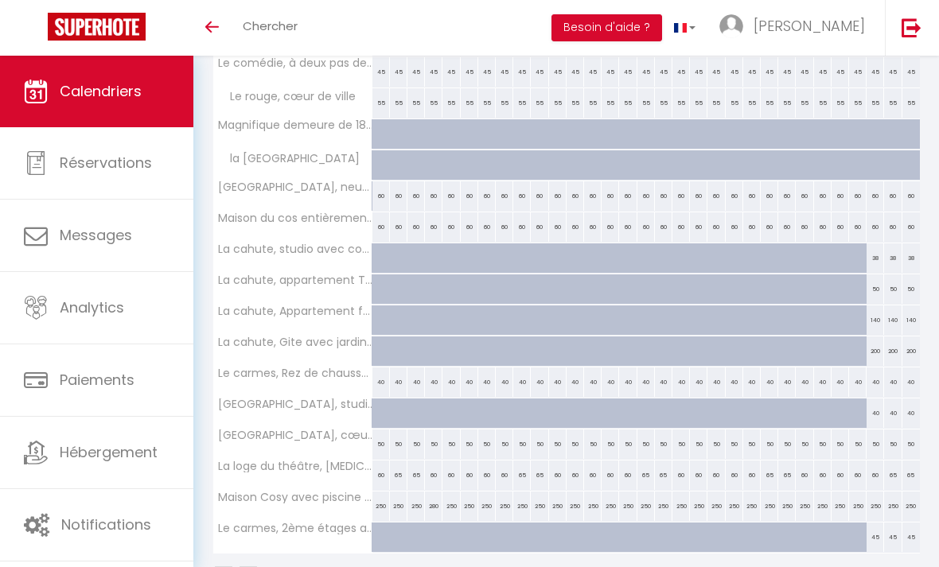
click at [376, 413] on div at bounding box center [381, 414] width 18 height 30
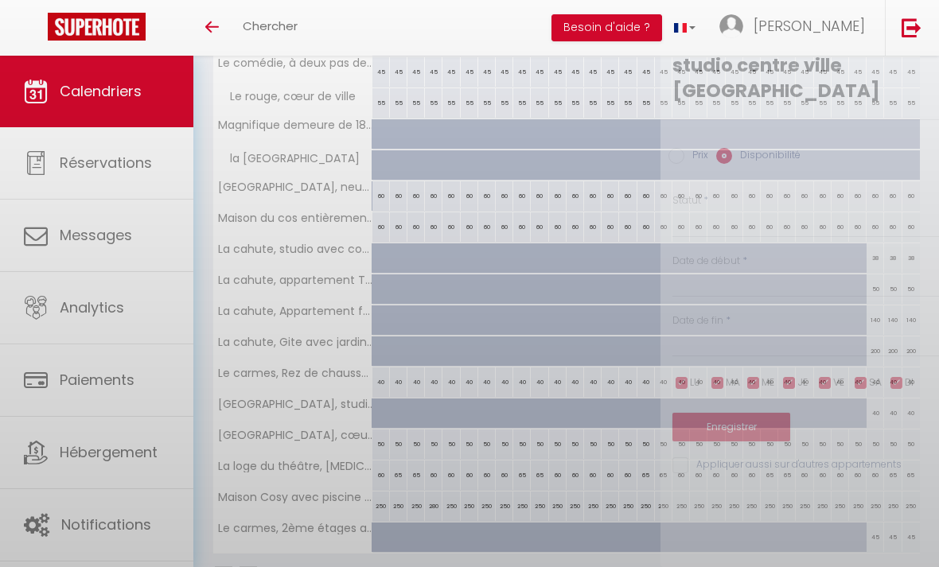
select select "1"
type input "Jeu 01 Janvier 2026"
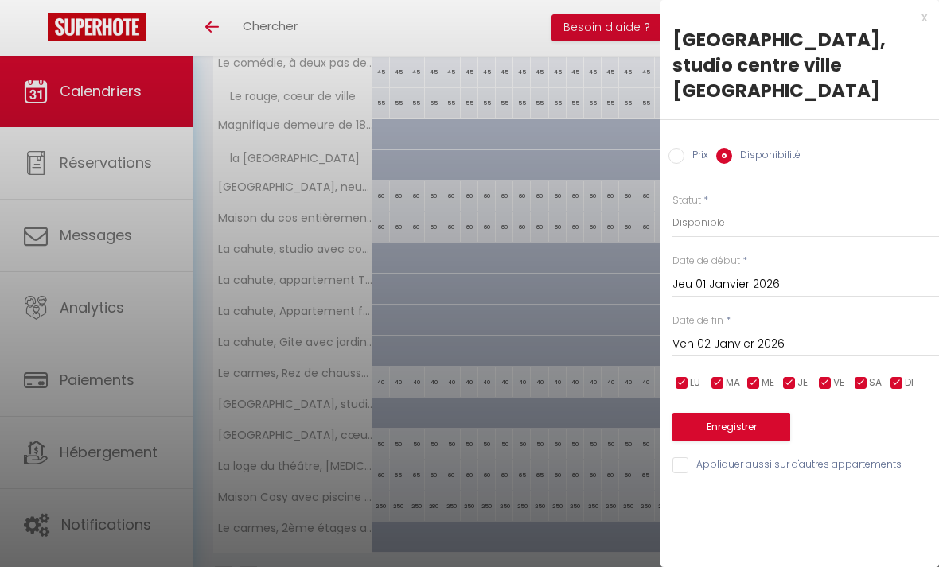
click at [780, 334] on div "Prix * 40 Statut * Disponible Indisponible Date de début * Jeu 01 Janvier 2026 …" at bounding box center [799, 324] width 278 height 302
click at [827, 334] on input "Ven 02 Janvier 2026" at bounding box center [805, 344] width 267 height 21
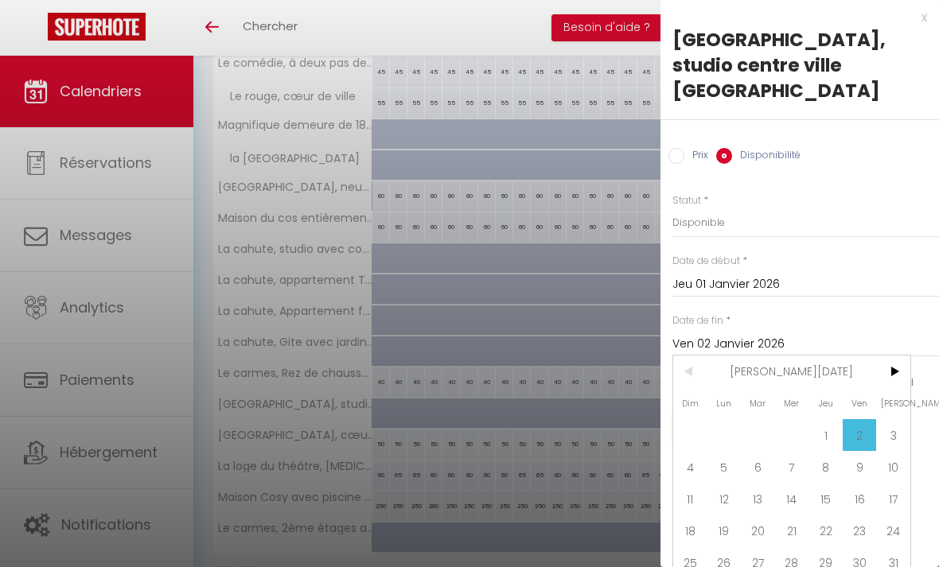
click at [892, 547] on span "31" at bounding box center [893, 563] width 34 height 32
type input "Sam 31 Janvier 2026"
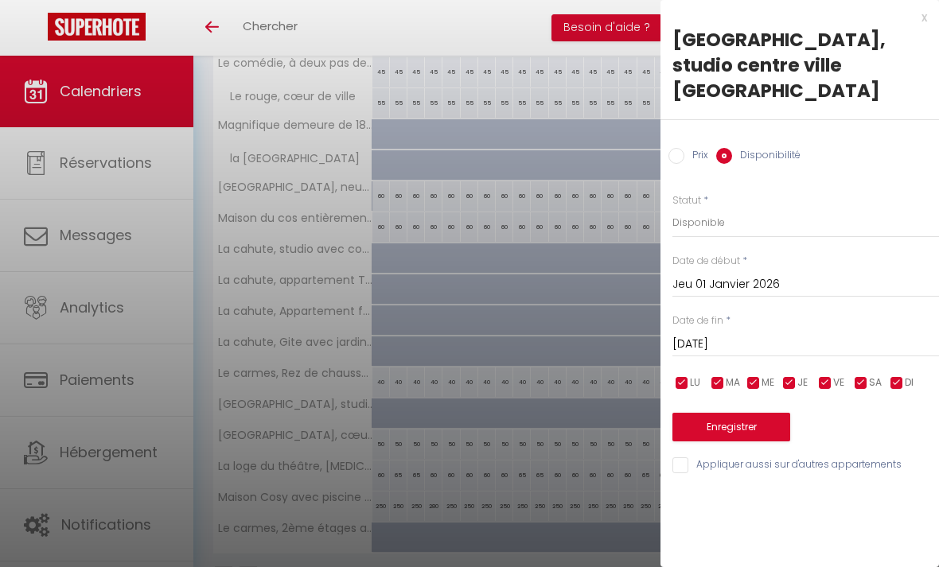
click at [738, 413] on button "Enregistrer" at bounding box center [731, 427] width 118 height 29
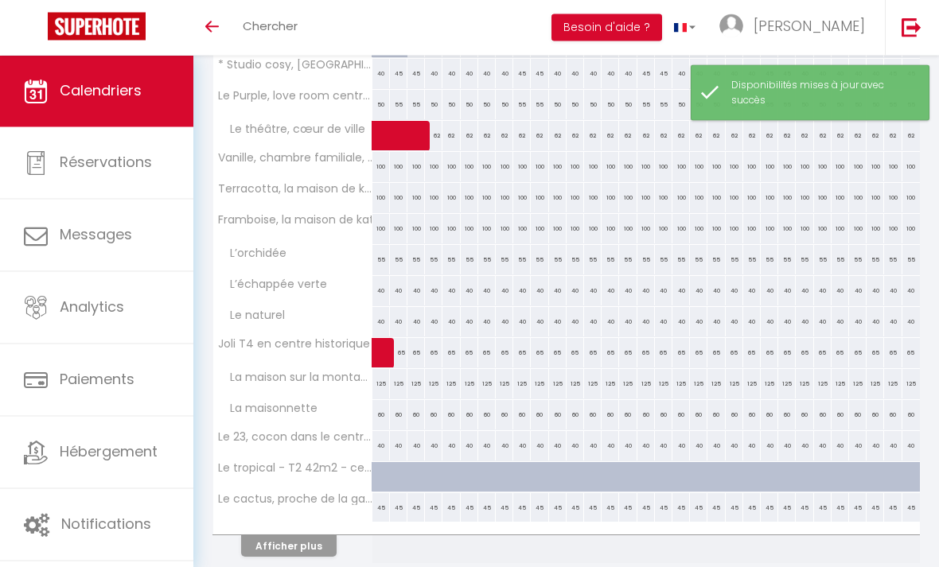
scroll to position [434, 0]
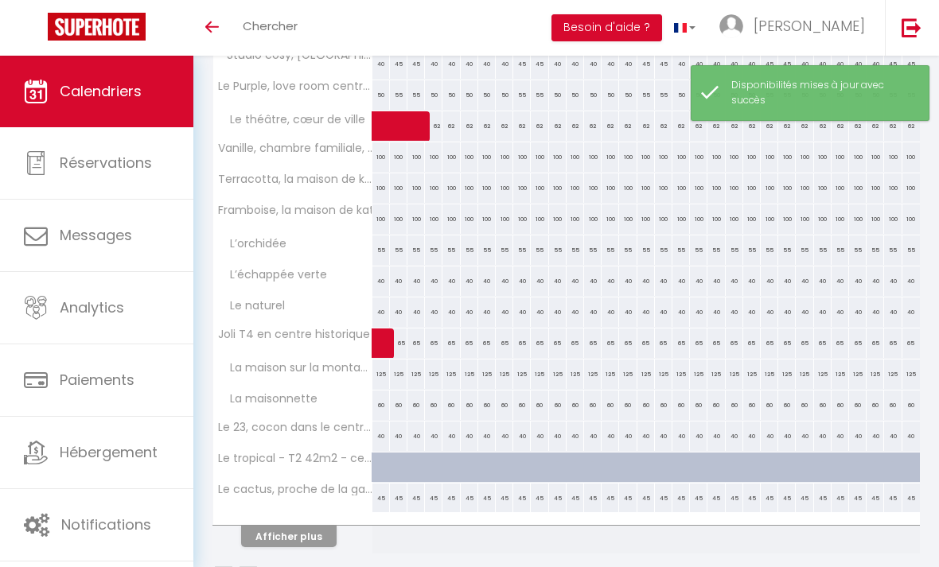
click at [313, 545] on button "Afficher plus" at bounding box center [288, 536] width 95 height 21
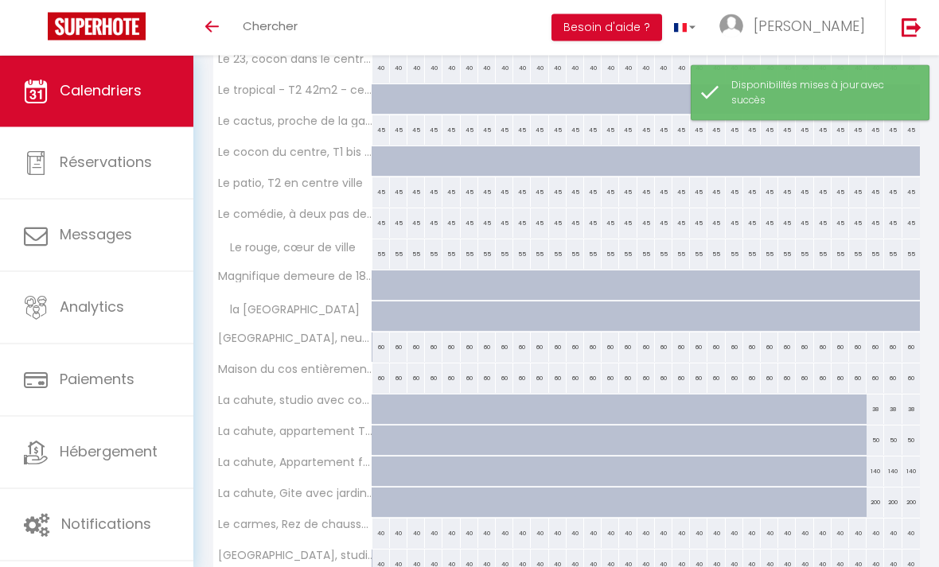
scroll to position [953, 0]
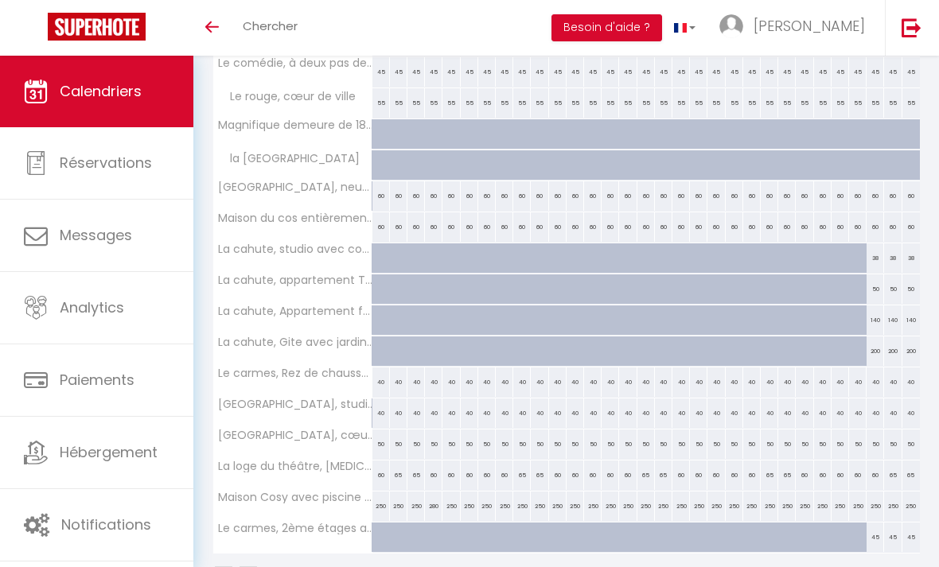
click at [378, 531] on div at bounding box center [381, 538] width 18 height 30
select select "1"
type input "Jeu 01 Janvier 2026"
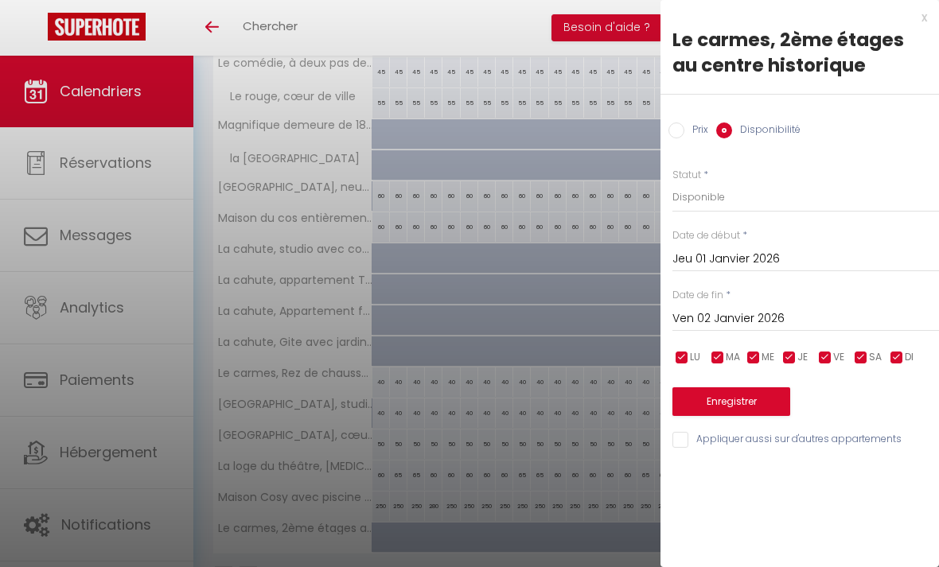
click at [768, 321] on input "Ven 02 Janvier 2026" at bounding box center [805, 319] width 267 height 21
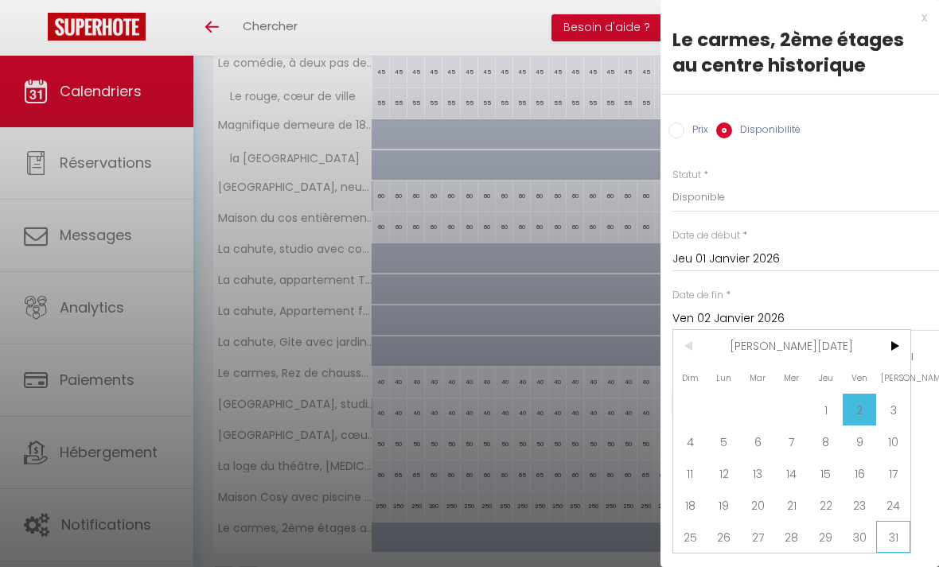
click at [886, 543] on span "31" at bounding box center [893, 537] width 34 height 32
type input "Sam 31 Janvier 2026"
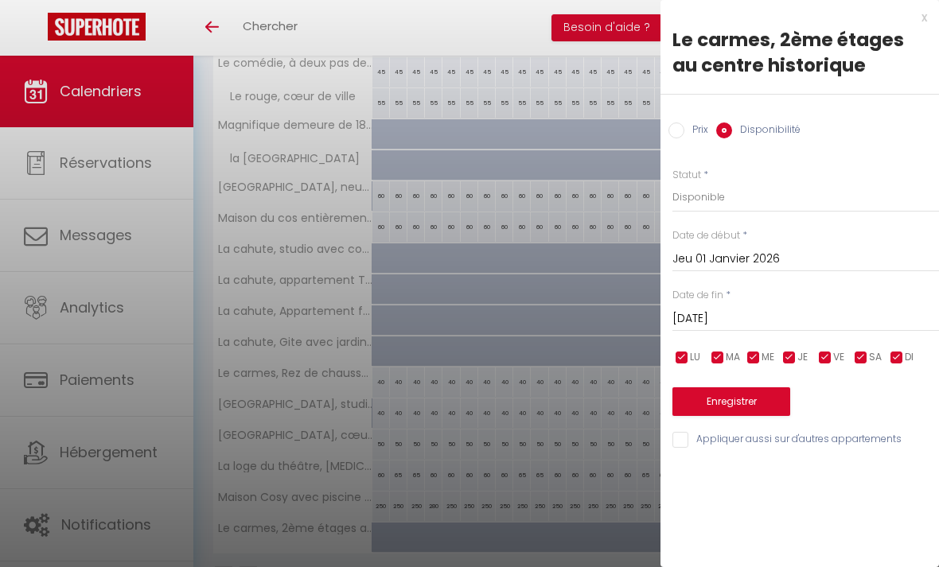
click at [723, 407] on button "Enregistrer" at bounding box center [731, 401] width 118 height 29
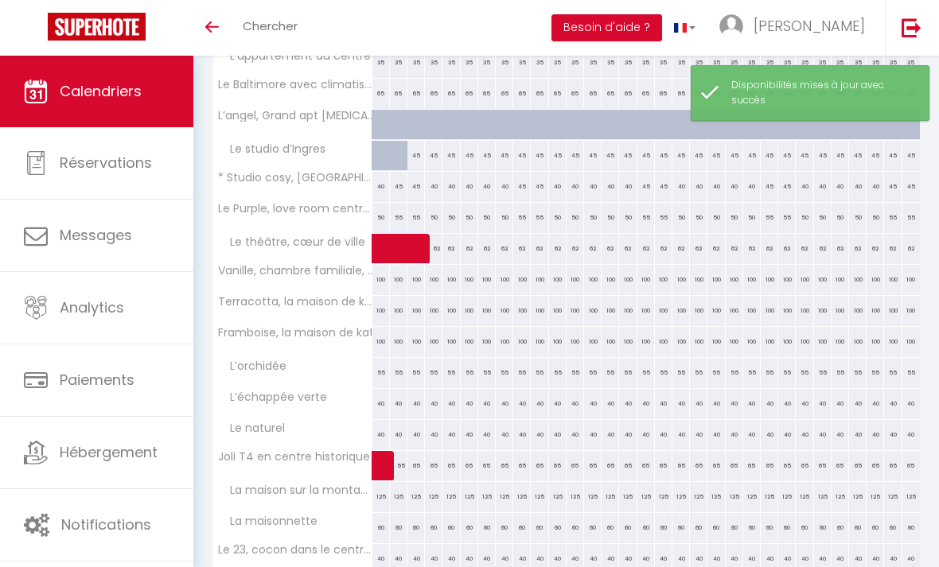
scroll to position [434, 0]
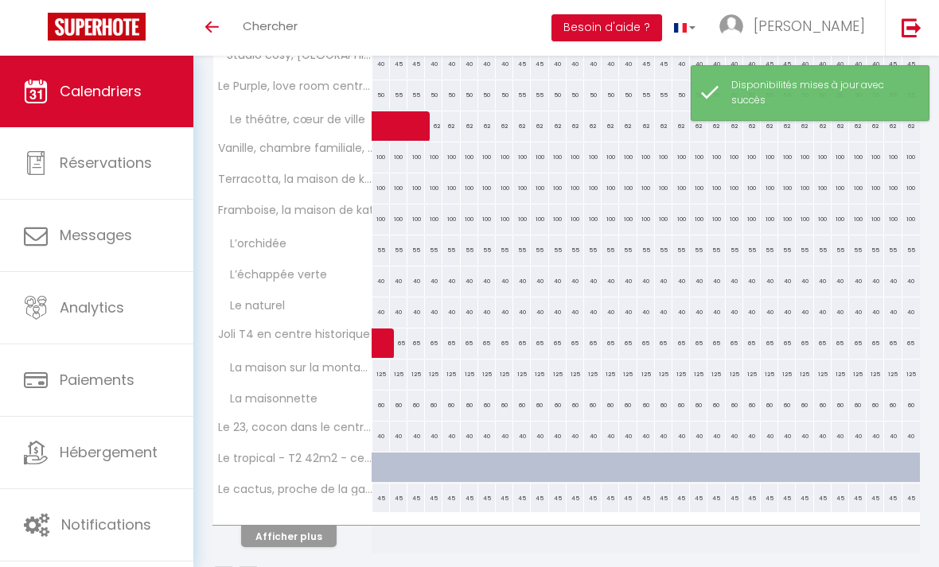
click at [274, 535] on button "Afficher plus" at bounding box center [288, 536] width 95 height 21
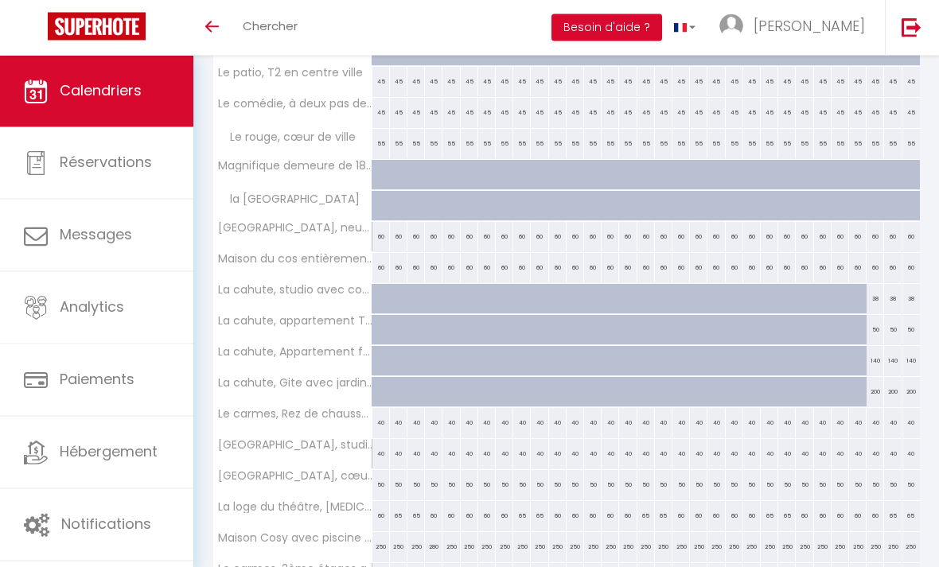
scroll to position [912, 0]
click at [369, 298] on th "La cahute, studio avec cour extérieure" at bounding box center [292, 299] width 159 height 30
click at [375, 299] on div at bounding box center [381, 299] width 18 height 30
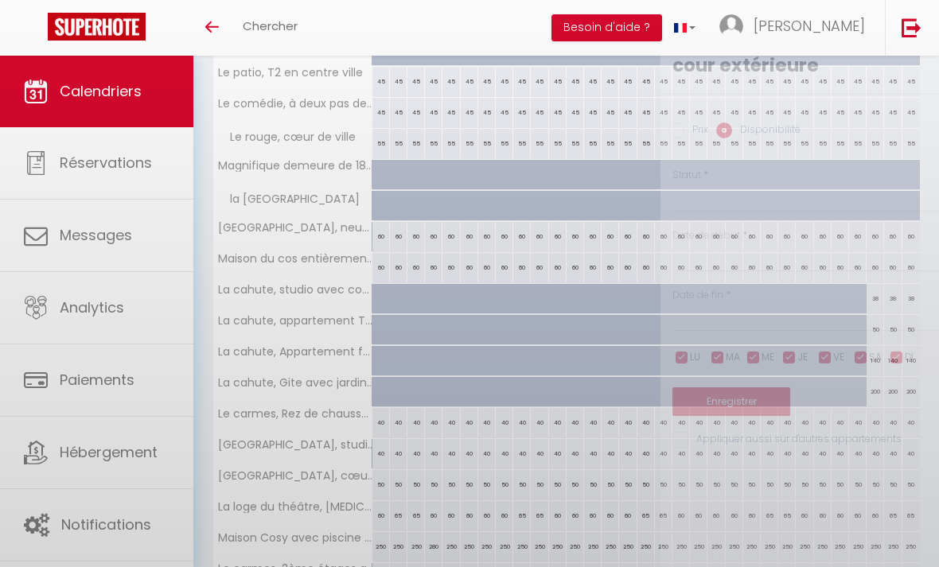
select select "1"
type input "Jeu 01 Janvier 2026"
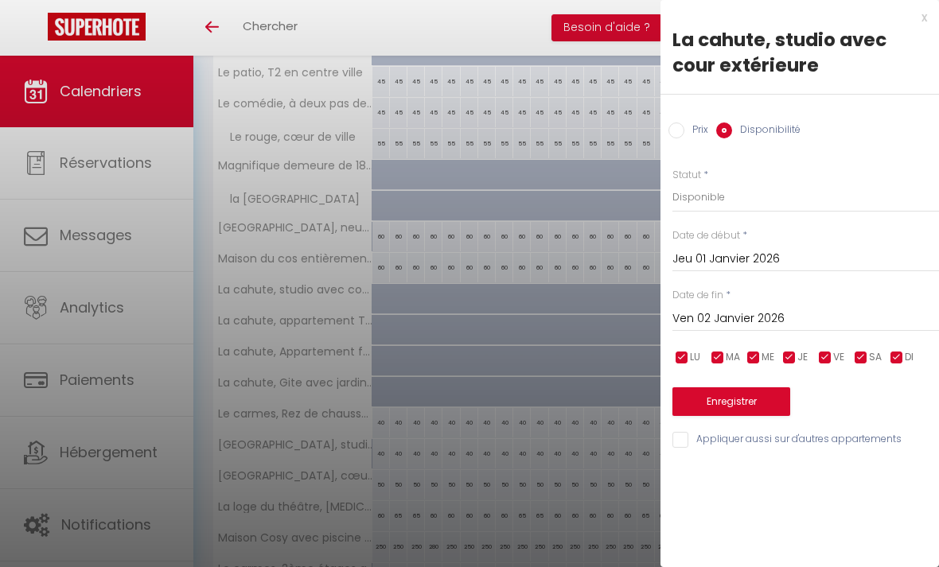
click at [808, 321] on input "Ven 02 Janvier 2026" at bounding box center [805, 319] width 267 height 21
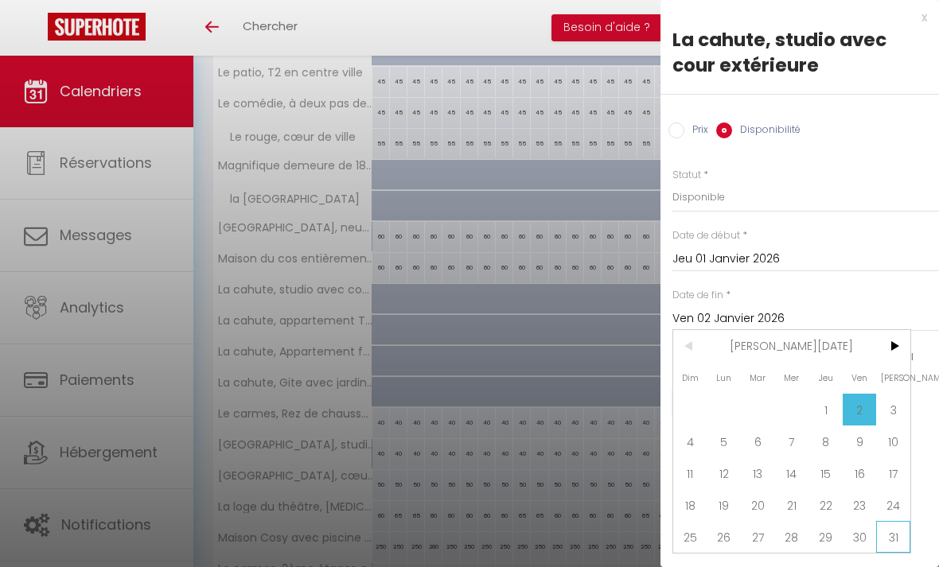
click at [893, 535] on span "31" at bounding box center [893, 537] width 34 height 32
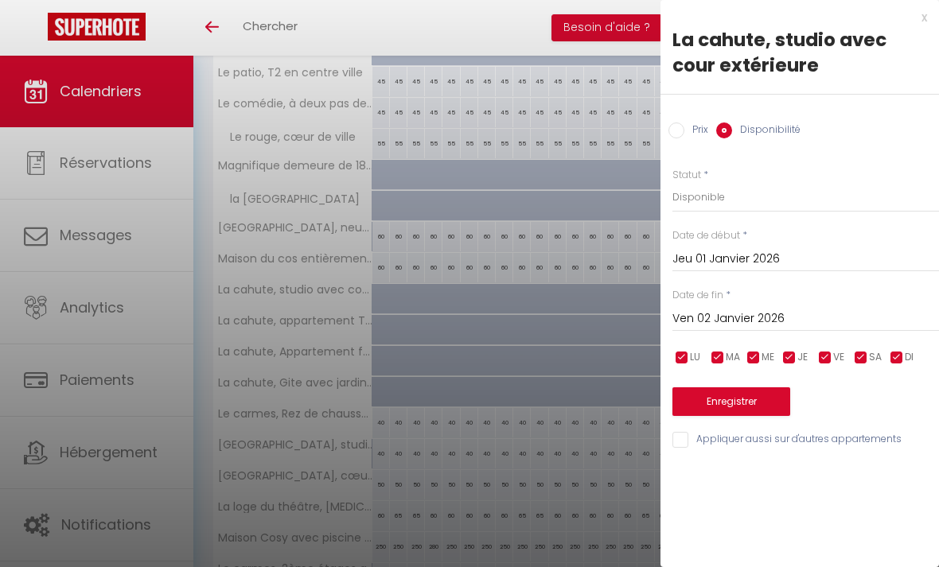
type input "Sam 31 Janvier 2026"
click at [681, 434] on input "Appliquer aussi sur d'autres appartements" at bounding box center [805, 440] width 267 height 16
checkbox input "true"
click at [759, 403] on button "Enregistrer" at bounding box center [731, 401] width 118 height 29
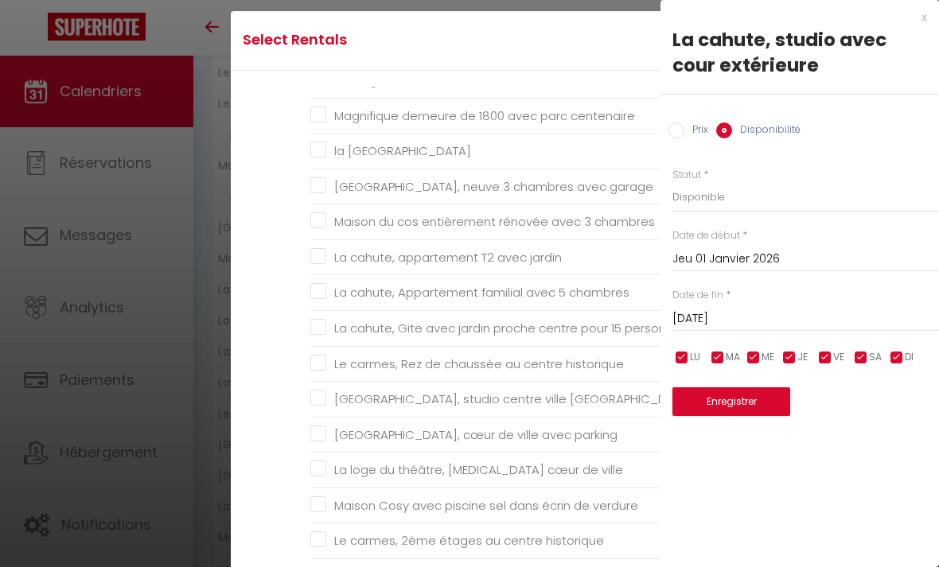
scroll to position [659, 0]
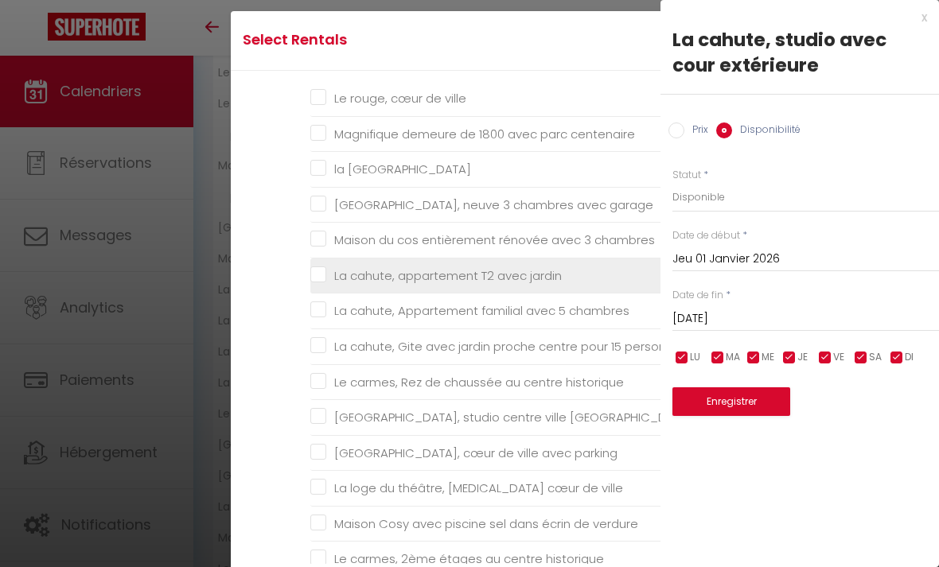
click at [314, 284] on jardin "La cahute, appartement T2 avec jardin" at bounding box center [493, 276] width 366 height 16
checkbox jardin "true"
checkbox traversant "false"
checkbox ville "false"
checkbox kat "false"
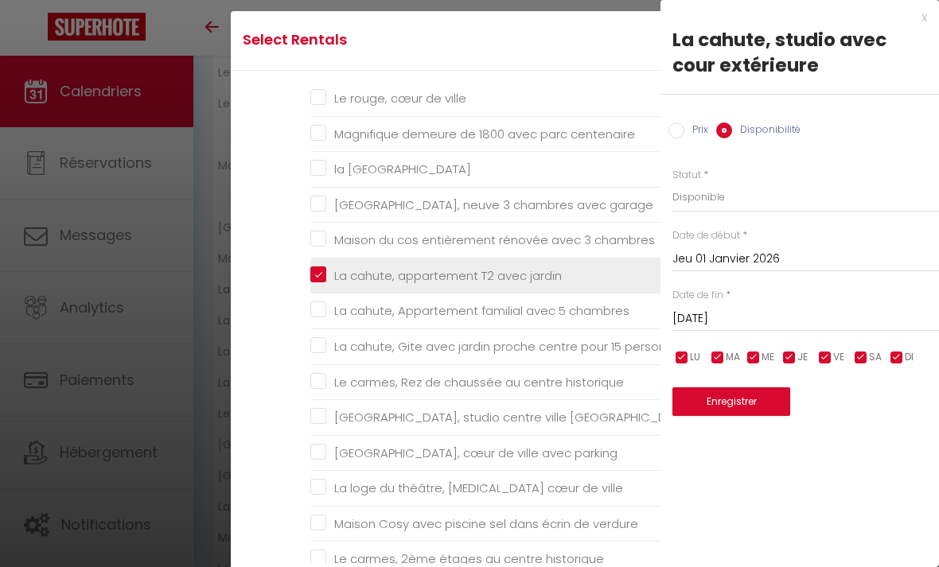
checkbox kat "false"
checkbox input "false"
checkbox verte "false"
checkbox naturel "false"
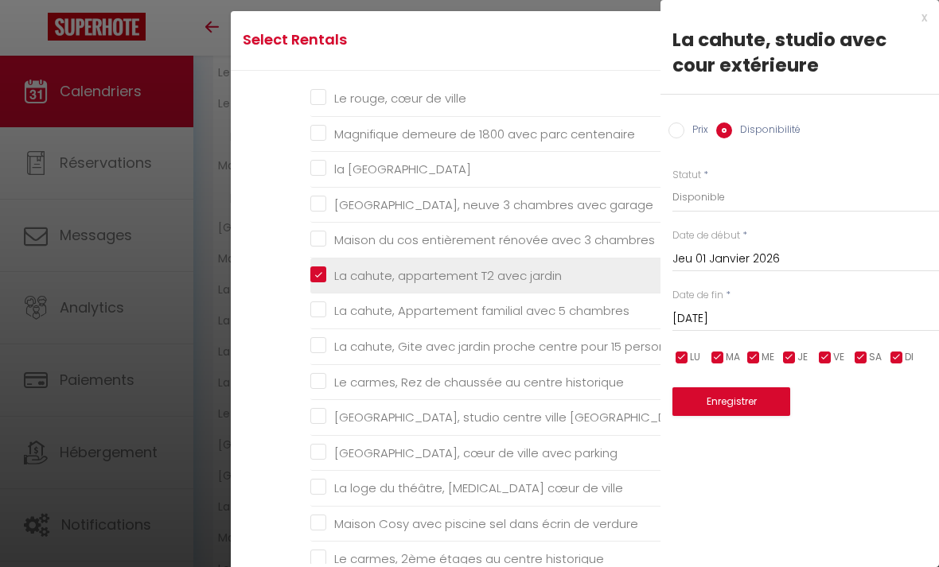
checkbox historique "false"
checkbox montagne "false"
checkbox maisonnette "false"
checkbox historique "false"
checkbox parking "false"
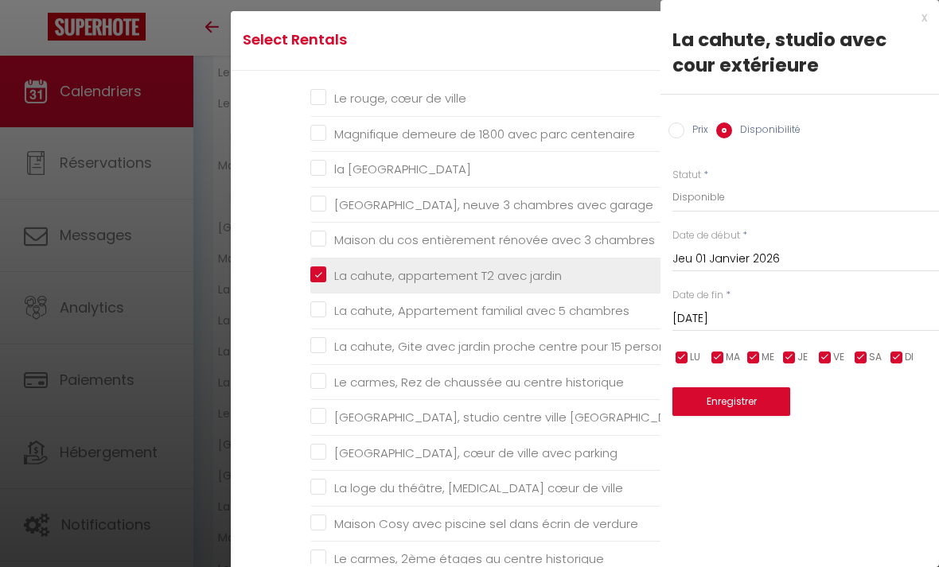
checkbox gare "false"
checkbox séparée "false"
checkbox ville "false"
checkbox Nationale "false"
checkbox ville "false"
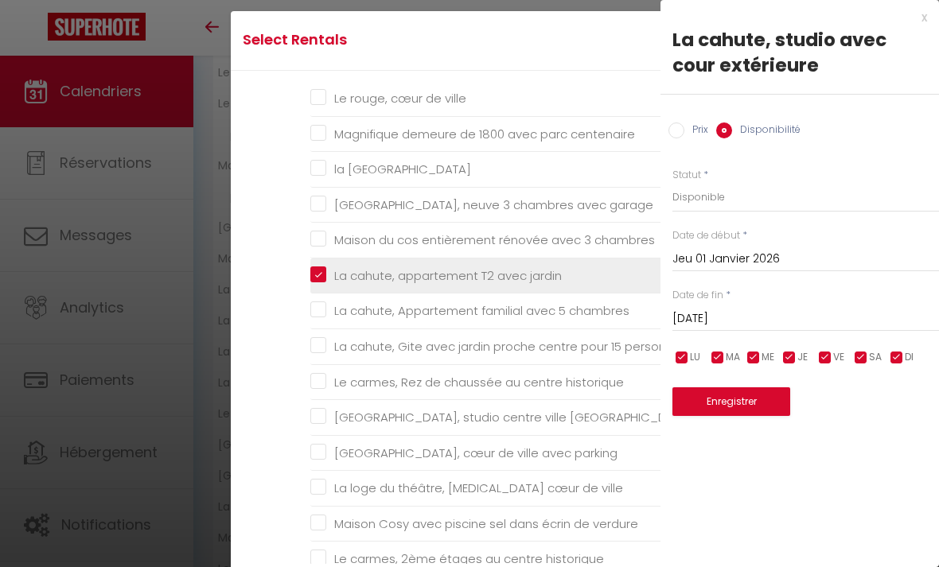
checkbox centenaire "false"
checkbox vue "false"
checkbox garage "false"
checkbox chambres "false"
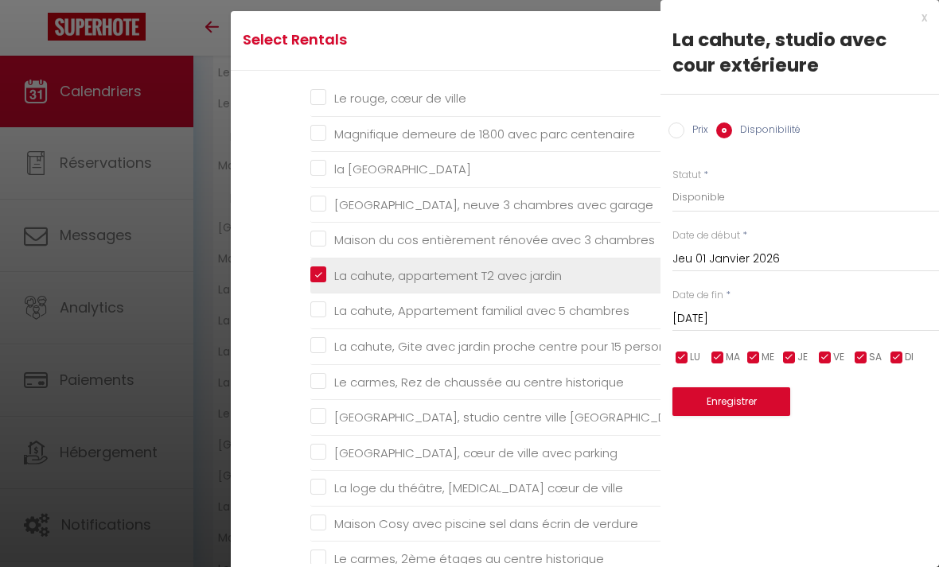
checkbox personnes "false"
checkbox historique "false"
checkbox Montauban "false"
checkbox parking "false"
checkbox ville "false"
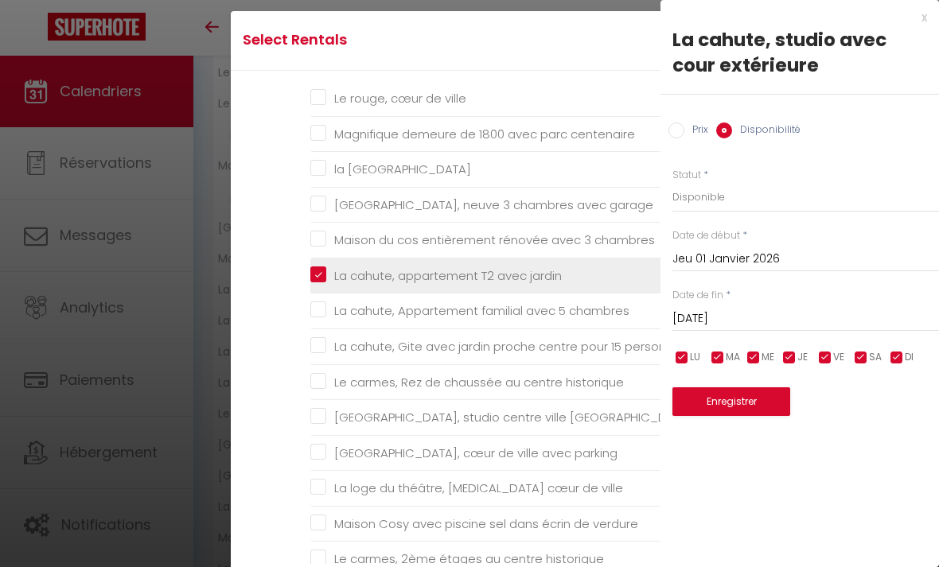
checkbox verdure "false"
checkbox historique "false"
checkbox centre "false"
checkbox Parking "false"
checkbox parking "false"
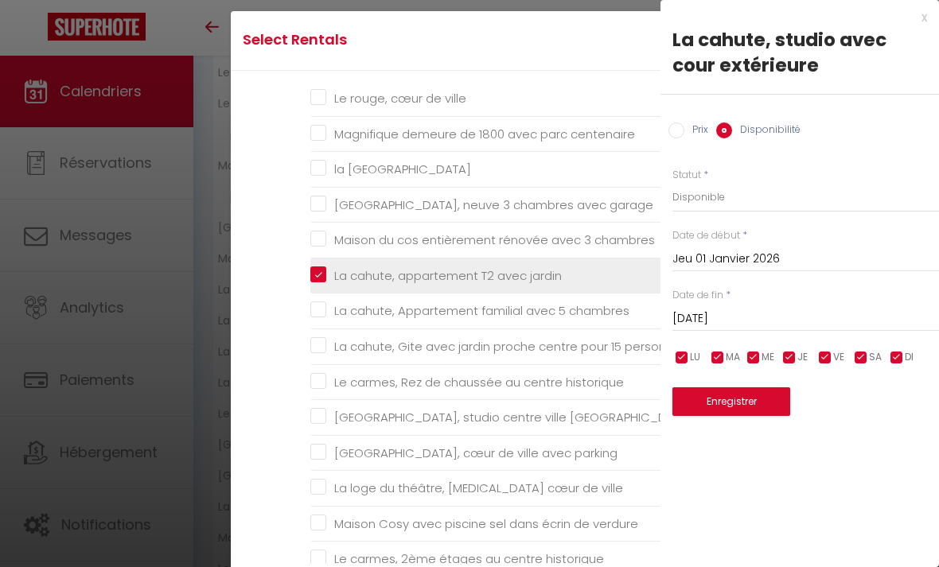
checkbox \* "false"
checkbox d’Ingres "false"
checkbox sécurisé "false"
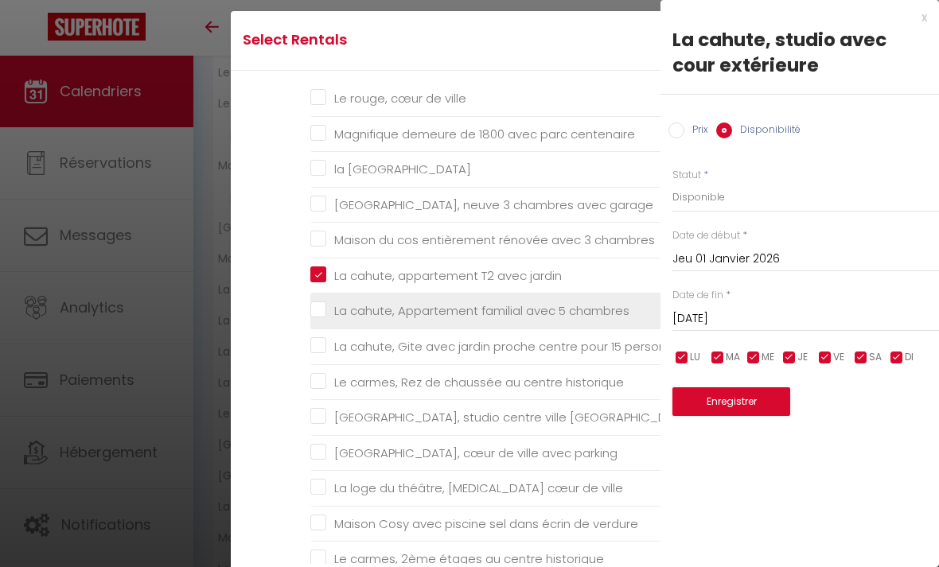
click at [311, 319] on chambres "La cahute, Appartement familial avec 5 chambres" at bounding box center [493, 311] width 366 height 16
checkbox chambres "true"
checkbox traversant "false"
checkbox ville "false"
checkbox kat "false"
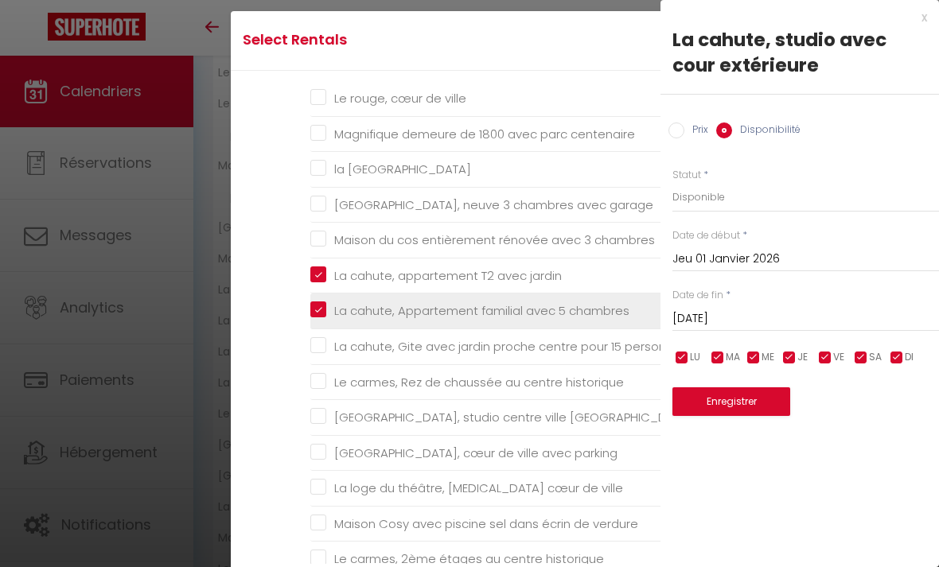
checkbox kat "false"
checkbox input "false"
checkbox verte "false"
checkbox naturel "false"
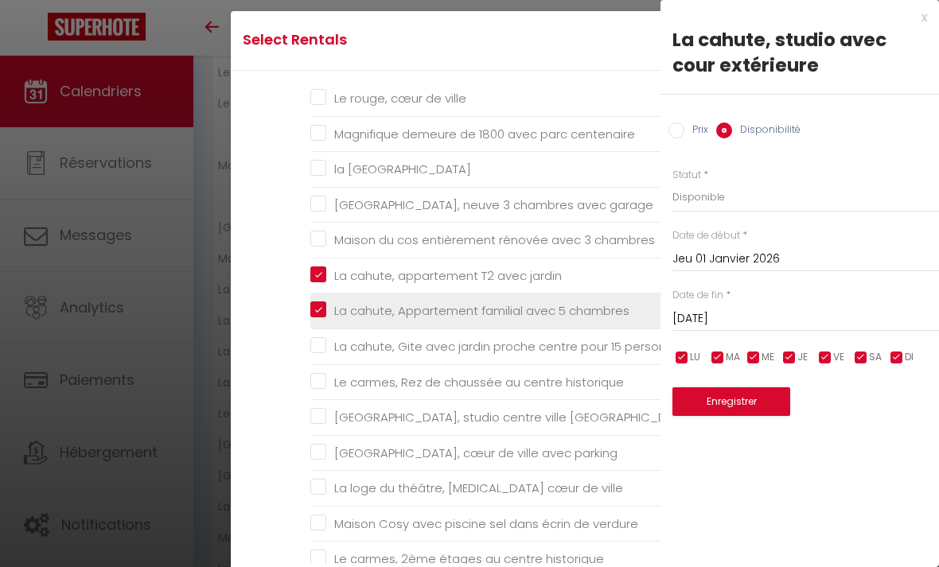
checkbox historique "false"
checkbox montagne "false"
checkbox maisonnette "false"
checkbox historique "false"
checkbox parking "false"
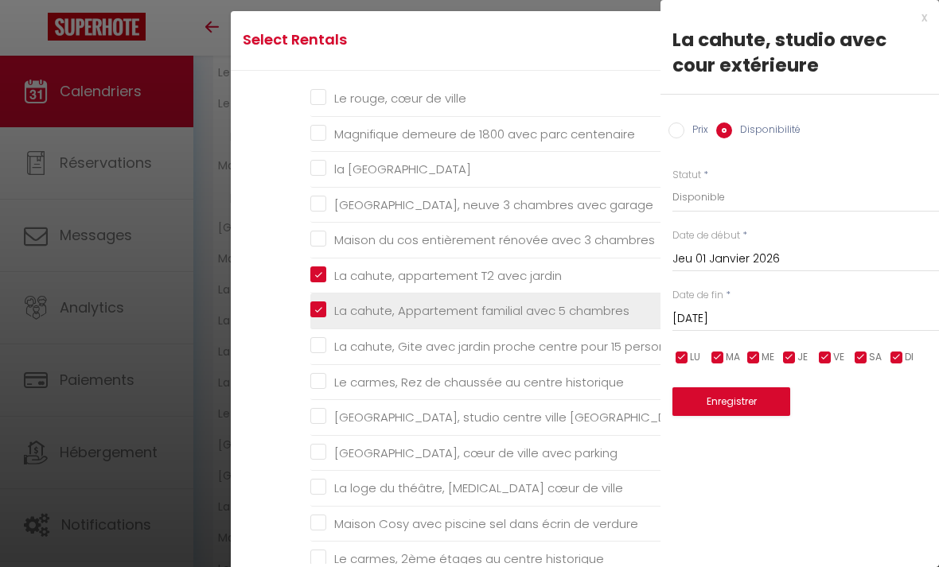
checkbox gare "false"
checkbox séparée "false"
checkbox ville "false"
checkbox Nationale "false"
checkbox ville "false"
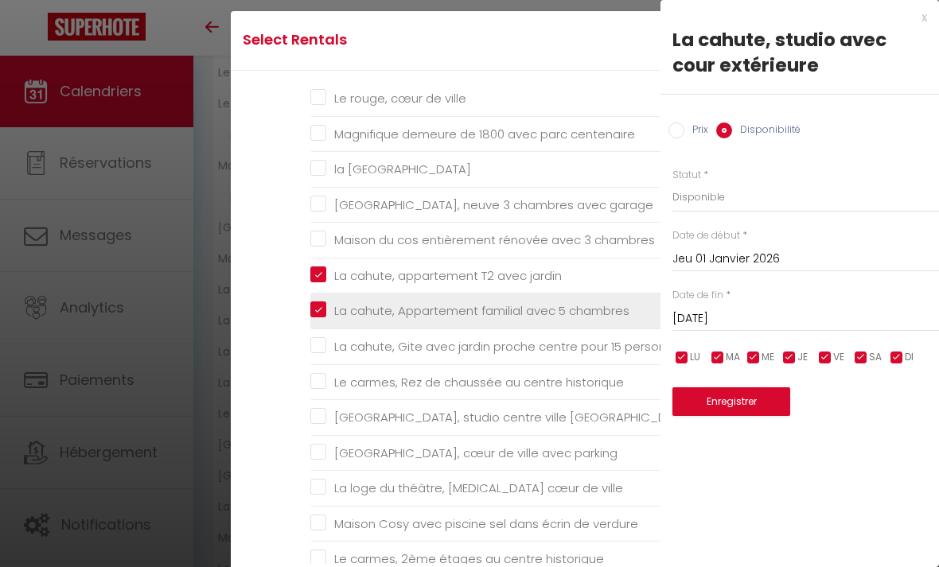
checkbox centenaire "false"
checkbox vue "false"
checkbox garage "false"
checkbox chambres "false"
checkbox personnes "false"
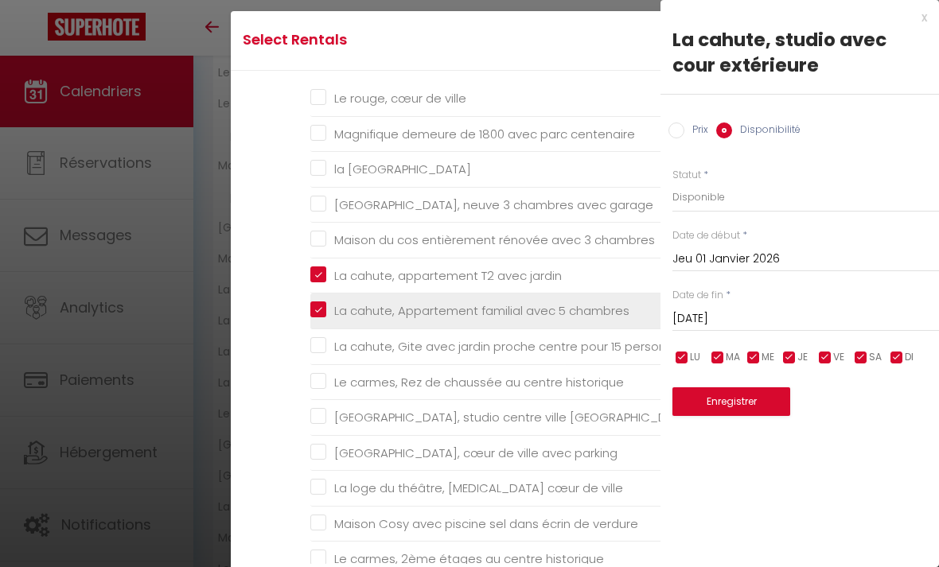
checkbox historique "false"
checkbox Montauban "false"
checkbox parking "false"
checkbox ville "false"
checkbox verdure "false"
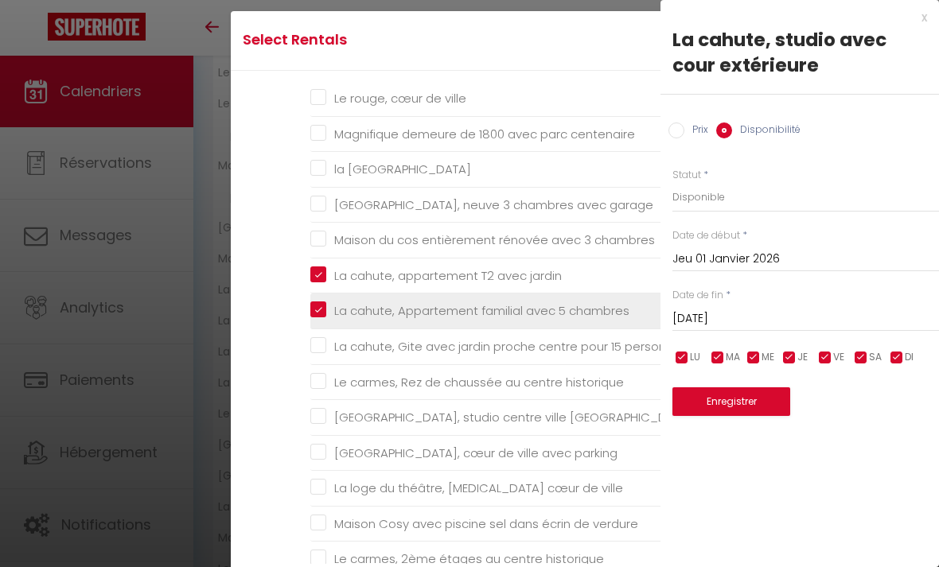
checkbox historique "false"
checkbox centre "false"
checkbox Parking "false"
checkbox parking "false"
checkbox \* "false"
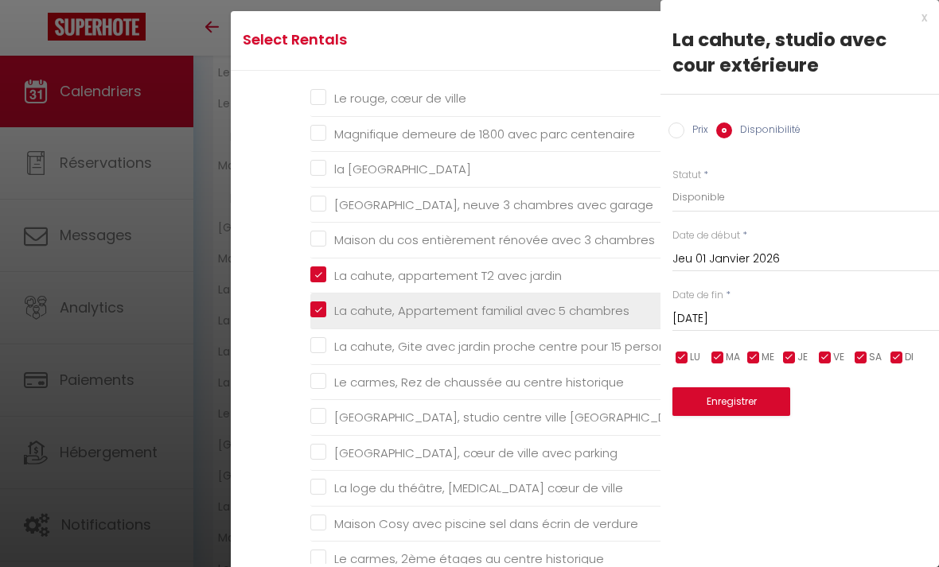
checkbox d’Ingres "false"
checkbox sécurisé "false"
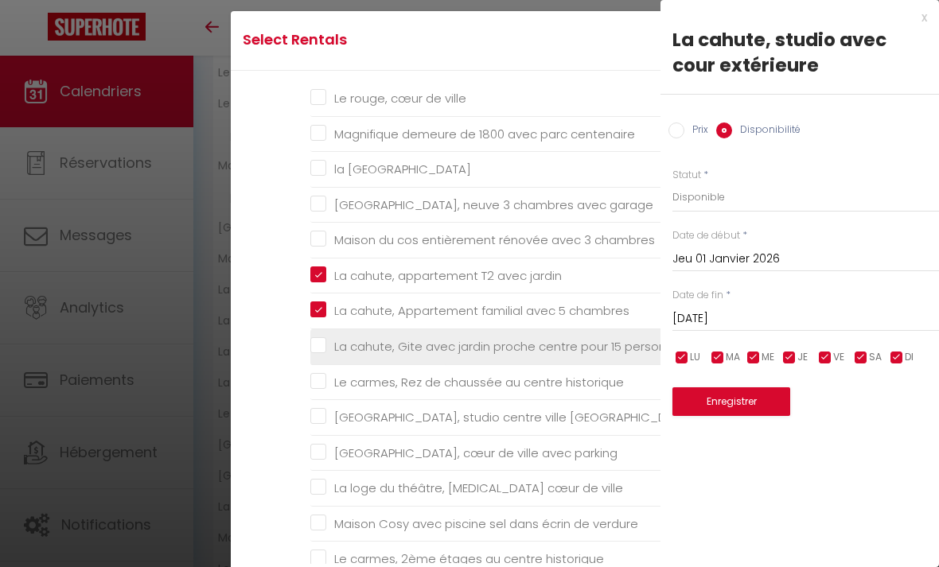
click at [317, 355] on personnes "La cahute, Gite avec jardin proche centre pour 15 personnes" at bounding box center [493, 347] width 366 height 16
checkbox personnes "true"
checkbox traversant "false"
checkbox ville "false"
checkbox kat "false"
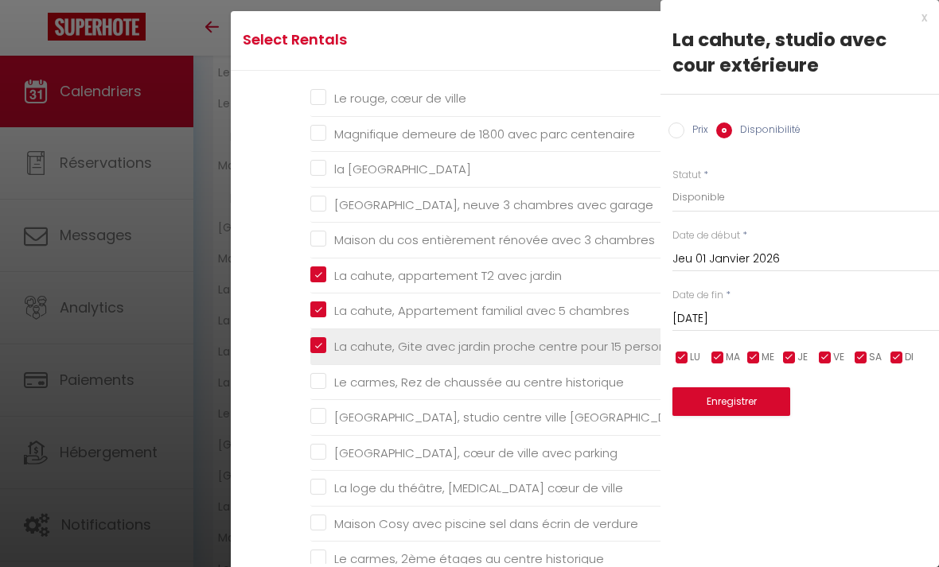
checkbox kat "false"
checkbox input "false"
checkbox verte "false"
checkbox naturel "false"
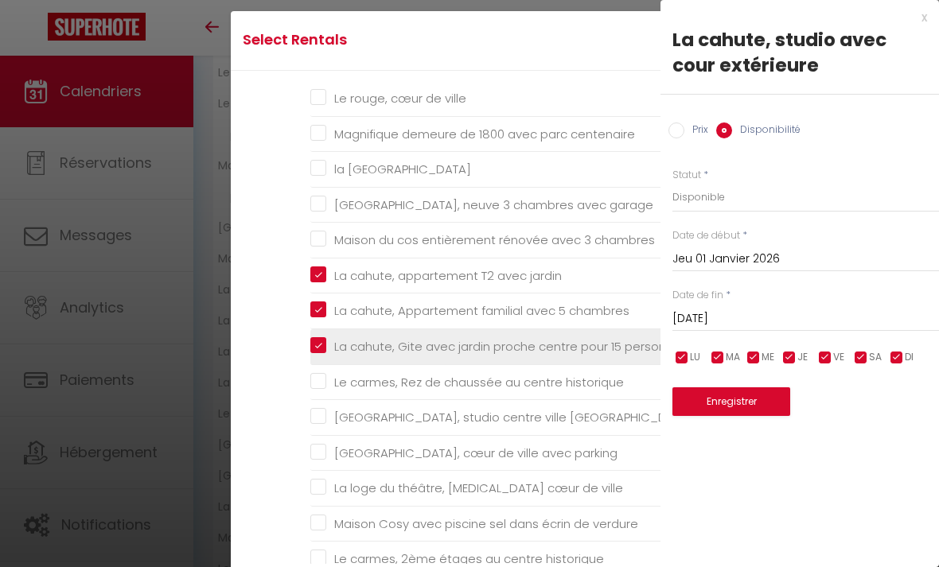
checkbox historique "false"
checkbox montagne "false"
checkbox maisonnette "false"
checkbox historique "false"
checkbox parking "false"
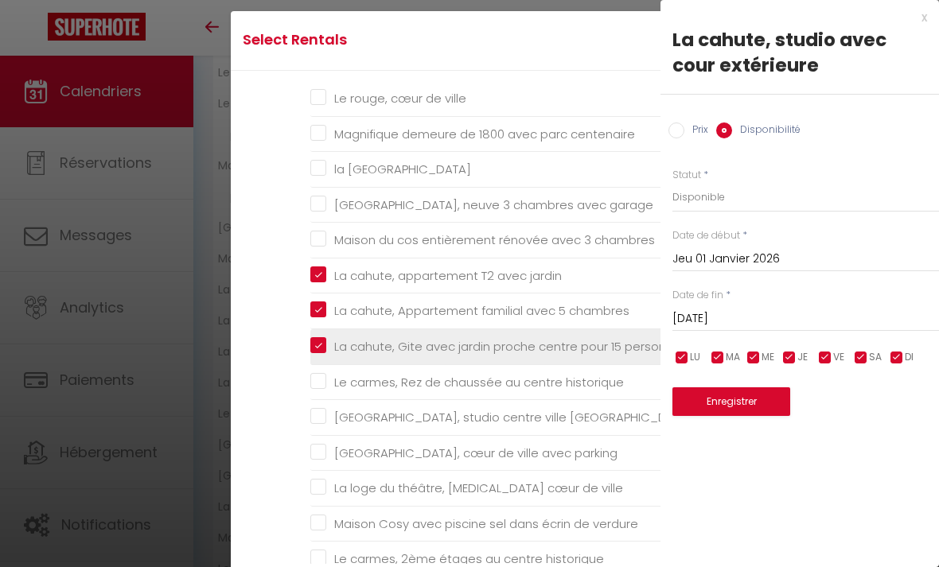
checkbox gare "false"
checkbox séparée "false"
checkbox ville "false"
checkbox Nationale "false"
checkbox ville "false"
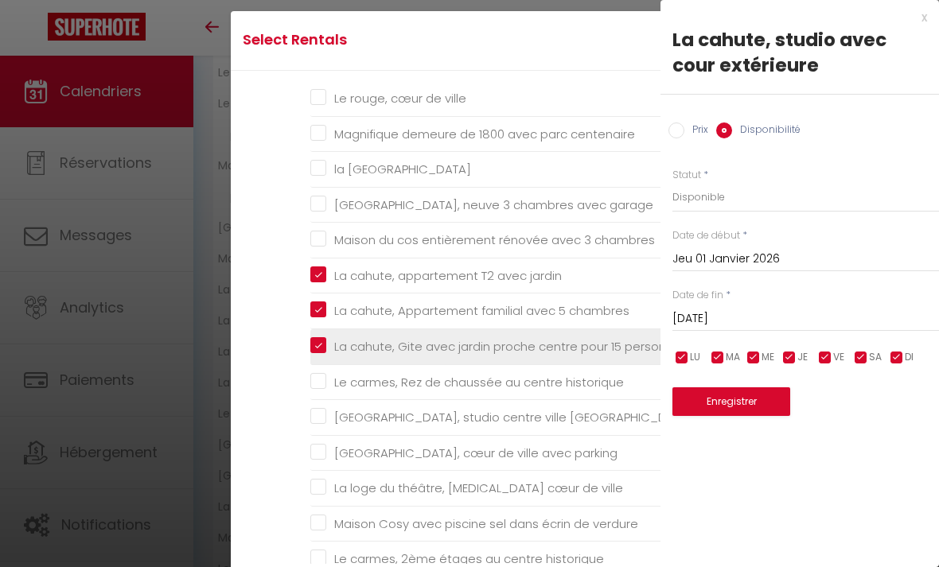
checkbox centenaire "false"
checkbox vue "false"
checkbox garage "false"
checkbox chambres "false"
checkbox historique "false"
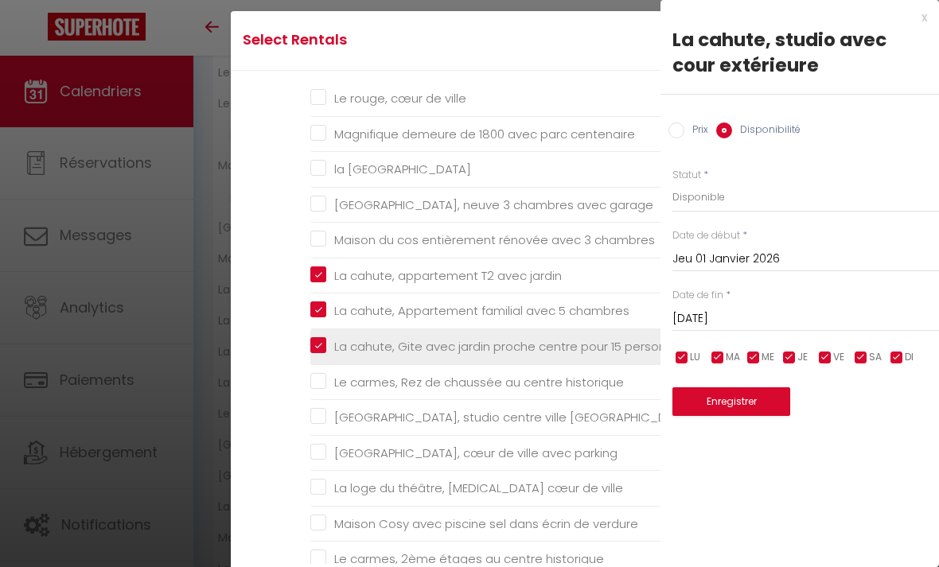
checkbox Montauban "false"
checkbox parking "false"
checkbox ville "false"
checkbox verdure "false"
checkbox historique "false"
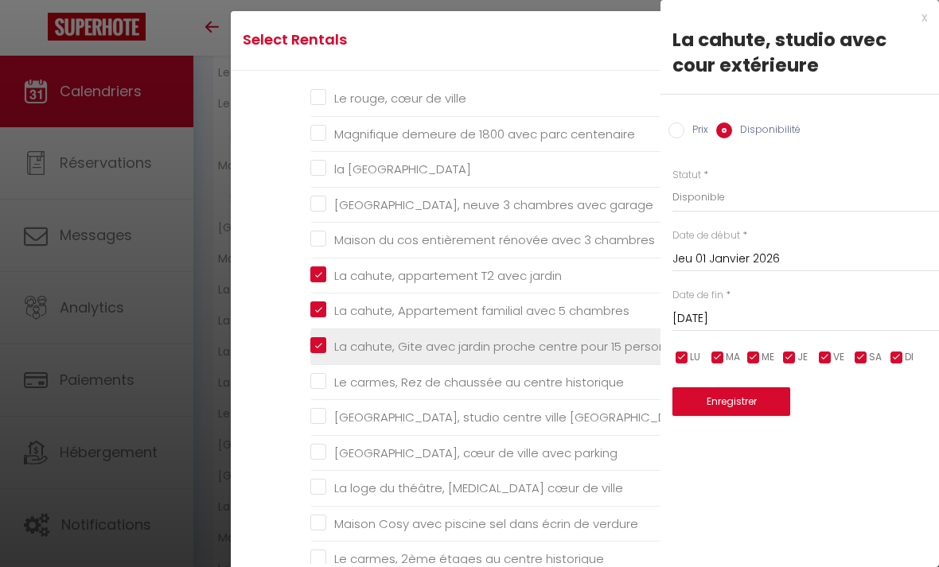
checkbox centre "false"
checkbox Parking "false"
checkbox parking "false"
checkbox \* "false"
checkbox d’Ingres "false"
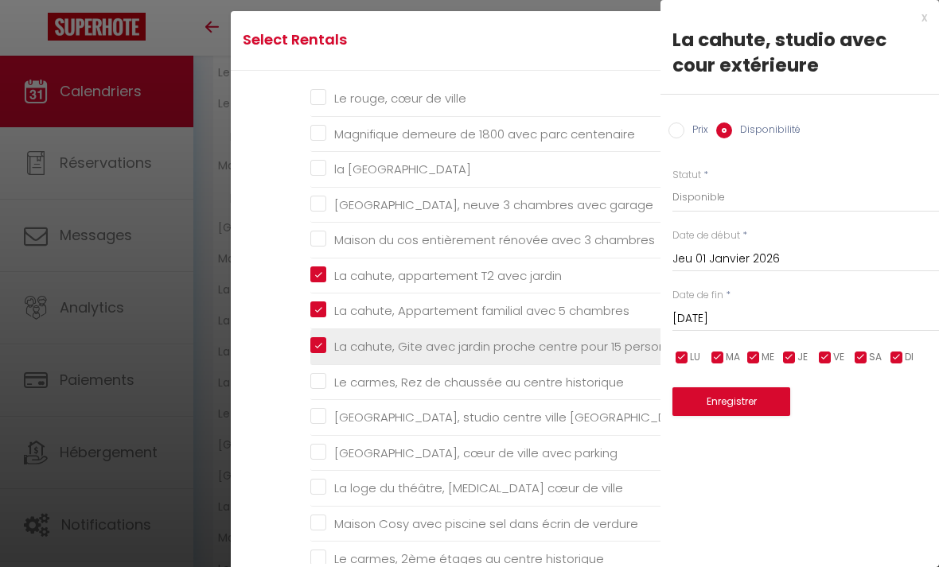
checkbox sécurisé "false"
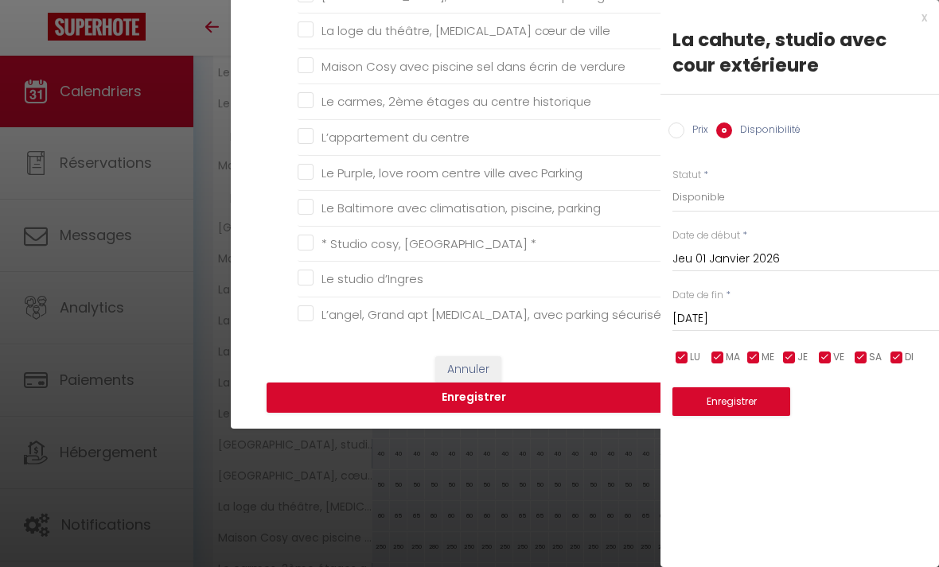
scroll to position [252, 0]
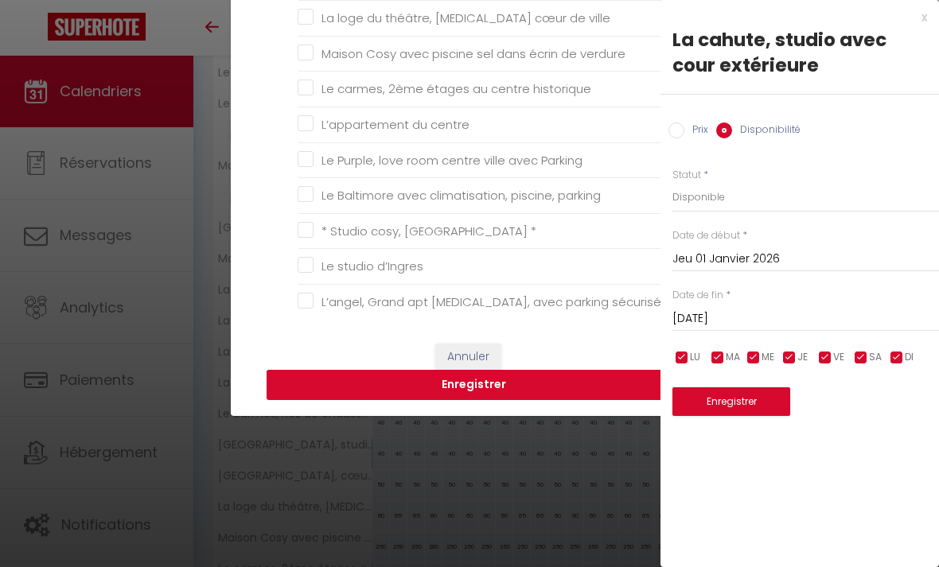
click at [308, 400] on button "Enregistrer" at bounding box center [474, 385] width 414 height 30
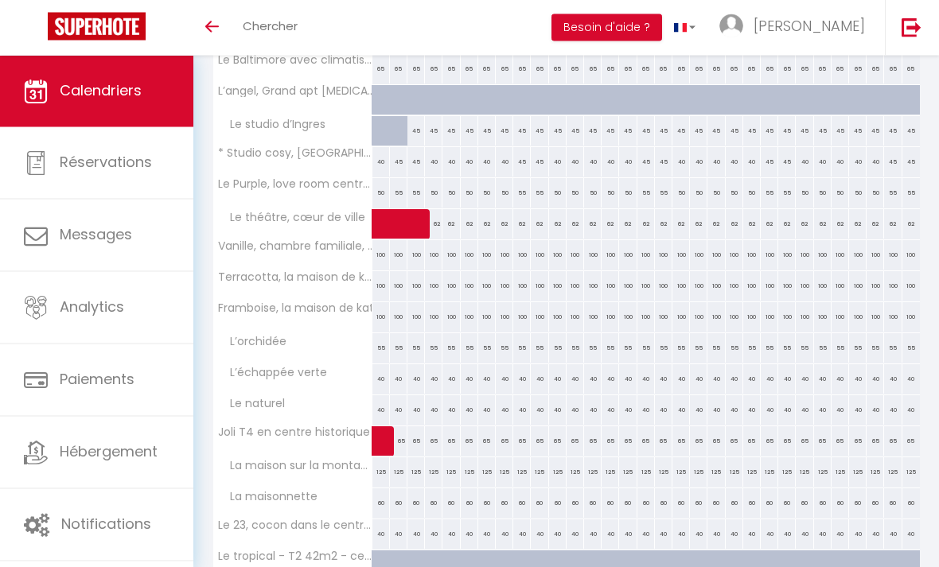
scroll to position [434, 0]
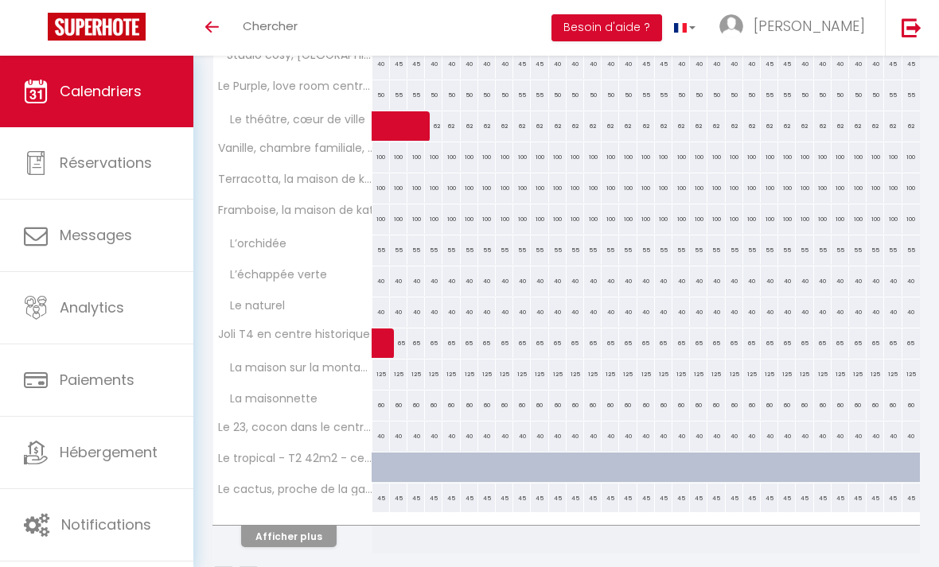
click at [279, 545] on button "Afficher plus" at bounding box center [288, 536] width 95 height 21
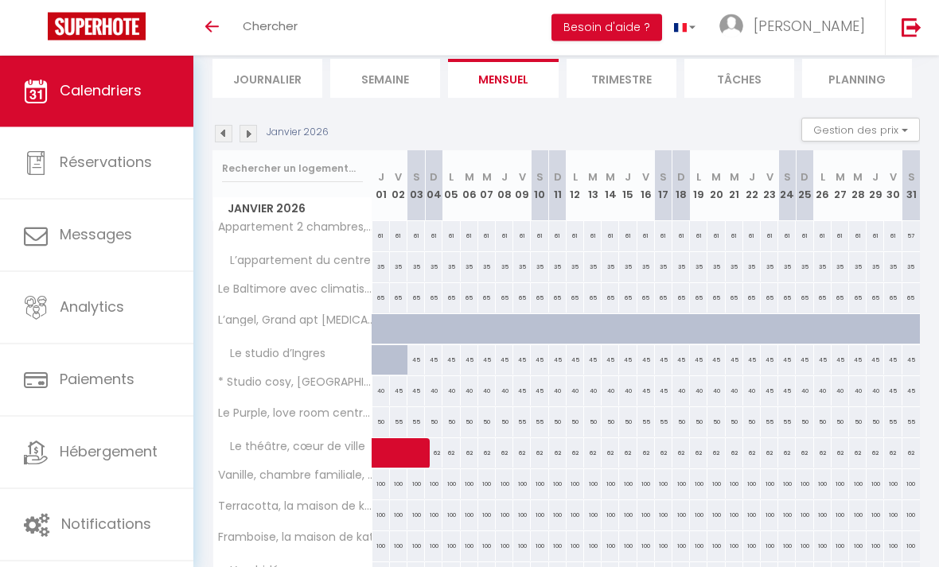
scroll to position [0, 0]
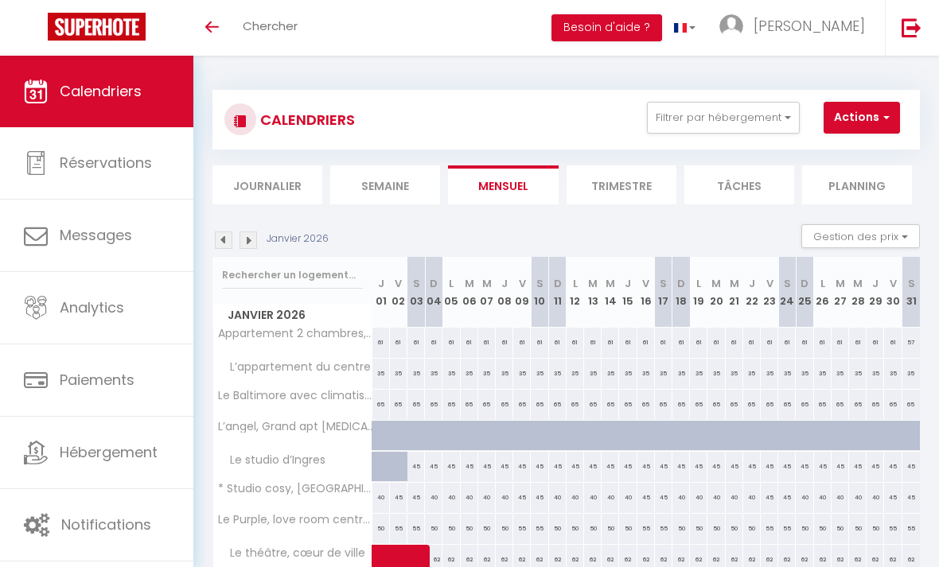
click at [253, 235] on img at bounding box center [248, 241] width 18 height 18
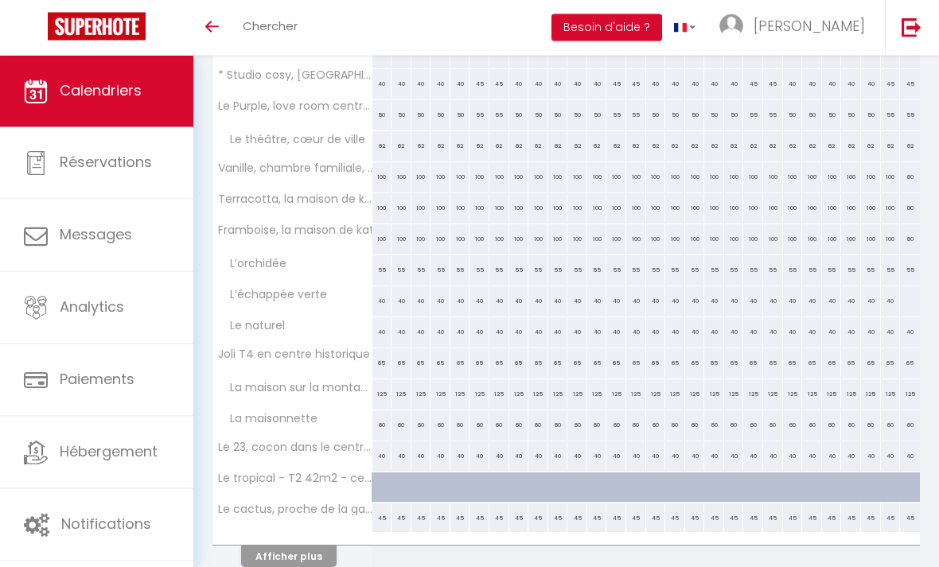
scroll to position [399, 0]
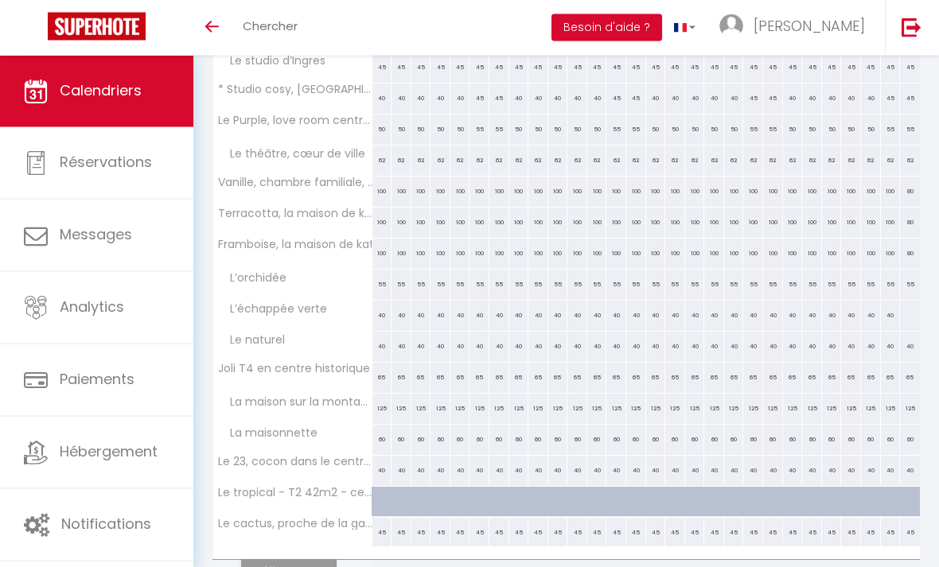
click at [274, 566] on button "Afficher plus" at bounding box center [288, 571] width 95 height 21
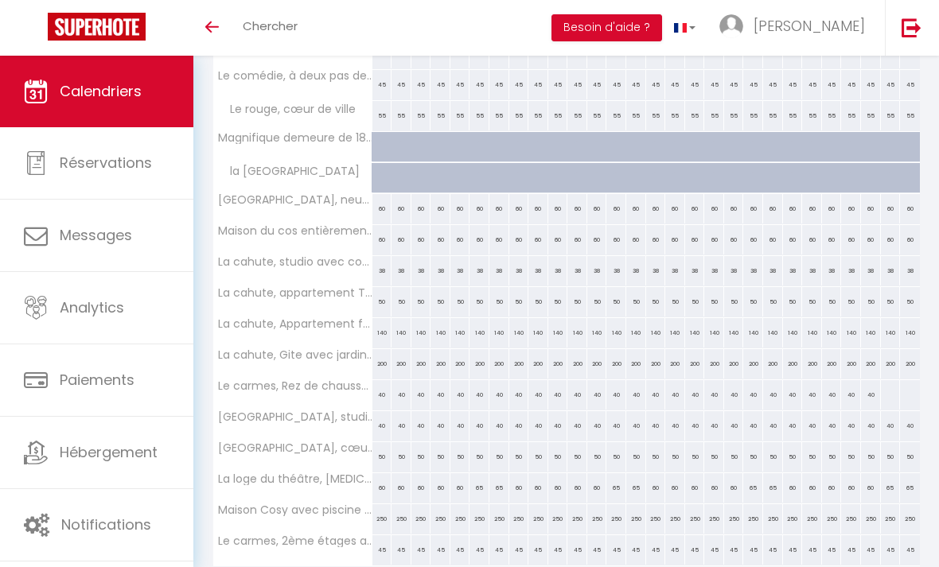
scroll to position [953, 0]
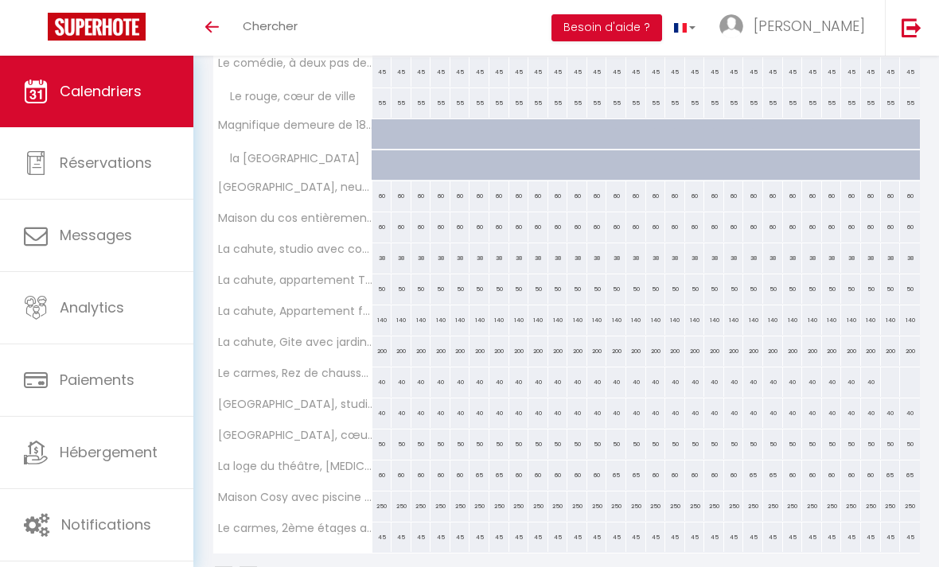
click at [698, 319] on div "140" at bounding box center [695, 319] width 20 height 29
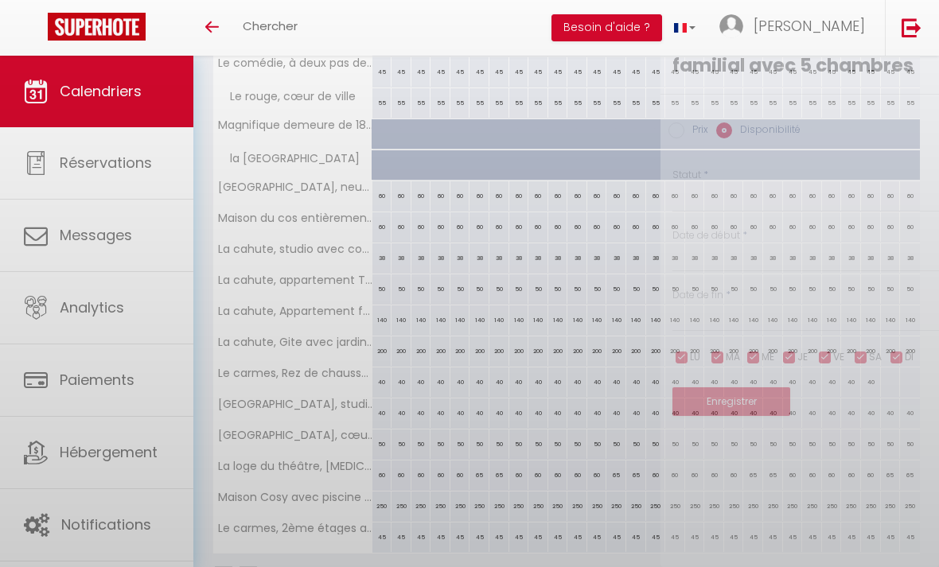
select select "1"
type input "Mar 17 Février 2026"
type input "Mer 18 Février 2026"
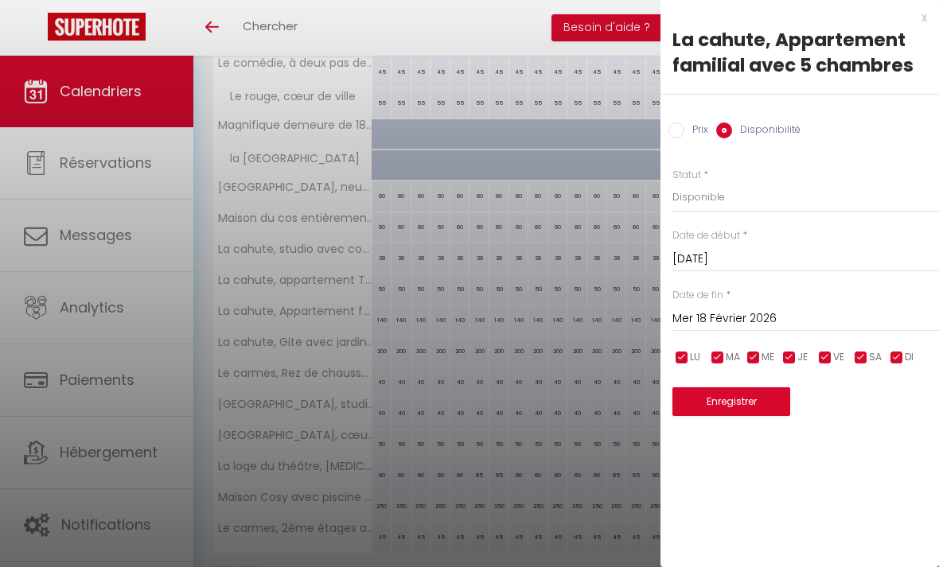
click at [758, 259] on input "Mar 17 Février 2026" at bounding box center [805, 259] width 267 height 21
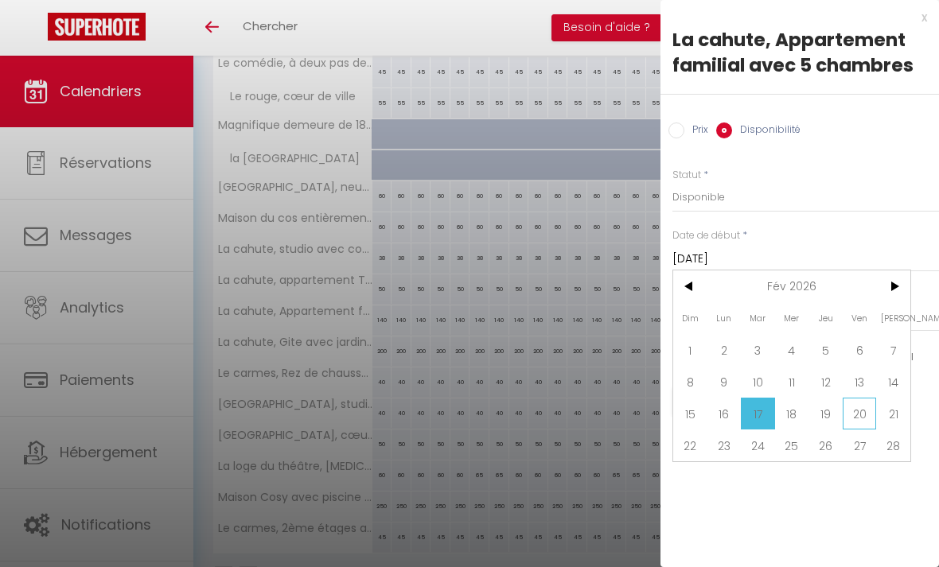
click at [867, 421] on span "20" at bounding box center [859, 414] width 34 height 32
type input "Ven 20 Février 2026"
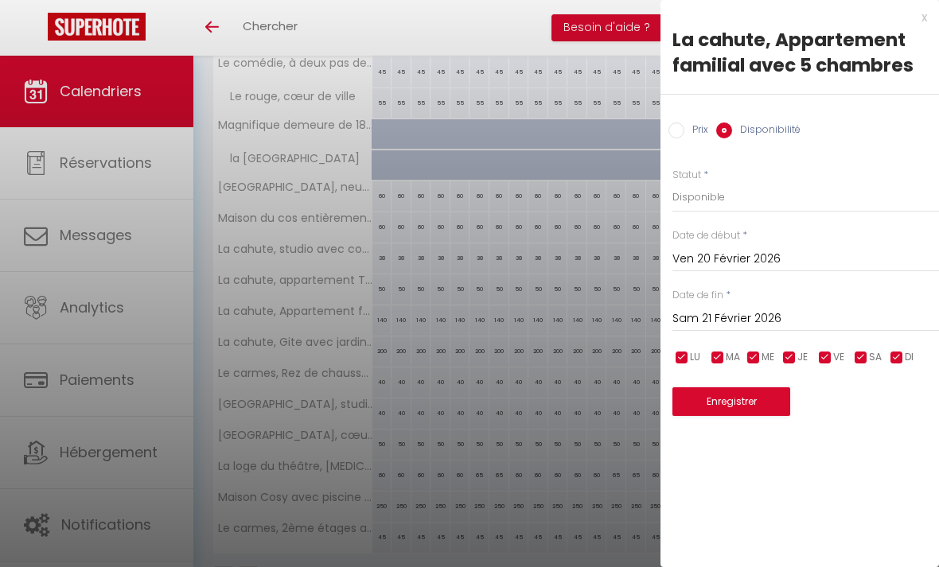
click at [776, 321] on input "Sam 21 Février 2026" at bounding box center [805, 319] width 267 height 21
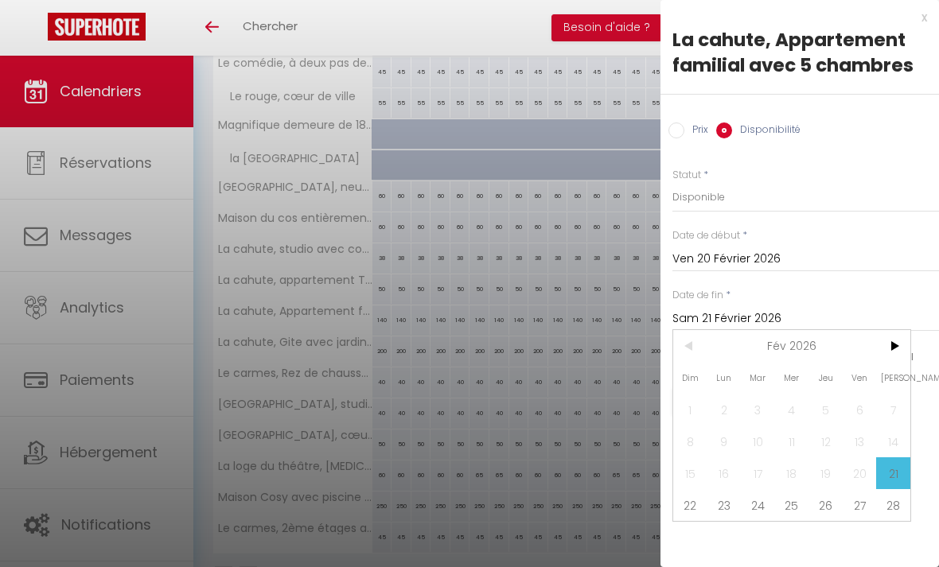
click at [692, 497] on span "22" at bounding box center [690, 505] width 34 height 32
type input "Dim 22 Février 2026"
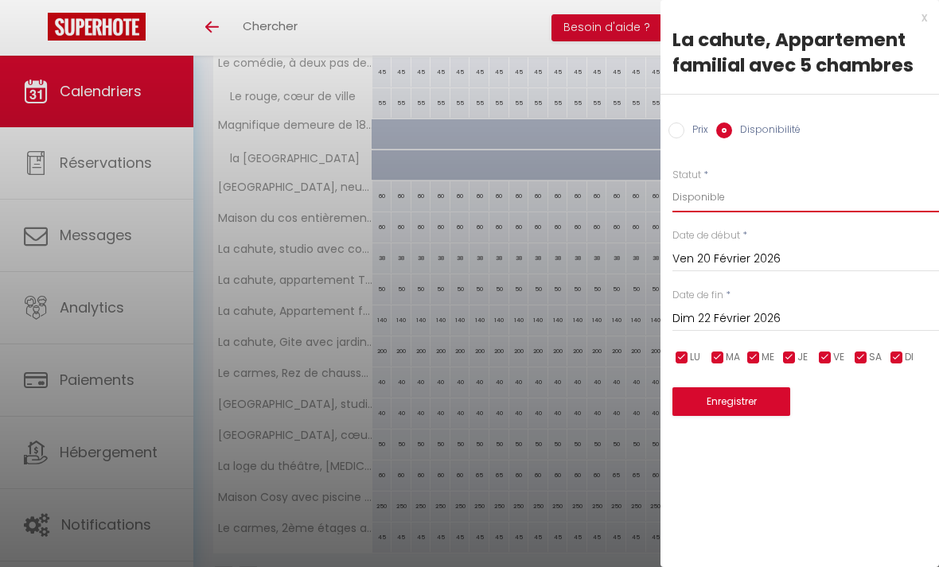
click at [723, 200] on select "Disponible Indisponible" at bounding box center [805, 197] width 267 height 30
select select "0"
click at [767, 401] on button "Enregistrer" at bounding box center [731, 401] width 118 height 29
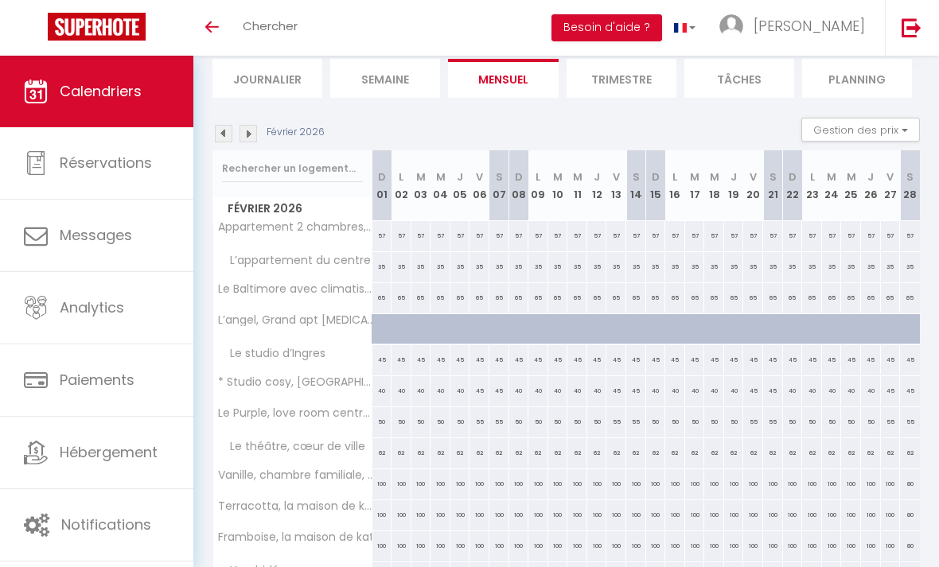
scroll to position [0, 0]
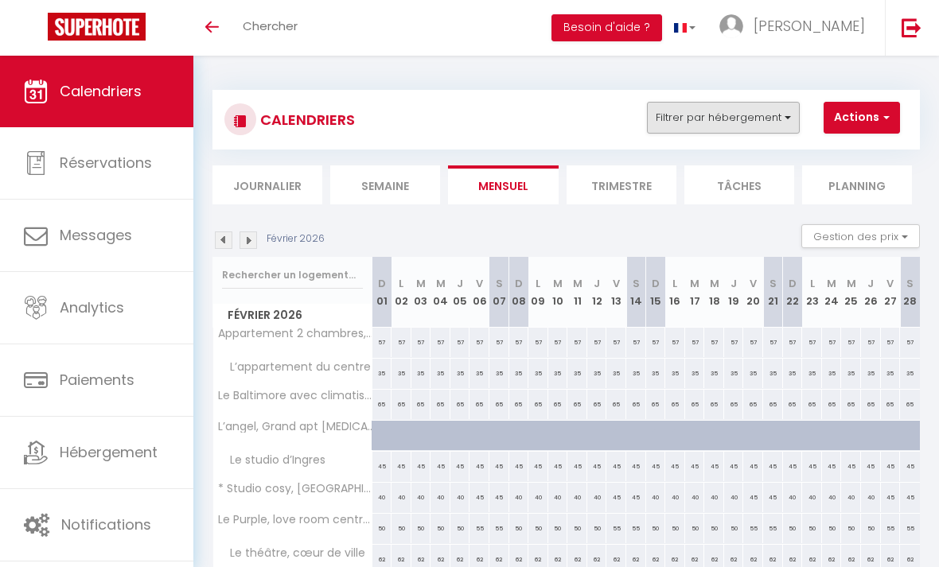
click at [786, 119] on button "Filtrer par hébergement" at bounding box center [723, 118] width 153 height 32
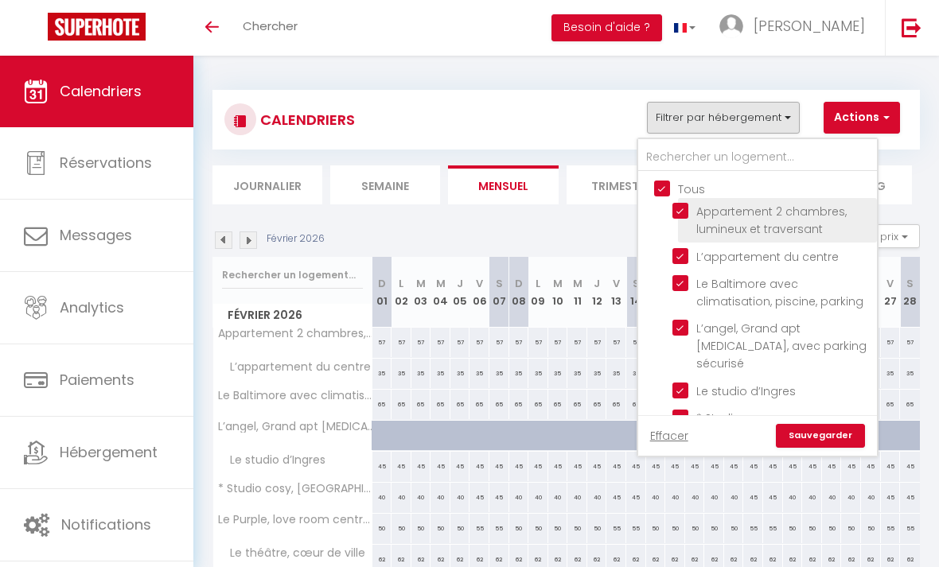
click at [688, 213] on input "Appartement 2 chambres, lumineux et traversant" at bounding box center [771, 211] width 199 height 16
checkbox input "false"
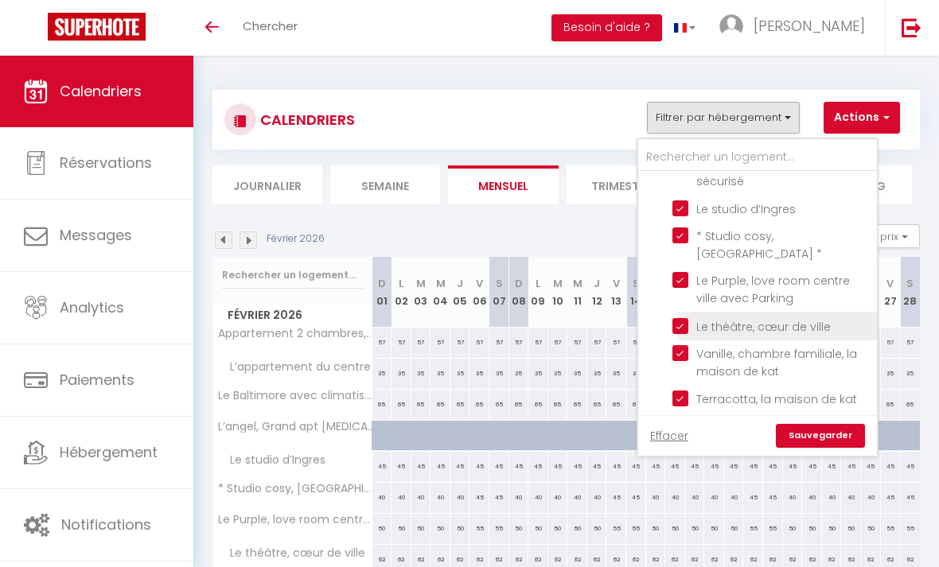
scroll to position [185, 0]
click at [684, 314] on input "Le théâtre, cœur de ville" at bounding box center [771, 322] width 199 height 16
checkbox input "false"
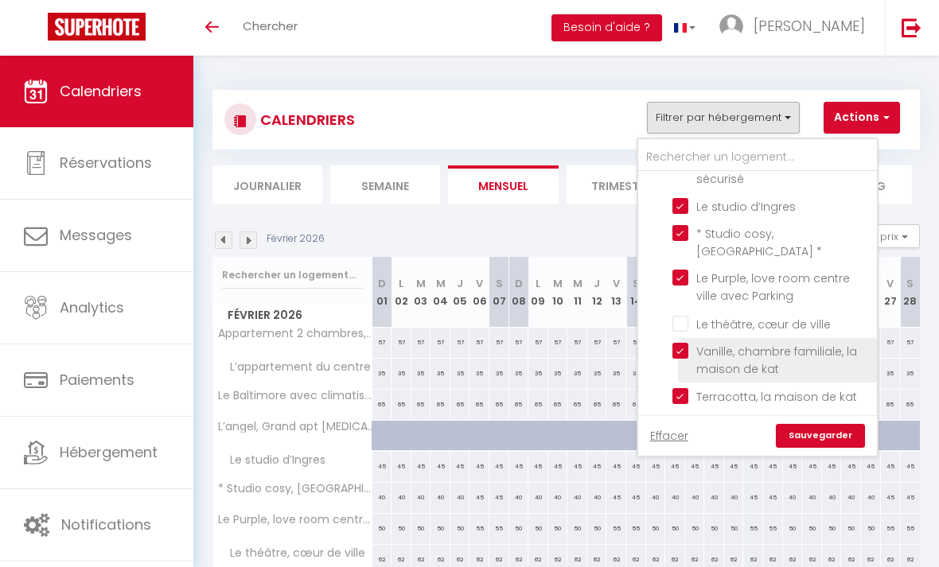
click at [683, 343] on input "Vanille, chambre familiale, la maison de kat" at bounding box center [771, 351] width 199 height 16
checkbox input "false"
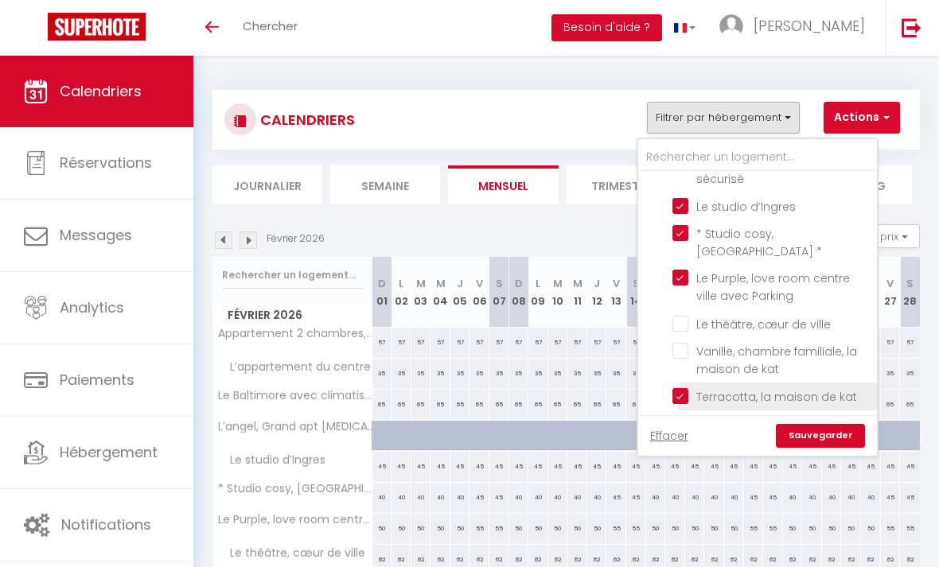
click at [688, 388] on label "Terracotta, la maison de kat" at bounding box center [772, 397] width 169 height 18
click at [677, 387] on input "Terracotta, la maison de kat" at bounding box center [771, 395] width 199 height 16
checkbox input "false"
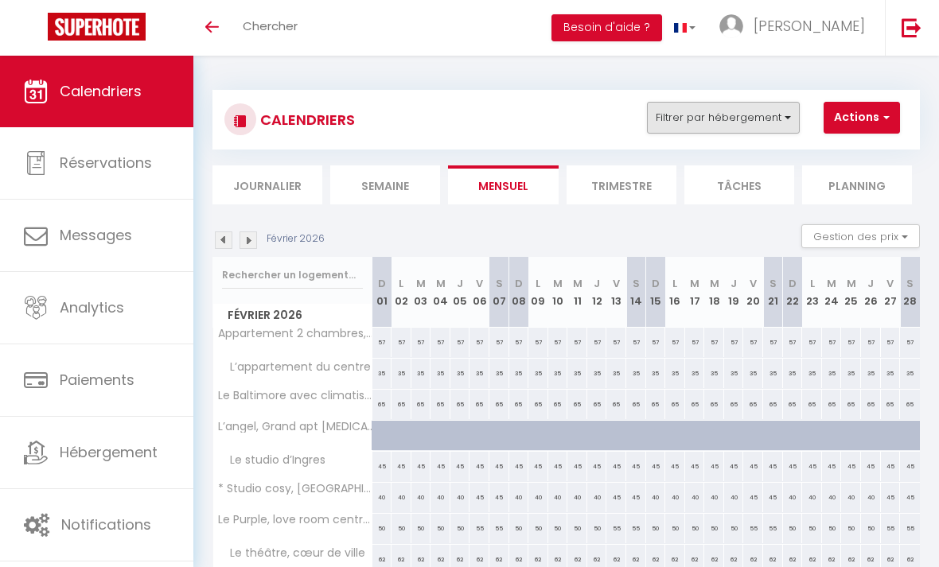
click at [761, 123] on button "Filtrer par hébergement" at bounding box center [723, 118] width 153 height 32
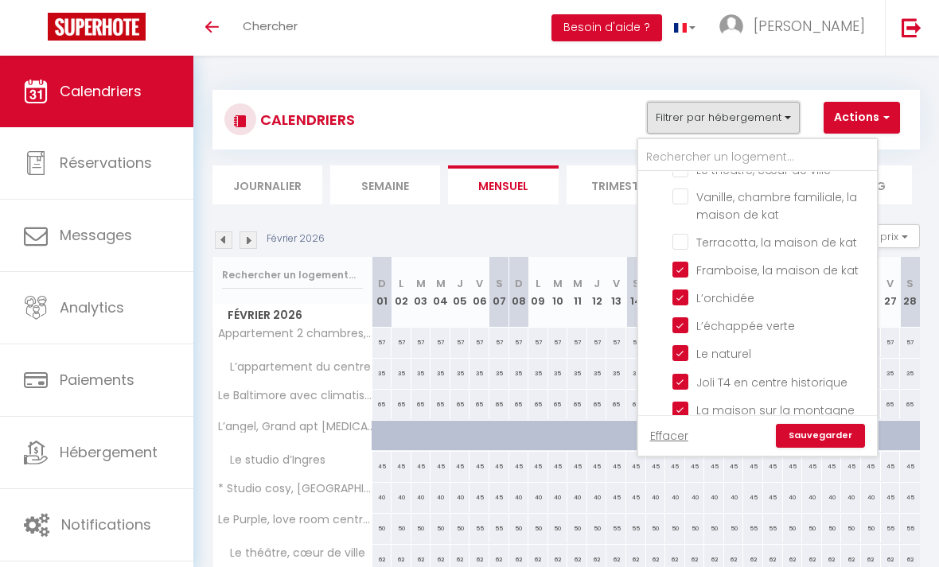
scroll to position [341, 0]
click at [684, 259] on input "Framboise, la maison de kat" at bounding box center [771, 267] width 199 height 16
checkbox input "false"
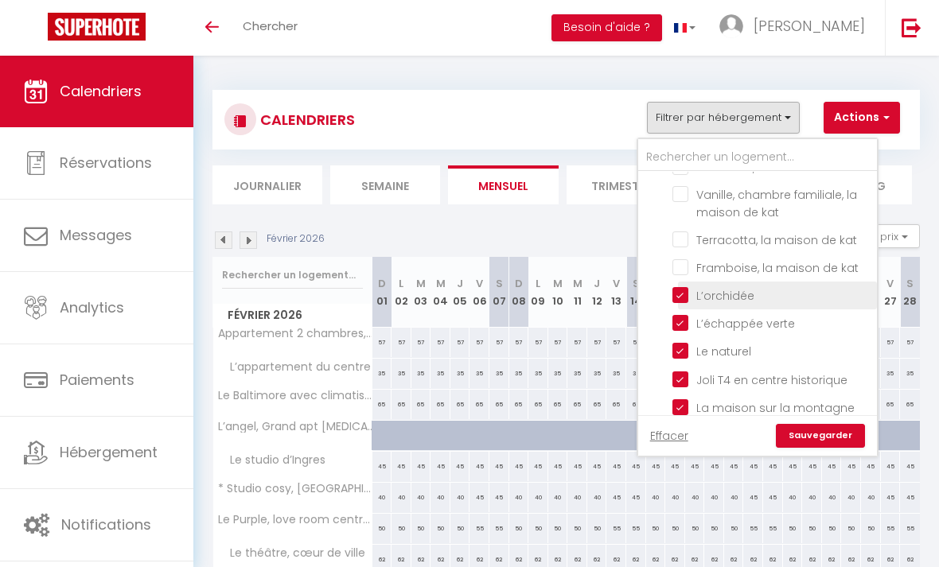
click at [680, 286] on input "L’orchidée" at bounding box center [771, 294] width 199 height 16
checkbox input "false"
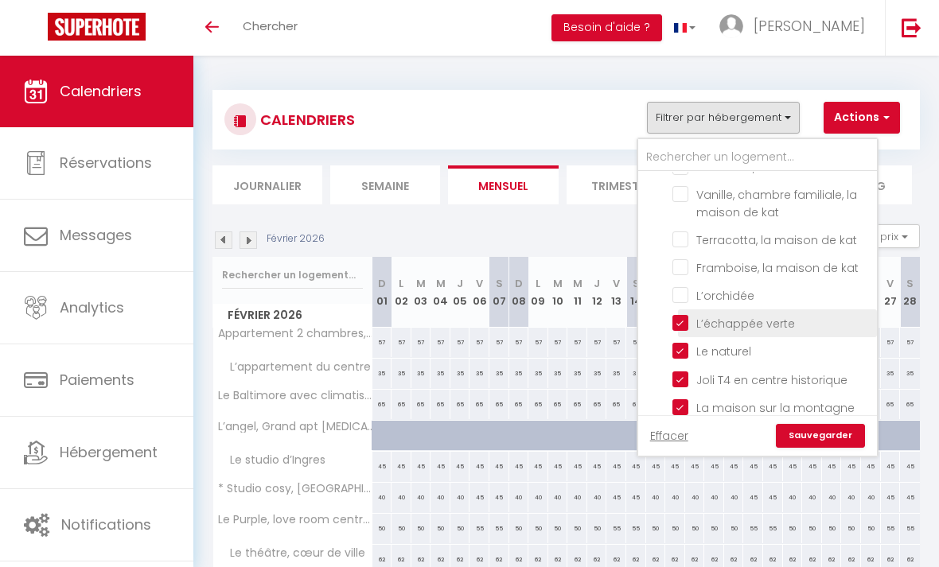
click at [680, 314] on input "L’échappée verte" at bounding box center [771, 322] width 199 height 16
checkbox input "false"
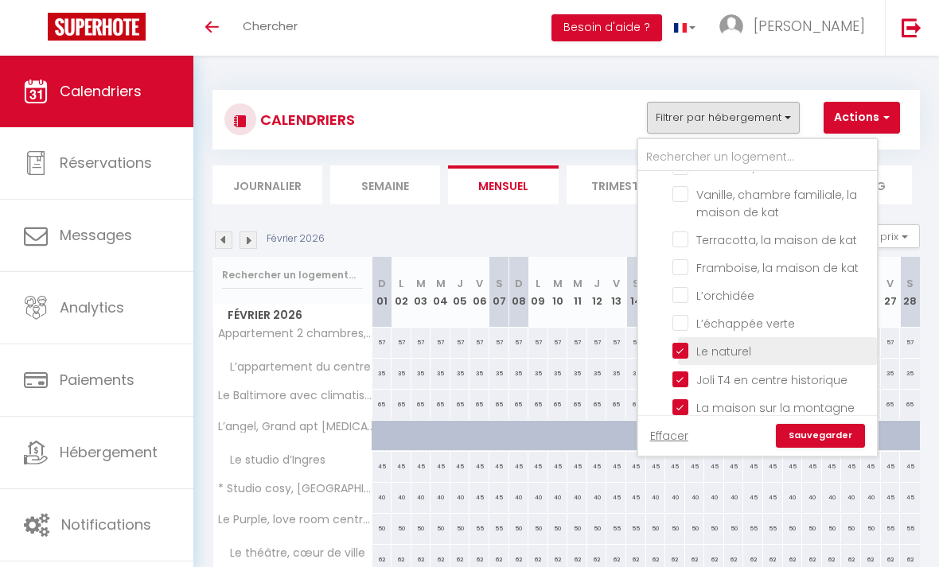
click at [683, 342] on input "Le naturel" at bounding box center [771, 350] width 199 height 16
checkbox input "false"
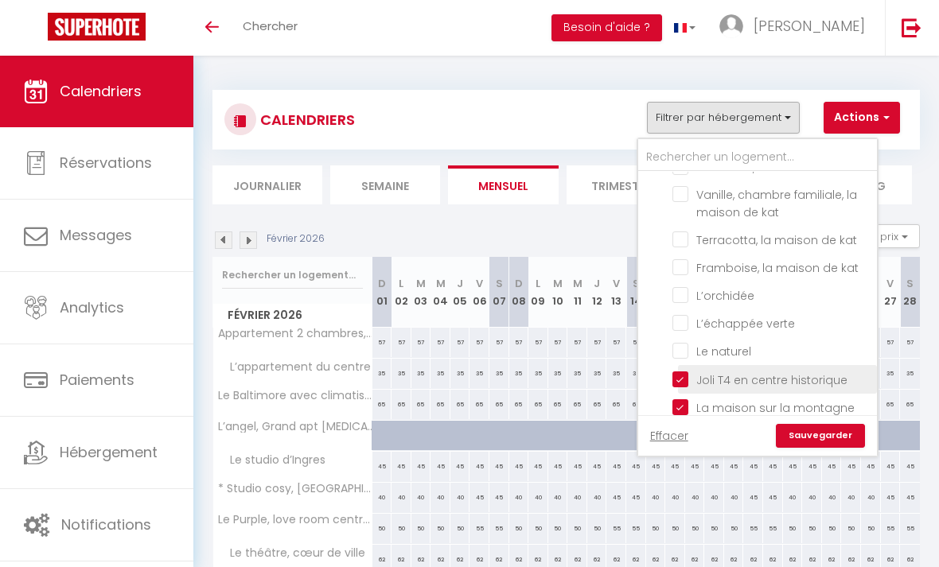
click at [679, 370] on input "Joli T4 en centre historique" at bounding box center [771, 378] width 199 height 16
checkbox input "false"
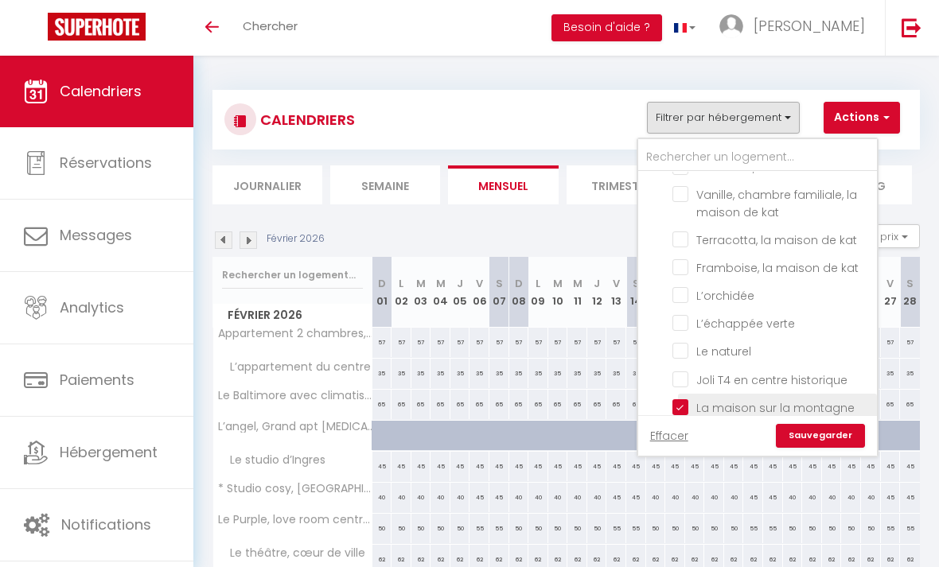
click at [687, 399] on input "La maison sur la montagne" at bounding box center [771, 407] width 199 height 16
checkbox input "false"
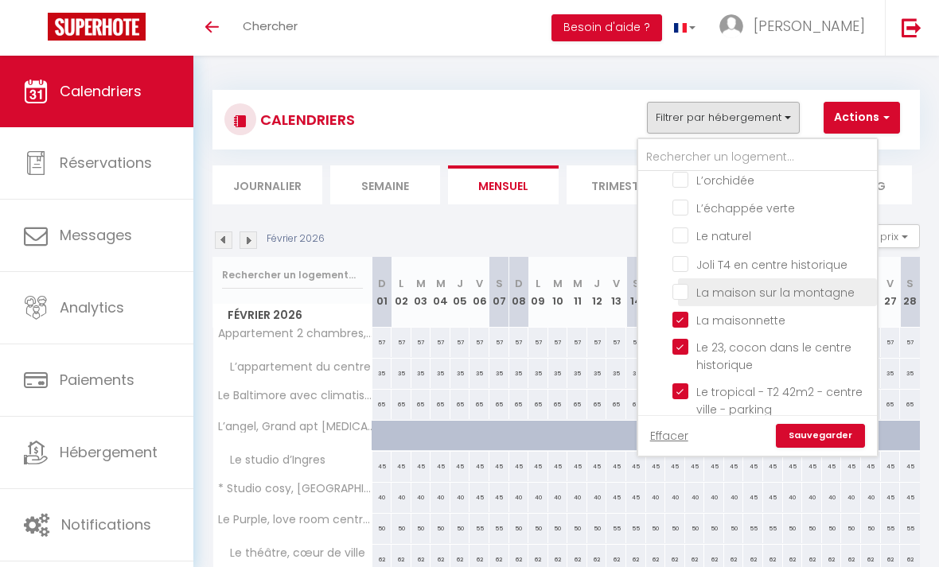
scroll to position [463, 0]
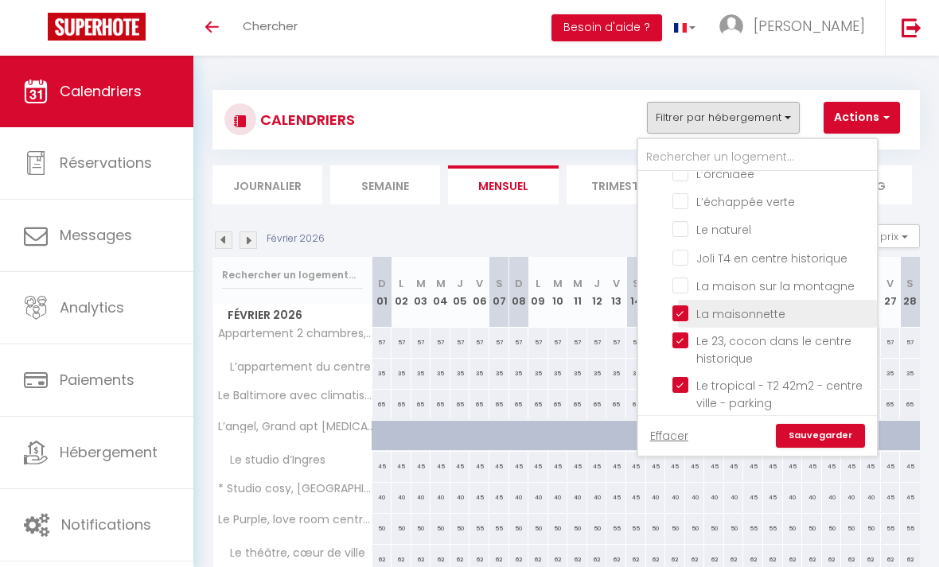
click at [683, 305] on input "La maisonnette" at bounding box center [771, 313] width 199 height 16
checkbox input "false"
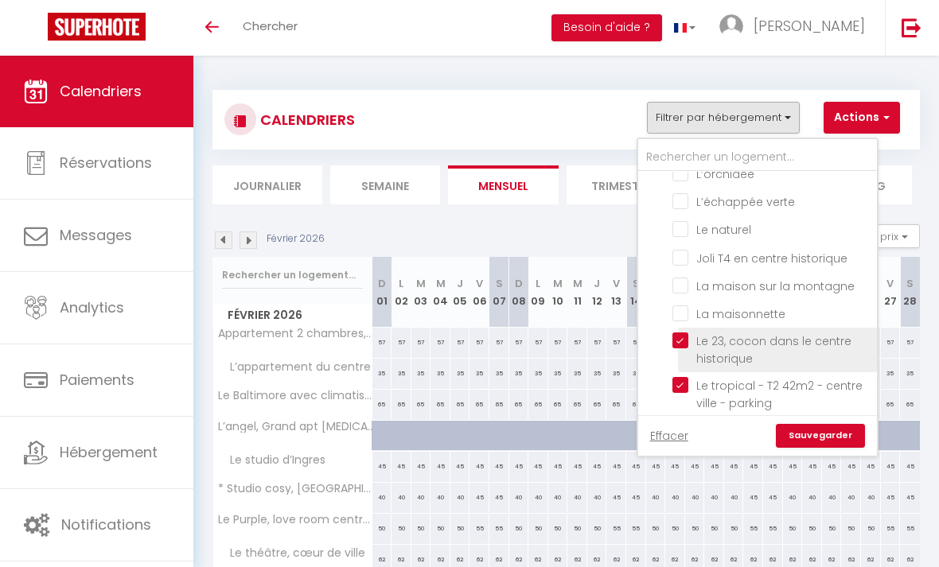
click at [683, 333] on input "Le 23, cocon dans le centre historique" at bounding box center [771, 341] width 199 height 16
checkbox input "false"
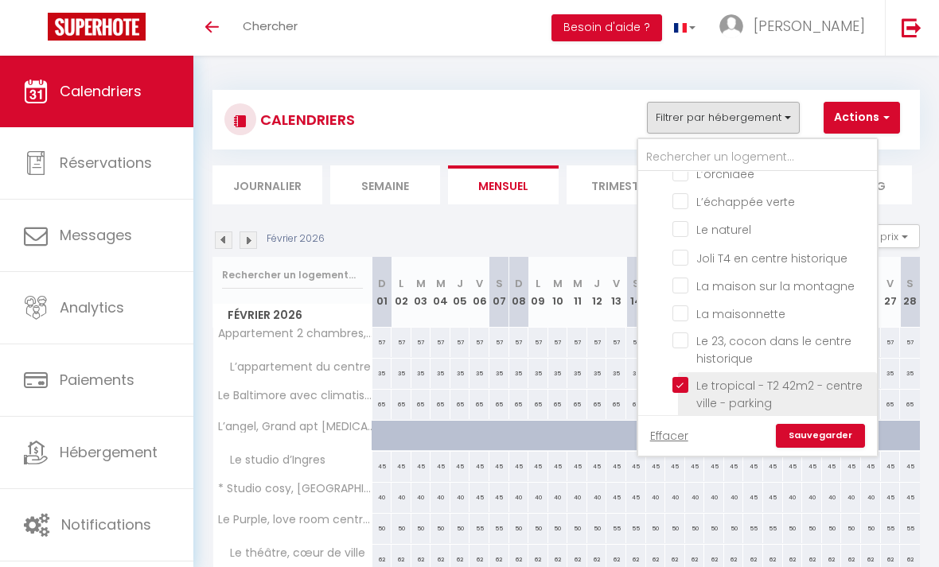
click at [679, 377] on input "Le tropical - T2 42m2 - centre ville - parking" at bounding box center [771, 385] width 199 height 16
checkbox input "false"
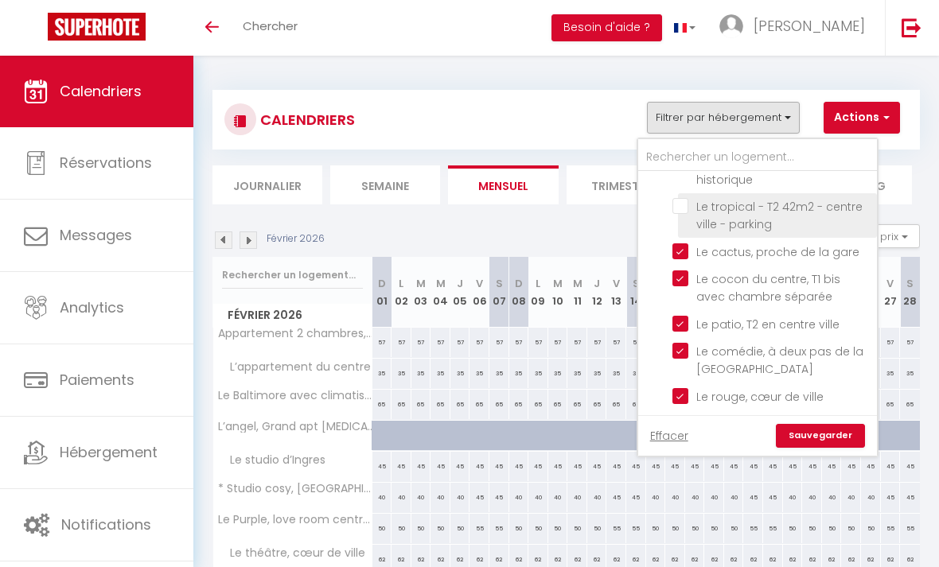
scroll to position [661, 0]
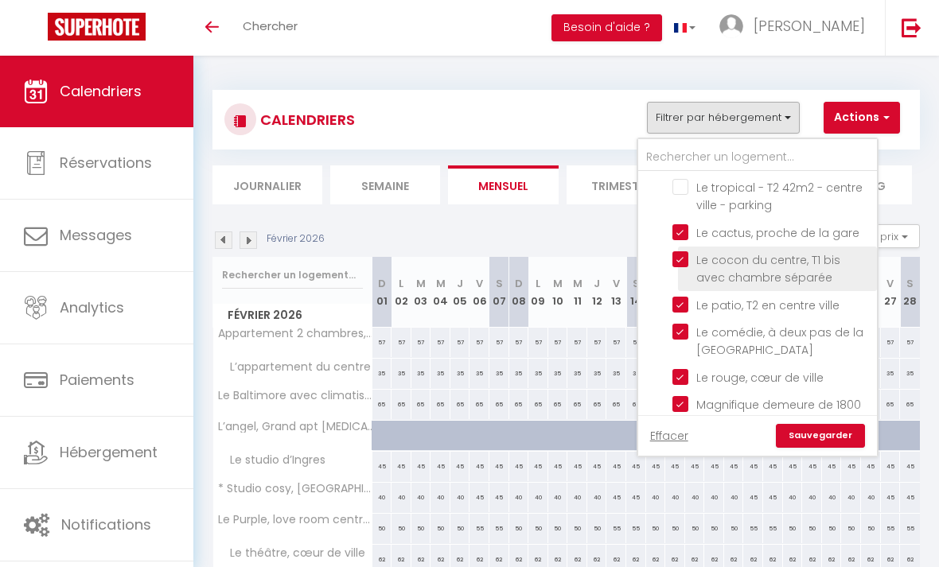
click at [684, 251] on input "Le cocon du centre, T1 bis avec chambre séparée" at bounding box center [771, 259] width 199 height 16
checkbox input "false"
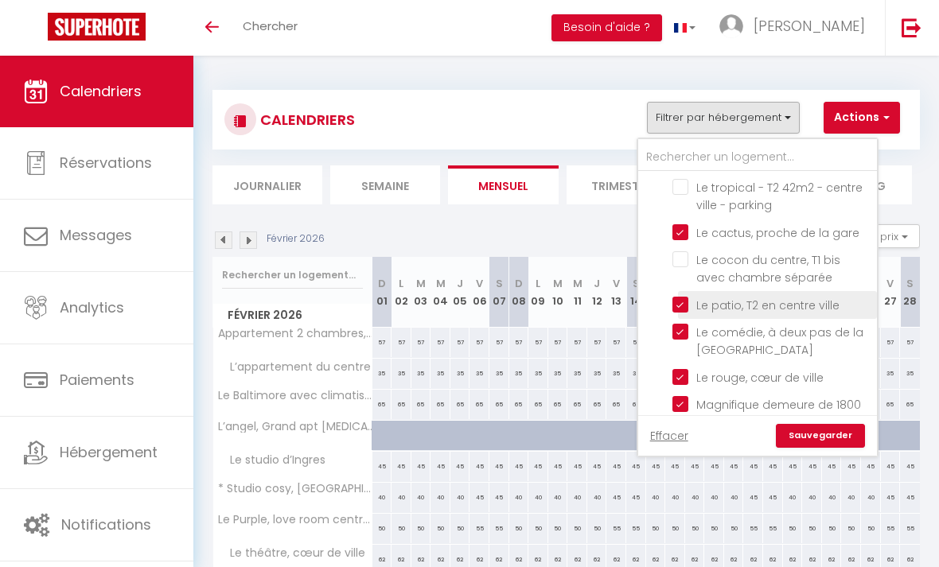
click at [683, 296] on input "Le patio, T2 en centre ville" at bounding box center [771, 304] width 199 height 16
checkbox input "false"
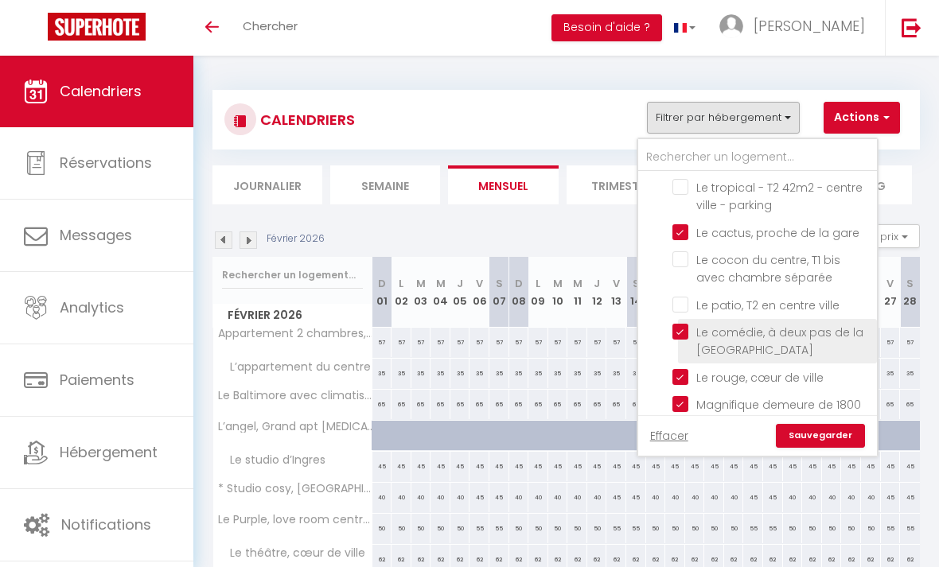
click at [682, 324] on input "Le comédie, à deux pas de la [GEOGRAPHIC_DATA]" at bounding box center [771, 332] width 199 height 16
checkbox input "false"
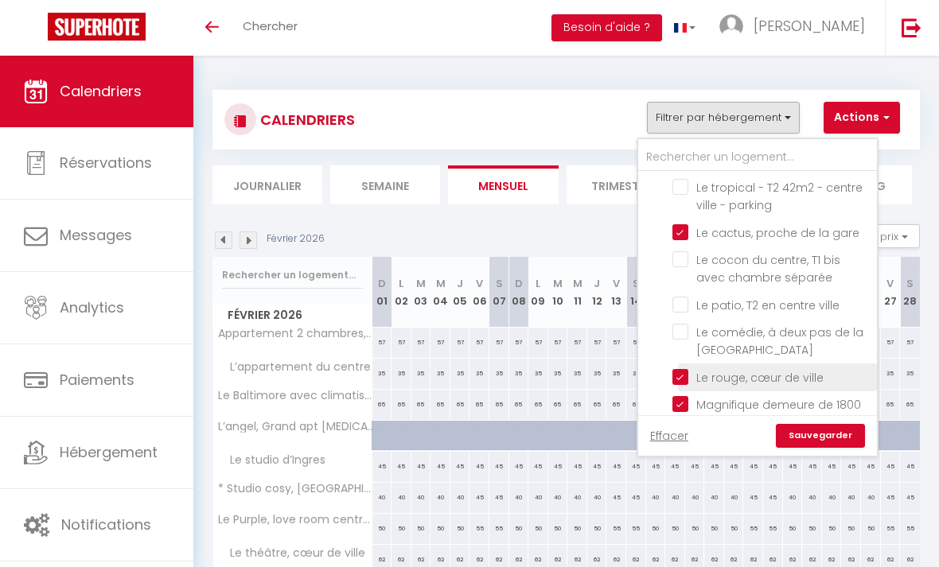
click at [684, 368] on input "Le rouge, cœur de ville" at bounding box center [771, 376] width 199 height 16
checkbox input "false"
click at [823, 438] on link "Sauvegarder" at bounding box center [820, 436] width 89 height 24
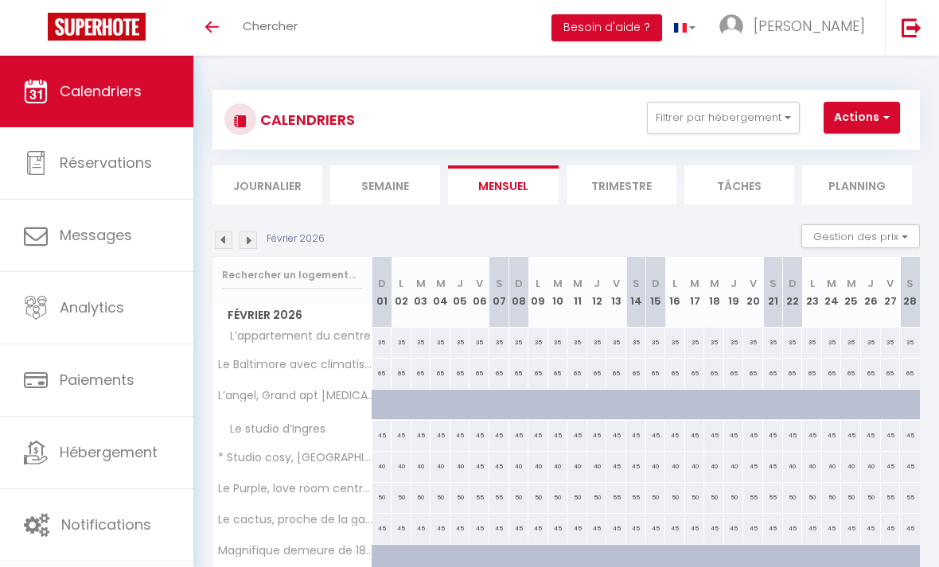
click at [231, 238] on img at bounding box center [224, 241] width 18 height 18
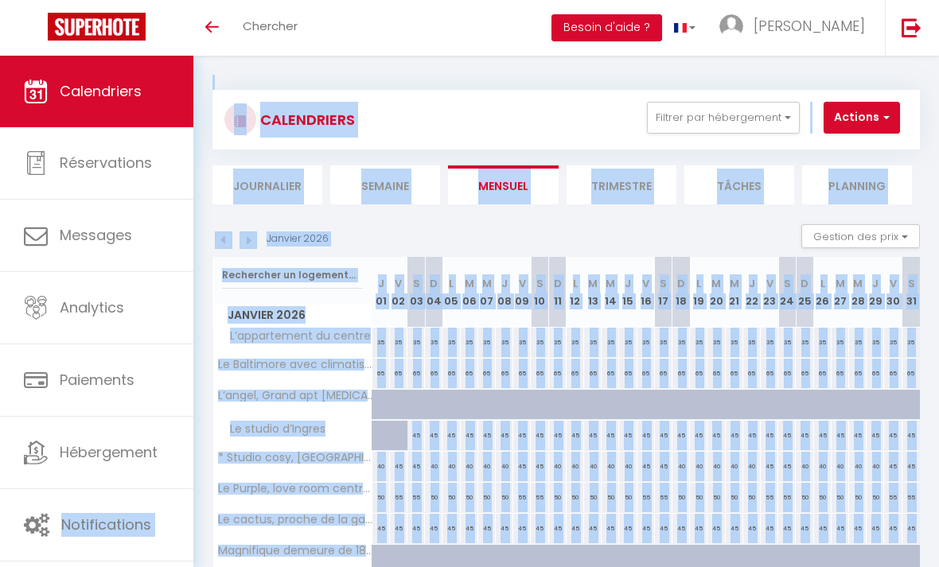
click at [231, 238] on img at bounding box center [224, 241] width 18 height 18
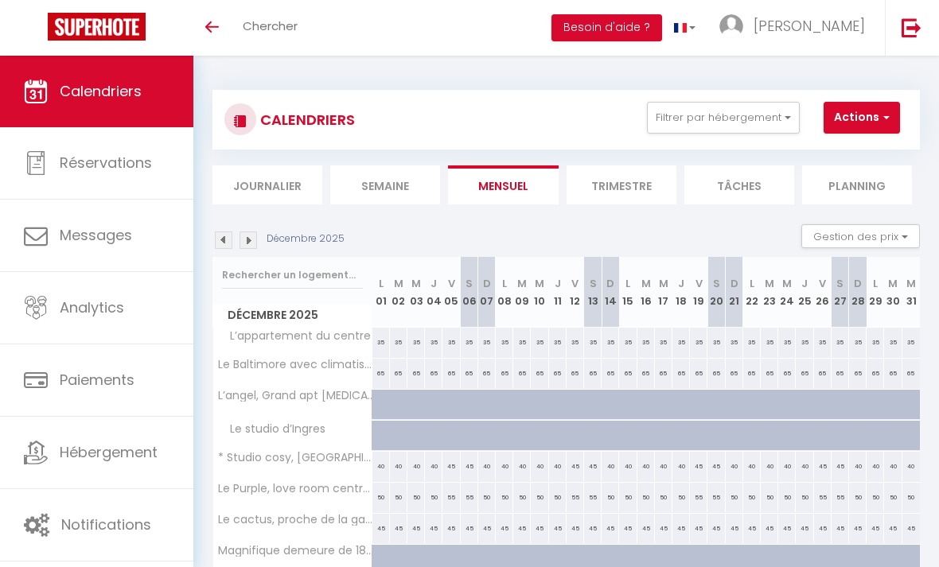
click at [231, 238] on img at bounding box center [224, 241] width 18 height 18
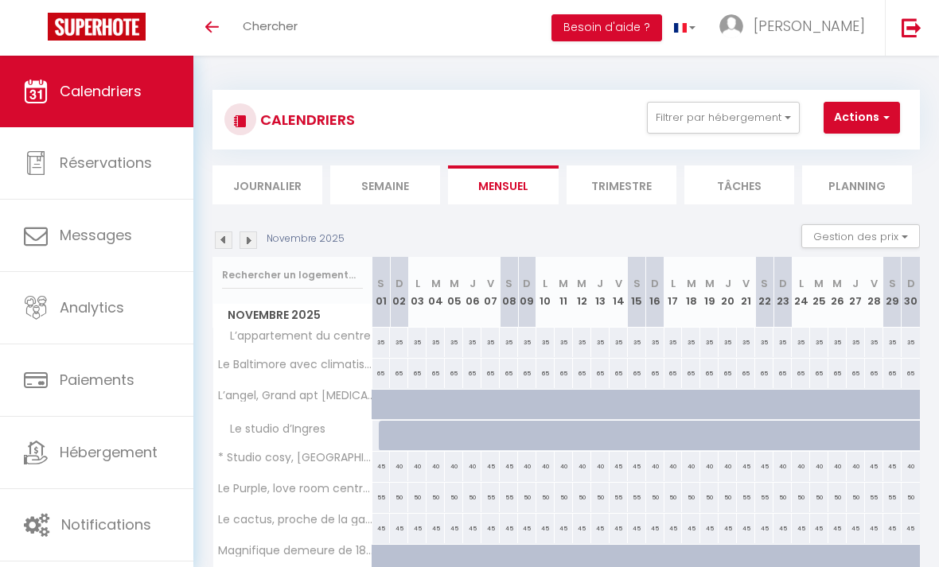
click at [231, 238] on img at bounding box center [224, 241] width 18 height 18
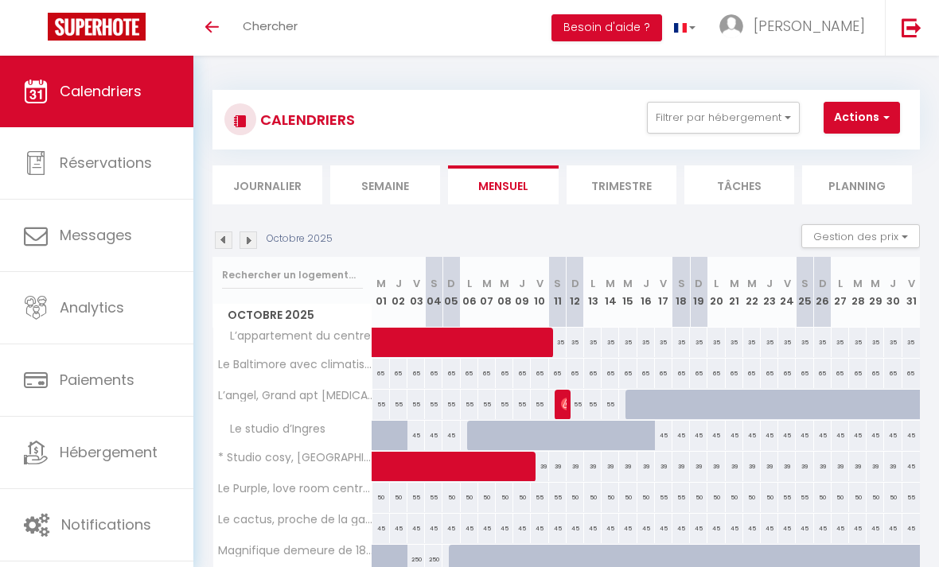
click at [231, 238] on img at bounding box center [224, 241] width 18 height 18
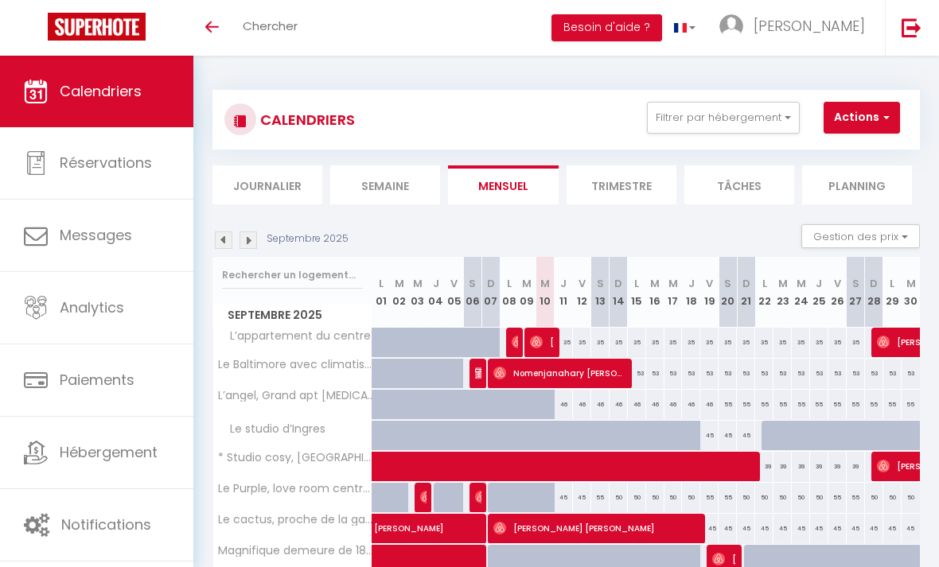
click at [231, 238] on img at bounding box center [224, 241] width 18 height 18
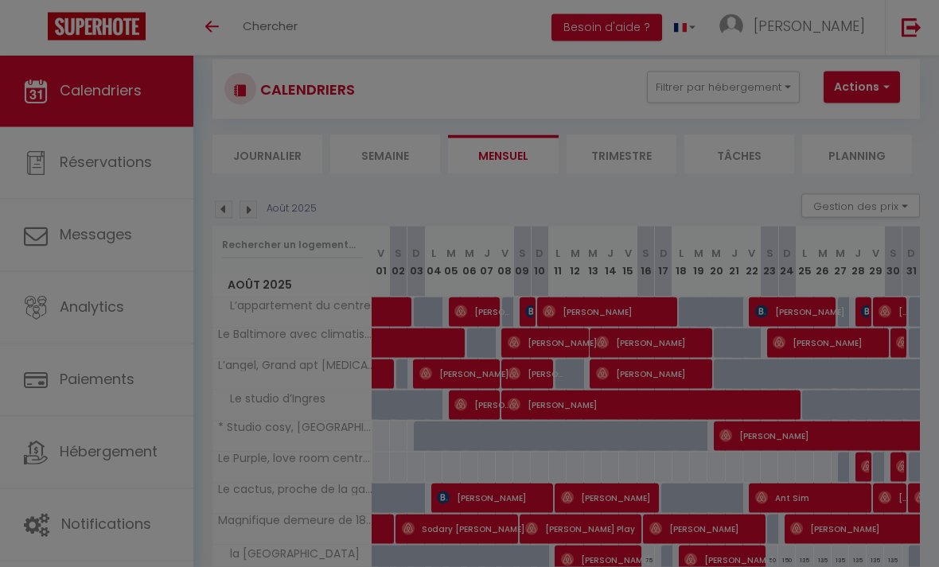
scroll to position [31, 0]
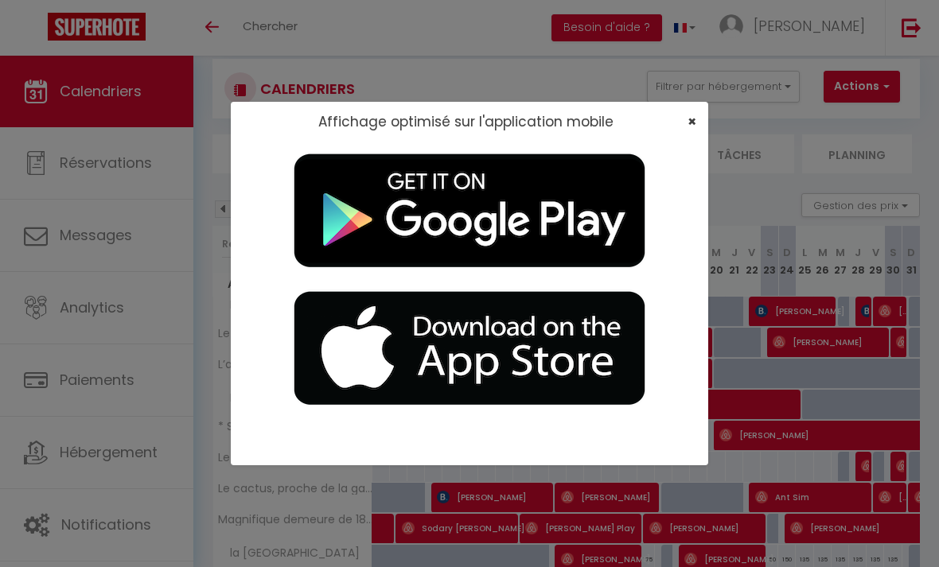
click at [693, 123] on span "×" at bounding box center [691, 121] width 9 height 20
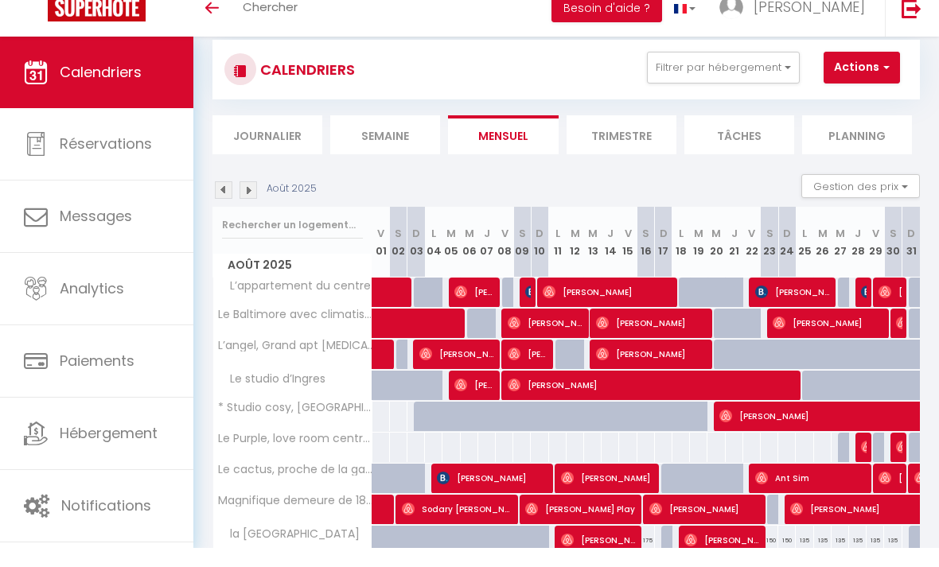
scroll to position [183, 0]
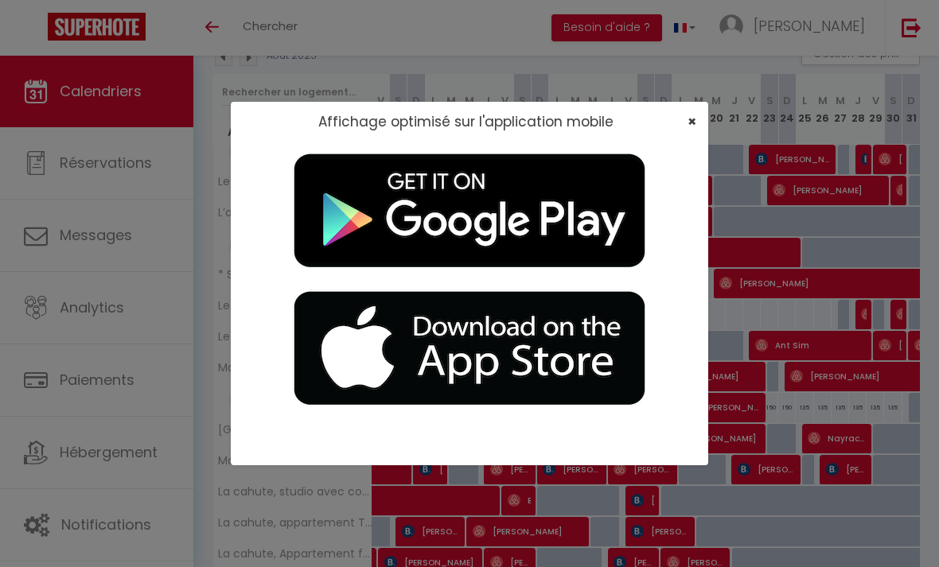
click at [693, 123] on span "×" at bounding box center [691, 121] width 9 height 20
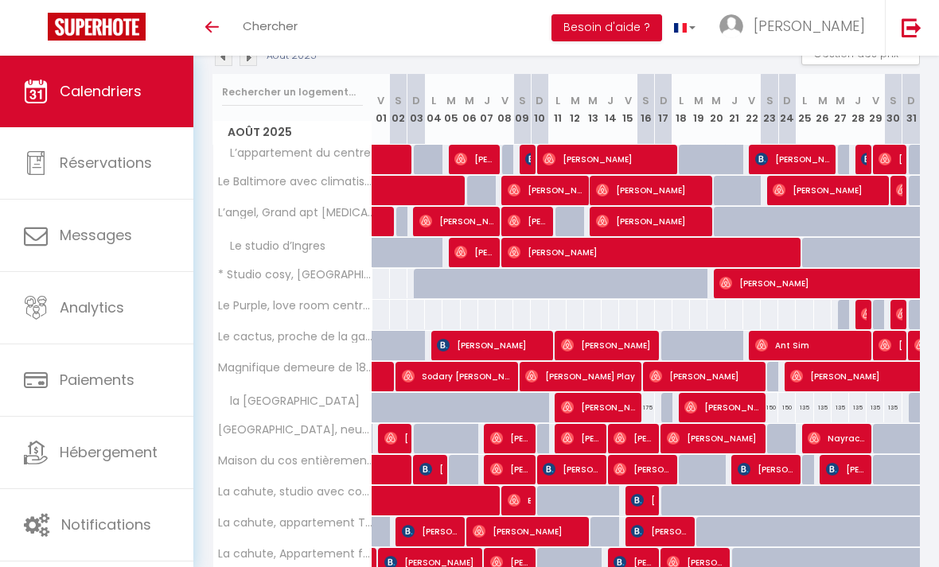
click at [585, 370] on span "Marylene Play" at bounding box center [580, 376] width 111 height 30
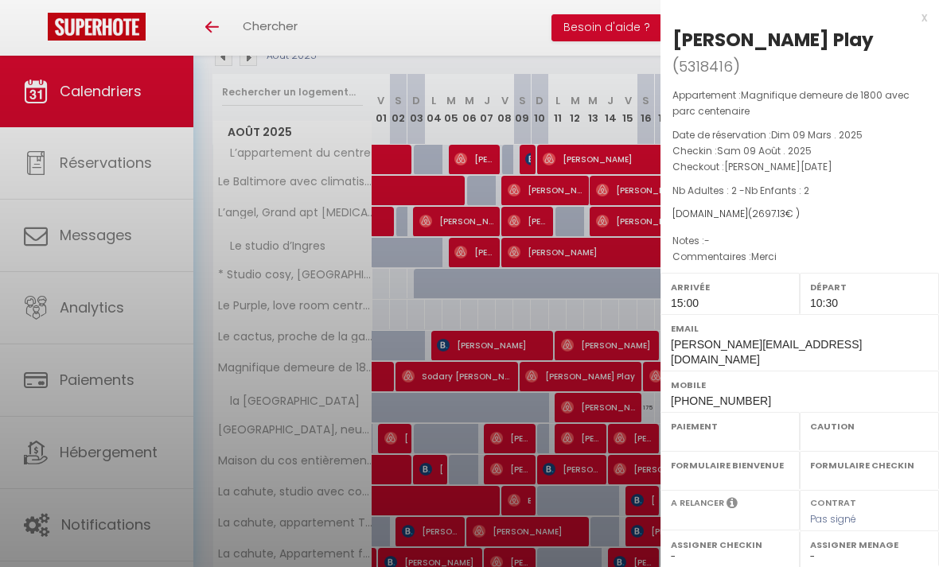
select select "OK"
select select "0"
select select "1"
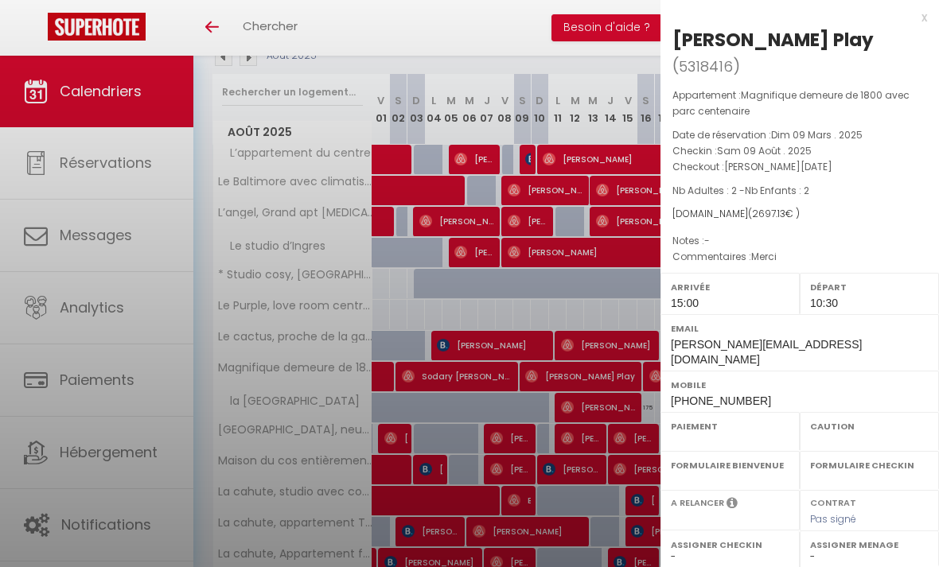
select select
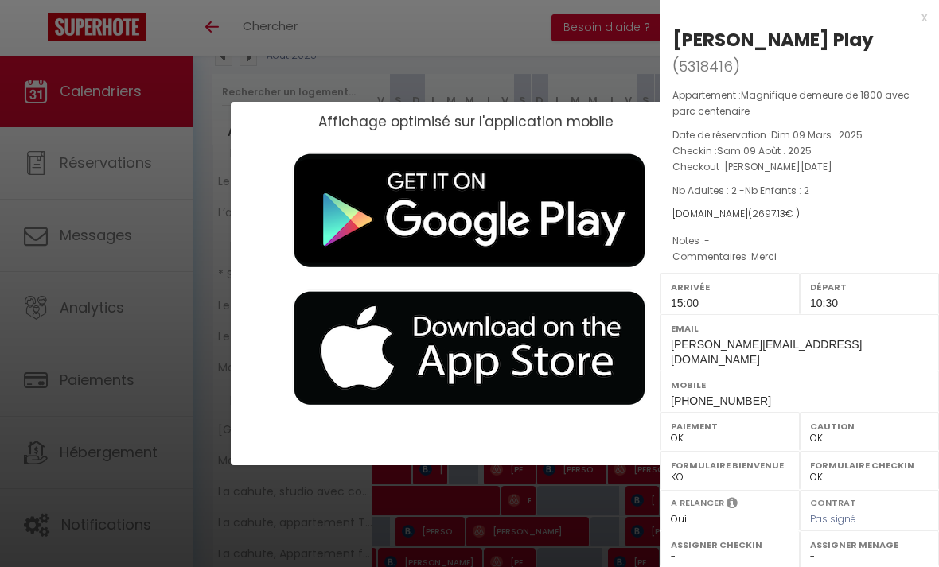
click at [592, 68] on div "Affichage optimisé sur l'application mobile ×" at bounding box center [469, 283] width 477 height 567
click at [581, 99] on div "Affichage optimisé sur l'application mobile ×" at bounding box center [469, 283] width 477 height 567
click at [927, 16] on div "x Marylene Play ( 5318416 ) Appartement : Magnifique demeure de 1800 avec parc …" at bounding box center [799, 399] width 278 height 798
click at [600, 123] on h2 "Affichage optimisé sur l'application mobile" at bounding box center [465, 122] width 295 height 16
click at [600, 60] on div "Affichage optimisé sur l'application mobile ×" at bounding box center [469, 283] width 477 height 567
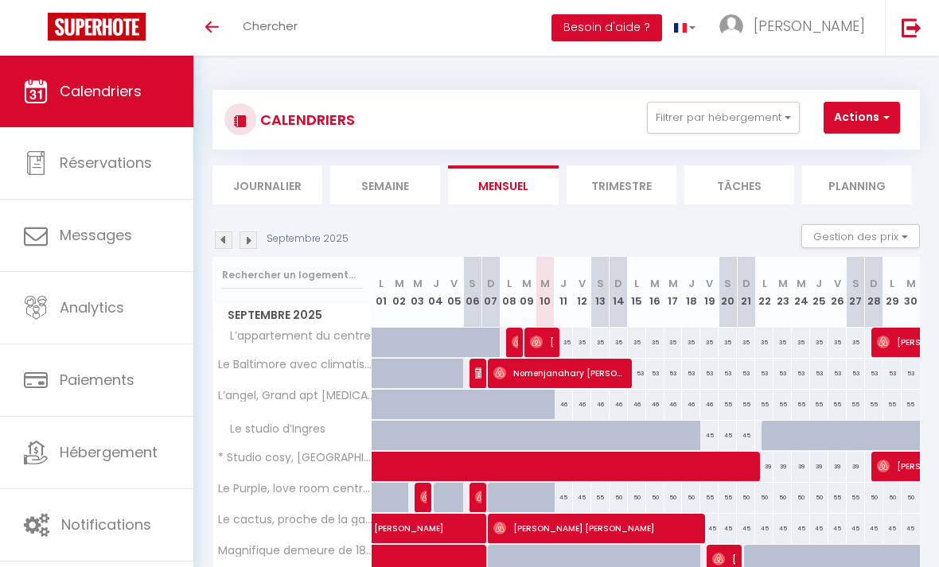
click at [226, 242] on img at bounding box center [224, 241] width 18 height 18
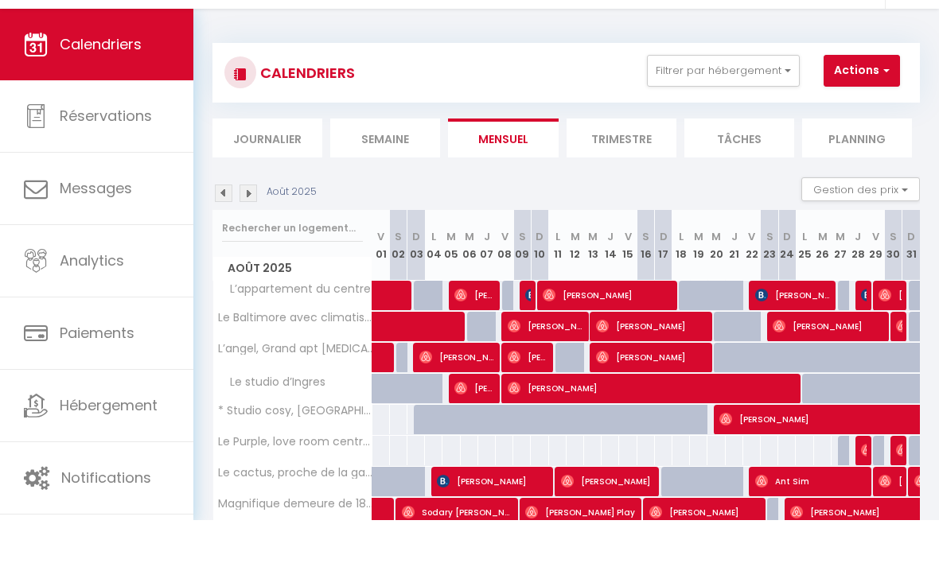
scroll to position [60, 0]
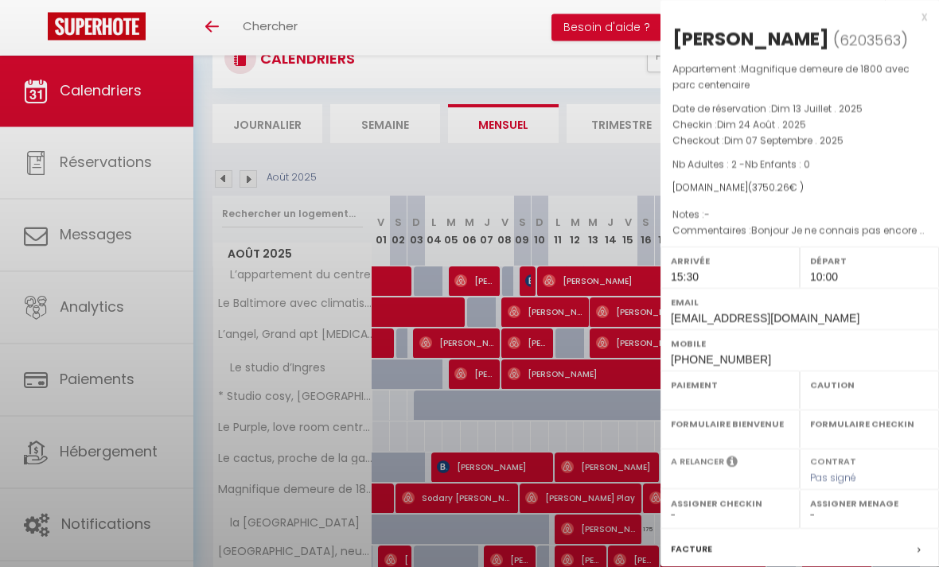
select select "OK"
select select "1"
select select "0"
select select "1"
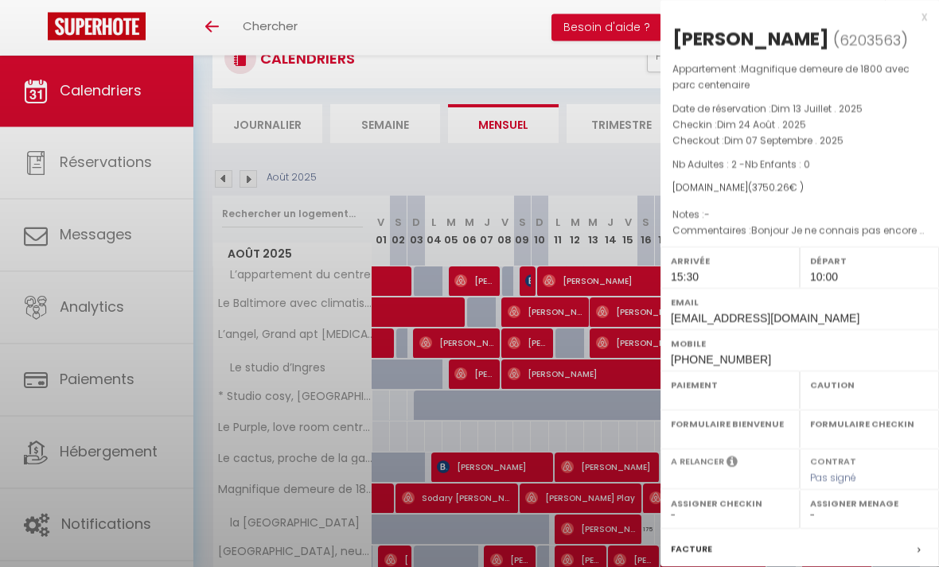
select select
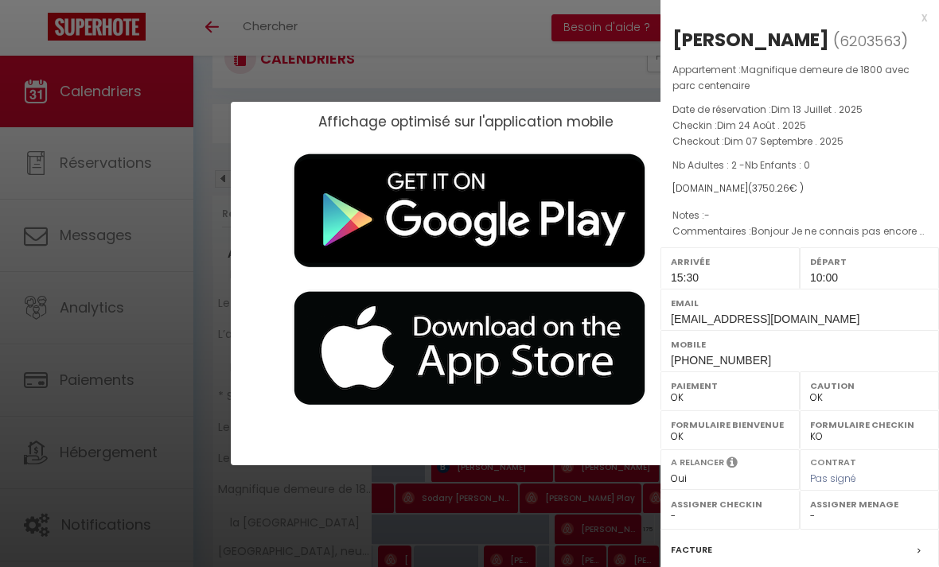
click at [597, 67] on div "Affichage optimisé sur l'application mobile ×" at bounding box center [469, 283] width 477 height 567
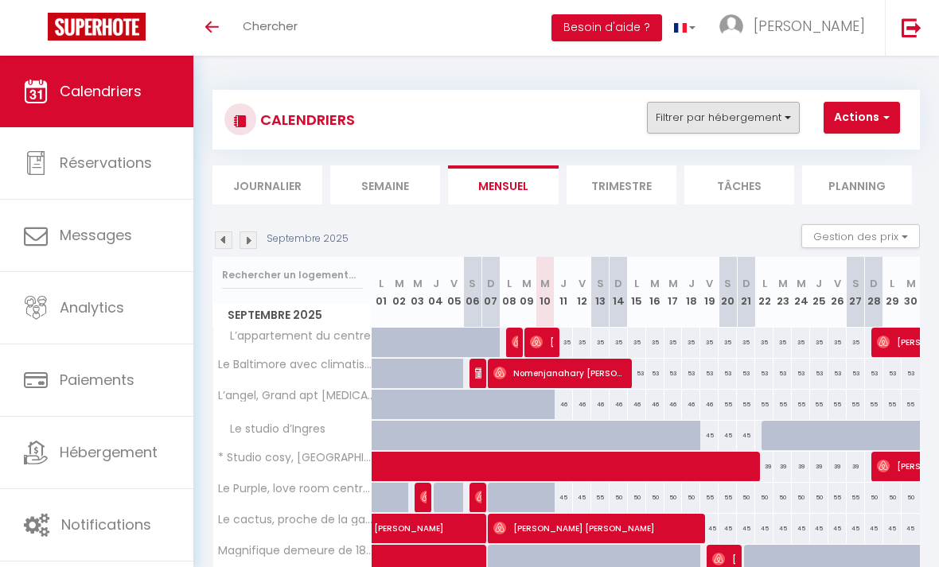
click at [776, 118] on button "Filtrer par hébergement" at bounding box center [723, 118] width 153 height 32
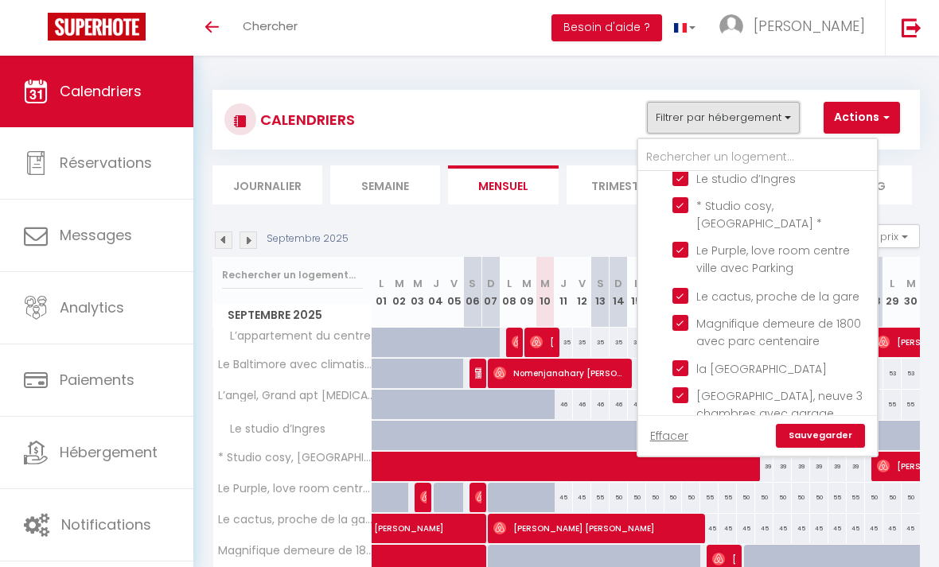
scroll to position [197, 0]
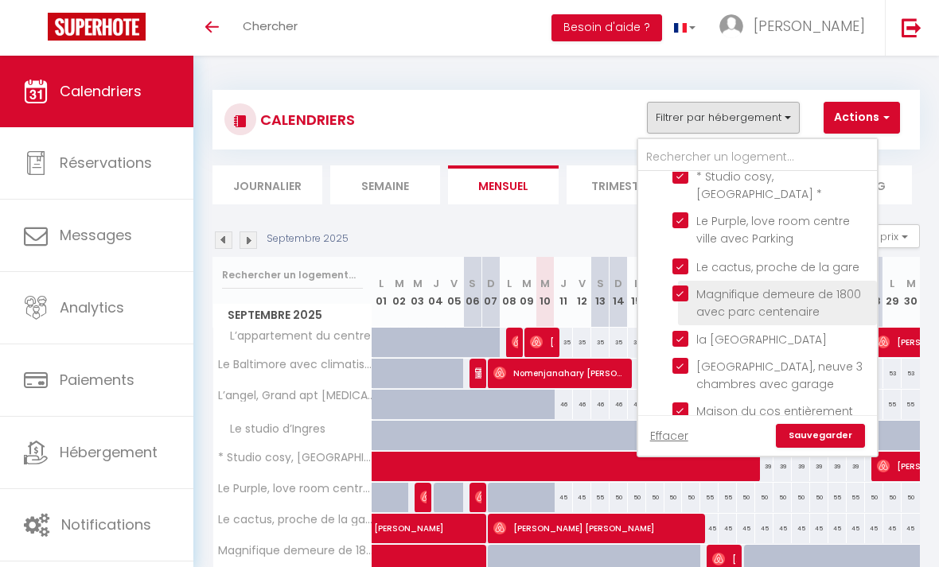
click at [689, 286] on input "Magnifique demeure de 1800 avec parc centenaire" at bounding box center [771, 294] width 199 height 16
checkbox input "false"
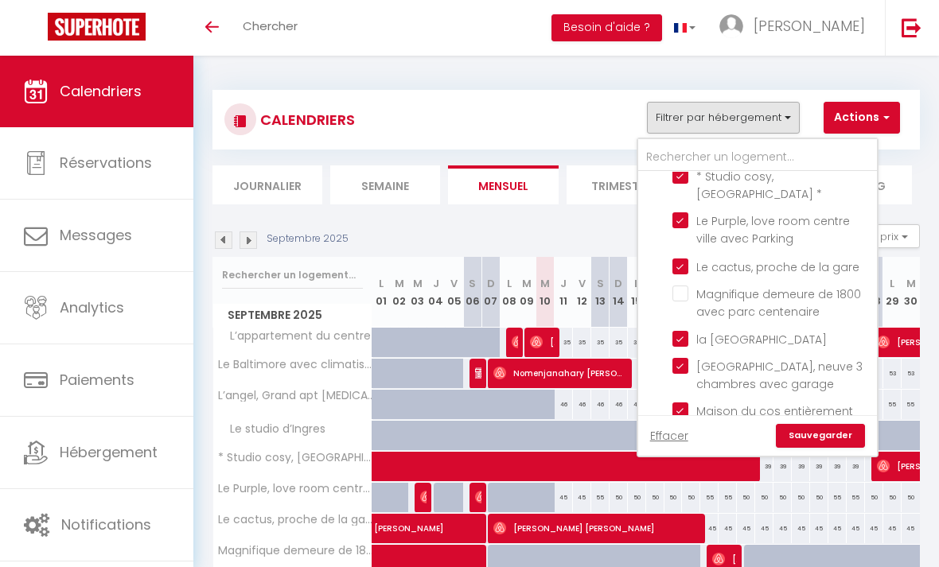
click at [817, 433] on link "Sauvegarder" at bounding box center [820, 436] width 89 height 24
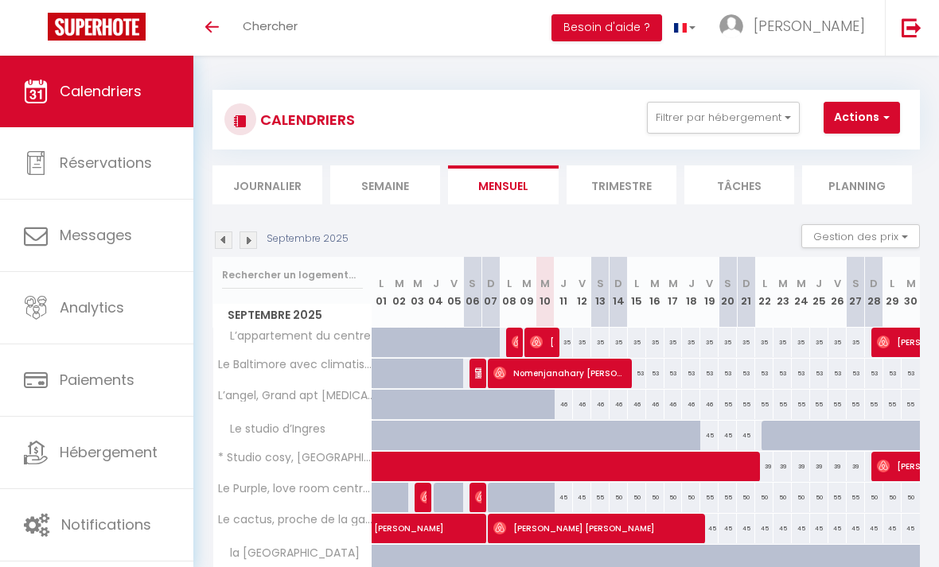
click at [224, 237] on img at bounding box center [224, 241] width 18 height 18
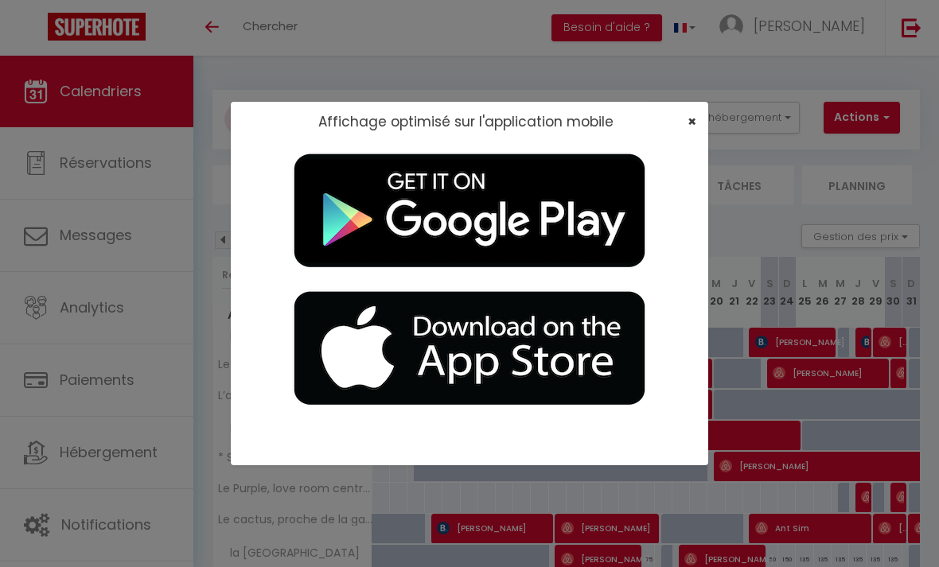
click at [693, 119] on span "×" at bounding box center [691, 121] width 9 height 20
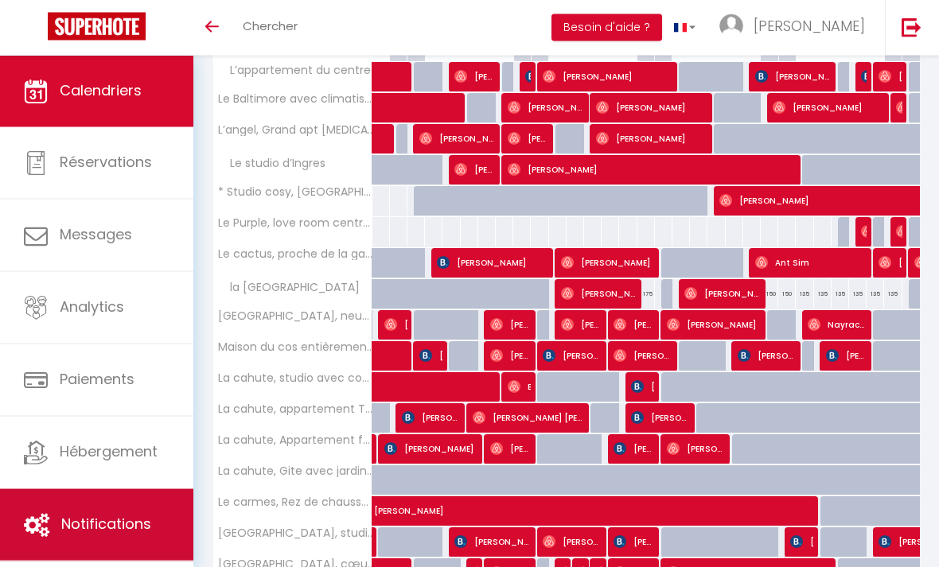
scroll to position [266, 0]
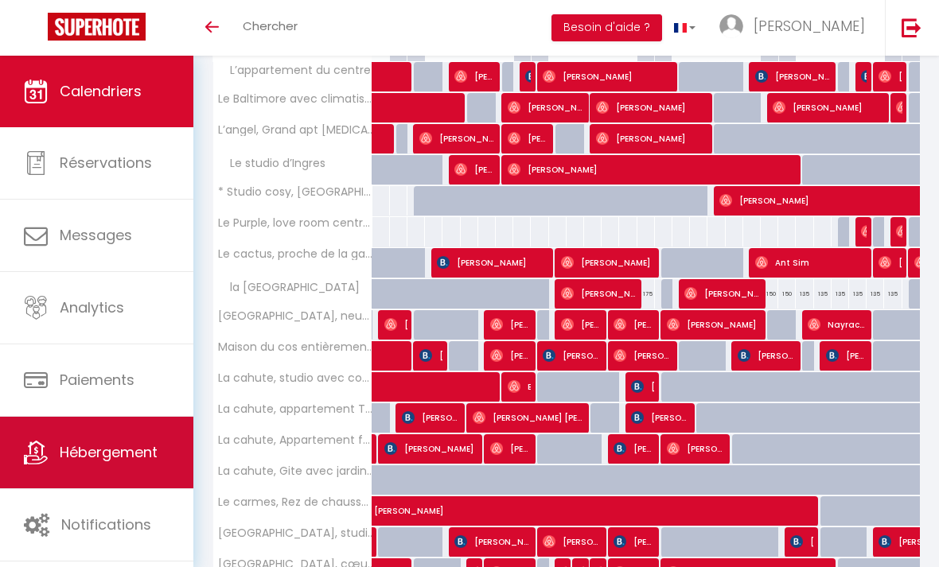
click at [150, 467] on link "Hébergement" at bounding box center [96, 453] width 193 height 72
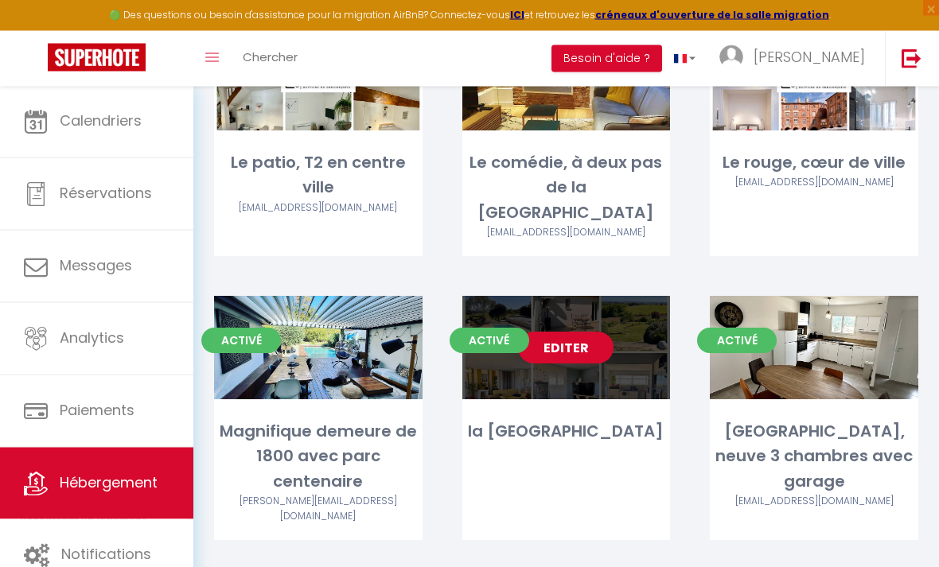
scroll to position [1422, 0]
click at [590, 332] on link "Editer" at bounding box center [565, 348] width 95 height 32
select select "3"
select select "2"
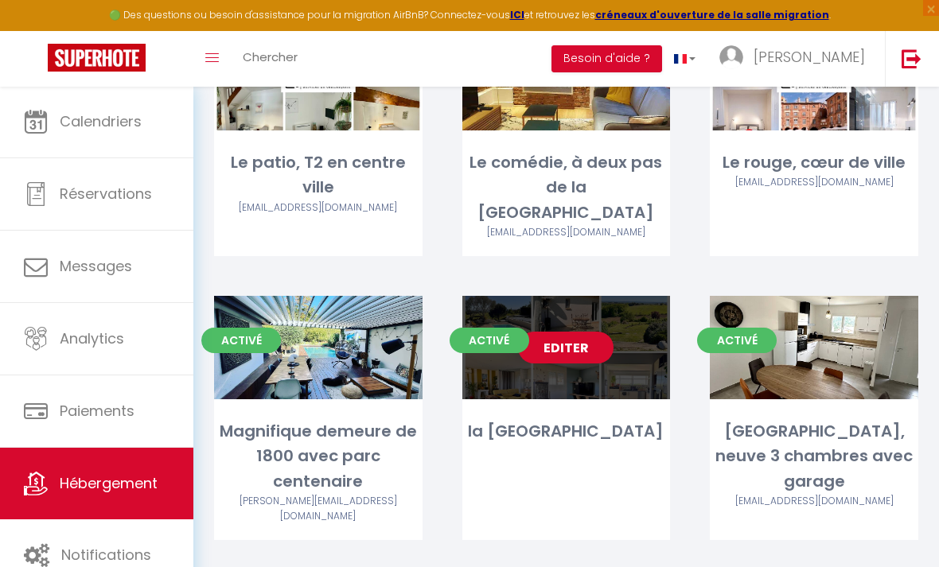
select select "1"
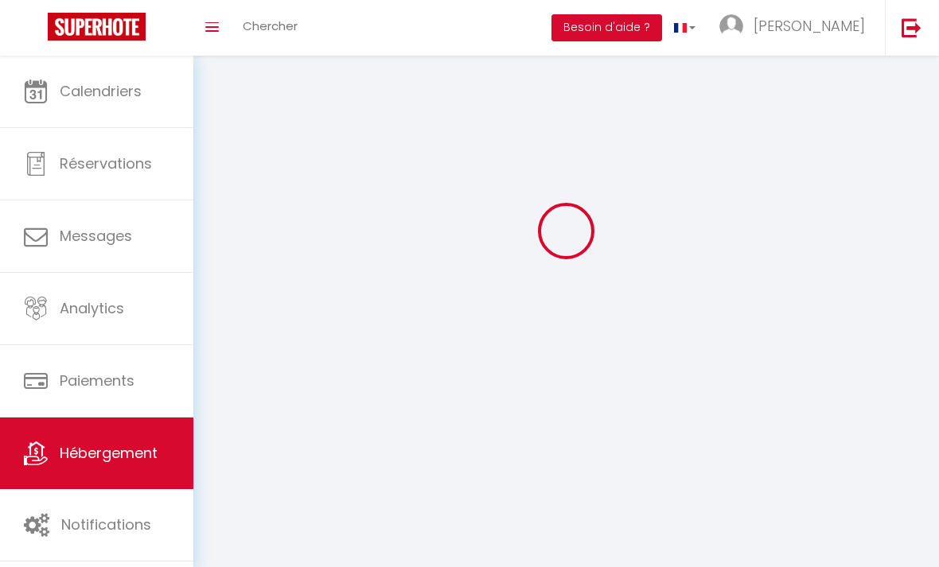
scroll to position [51, 0]
select select
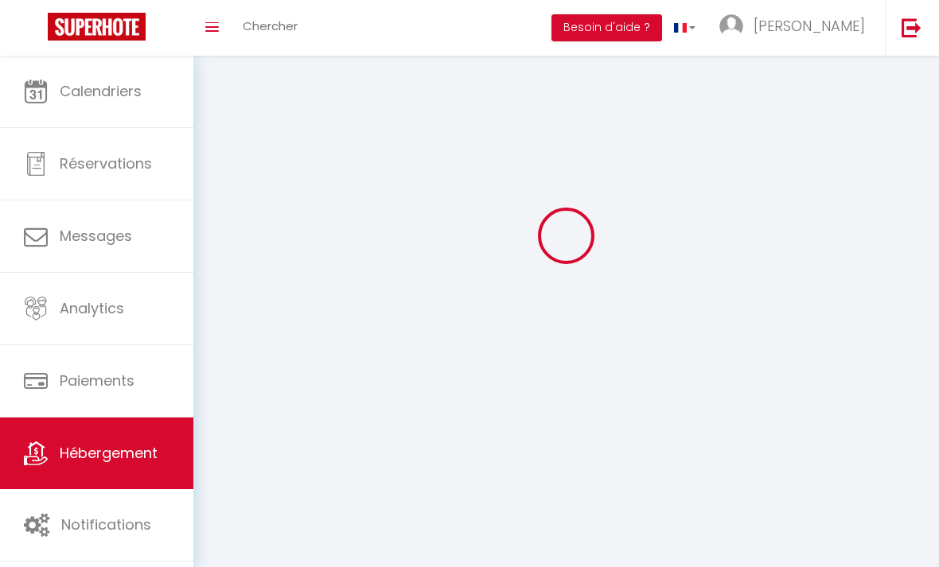
select select
checkbox input "false"
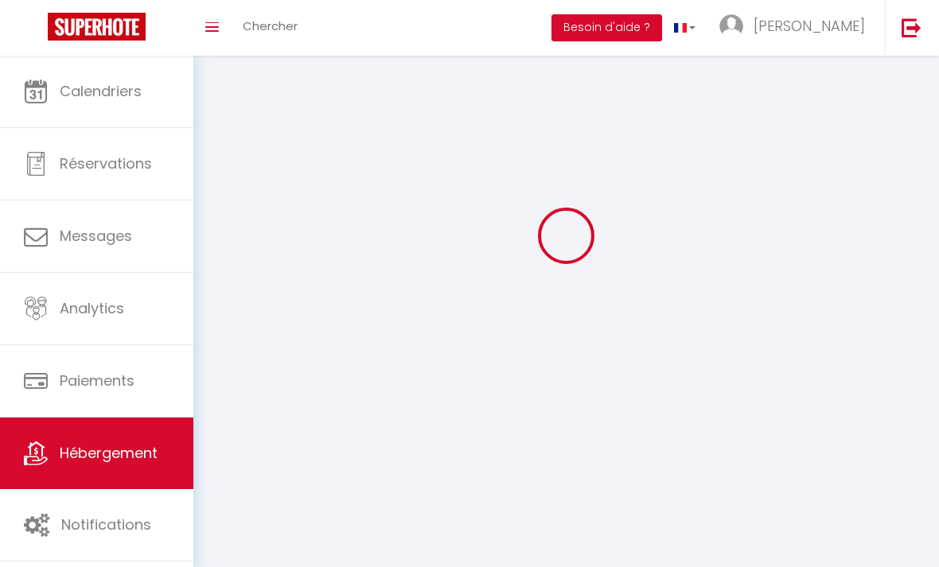
checkbox input "false"
select select
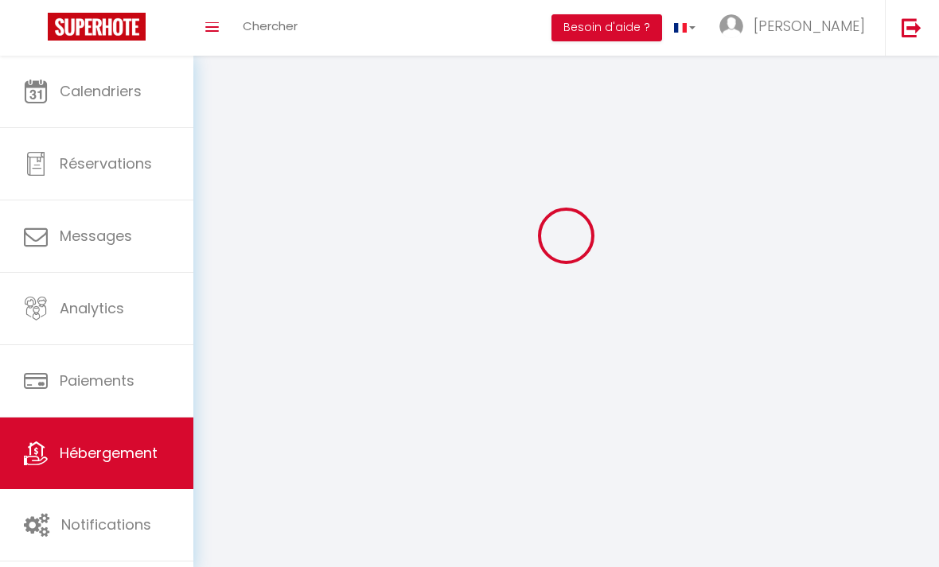
select select
checkbox input "false"
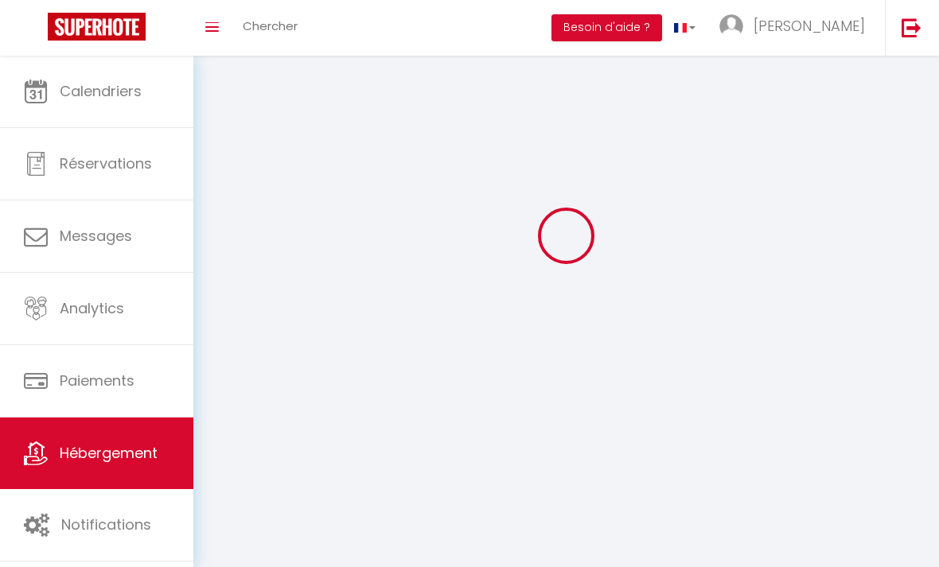
checkbox input "false"
select select
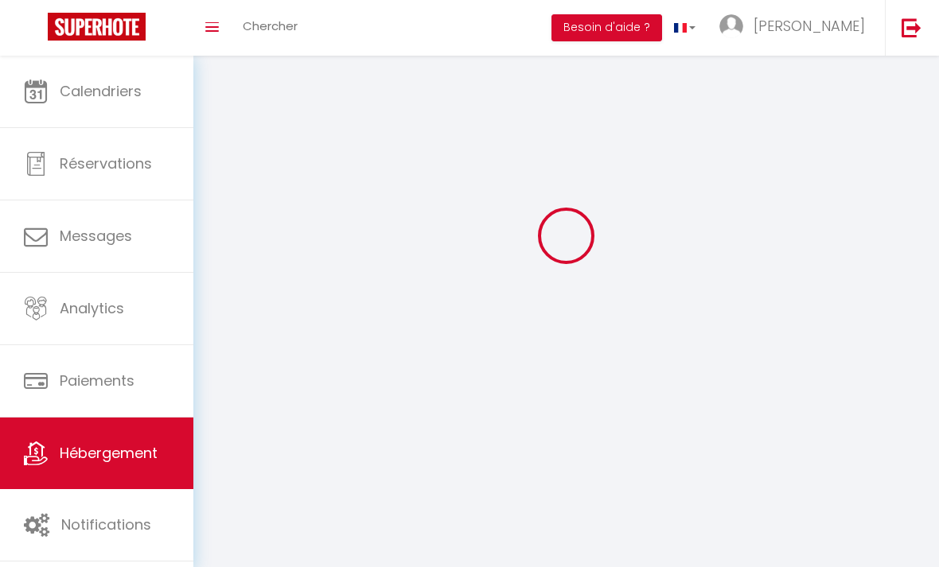
select select
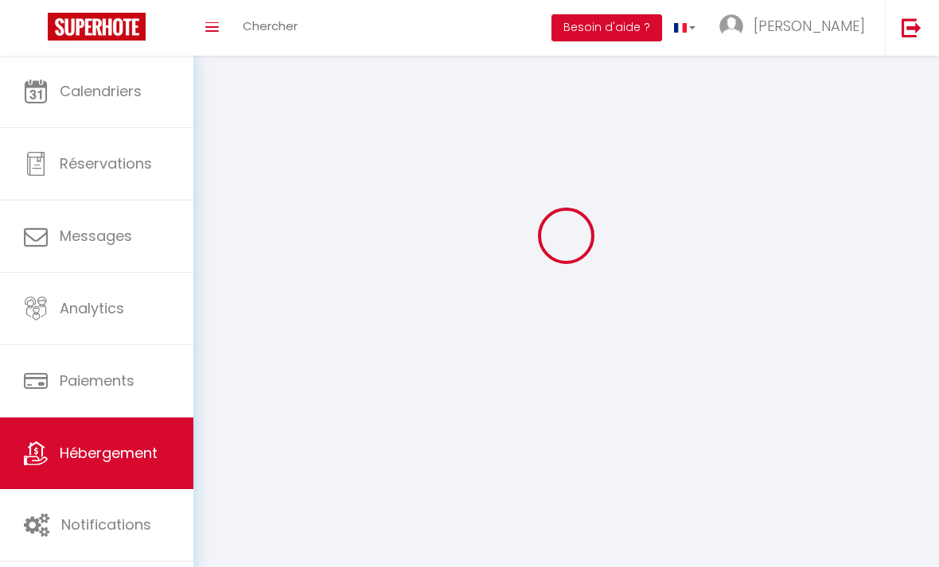
checkbox input "false"
select select
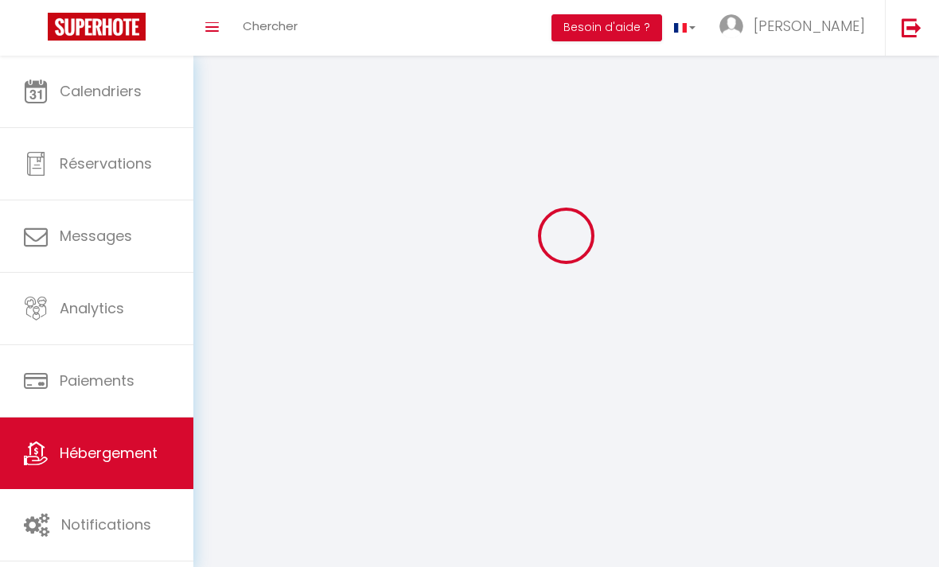
select select
select select "1"
select select
select select "28"
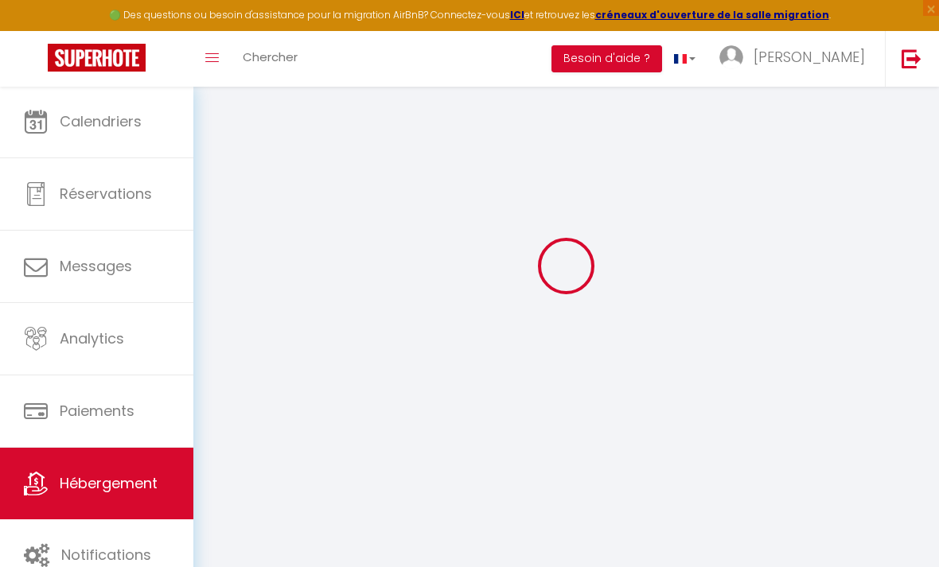
select select
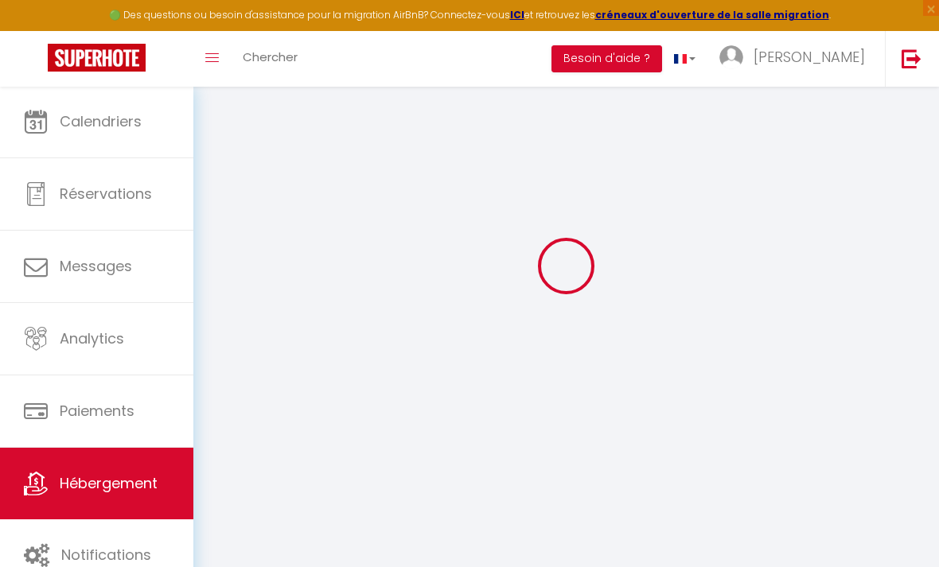
select select
checkbox input "false"
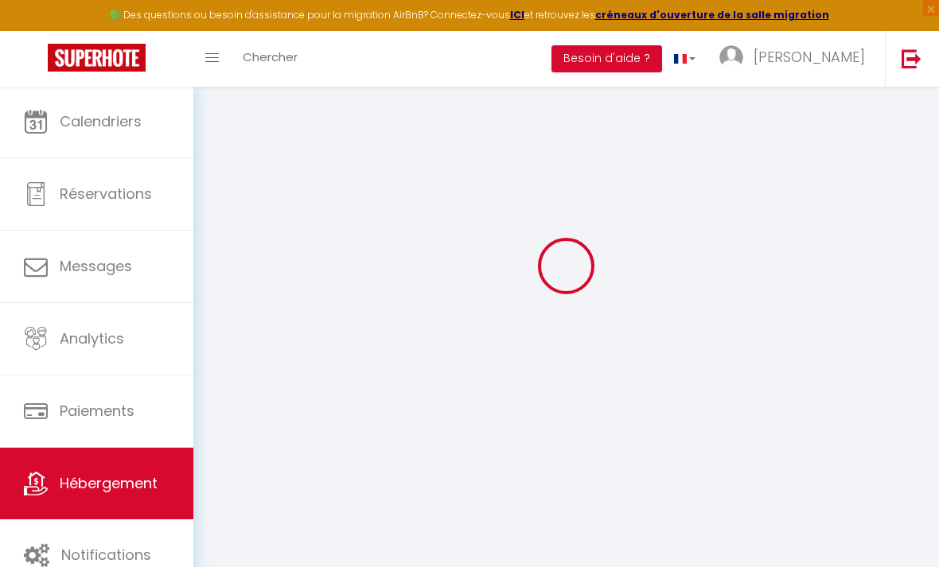
select select
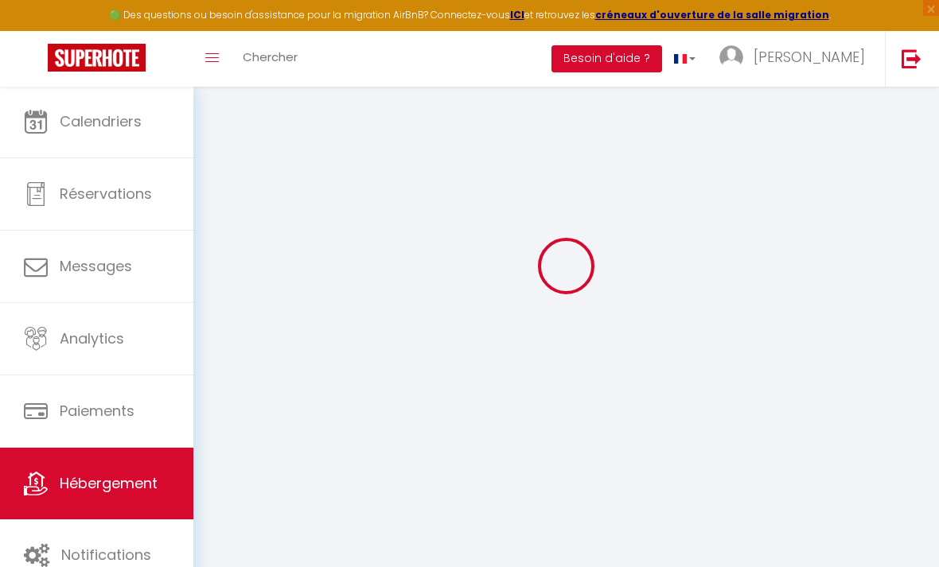
select select
checkbox input "false"
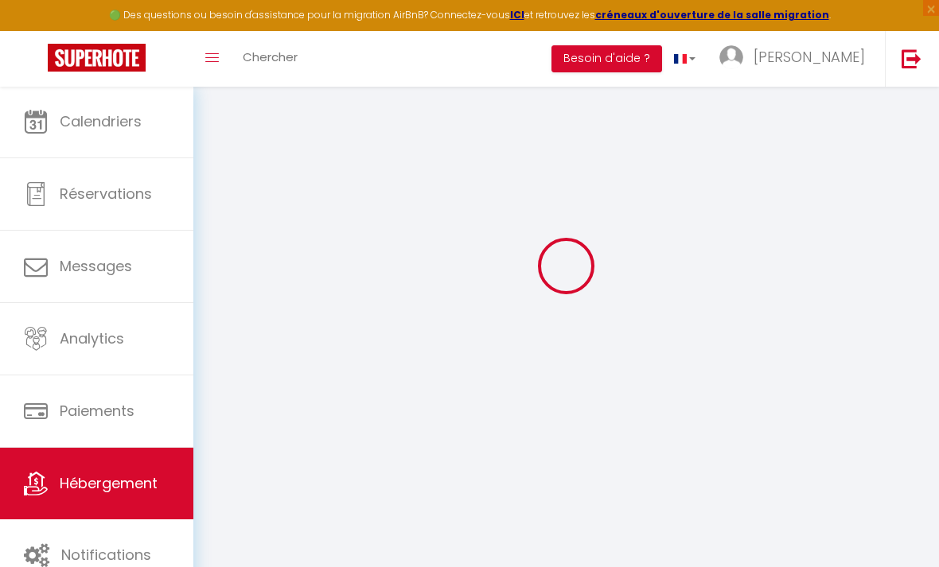
checkbox input "false"
select select
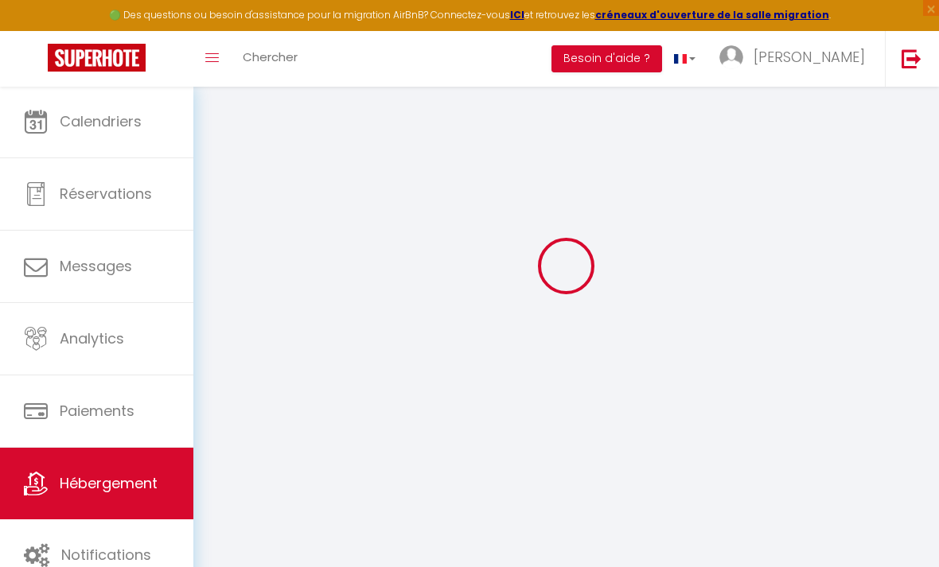
select select
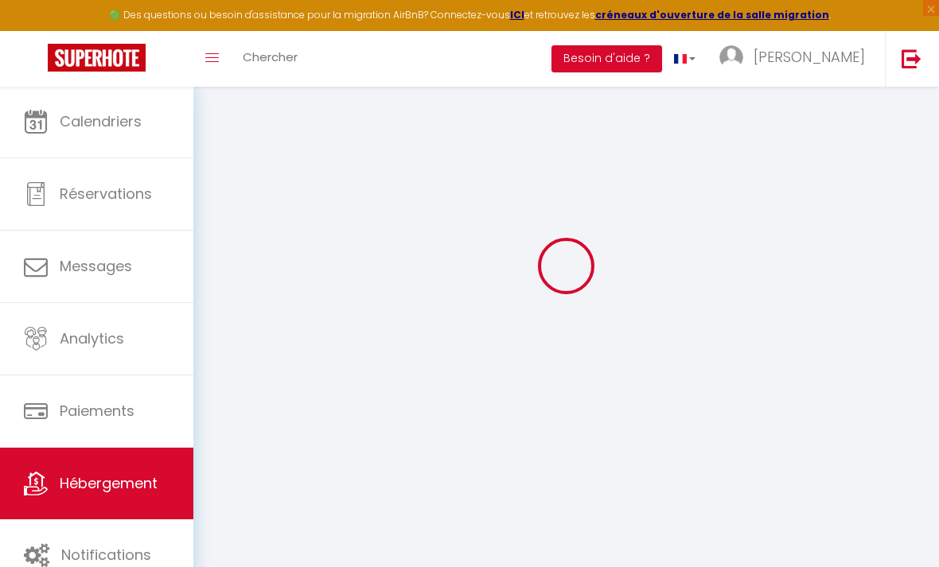
checkbox input "false"
select select
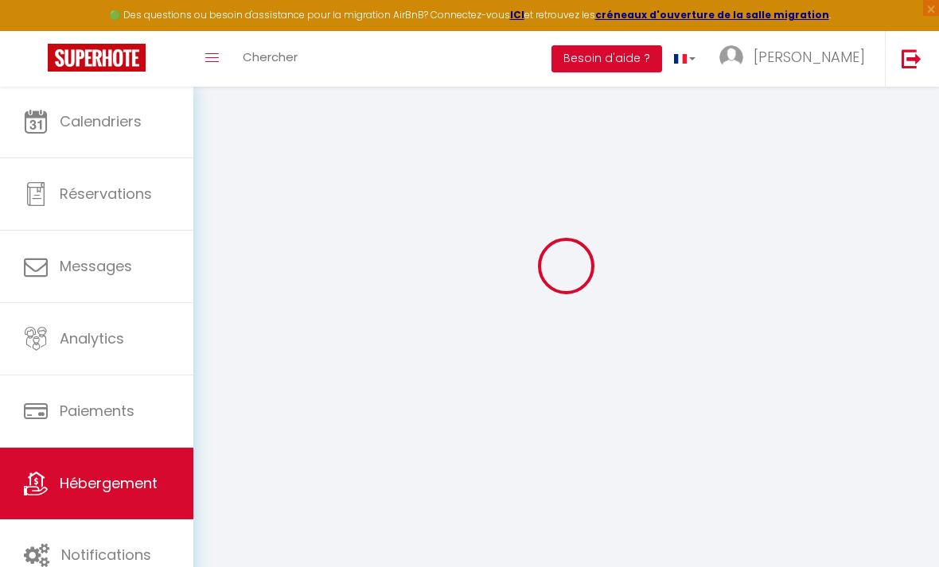
select select
type input "la [GEOGRAPHIC_DATA]"
type input "[PERSON_NAME]"
select select "5"
select select "3"
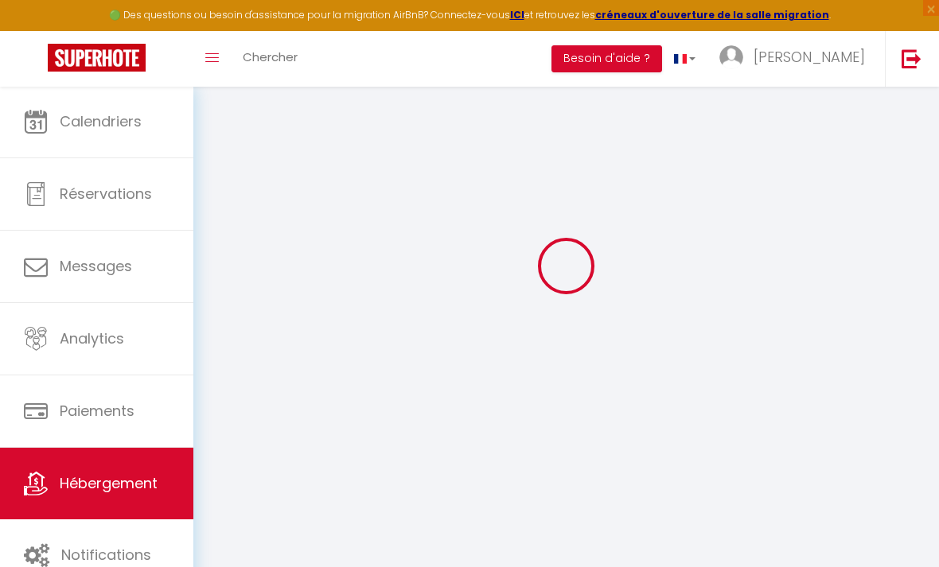
type input "175"
type input "80"
select select
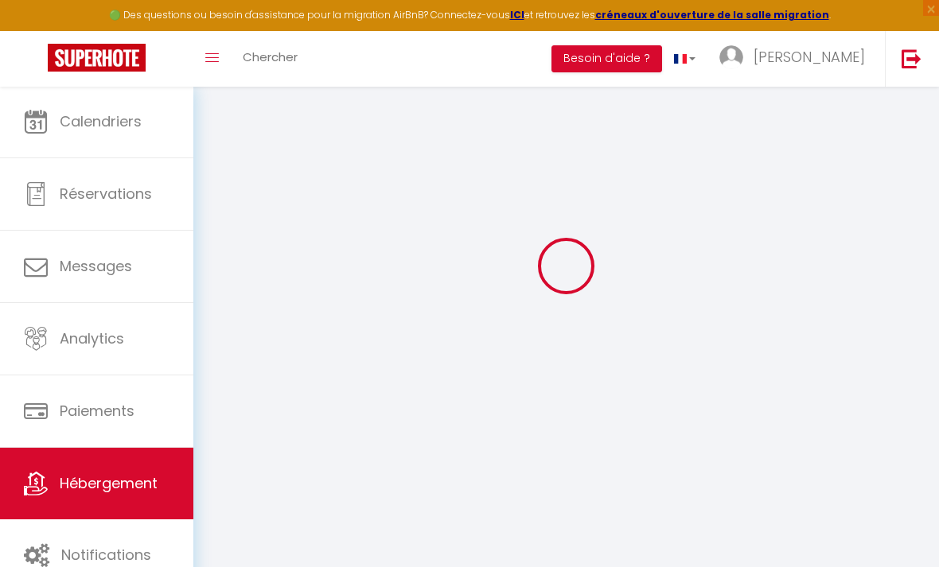
select select
type input "82370"
type input "Corbarieu"
type input "[EMAIL_ADDRESS][DOMAIN_NAME]"
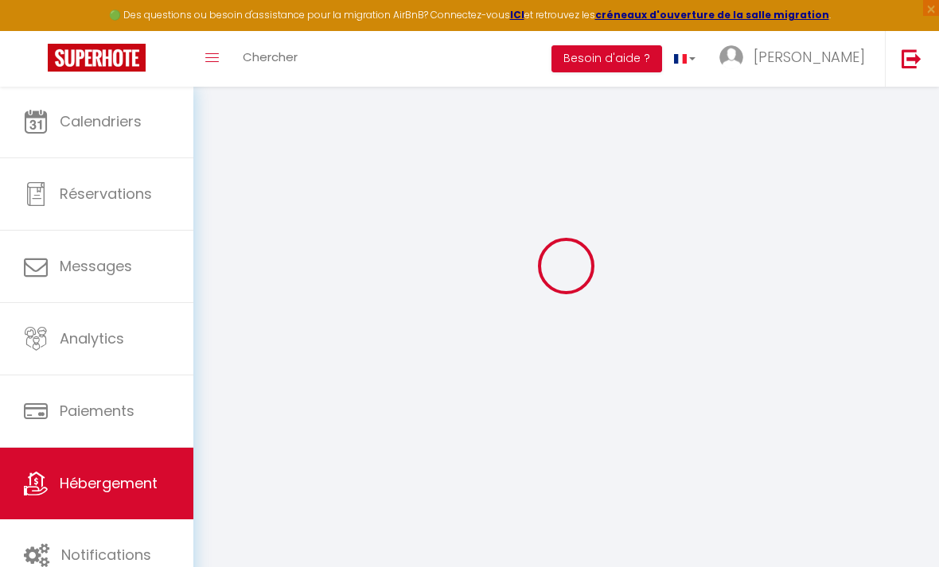
select select
checkbox input "false"
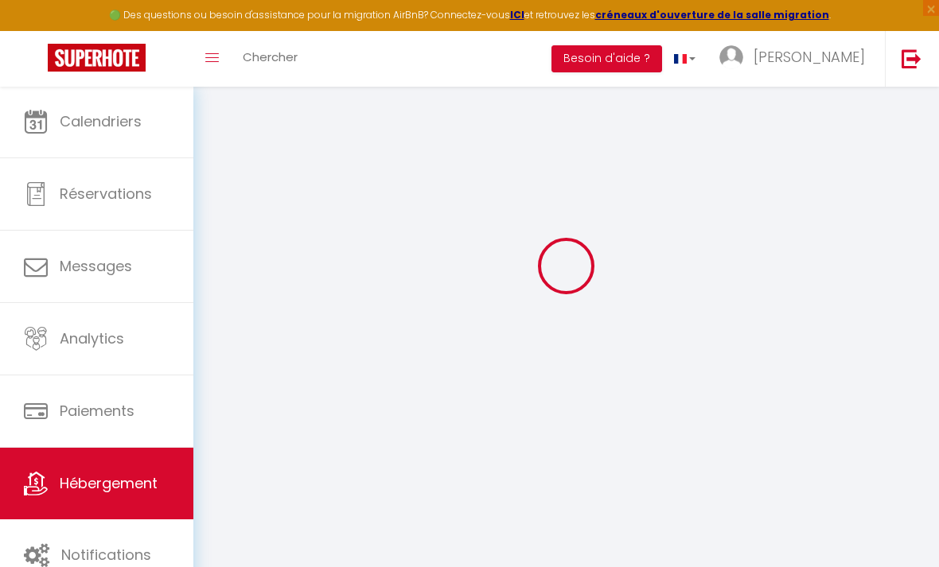
type input "0"
select select
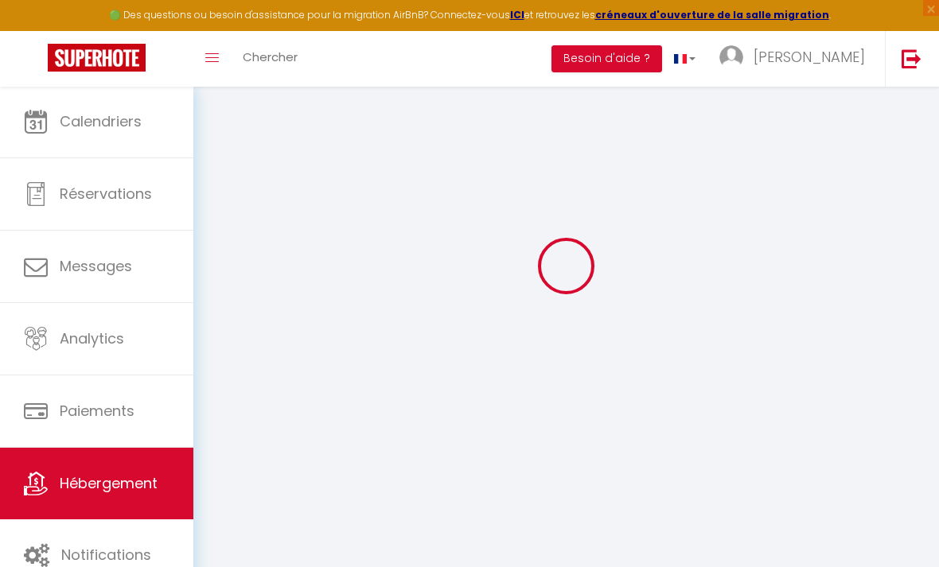
select select
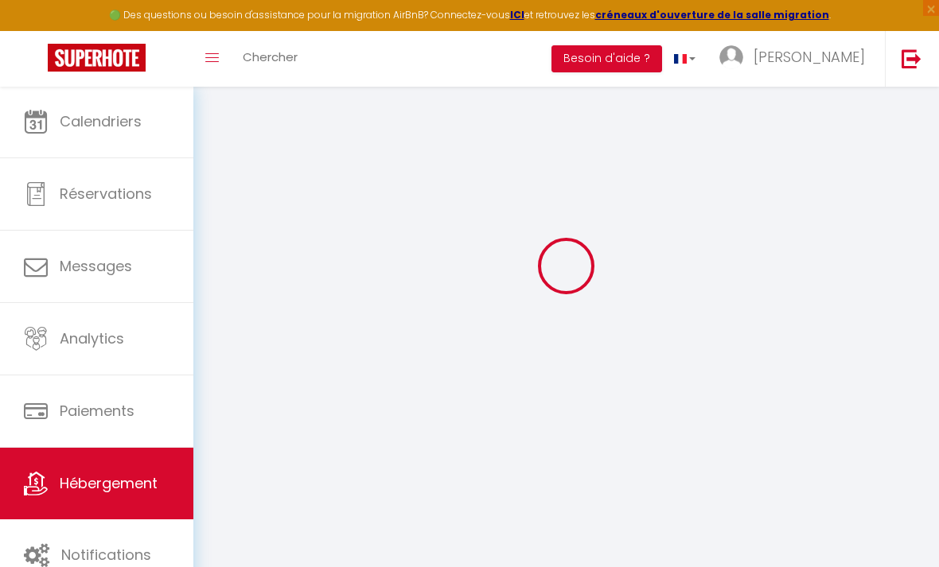
checkbox input "false"
select select
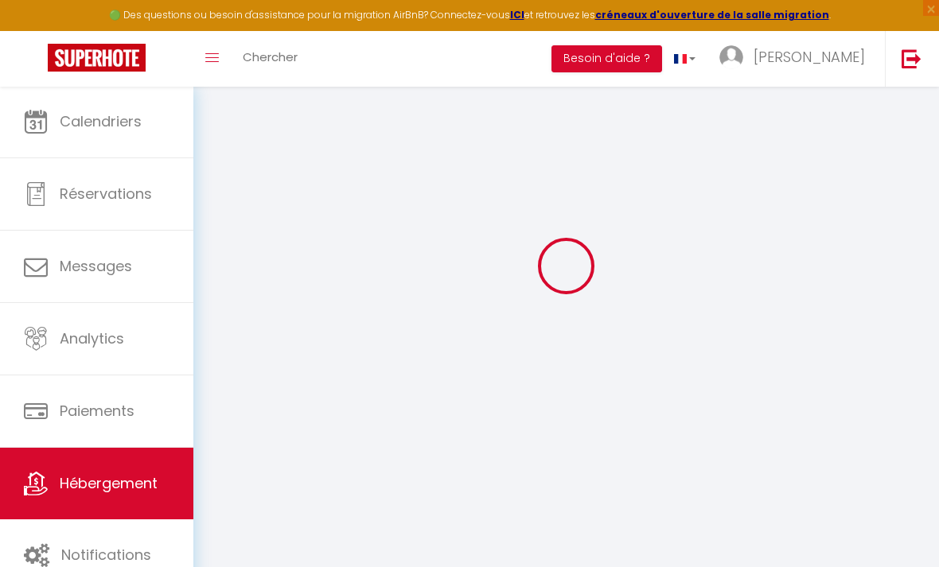
select select
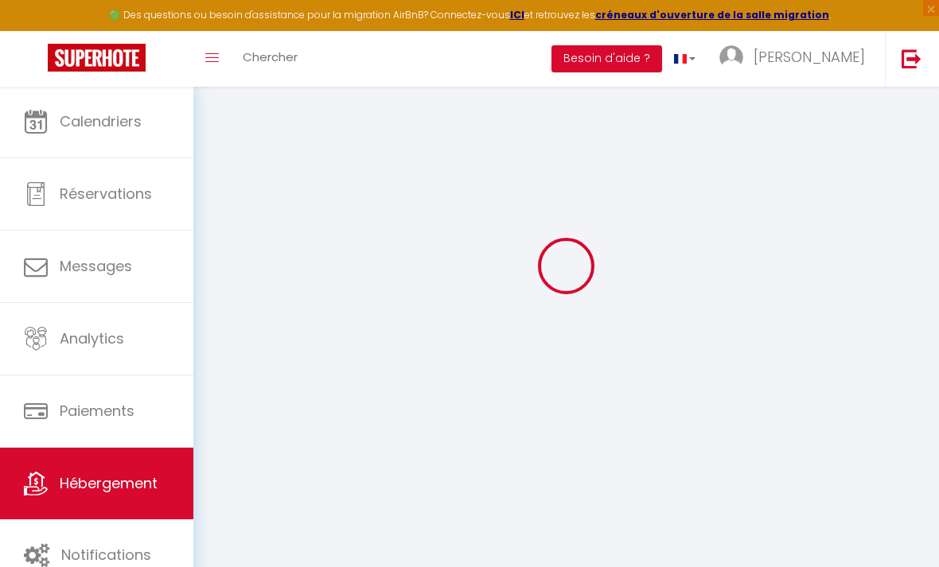
checkbox input "false"
select select
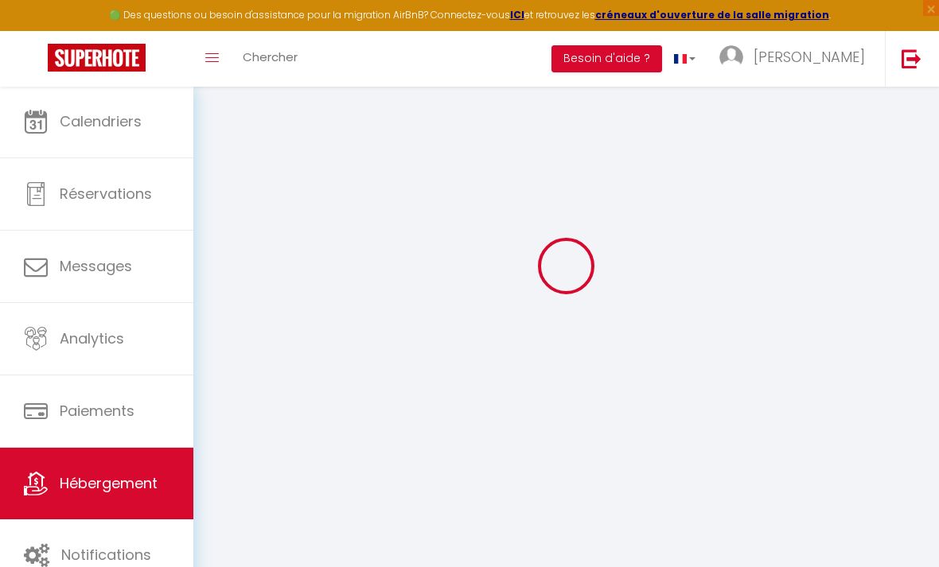
checkbox input "false"
select select "14:00"
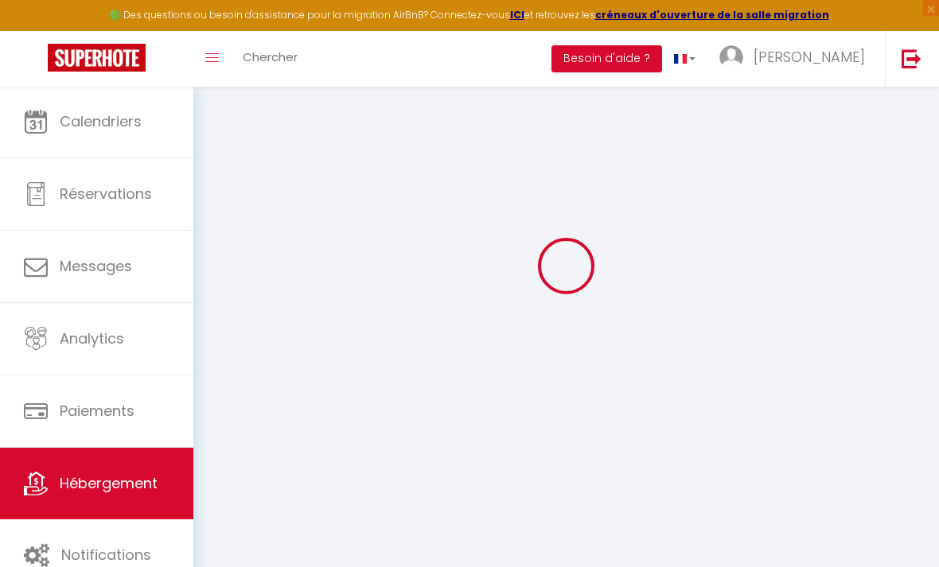
select select
select select "11:00"
select select "30"
select select "120"
select select
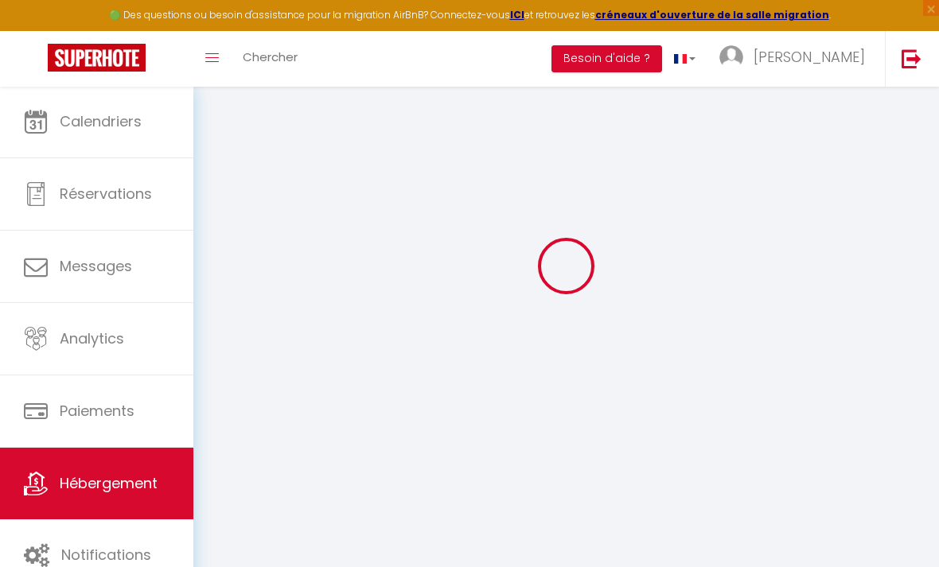
select select
checkbox input "false"
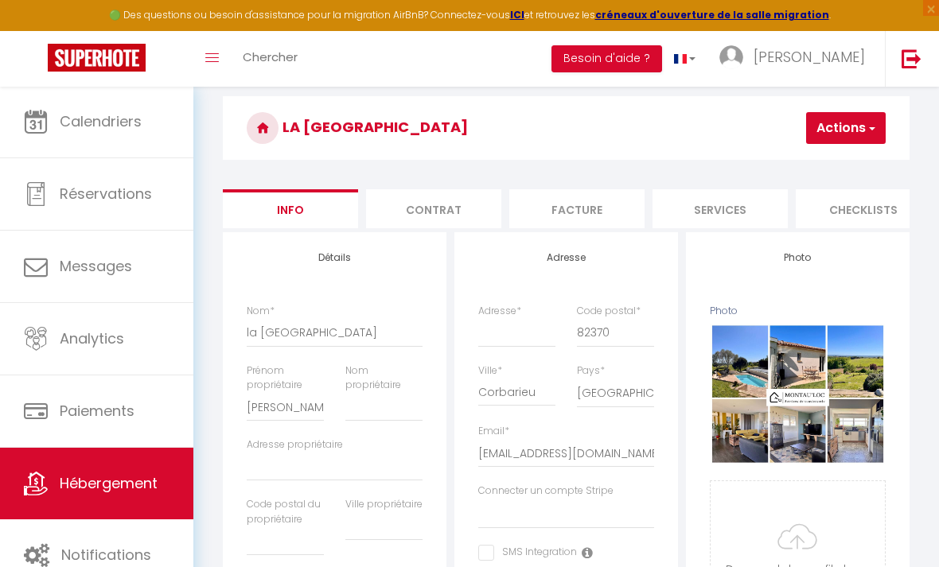
select select
checkbox input "false"
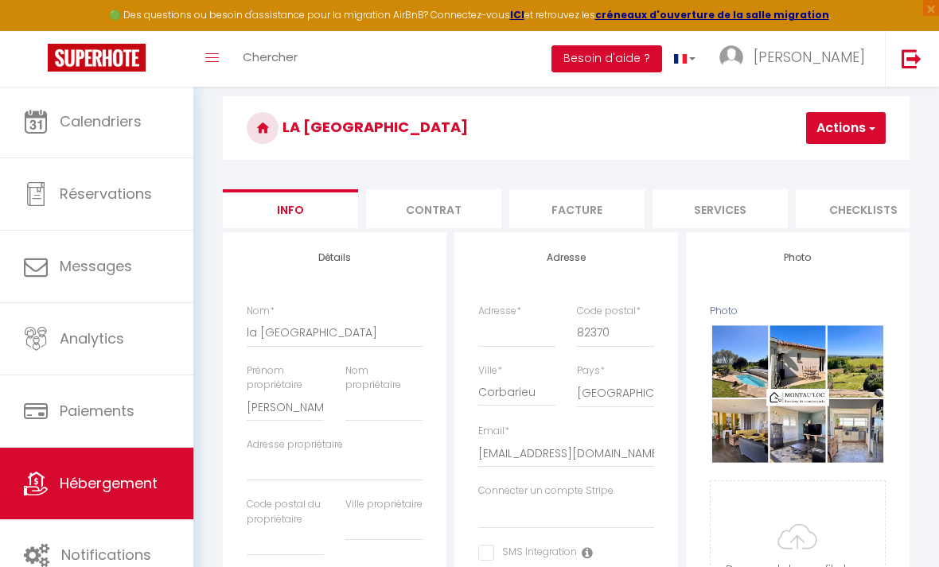
checkbox input "false"
click at [827, 124] on button "Actions" at bounding box center [846, 128] width 80 height 32
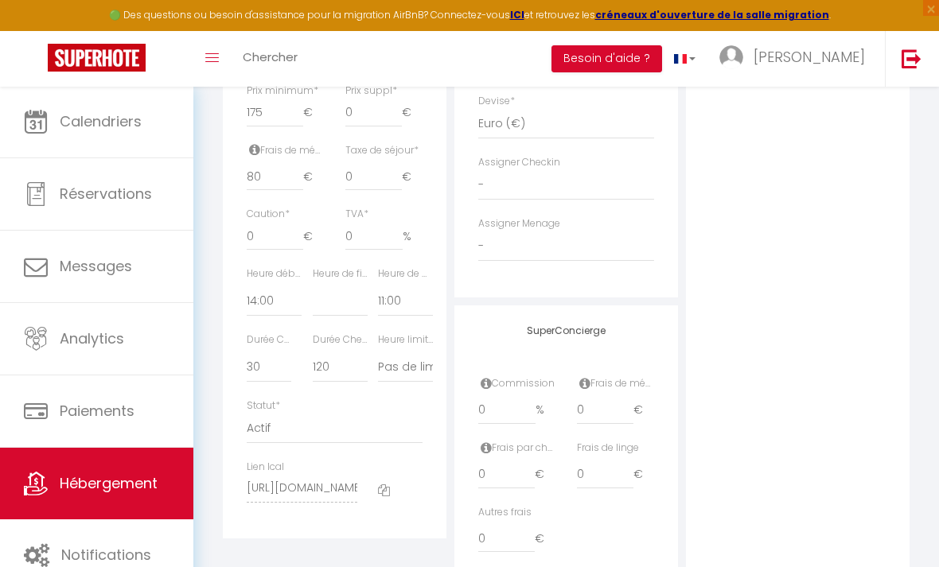
scroll to position [767, 0]
click at [335, 428] on select "Actif Pas actif" at bounding box center [335, 429] width 176 height 30
select select "0"
select select
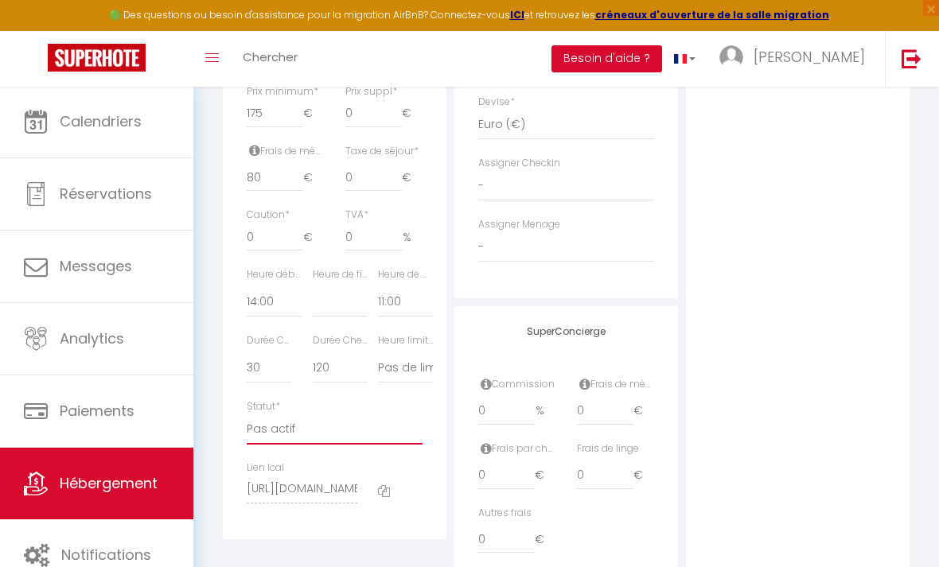
checkbox input "false"
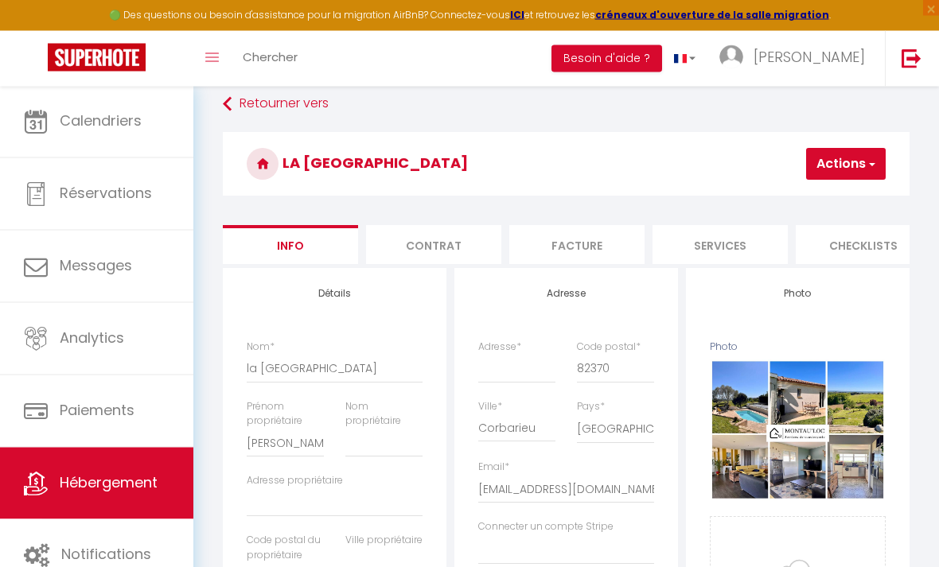
scroll to position [0, 0]
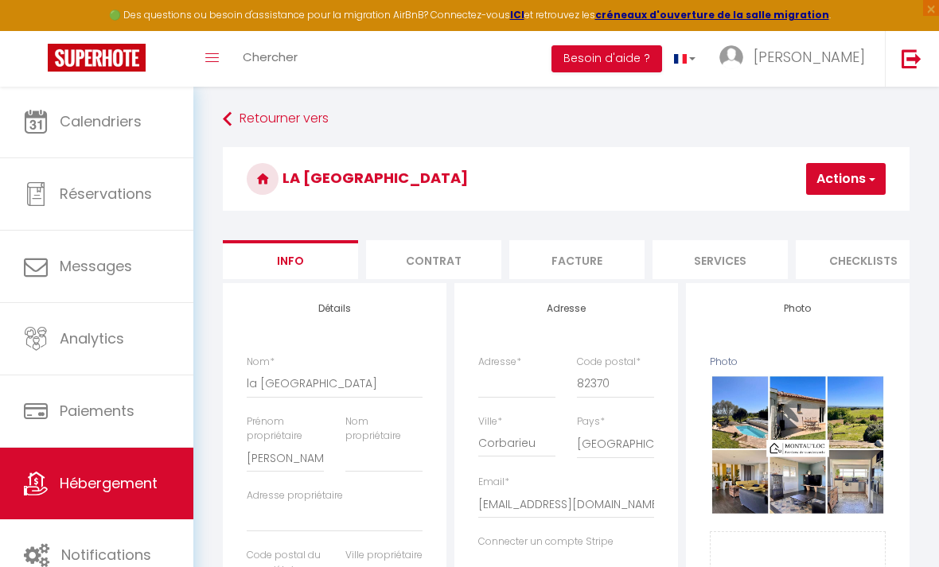
click at [854, 177] on button "Actions" at bounding box center [846, 179] width 80 height 32
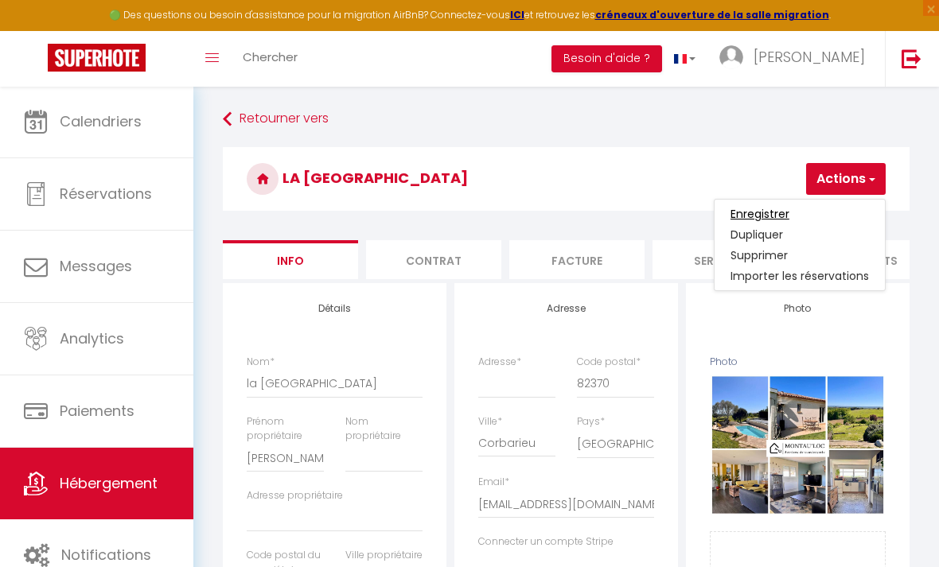
click at [771, 213] on input "Enregistrer" at bounding box center [759, 214] width 59 height 16
select select
checkbox input "false"
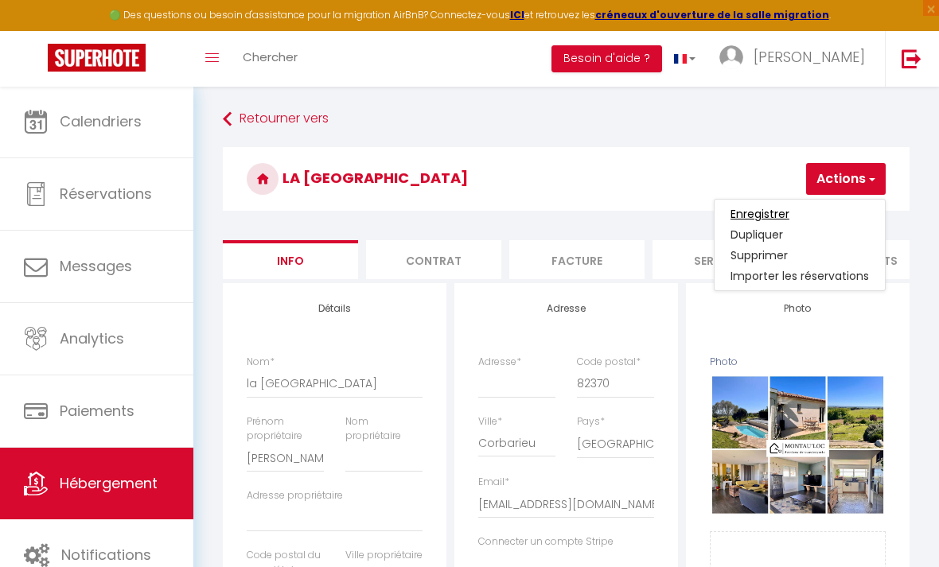
checkbox input "false"
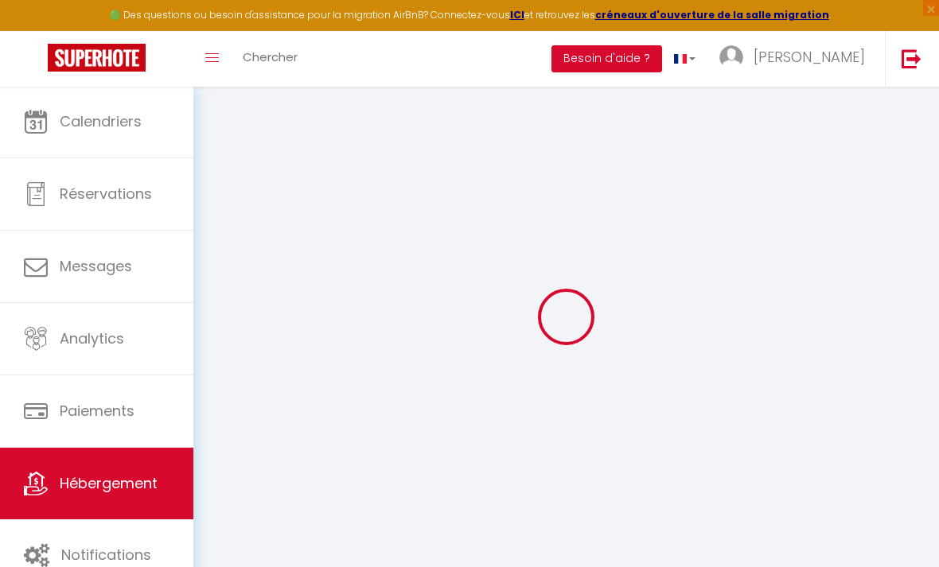
select select
checkbox input "false"
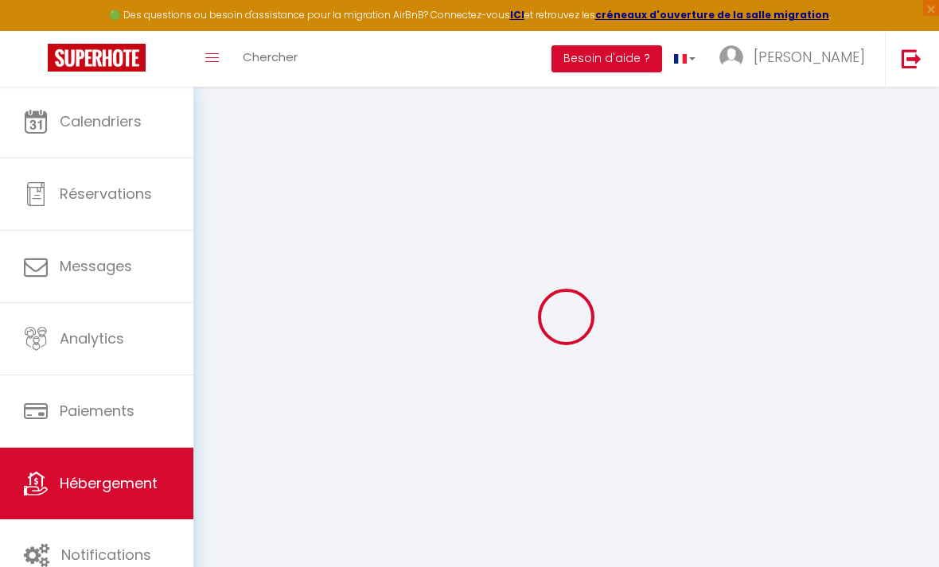
checkbox input "false"
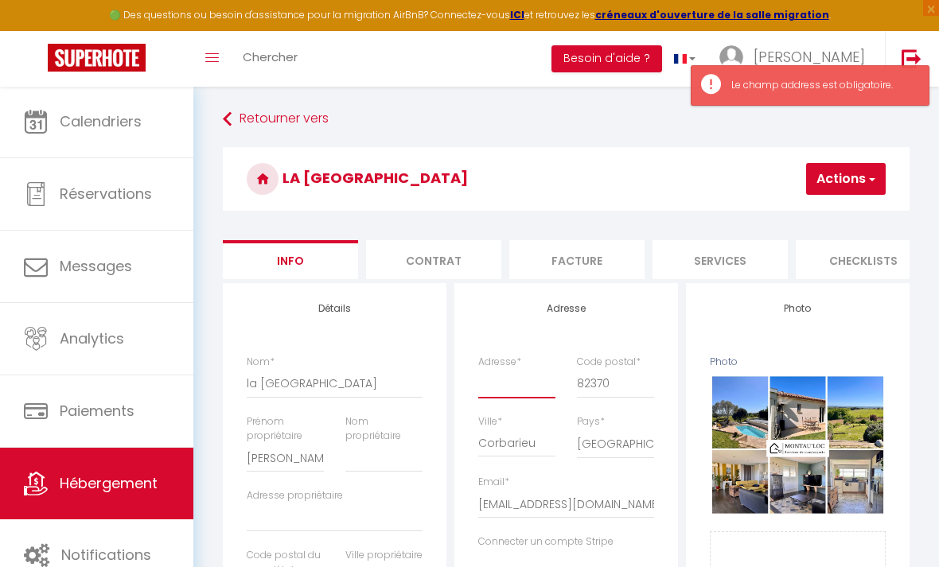
click at [504, 381] on input "Adresse *" at bounding box center [516, 383] width 77 height 29
type input "C"
select select
checkbox input "false"
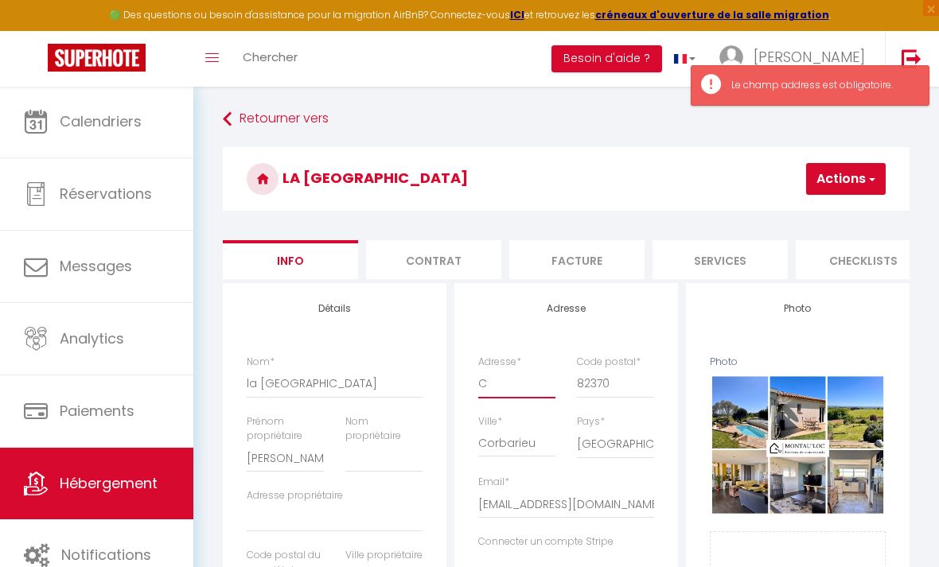
checkbox input "false"
type input "Co"
select select
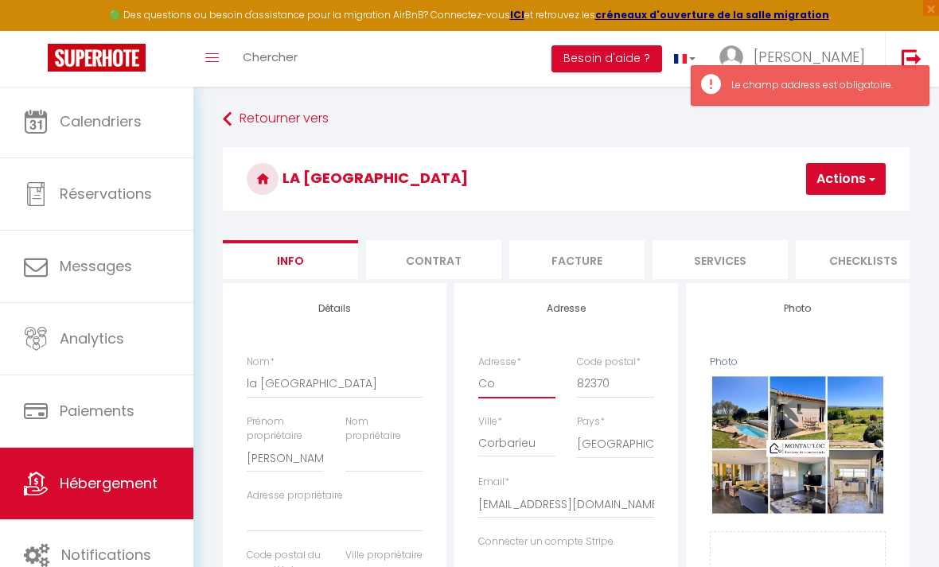
select select
checkbox input "false"
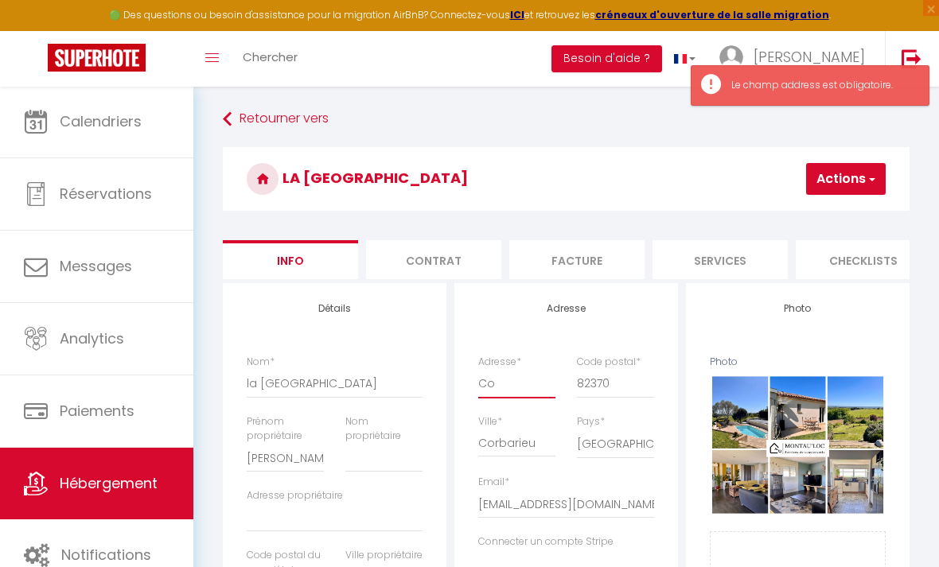
type input "Cor"
select select
checkbox input "false"
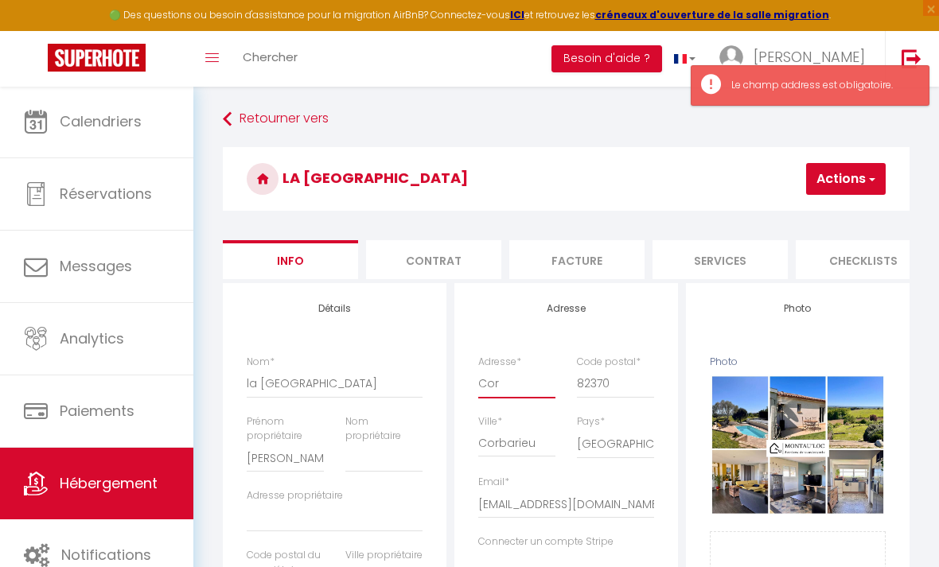
checkbox input "false"
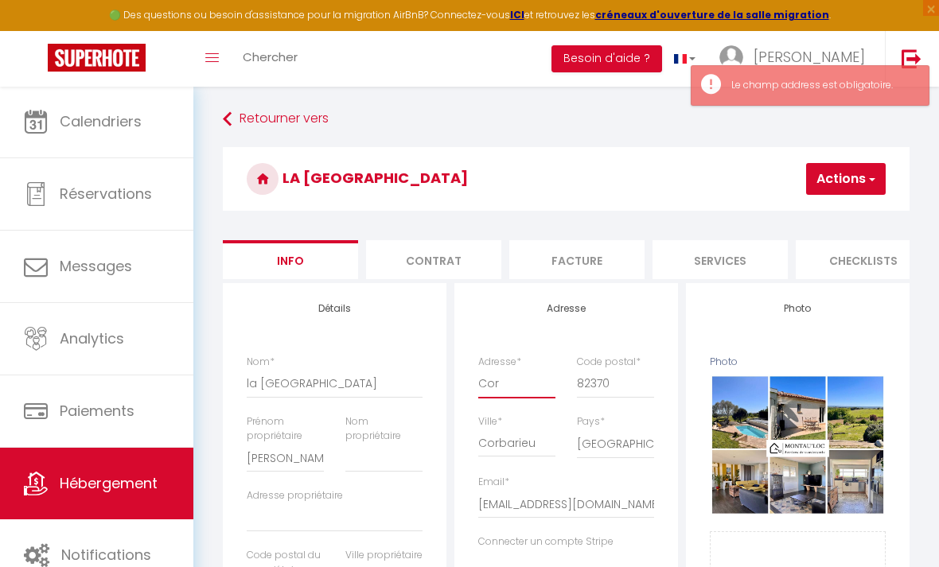
type input "Corb"
select select
checkbox input "false"
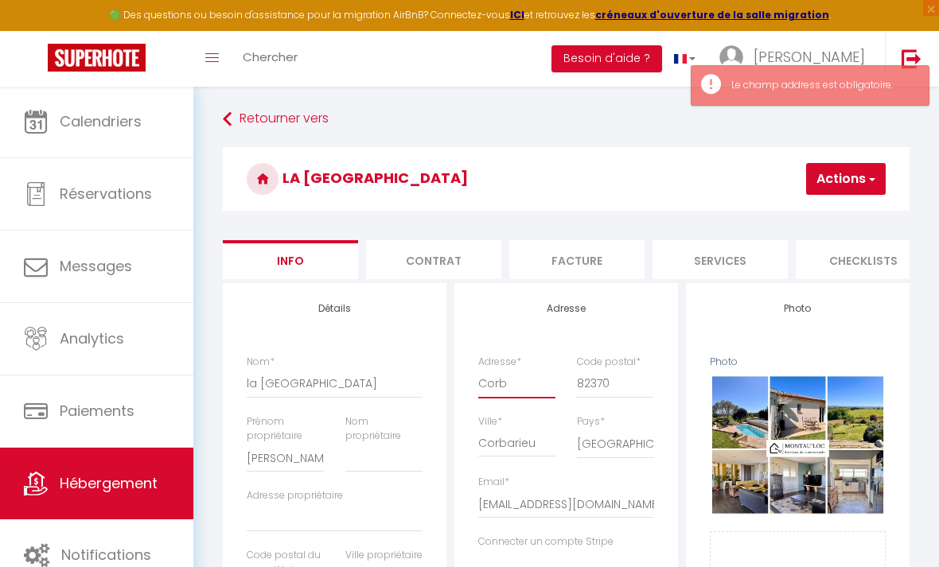
checkbox input "false"
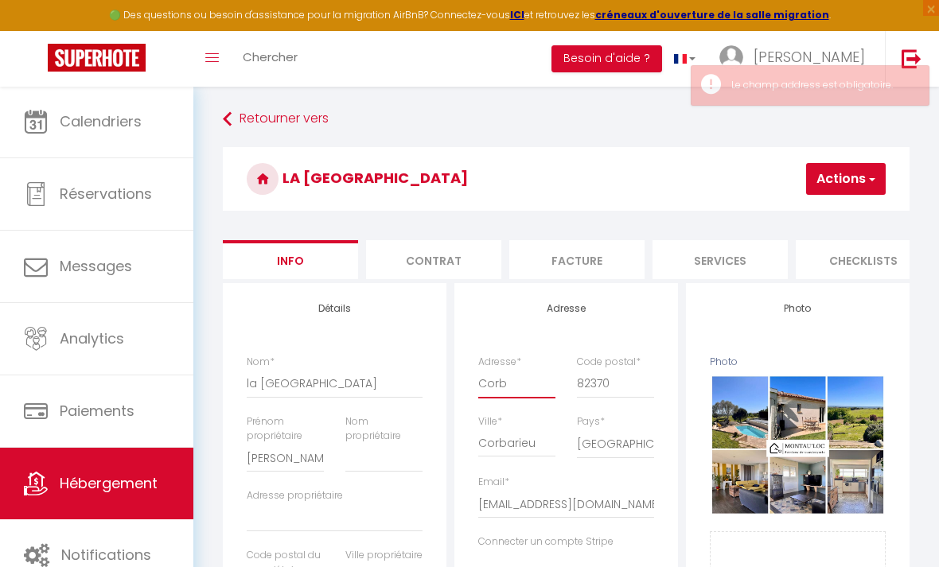
type input "Corba"
select select
checkbox input "false"
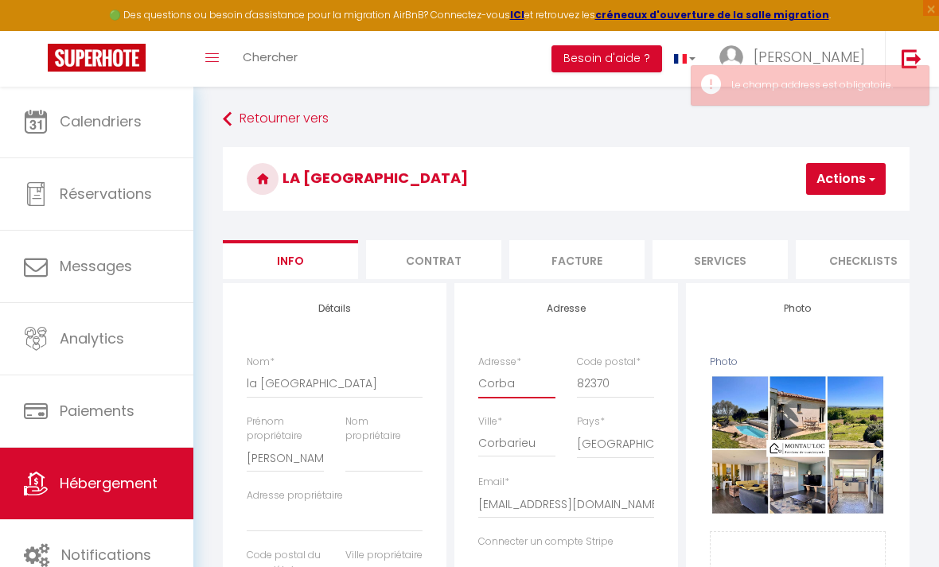
checkbox input "false"
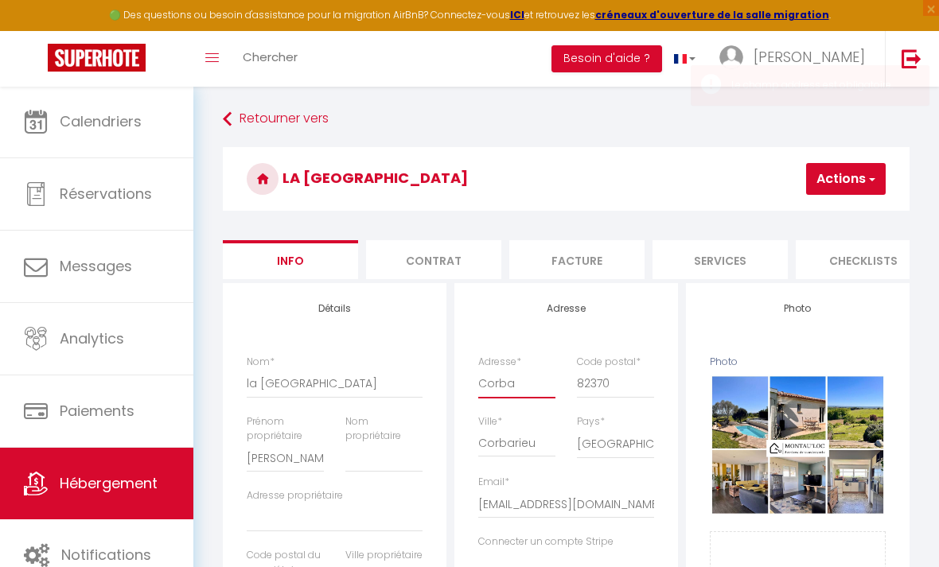
type input "Corbar"
select select
click at [866, 193] on button "Actions" at bounding box center [846, 179] width 80 height 32
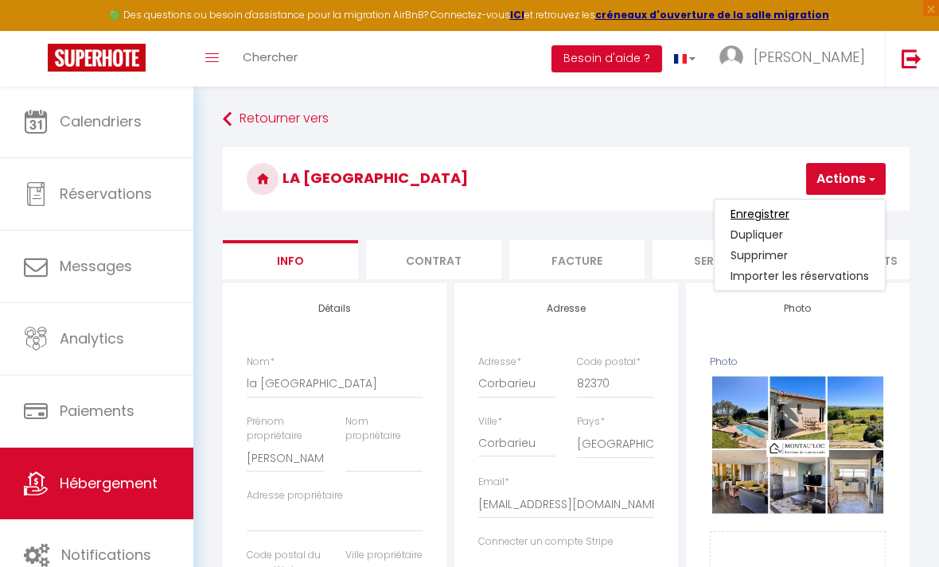
click at [788, 212] on input "Enregistrer" at bounding box center [759, 214] width 59 height 16
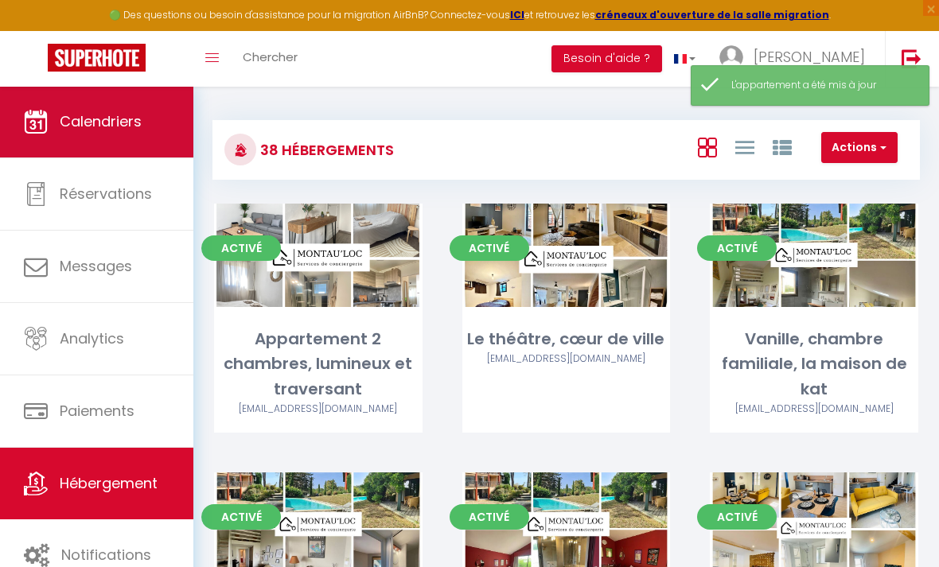
click at [136, 146] on link "Calendriers" at bounding box center [96, 122] width 193 height 72
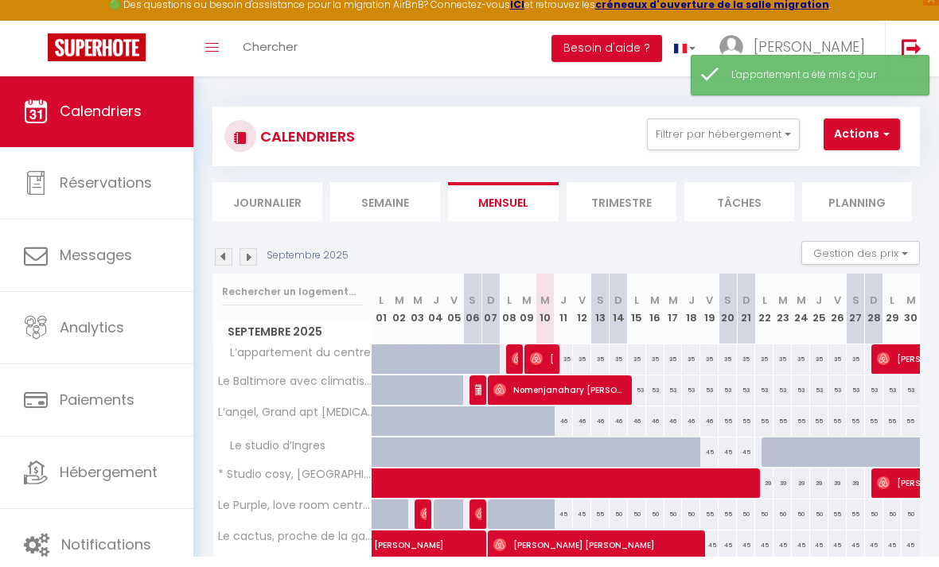
scroll to position [14, 0]
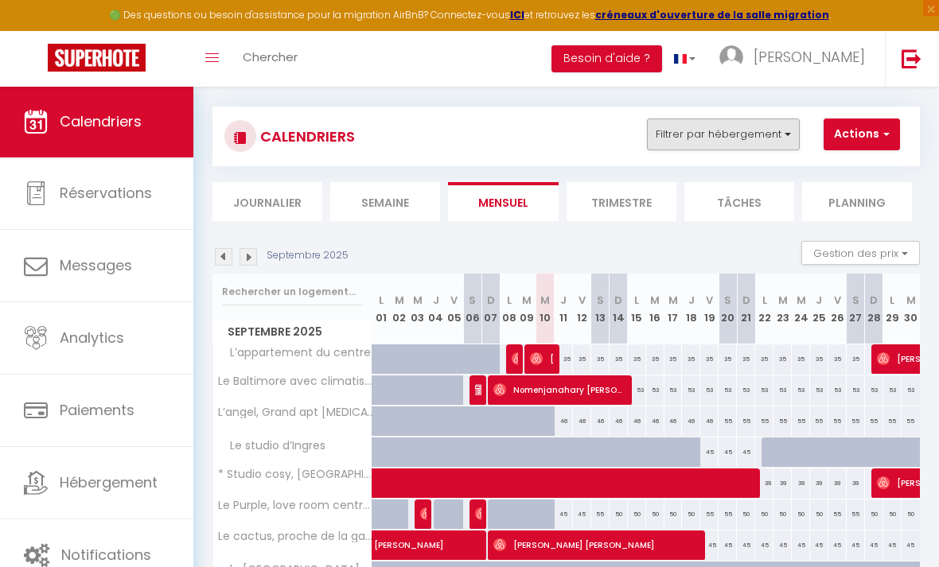
click at [748, 142] on button "Filtrer par hébergement" at bounding box center [723, 135] width 153 height 32
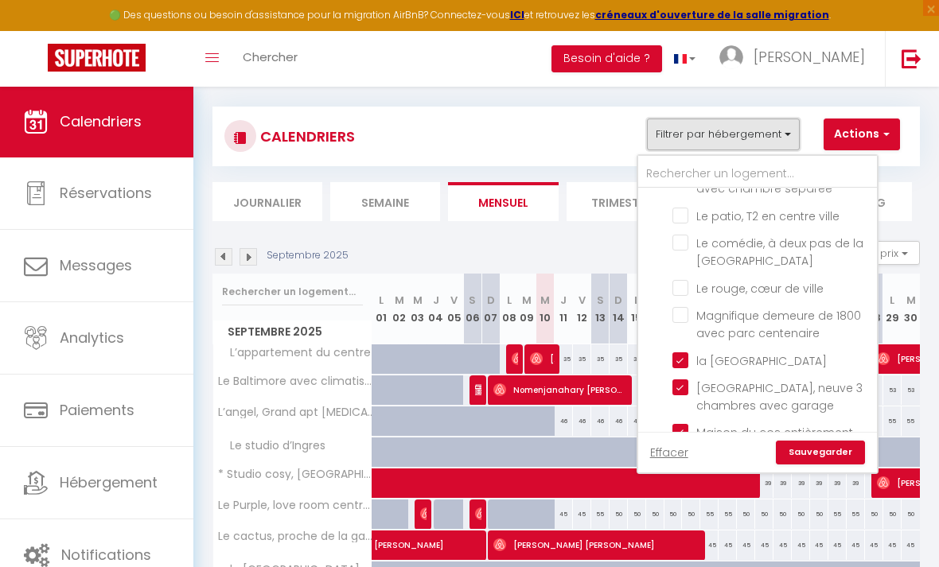
scroll to position [519, 0]
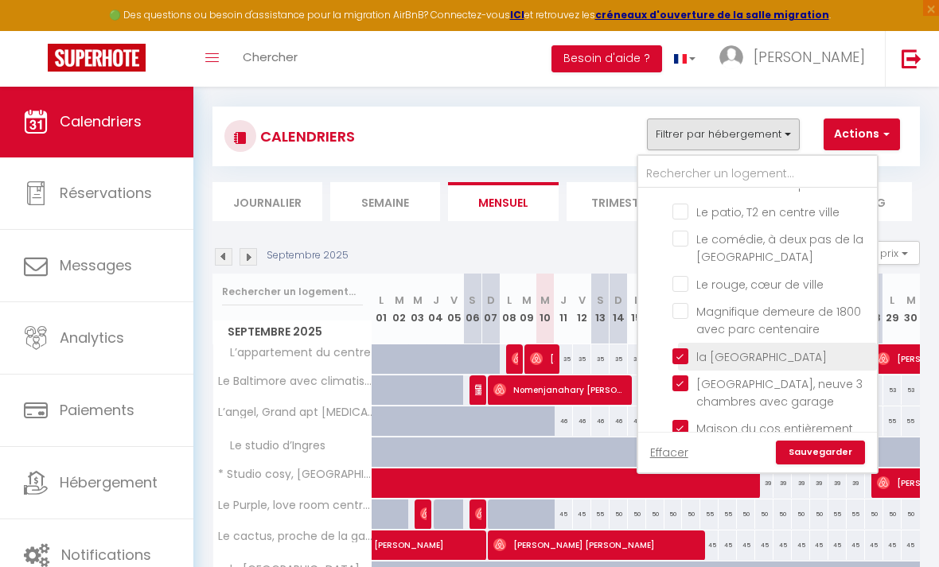
click at [679, 352] on input "la [GEOGRAPHIC_DATA]" at bounding box center [771, 356] width 199 height 16
click at [827, 453] on link "Sauvegarder" at bounding box center [820, 453] width 89 height 24
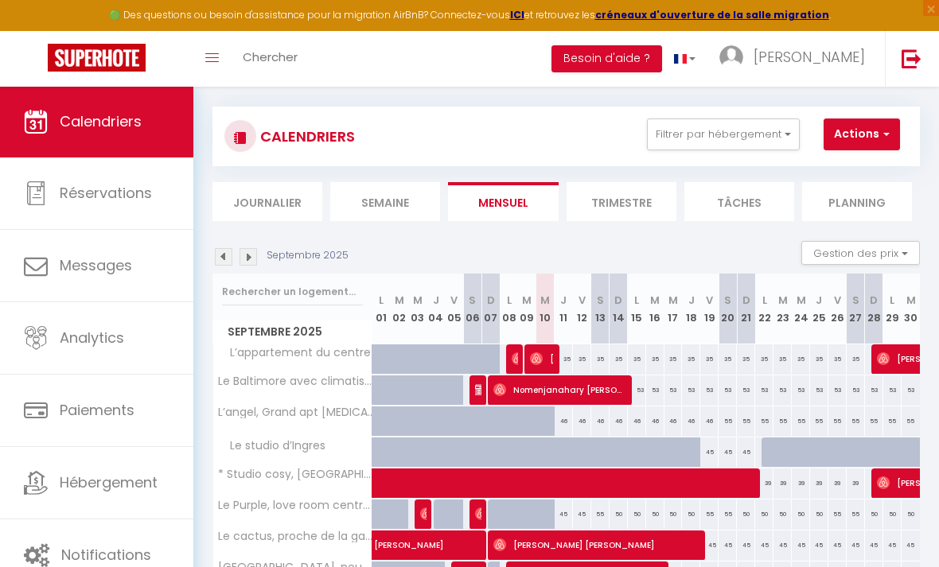
click at [222, 260] on img at bounding box center [224, 257] width 18 height 18
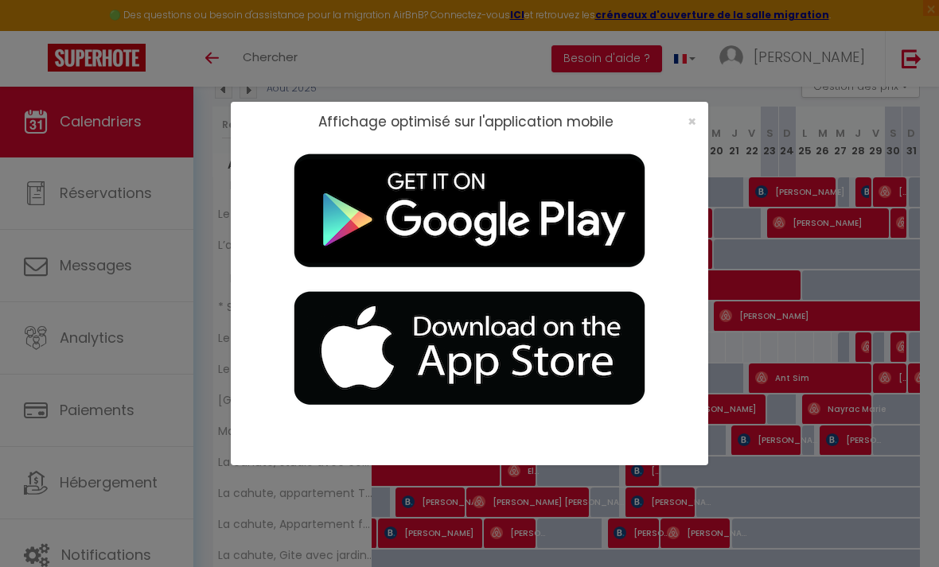
scroll to position [0, 0]
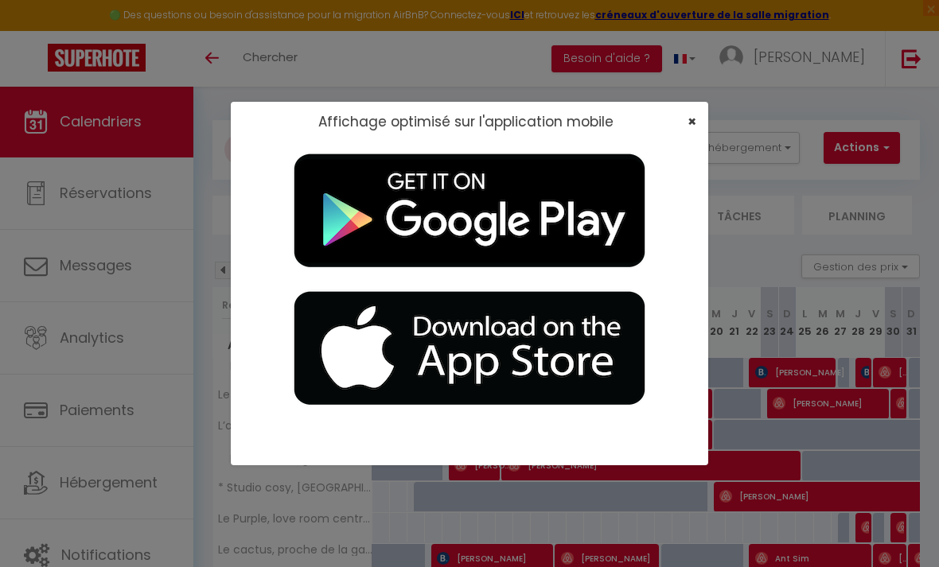
click at [691, 123] on span "×" at bounding box center [691, 121] width 9 height 20
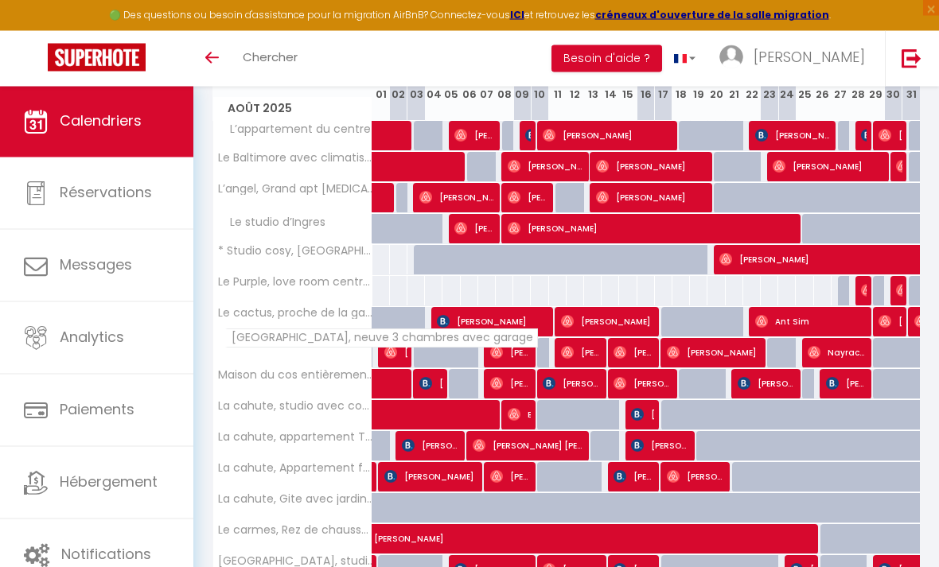
scroll to position [237, 0]
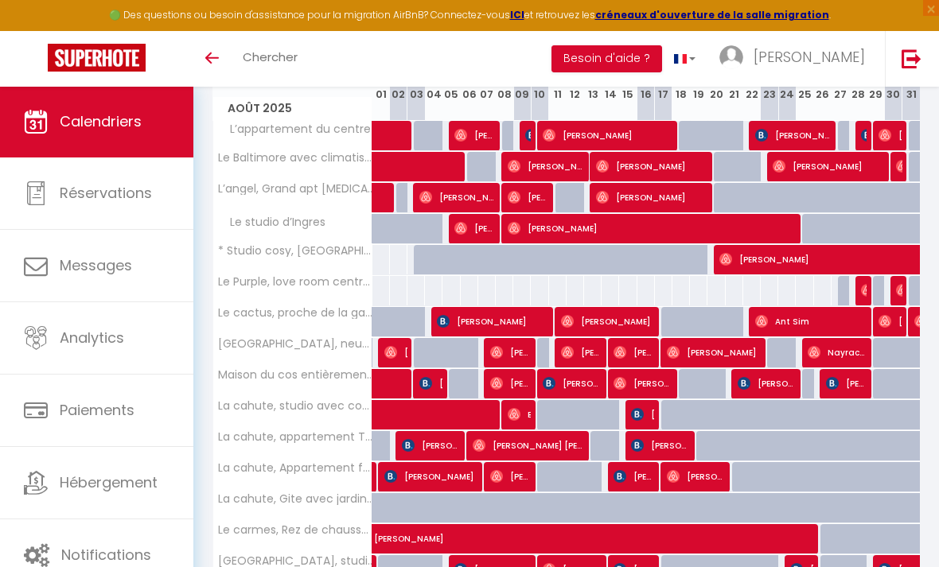
click at [384, 391] on span at bounding box center [420, 384] width 73 height 30
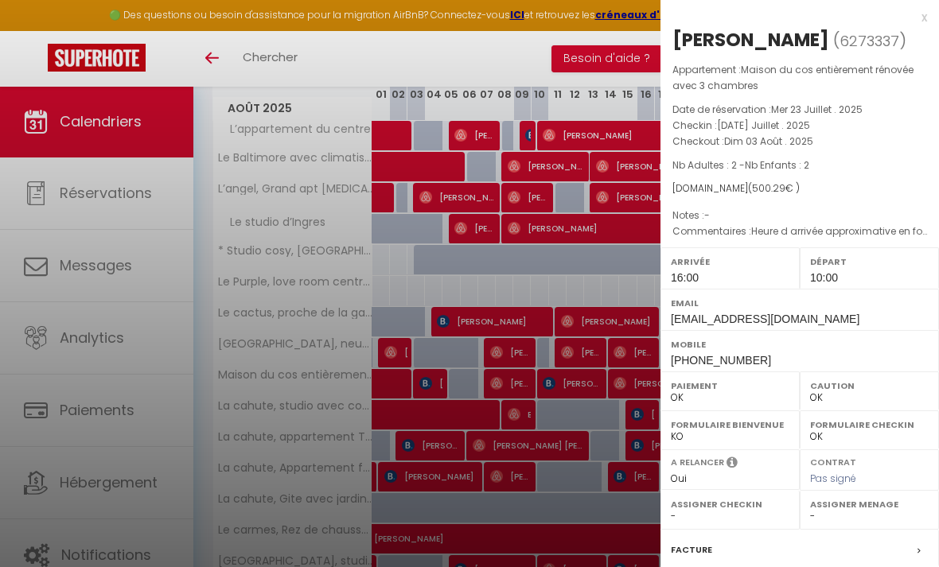
click at [531, 433] on div at bounding box center [469, 283] width 939 height 567
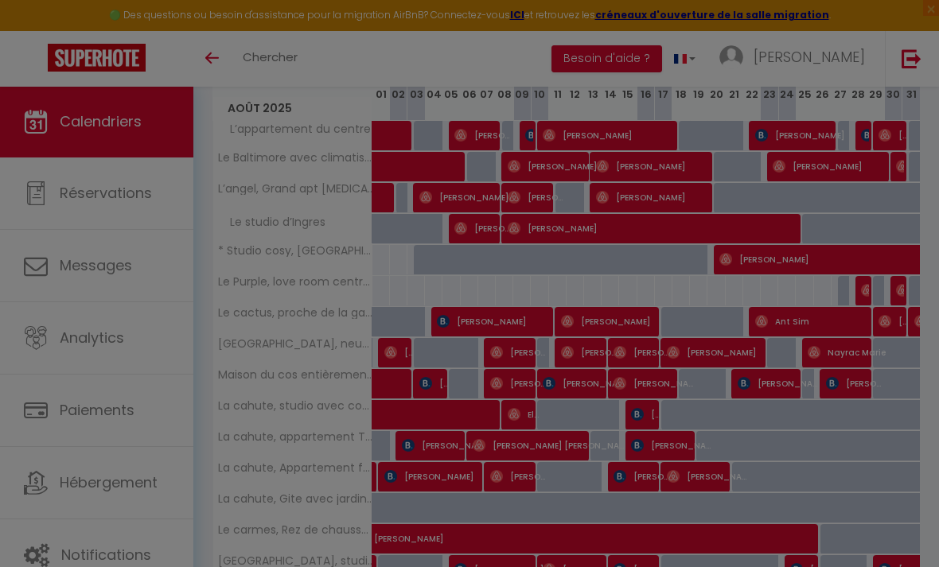
scroll to position [25, 0]
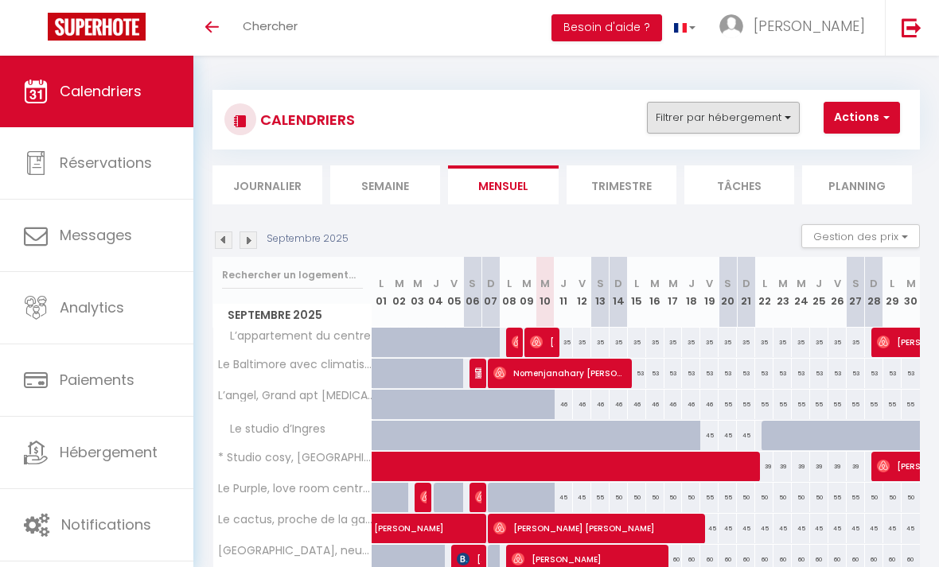
click at [767, 121] on button "Filtrer par hébergement" at bounding box center [723, 118] width 153 height 32
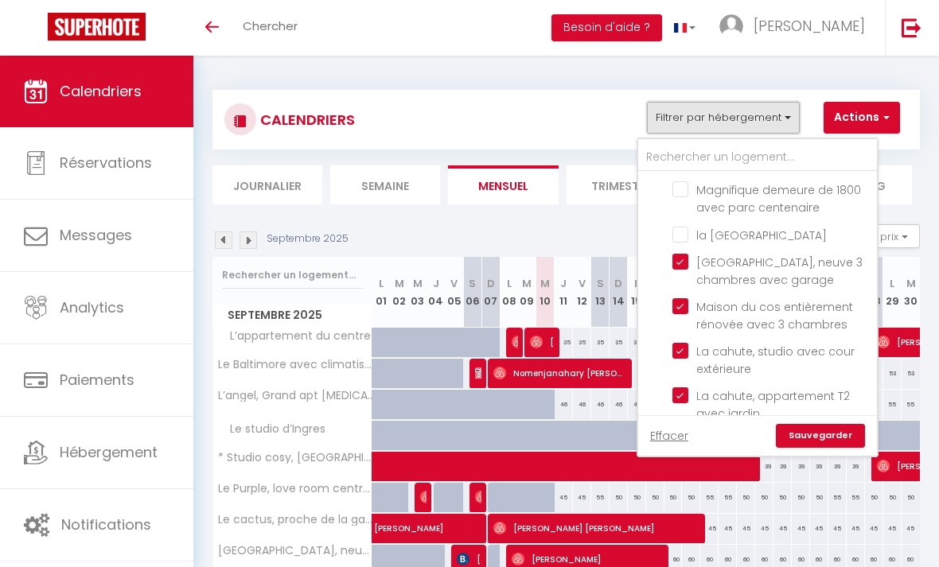
scroll to position [633, 0]
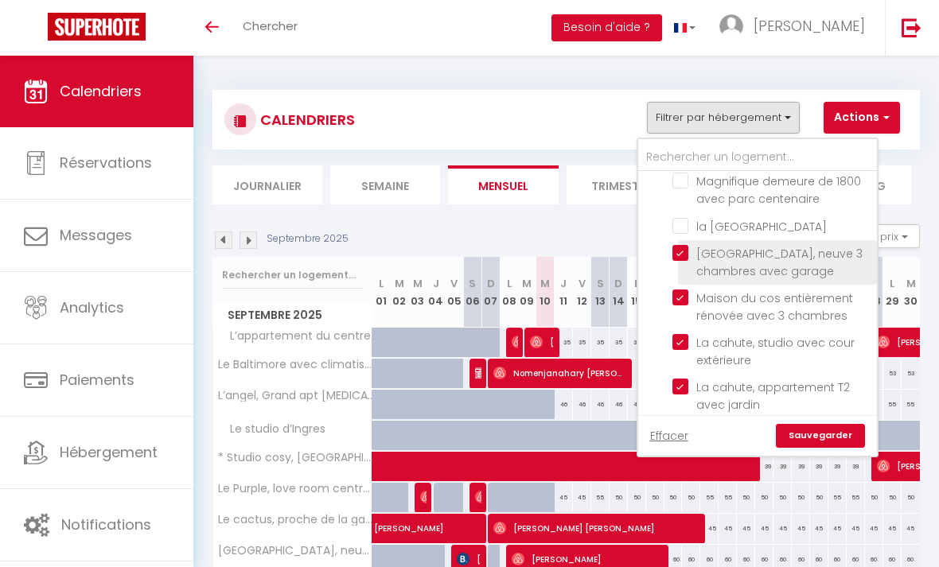
click at [681, 249] on input "[GEOGRAPHIC_DATA], neuve 3 chambres avec garage" at bounding box center [771, 253] width 199 height 16
checkbox input "false"
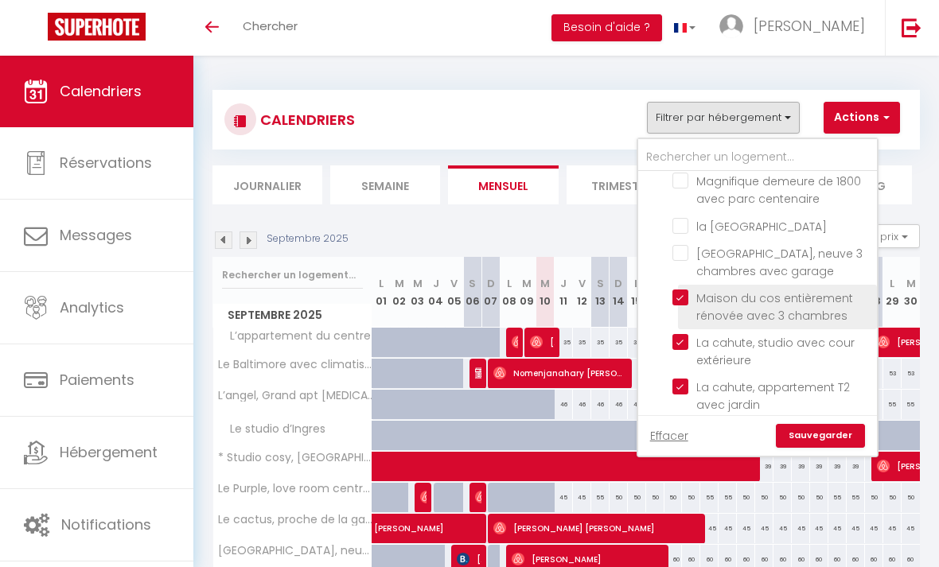
click at [679, 299] on input "Maison du cos entièrement rénovée avec 3 chambres" at bounding box center [771, 298] width 199 height 16
checkbox input "false"
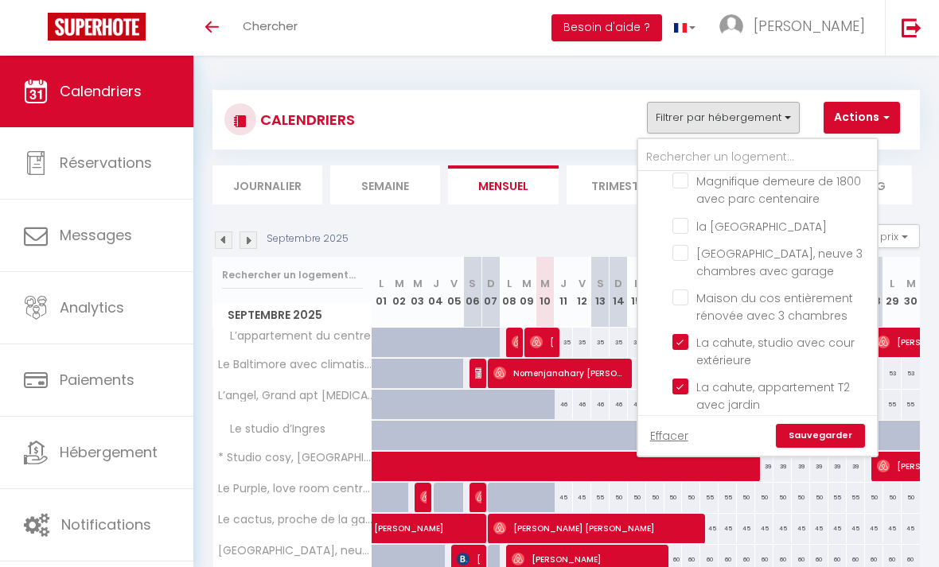
click at [838, 441] on link "Sauvegarder" at bounding box center [820, 436] width 89 height 24
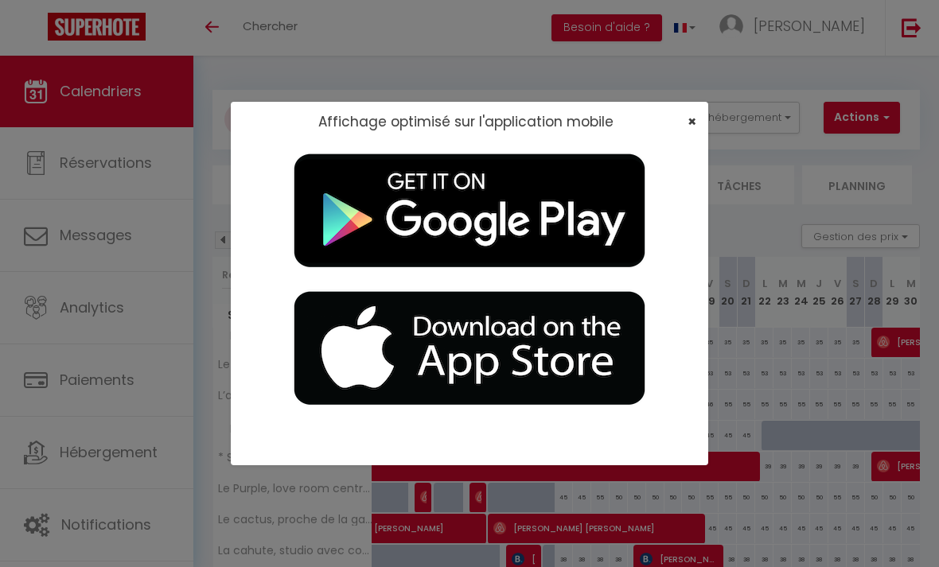
click at [690, 119] on span "×" at bounding box center [691, 121] width 9 height 20
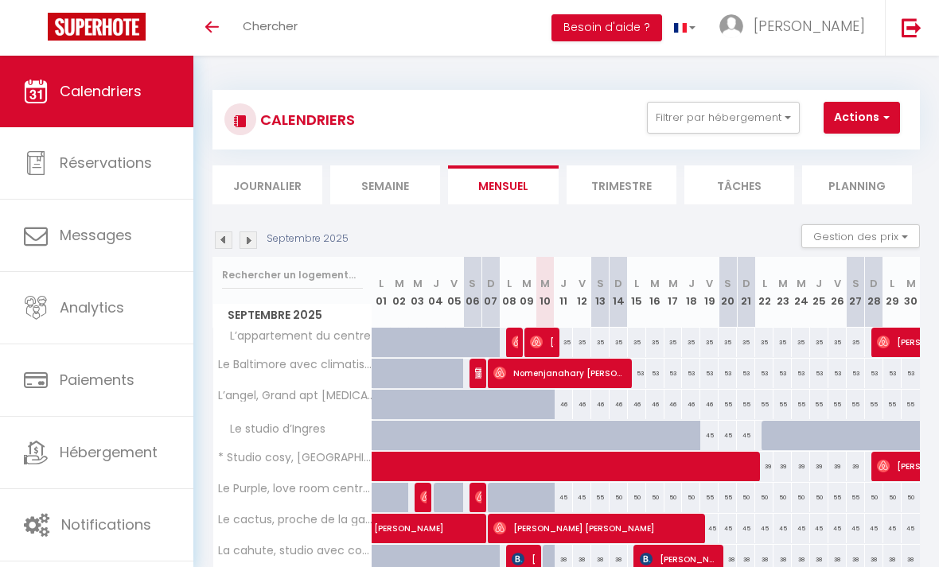
click at [224, 242] on img at bounding box center [224, 241] width 18 height 18
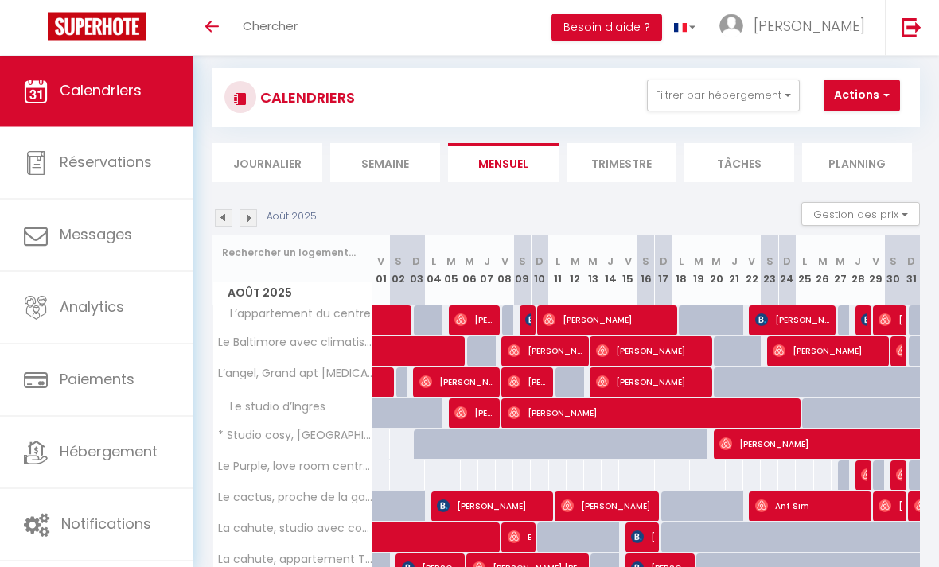
scroll to position [49, 0]
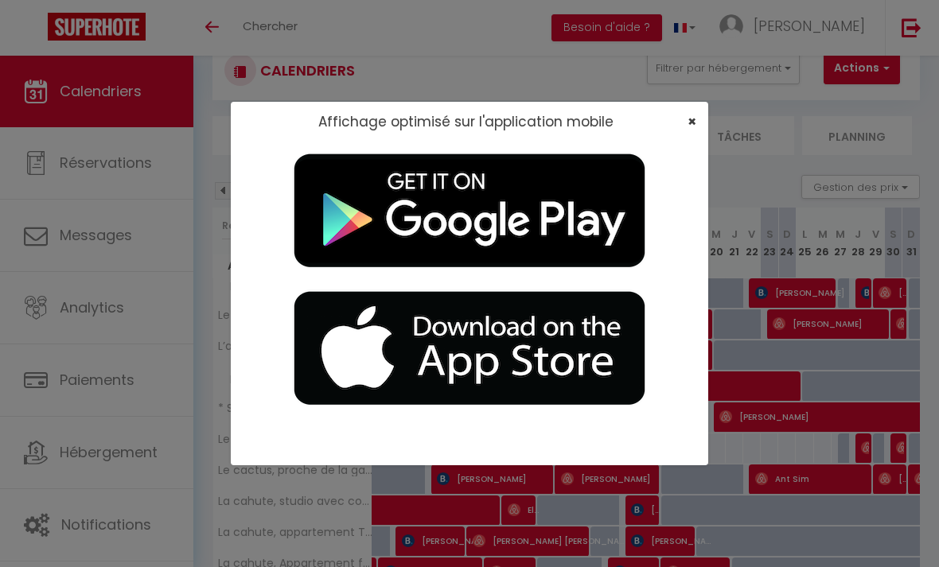
click at [694, 122] on span "×" at bounding box center [691, 121] width 9 height 20
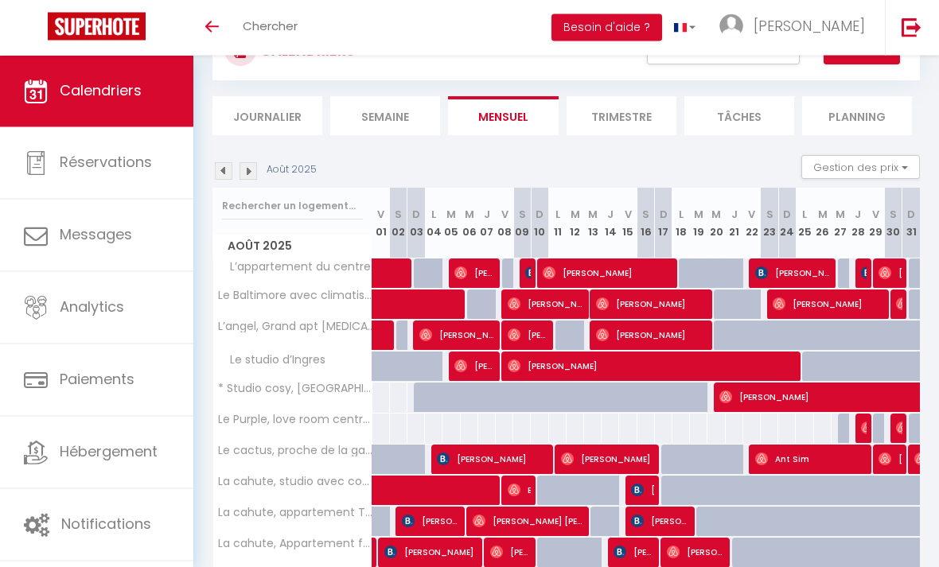
scroll to position [49, 0]
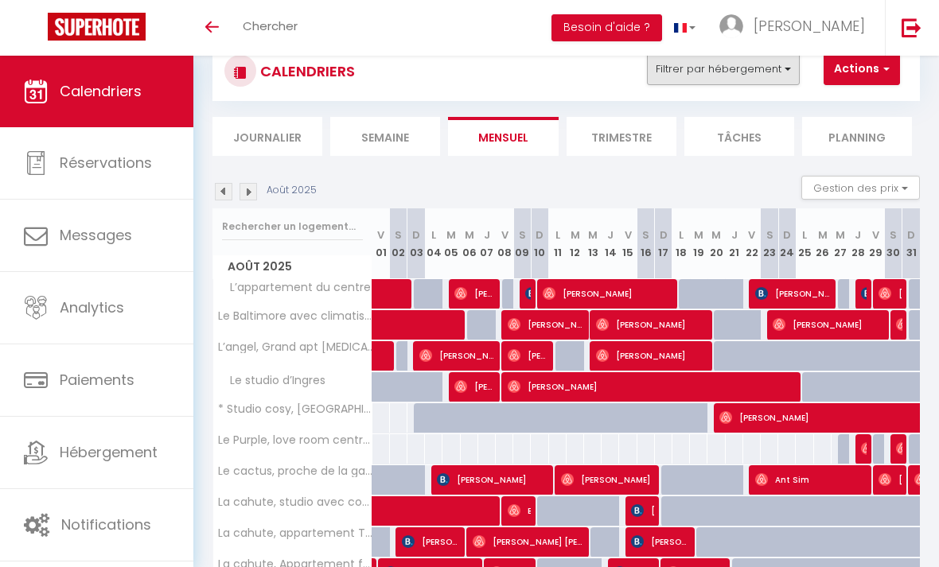
click at [775, 73] on button "Filtrer par hébergement" at bounding box center [723, 69] width 153 height 32
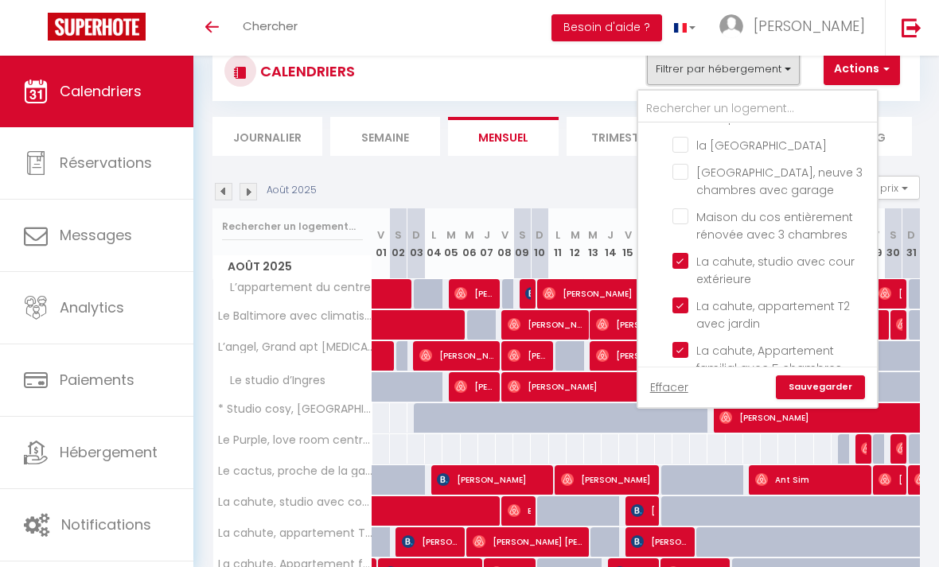
scroll to position [714, 0]
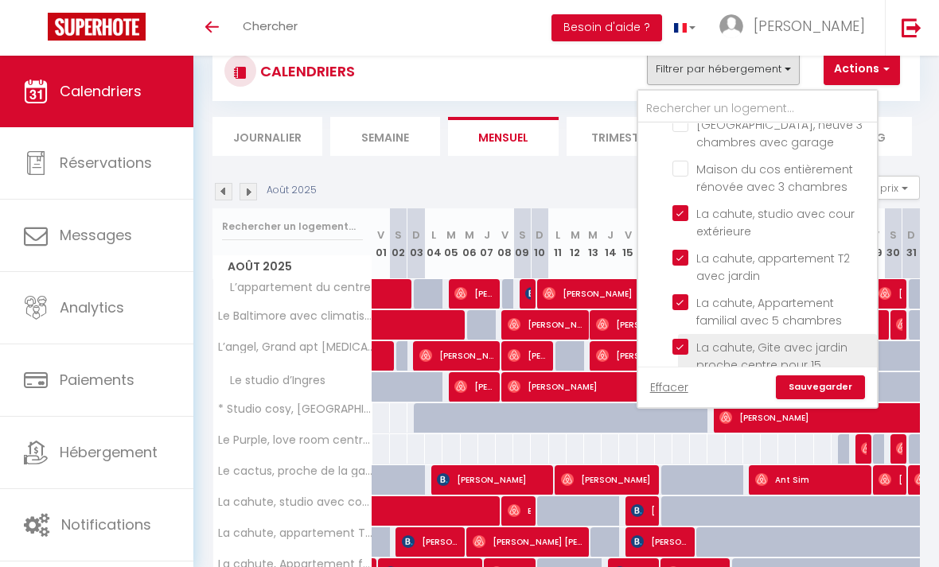
click at [687, 342] on input "La cahute, Gite avec jardin proche centre pour 15 personnes" at bounding box center [771, 347] width 199 height 16
checkbox input "false"
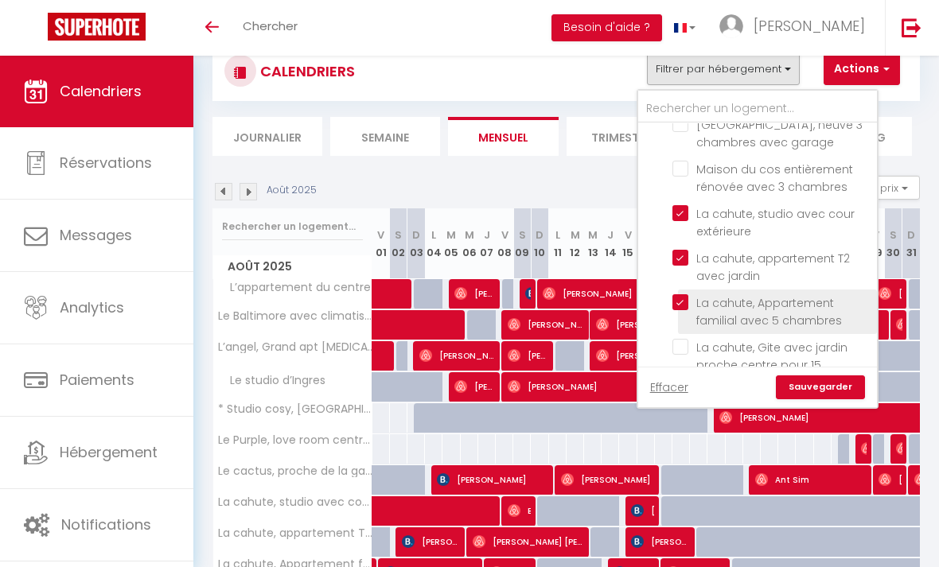
click at [683, 304] on input "La cahute, Appartement familial avec 5 chambres" at bounding box center [771, 302] width 199 height 16
checkbox input "false"
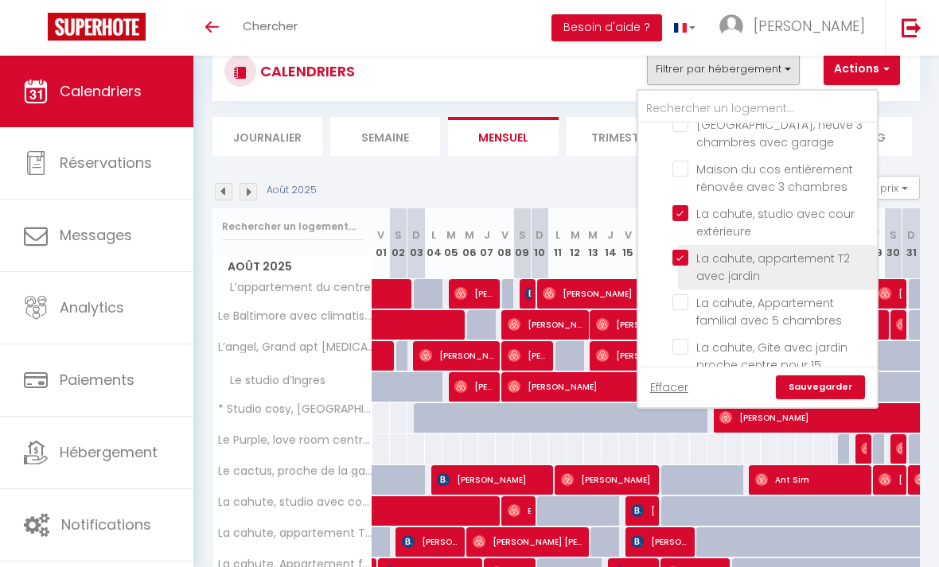
click at [683, 259] on input "La cahute, appartement T2 avec jardin" at bounding box center [771, 258] width 199 height 16
checkbox input "false"
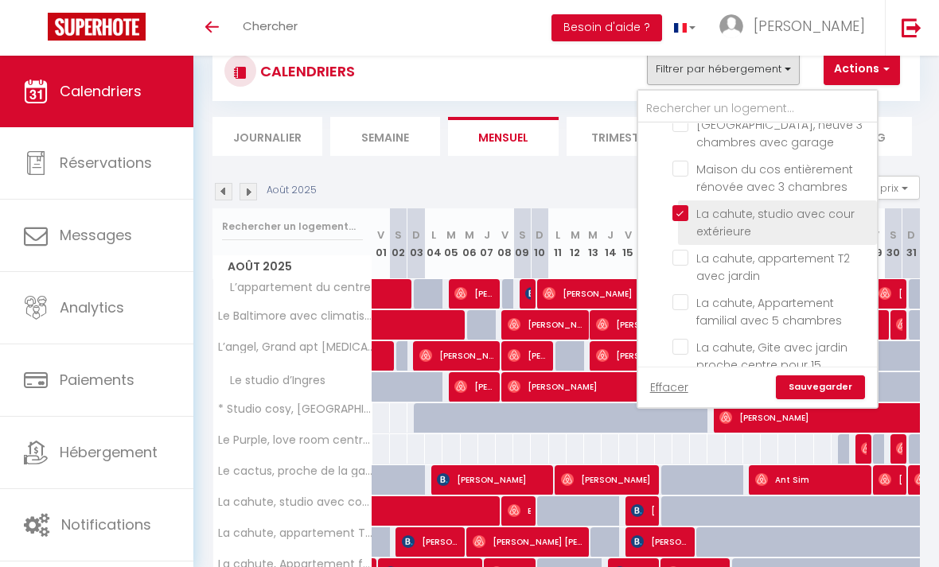
click at [682, 205] on input "La cahute, studio avec cour extérieure" at bounding box center [771, 213] width 199 height 16
checkbox input "false"
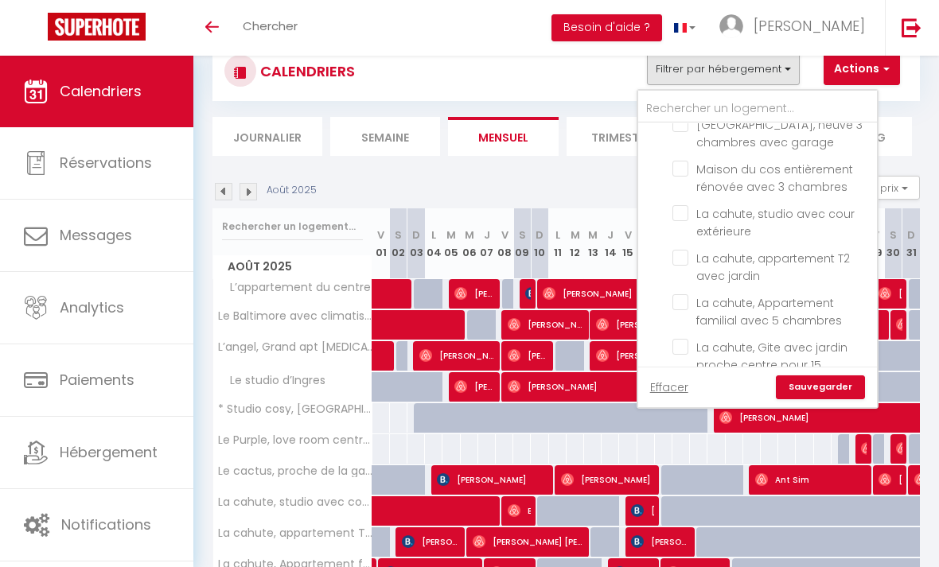
click at [807, 387] on link "Sauvegarder" at bounding box center [820, 387] width 89 height 24
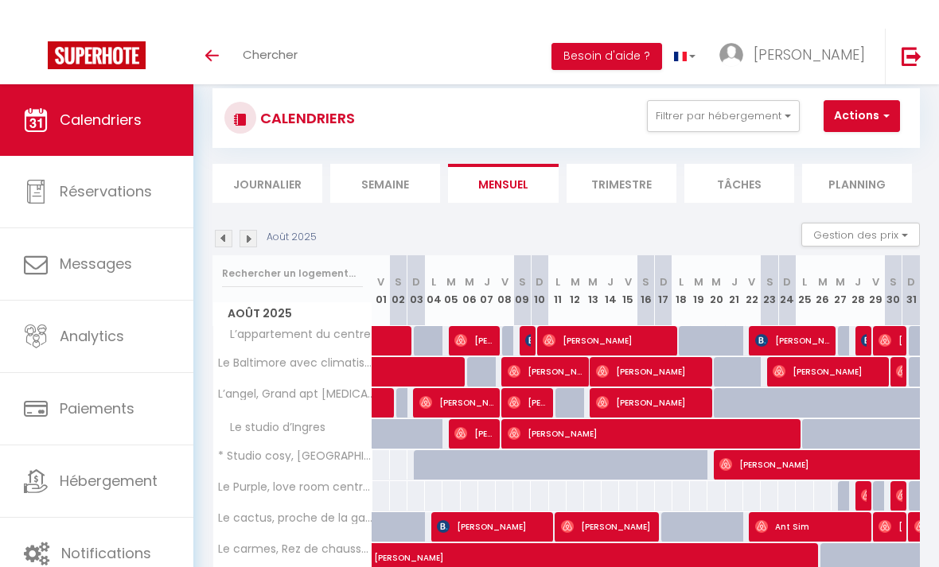
scroll to position [0, 0]
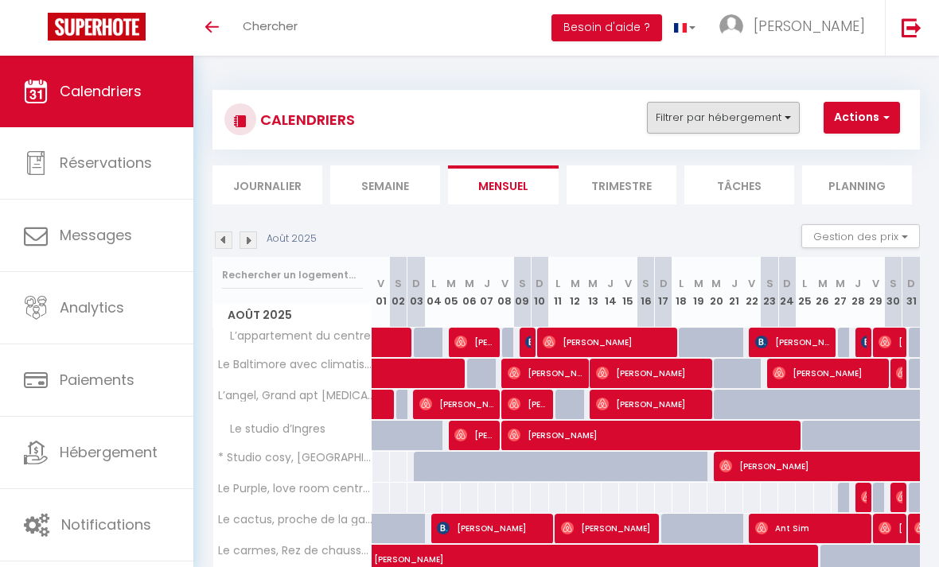
click at [694, 114] on button "Filtrer par hébergement" at bounding box center [723, 118] width 153 height 32
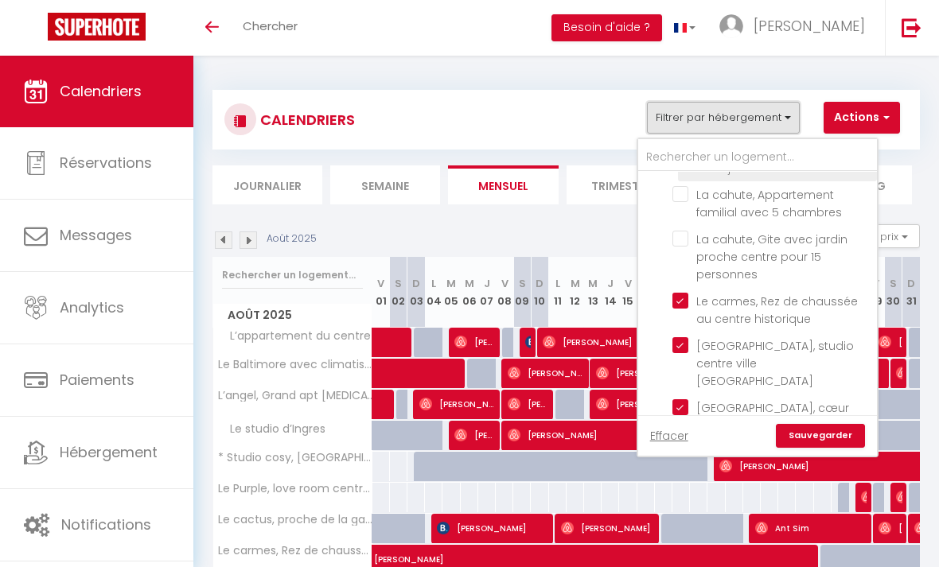
scroll to position [871, 0]
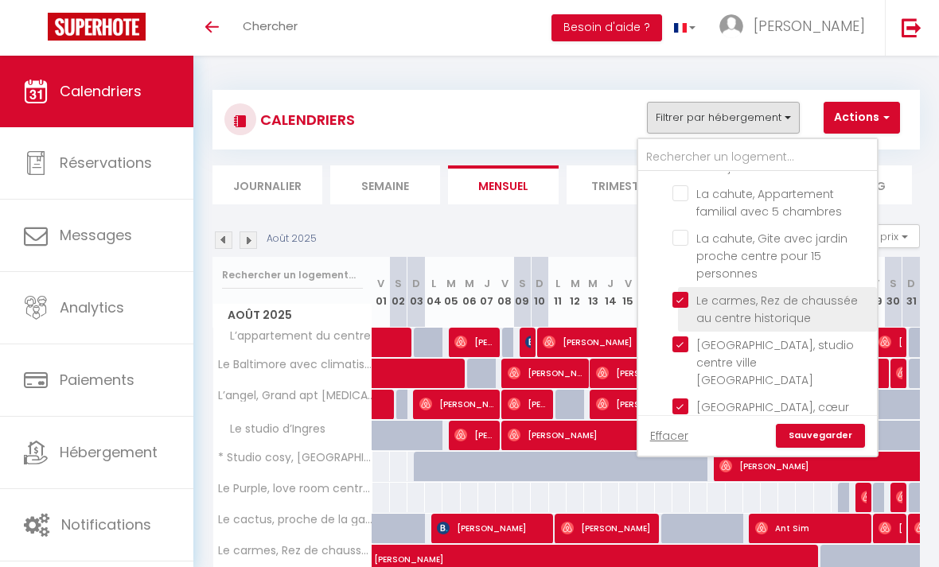
click at [685, 300] on input "Le carmes, Rez de chaussée au centre historique" at bounding box center [771, 300] width 199 height 16
checkbox input "false"
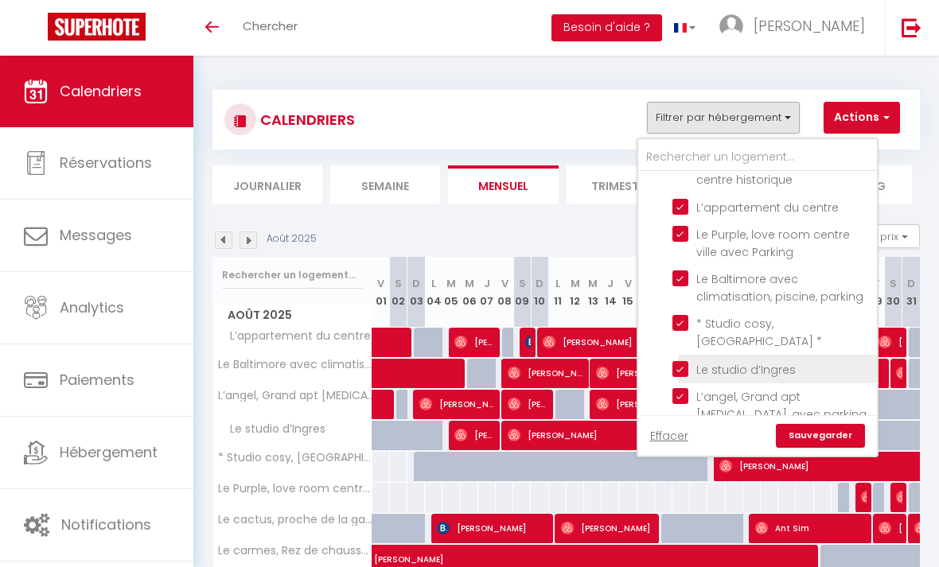
scroll to position [1199, 0]
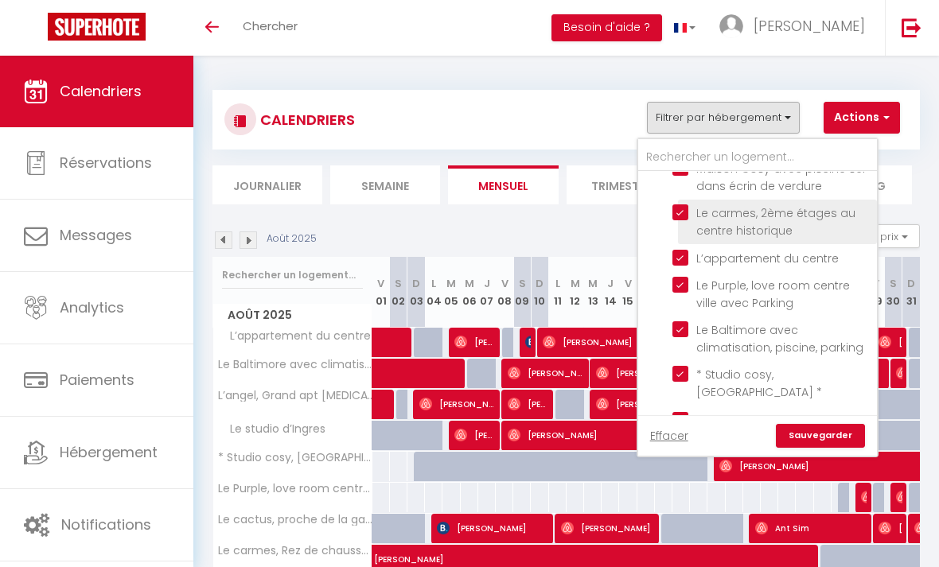
click at [679, 204] on input "Le carmes, 2ème étages au centre historique" at bounding box center [771, 212] width 199 height 16
checkbox input "false"
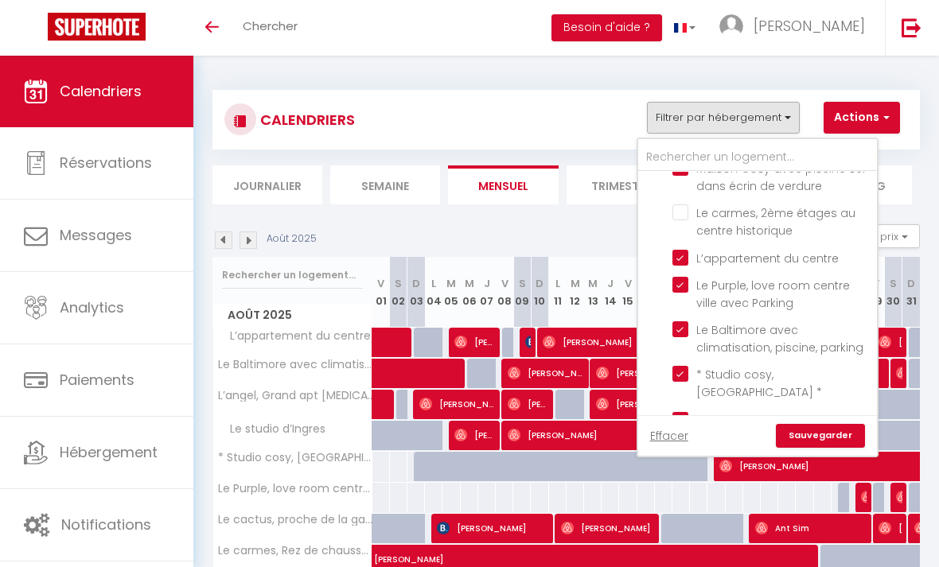
click at [832, 434] on link "Sauvegarder" at bounding box center [820, 436] width 89 height 24
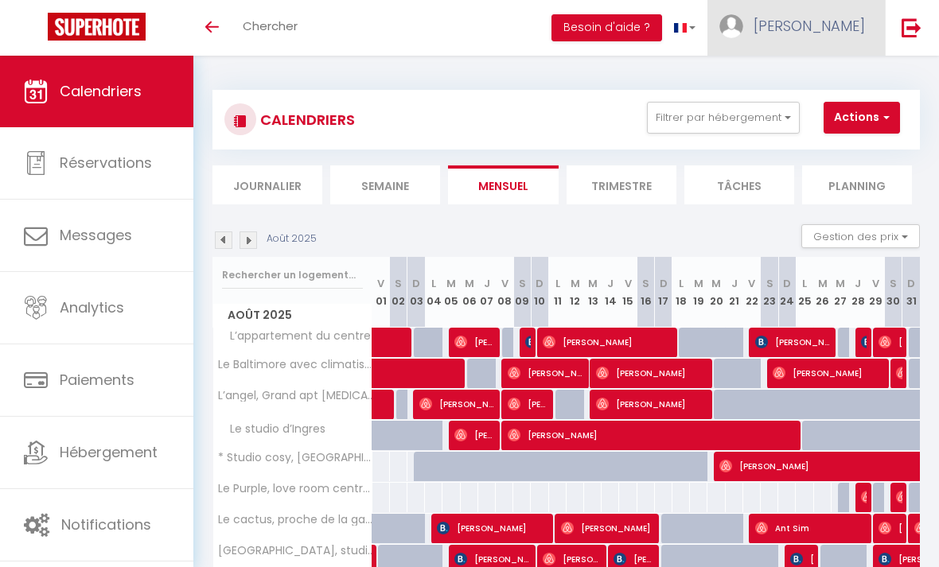
click at [846, 32] on span "[PERSON_NAME]" at bounding box center [808, 26] width 111 height 20
click at [820, 103] on link "Équipe" at bounding box center [821, 108] width 118 height 27
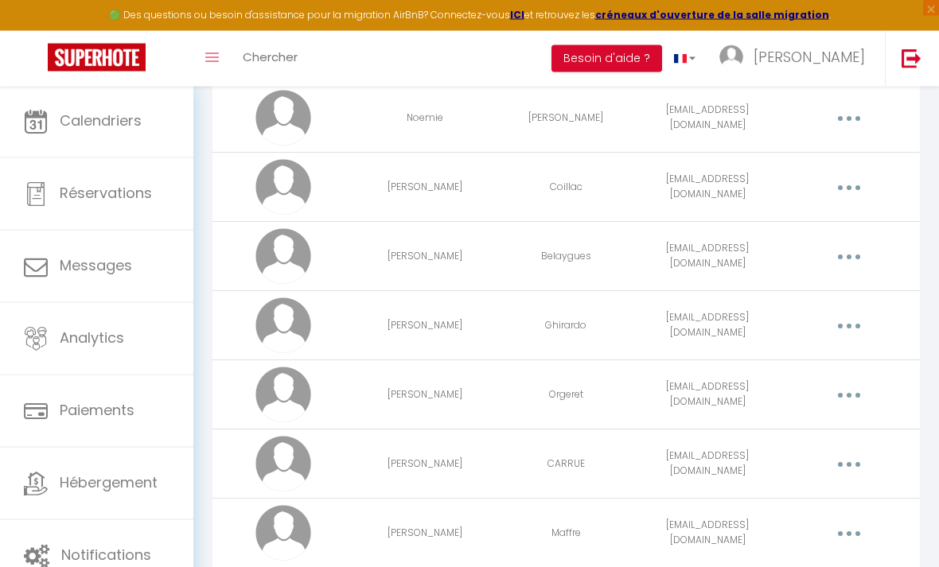
scroll to position [1659, 0]
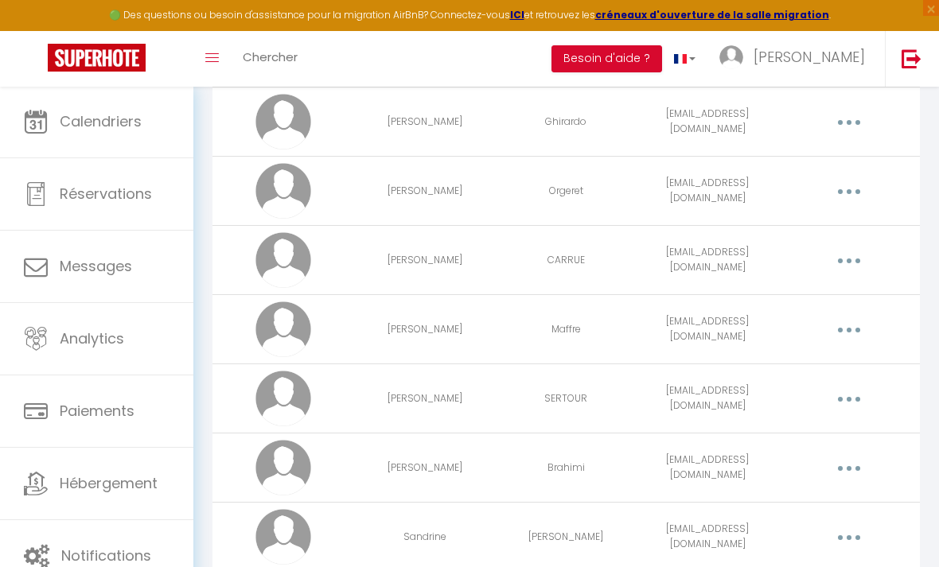
click at [852, 532] on button "button" at bounding box center [849, 537] width 42 height 30
click at [786, 566] on link "Editer" at bounding box center [807, 575] width 118 height 27
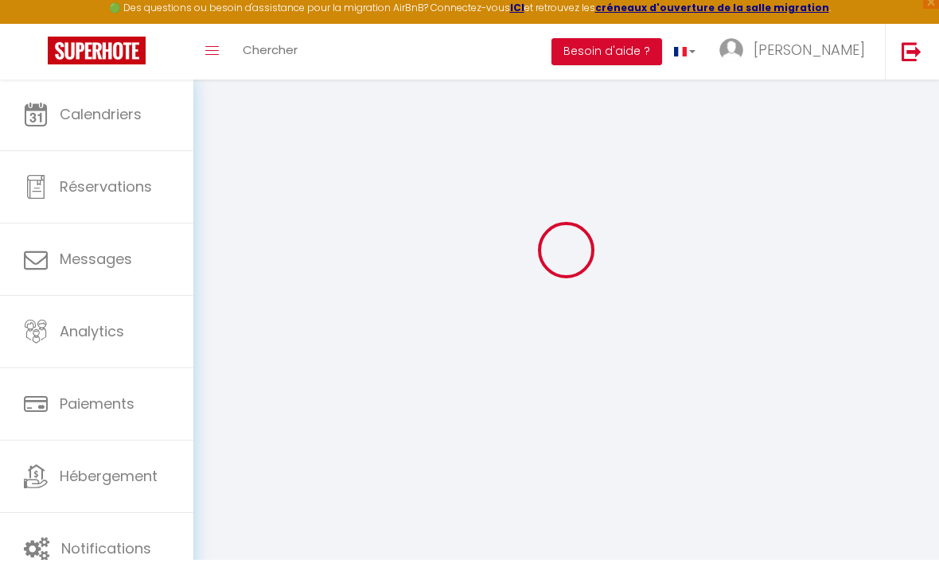
scroll to position [68, 0]
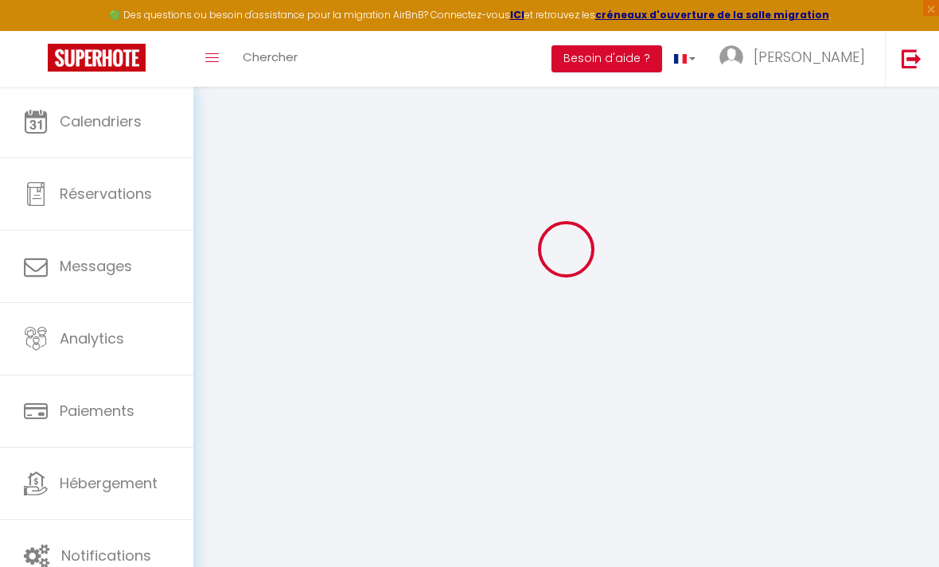
type input "Sandrine"
type input "[PERSON_NAME]"
type input "[EMAIL_ADDRESS][DOMAIN_NAME]"
type textarea "[URL][DOMAIN_NAME]"
checkbox input "false"
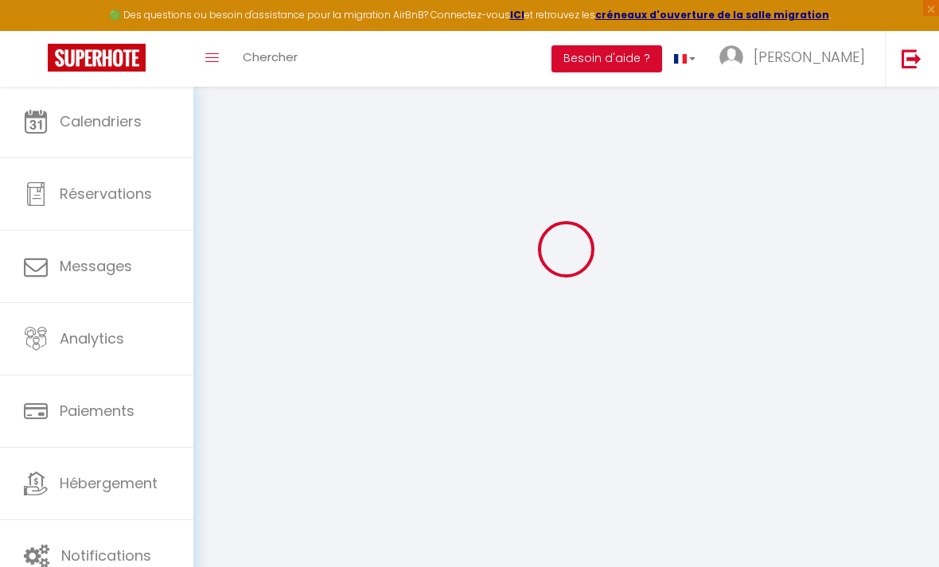
checkbox input "false"
checkbox input "true"
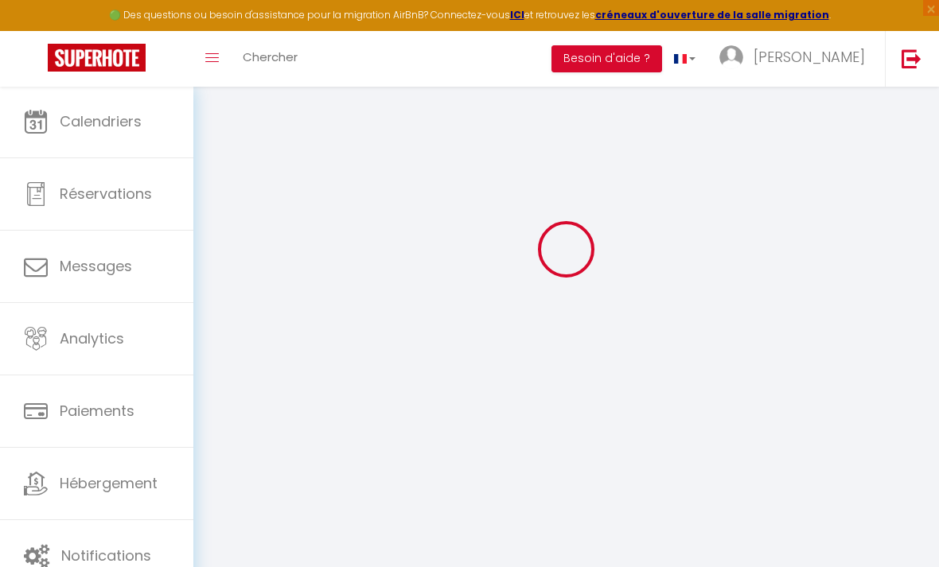
checkbox input "true"
checkbox input "false"
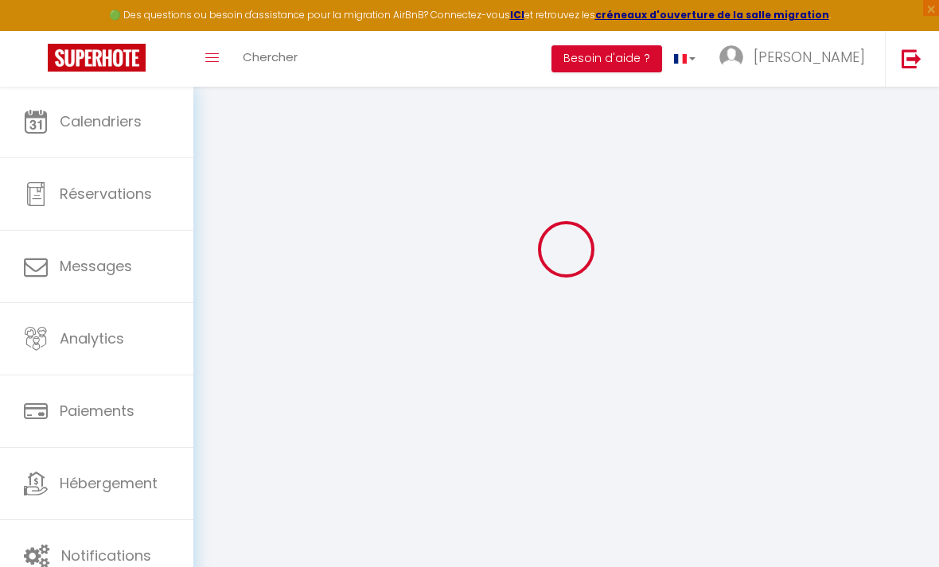
checkbox input "false"
checkbox input "true"
checkbox input "false"
select select
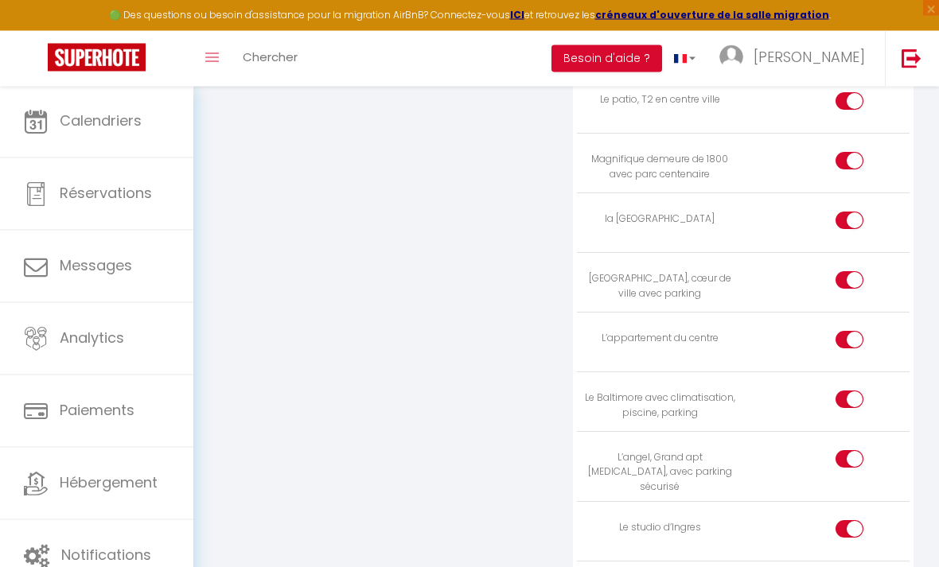
scroll to position [2726, 0]
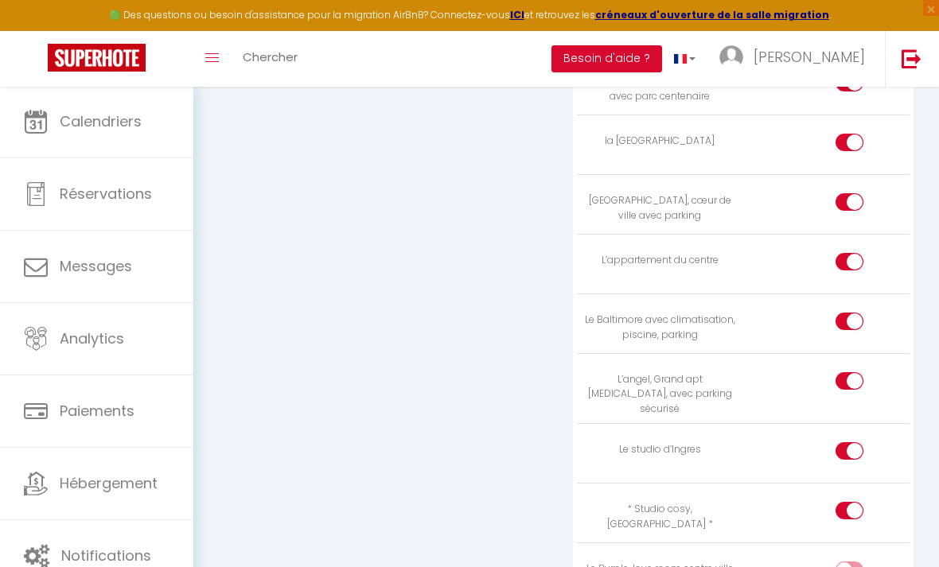
click at [846, 562] on div at bounding box center [849, 571] width 28 height 18
click at [849, 562] on input "checkbox" at bounding box center [863, 574] width 28 height 24
checkbox input "true"
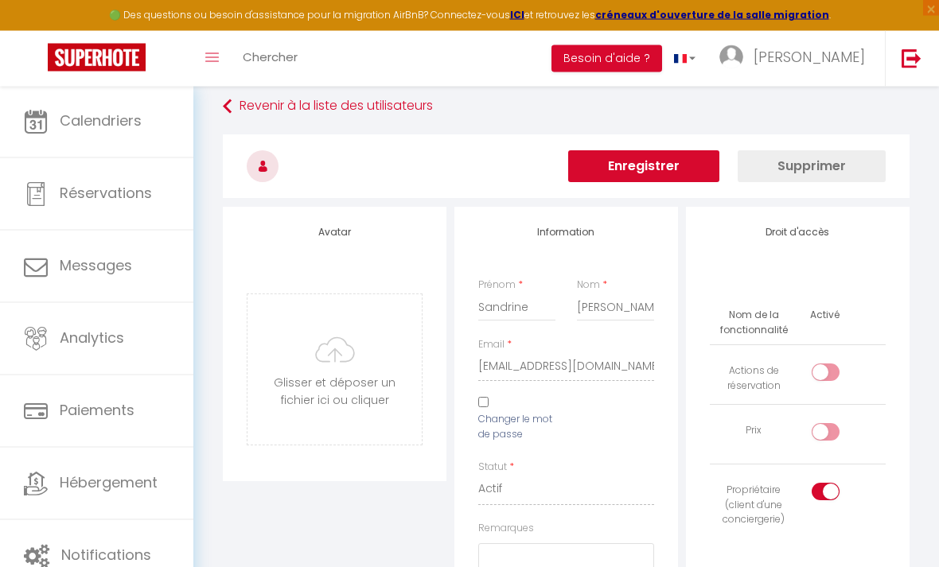
scroll to position [0, 0]
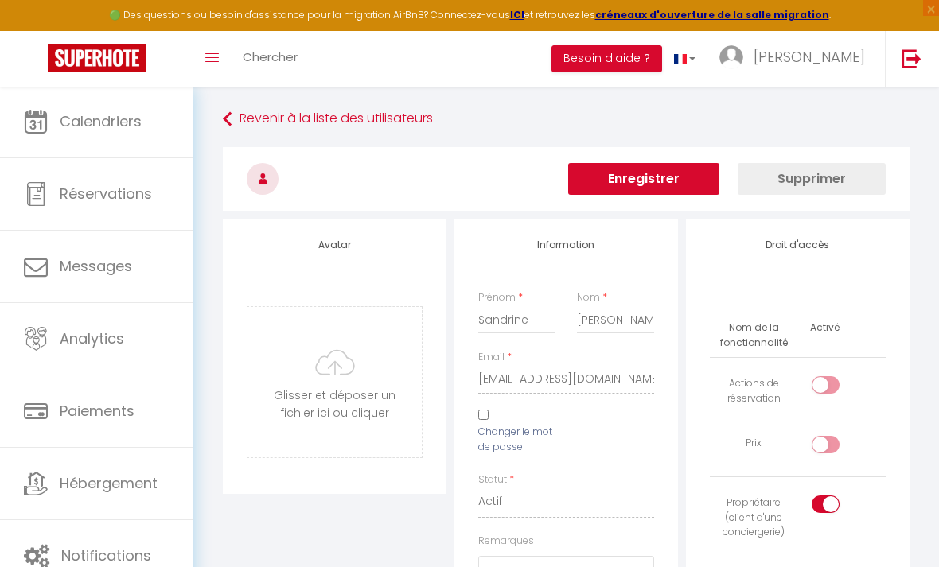
click at [670, 180] on button "Enregistrer" at bounding box center [643, 179] width 151 height 32
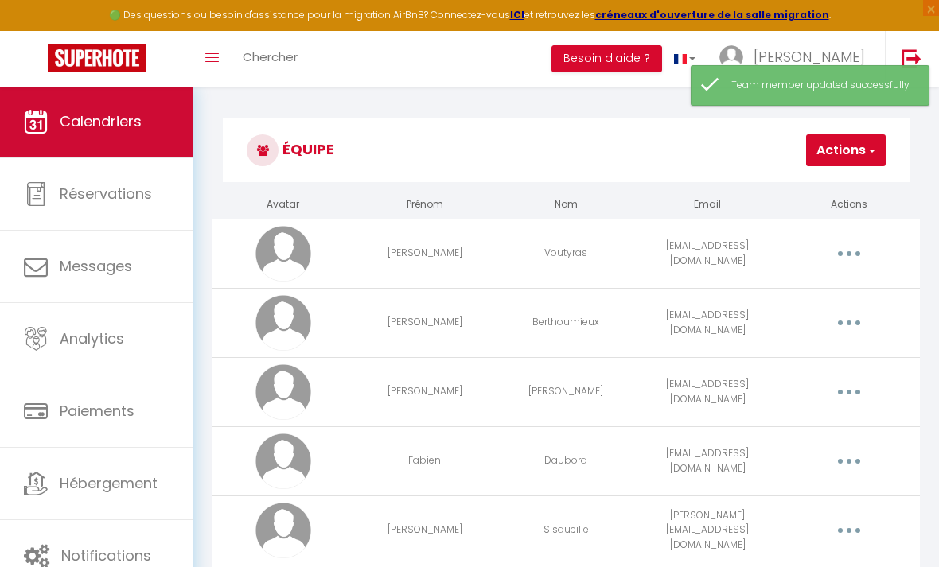
click at [101, 130] on span "Calendriers" at bounding box center [101, 121] width 82 height 20
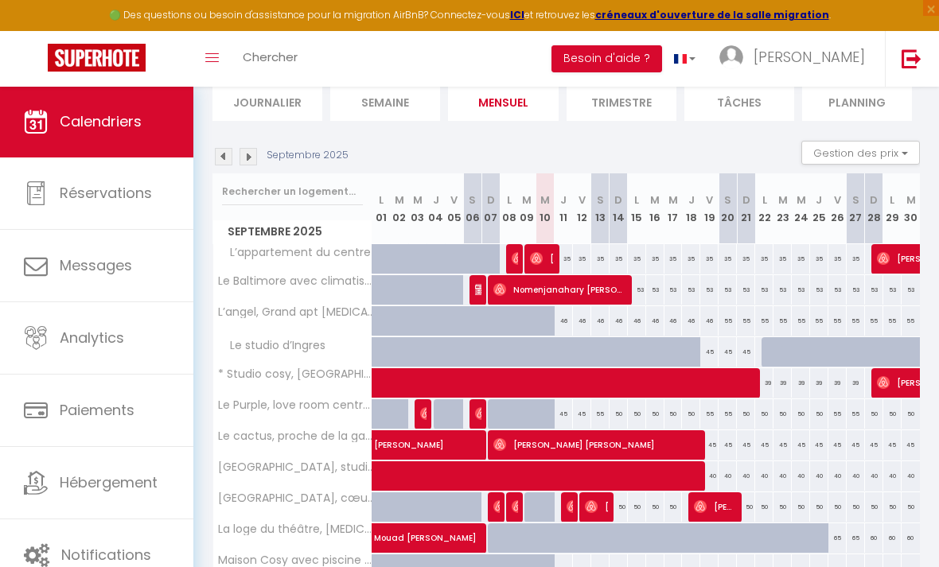
scroll to position [146, 0]
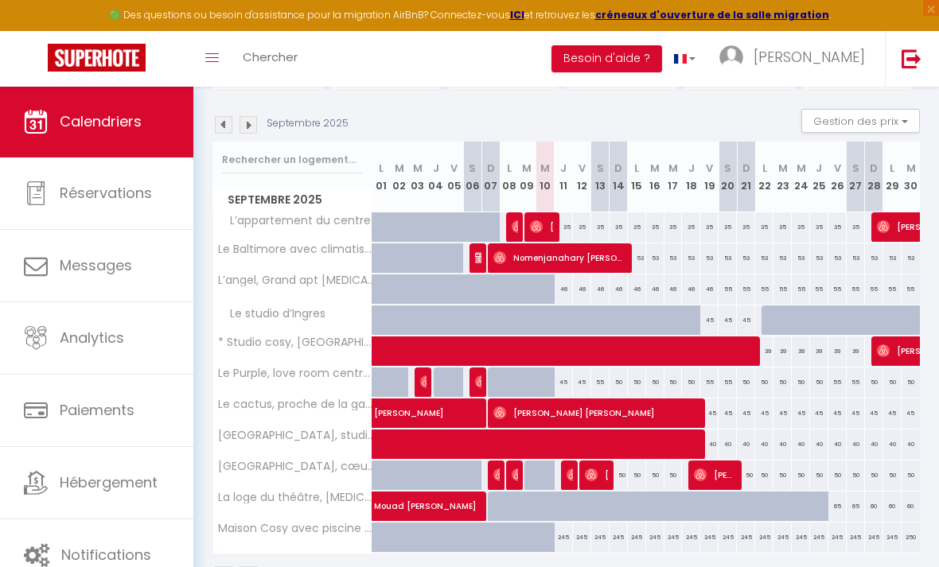
click at [226, 125] on img at bounding box center [224, 125] width 18 height 18
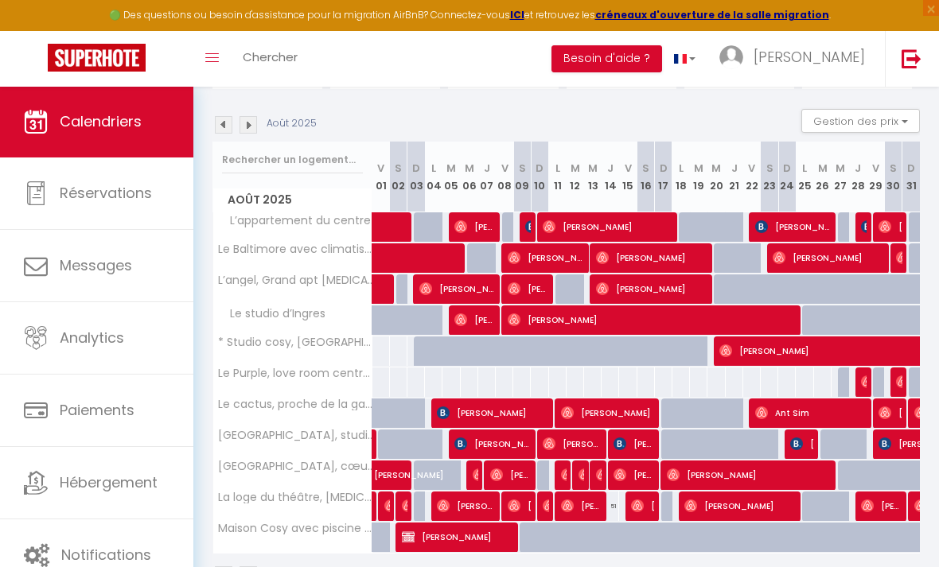
select select "OK"
select select "KO"
select select "1"
select select "0"
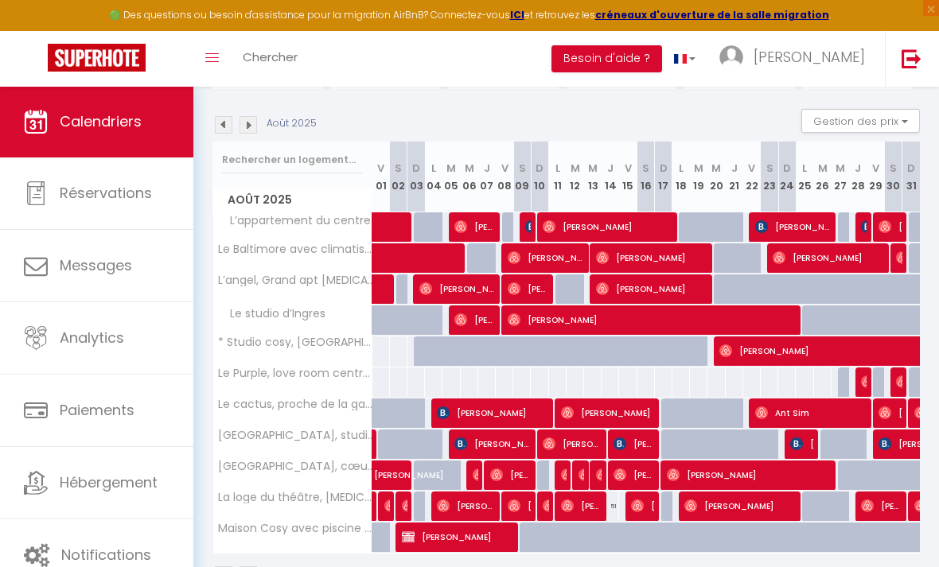
select select "1"
select select
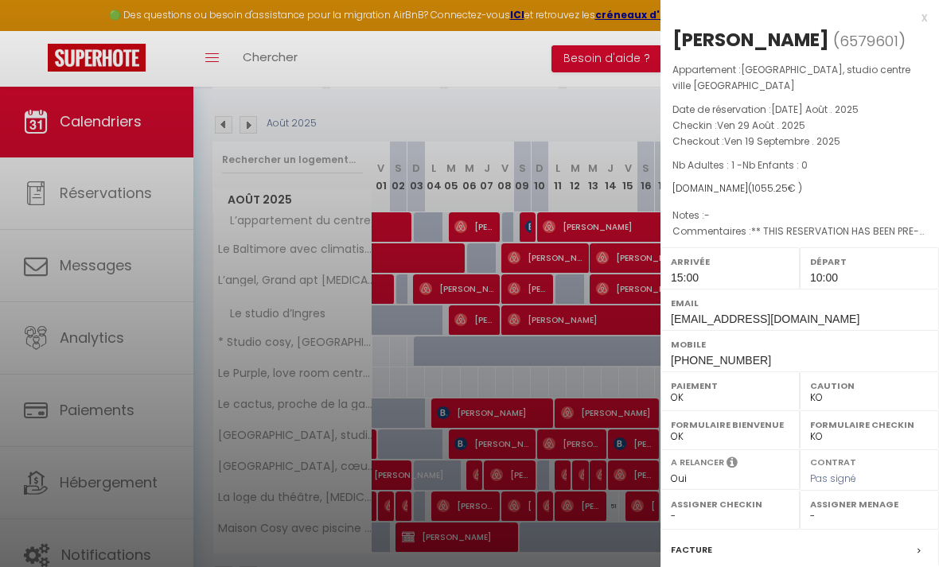
click at [599, 469] on div at bounding box center [469, 283] width 939 height 567
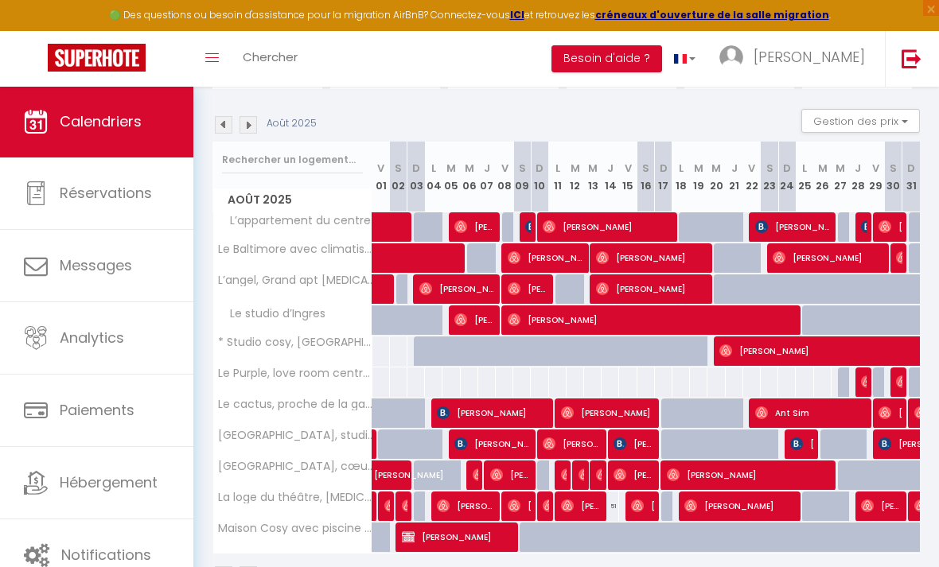
click at [454, 532] on span "[PERSON_NAME]" at bounding box center [457, 537] width 111 height 30
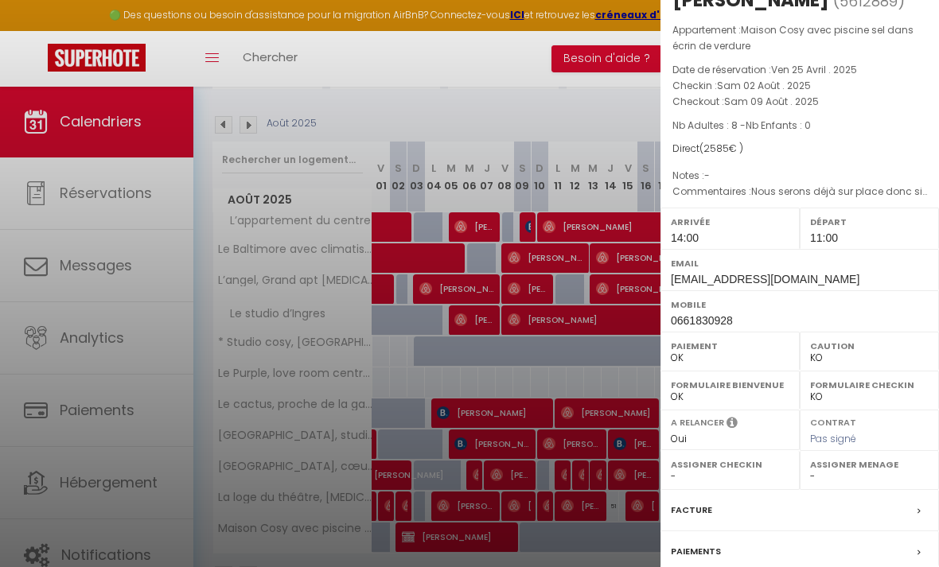
scroll to position [40, 0]
click at [769, 560] on div "Paiements" at bounding box center [799, 551] width 278 height 41
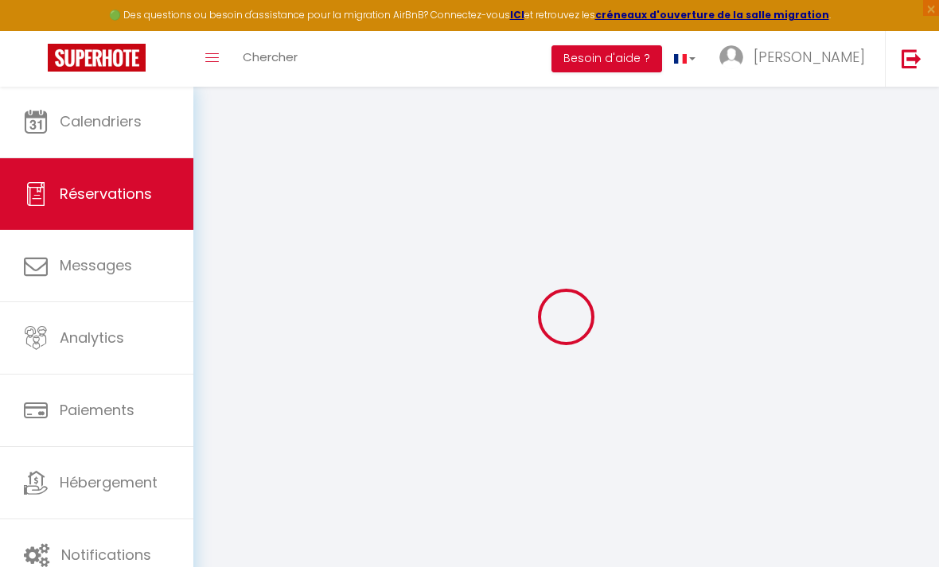
select select
checkbox input "false"
select select
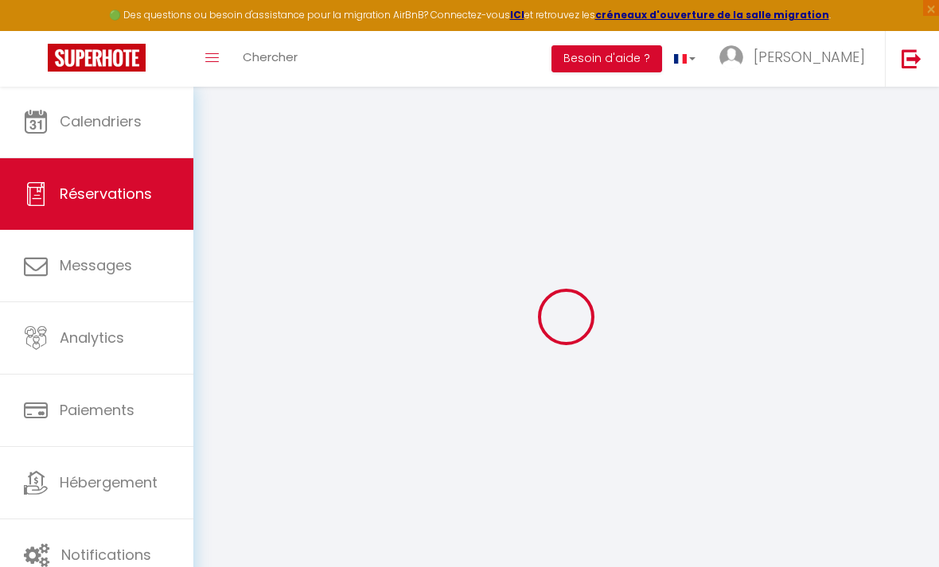
checkbox input "false"
select select
checkbox input "false"
type textarea "Nous serons déjà sur place donc si la maison est [PERSON_NAME] avant, nous seri…"
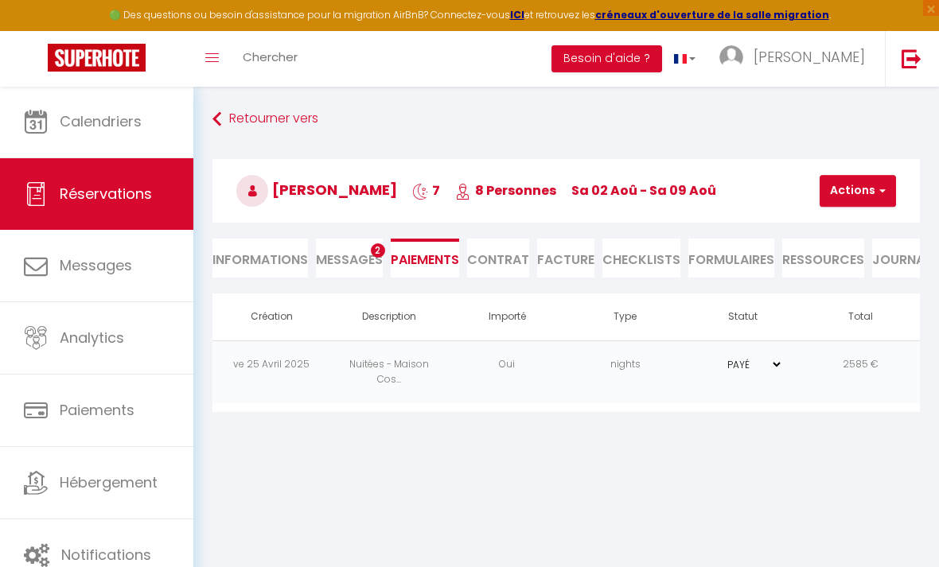
click at [846, 354] on td "2585 €" at bounding box center [861, 371] width 118 height 63
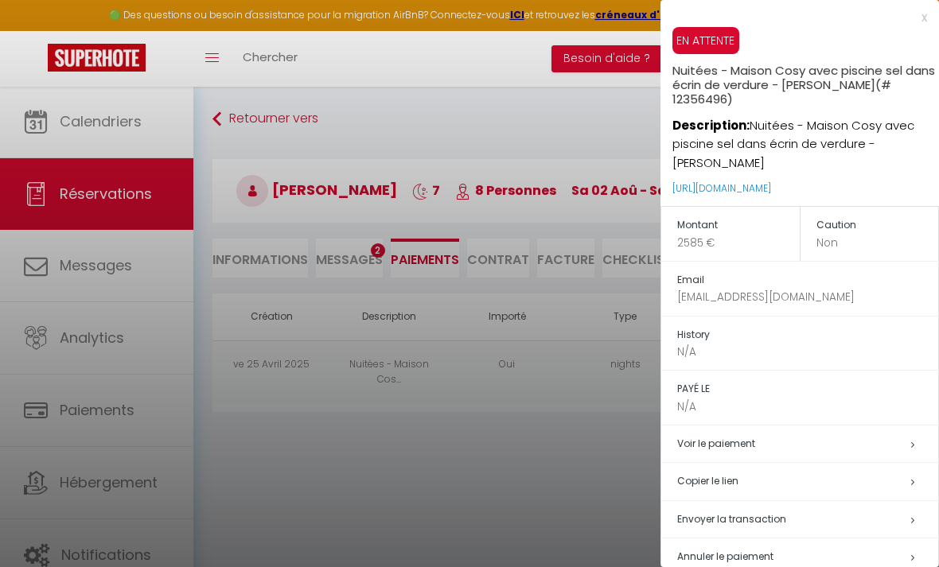
click at [772, 438] on h5 "Voir le paiement" at bounding box center [807, 444] width 261 height 18
click at [895, 444] on h5 "Voir le paiement" at bounding box center [807, 444] width 261 height 18
click at [916, 442] on h5 "Voir le paiement" at bounding box center [807, 444] width 261 height 18
click at [913, 442] on icon at bounding box center [912, 445] width 3 height 10
click at [542, 500] on div at bounding box center [469, 283] width 939 height 567
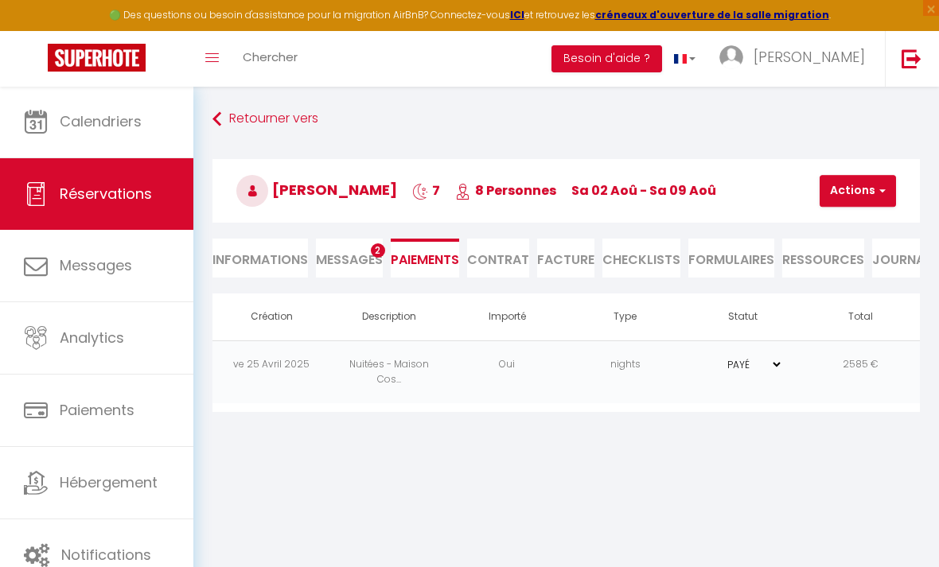
click at [278, 251] on li "Informations" at bounding box center [259, 258] width 95 height 39
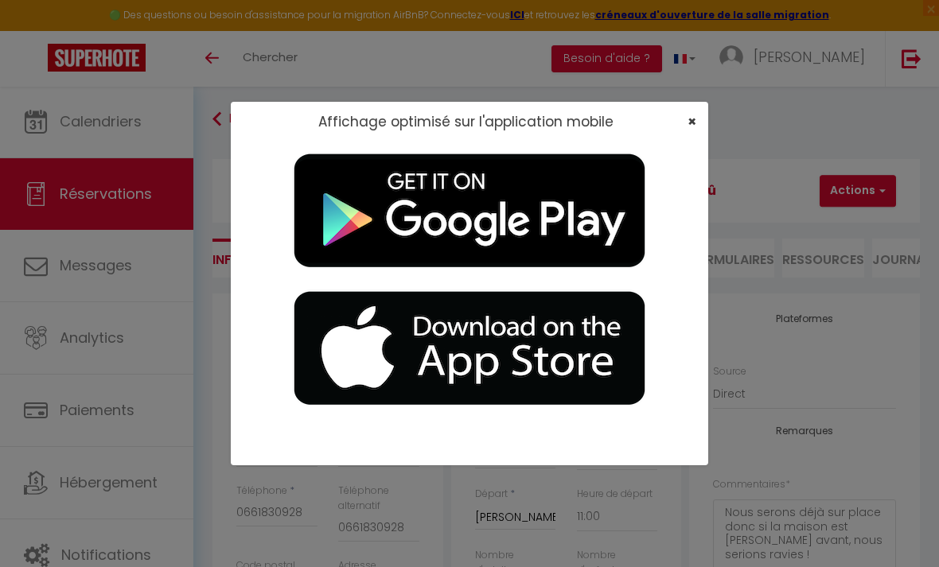
click at [691, 123] on span "×" at bounding box center [691, 121] width 9 height 20
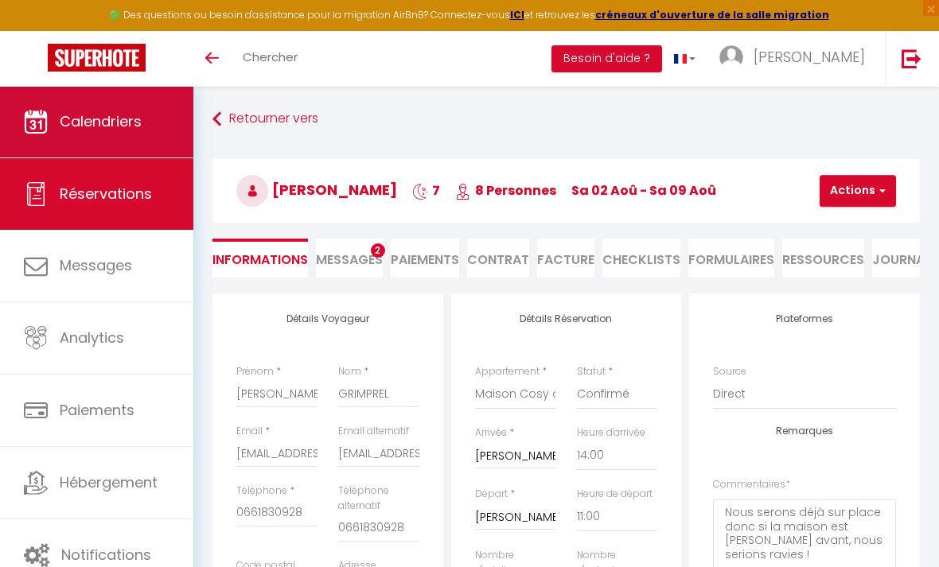
click at [146, 114] on link "Calendriers" at bounding box center [96, 122] width 193 height 72
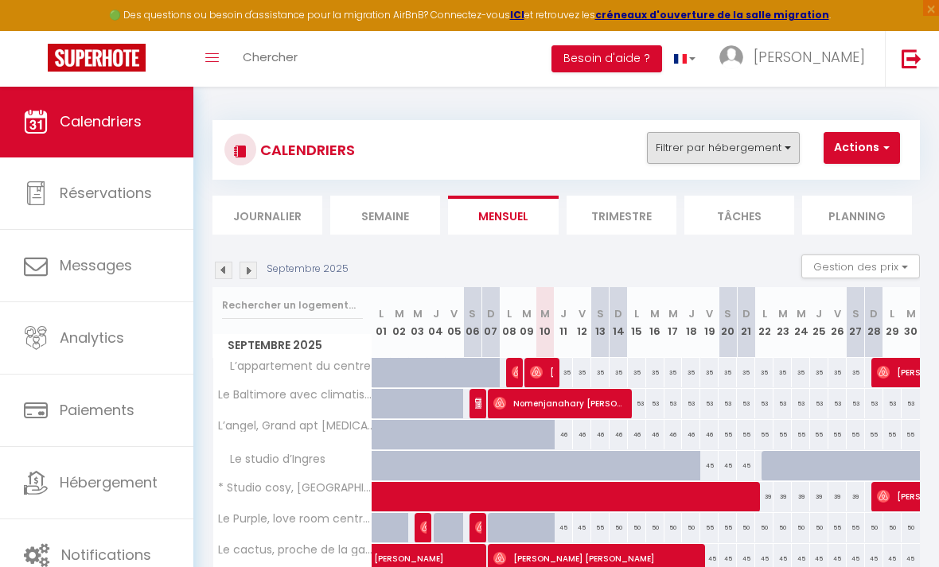
click at [736, 155] on button "Filtrer par hébergement" at bounding box center [723, 148] width 153 height 32
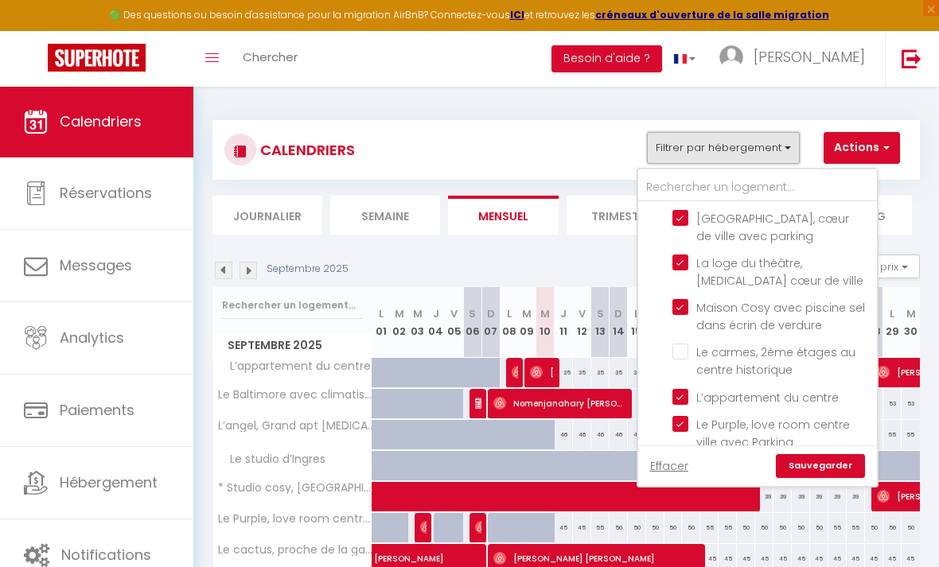
scroll to position [1088, 0]
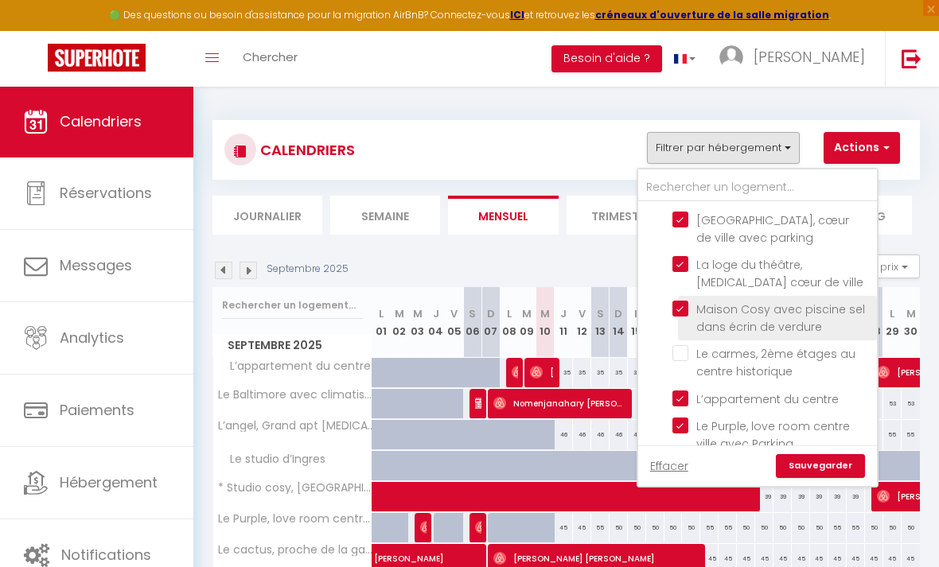
click at [685, 301] on input "Maison Cosy avec piscine sel dans écrin de verdure" at bounding box center [771, 309] width 199 height 16
checkbox input "false"
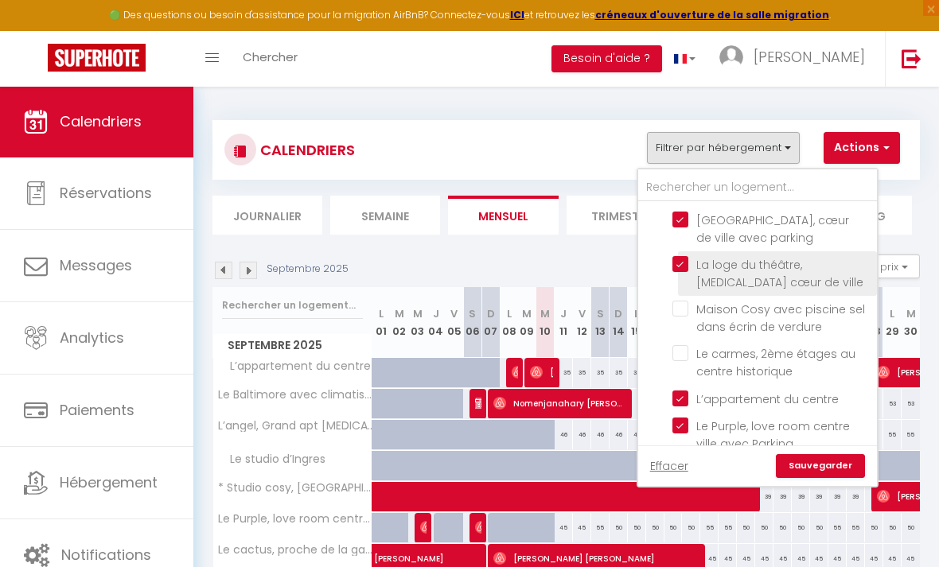
click at [681, 256] on input "La loge du théâtre, [MEDICAL_DATA] cœur de ville" at bounding box center [771, 264] width 199 height 16
checkbox input "false"
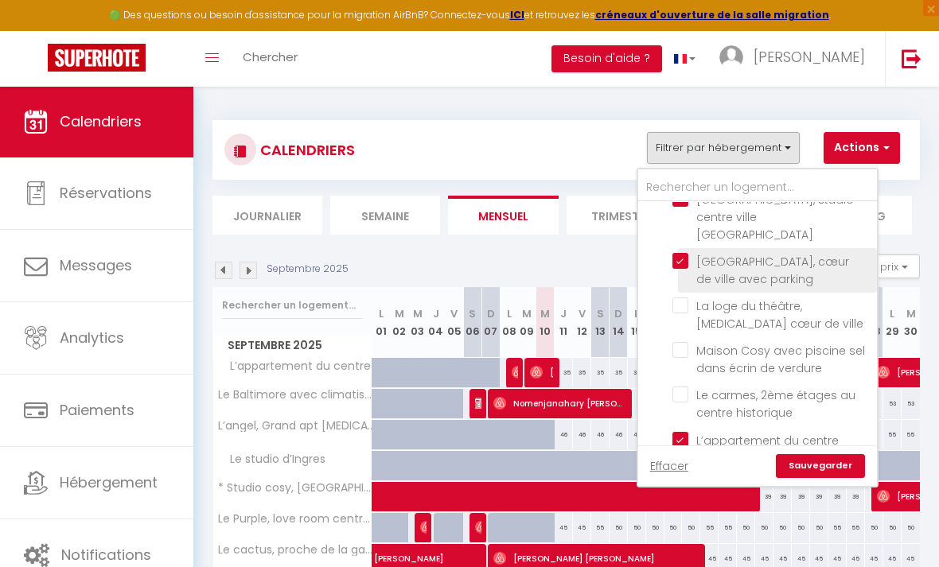
click at [681, 253] on input "[GEOGRAPHIC_DATA], cœur de ville avec parking" at bounding box center [771, 261] width 199 height 16
checkbox input "false"
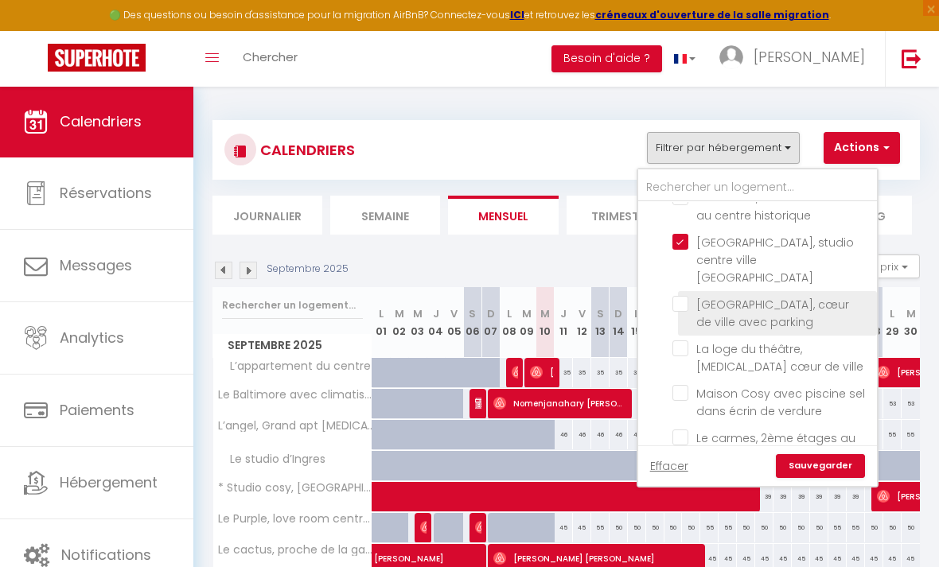
scroll to position [999, 0]
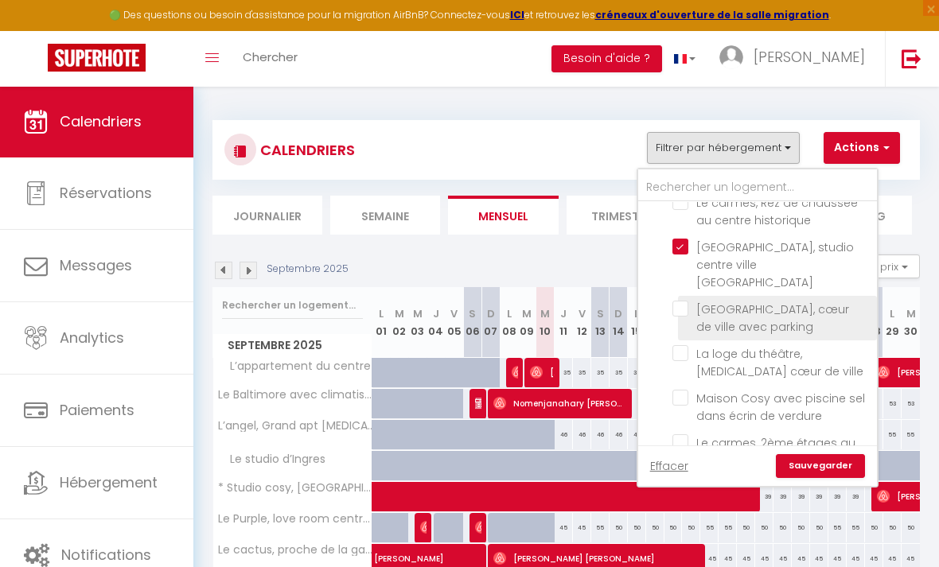
click at [681, 246] on input "[GEOGRAPHIC_DATA], studio centre ville [GEOGRAPHIC_DATA]" at bounding box center [771, 247] width 199 height 16
checkbox input "false"
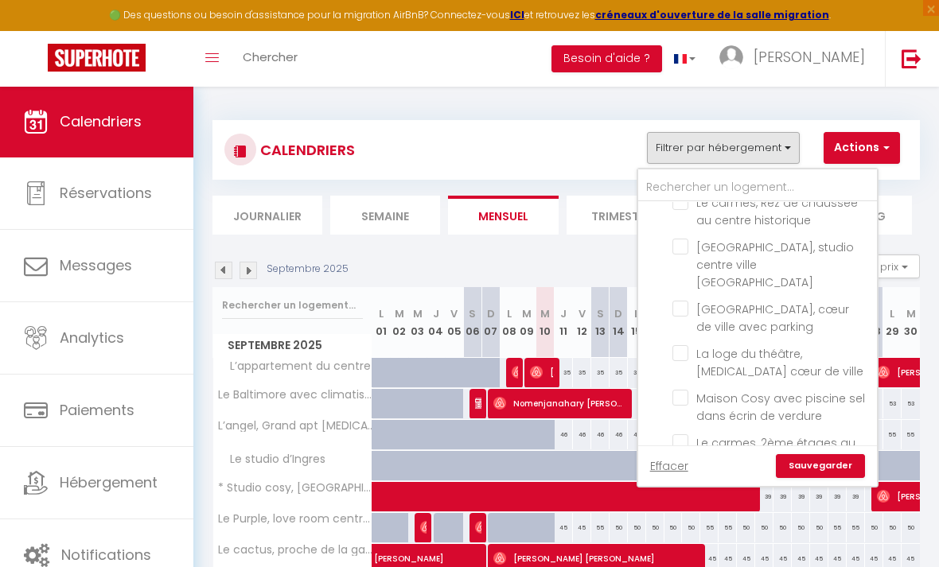
click at [806, 464] on link "Sauvegarder" at bounding box center [820, 466] width 89 height 24
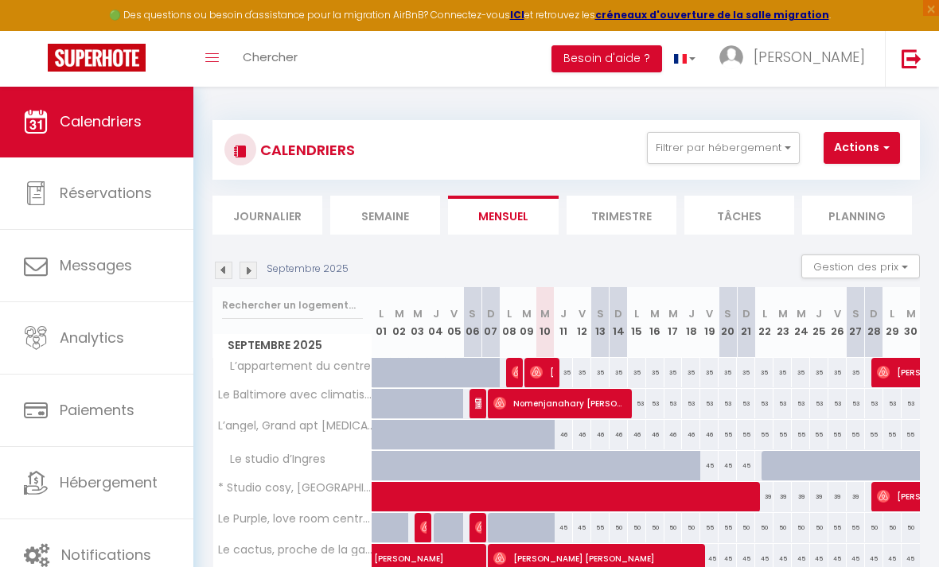
click at [226, 268] on img at bounding box center [224, 271] width 18 height 18
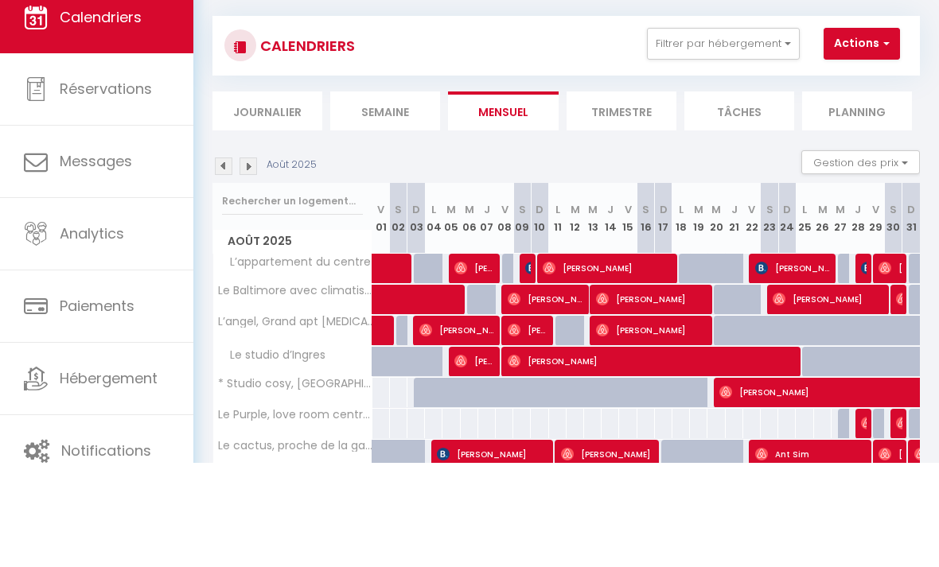
scroll to position [86, 0]
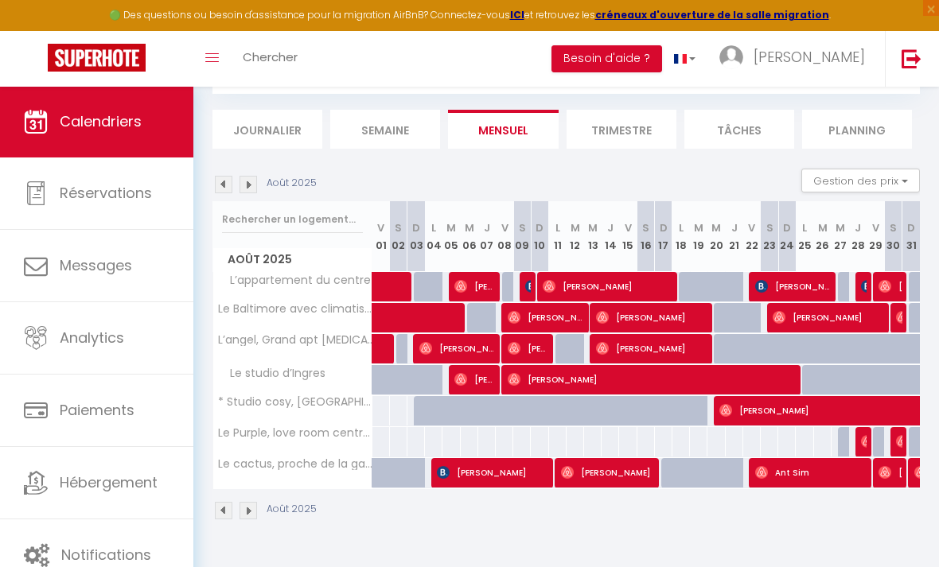
click at [423, 314] on span at bounding box center [475, 318] width 183 height 30
select select "OK"
select select "1"
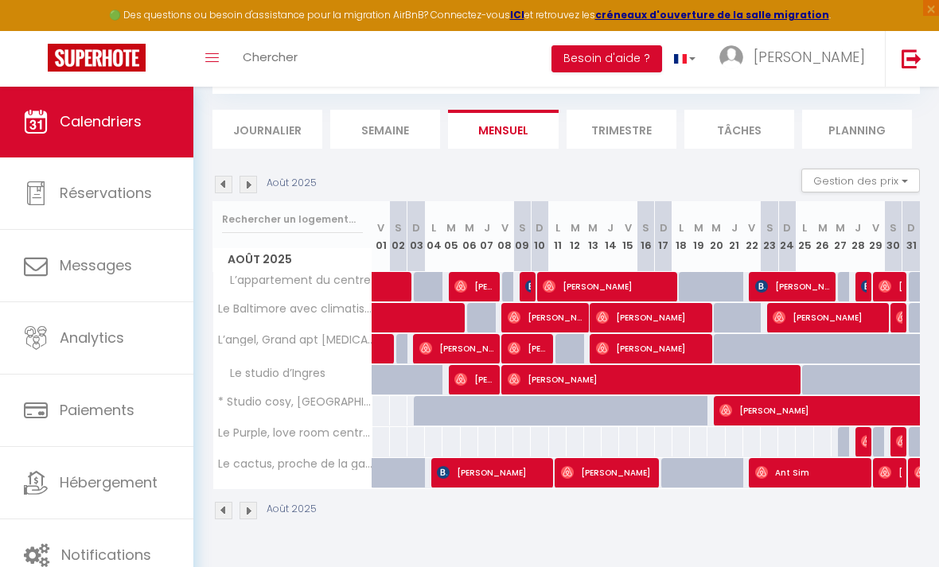
select select "1"
select select
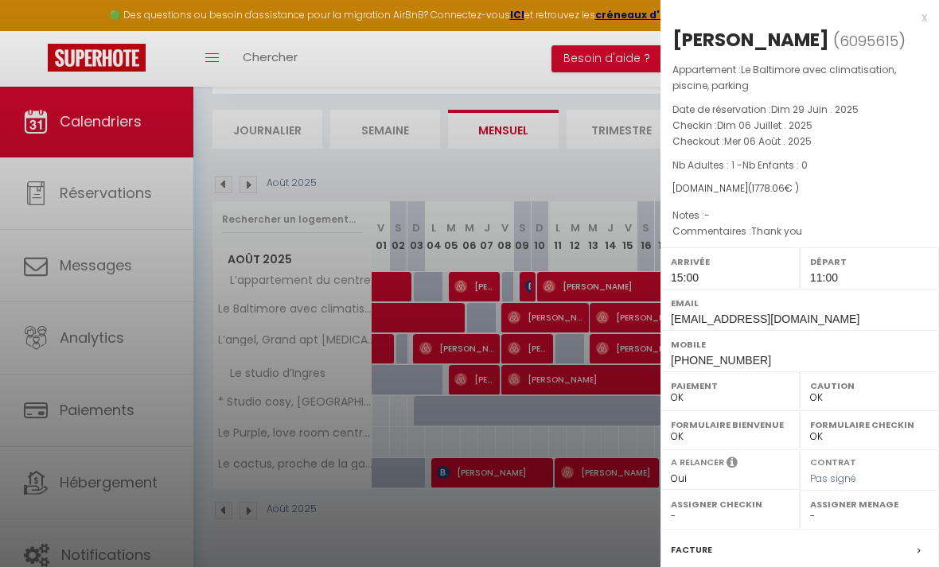
click at [519, 510] on div at bounding box center [469, 283] width 939 height 567
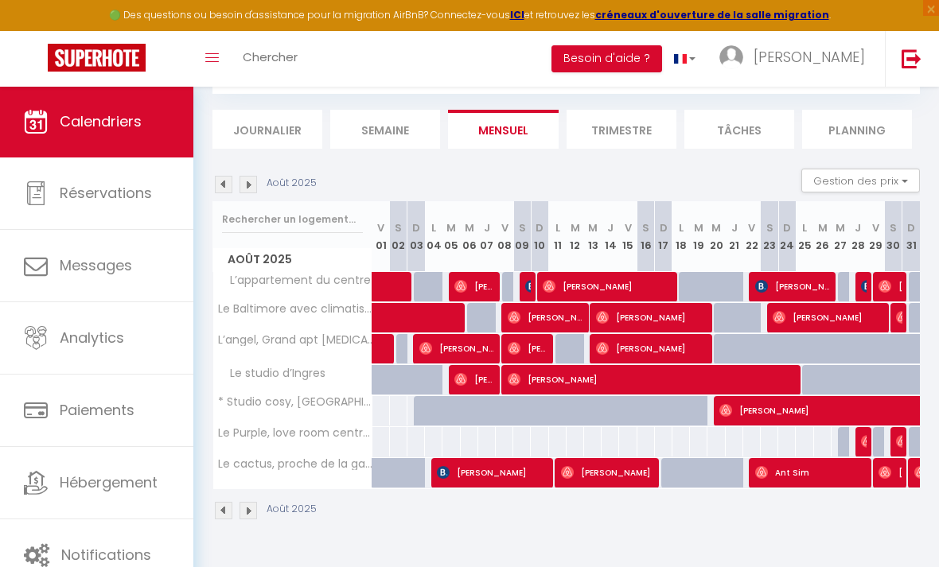
click at [900, 313] on img at bounding box center [902, 317] width 13 height 13
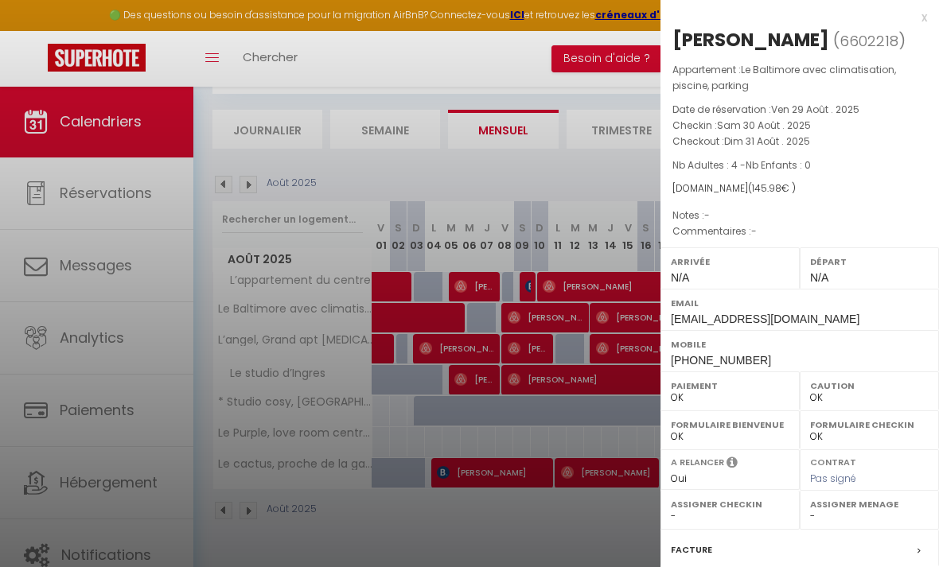
click at [512, 544] on div at bounding box center [469, 283] width 939 height 567
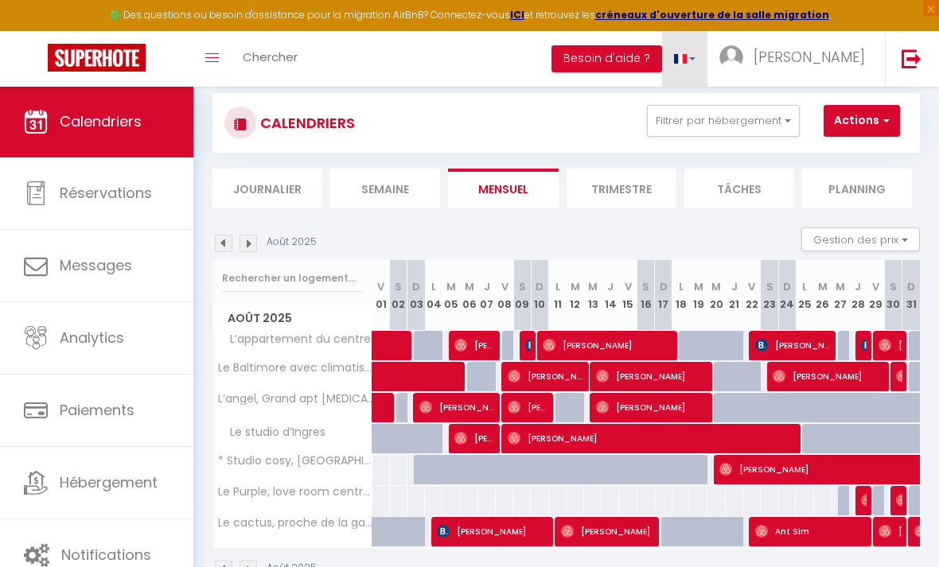
scroll to position [22, 0]
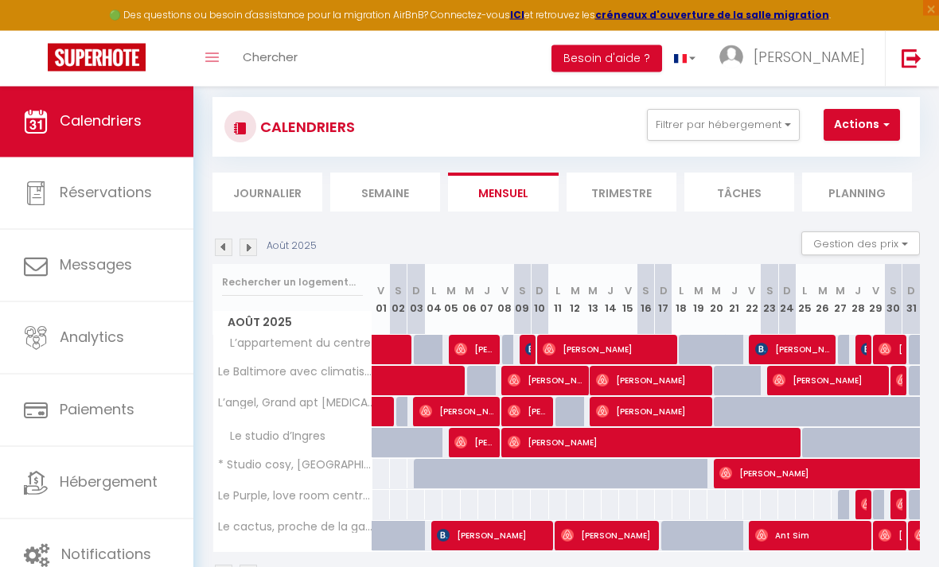
click at [793, 140] on div "CALENDRIERS Filtrer par hébergement Tous Appartement 2 chambres, lumineux et tr…" at bounding box center [565, 128] width 683 height 36
click at [781, 126] on button "Filtrer par hébergement" at bounding box center [723, 126] width 153 height 32
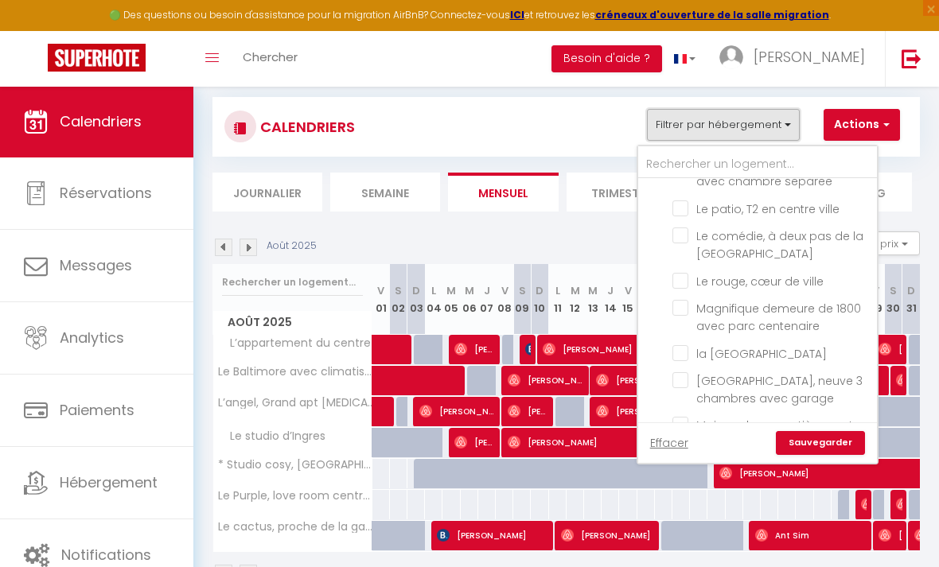
scroll to position [403, 0]
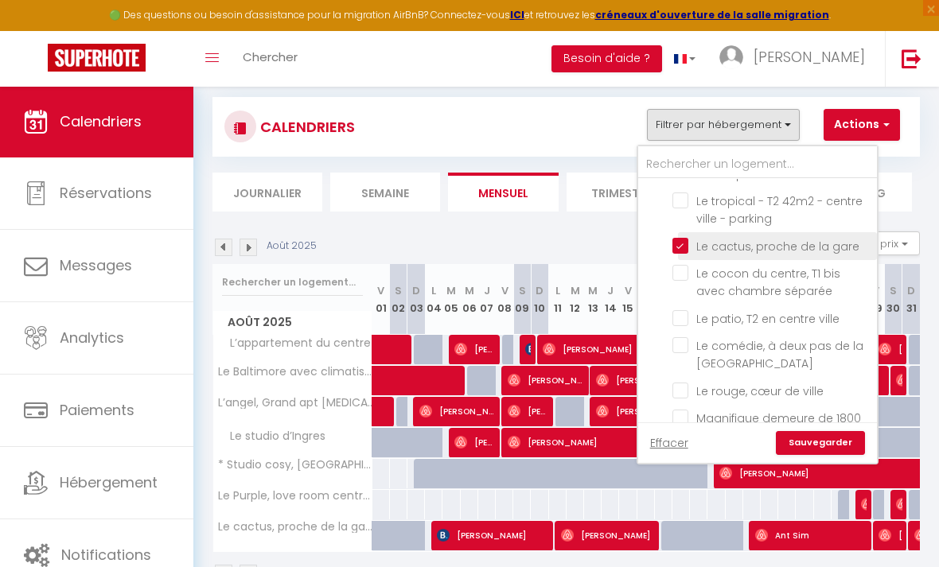
click at [682, 238] on input "Le cactus, proche de la gare" at bounding box center [771, 245] width 199 height 16
checkbox input "false"
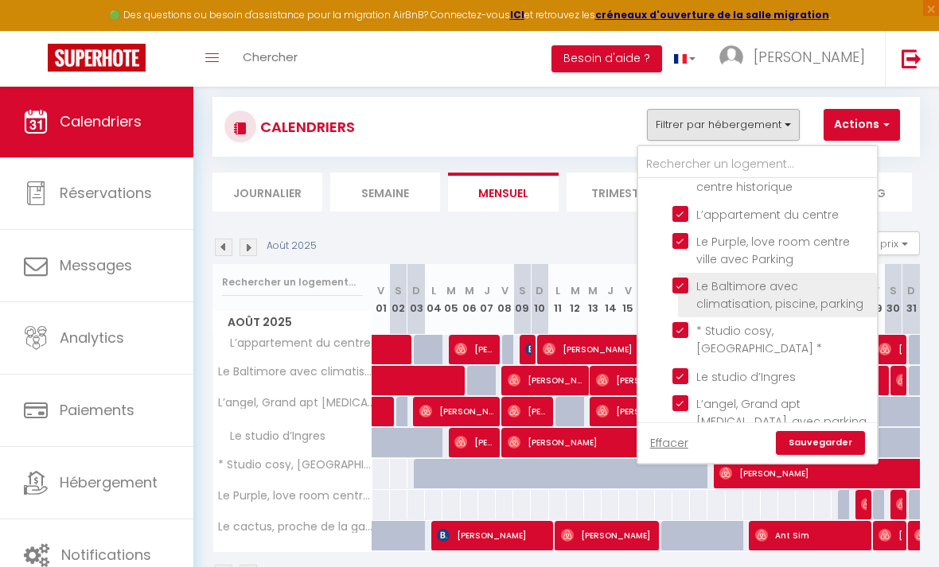
scroll to position [1250, 0]
click at [684, 278] on input "Le Baltimore avec climatisation, piscine, parking" at bounding box center [771, 286] width 199 height 16
checkbox input "false"
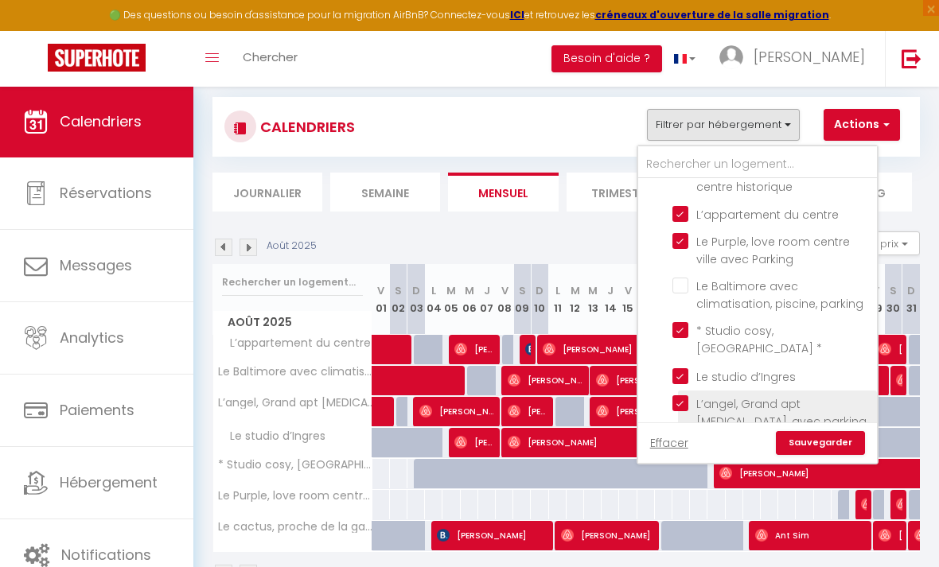
click at [685, 395] on input "L’angel, Grand apt [MEDICAL_DATA], avec parking sécurisé" at bounding box center [771, 403] width 199 height 16
checkbox input "false"
click at [807, 448] on link "Sauvegarder" at bounding box center [820, 443] width 89 height 24
